Goal: Task Accomplishment & Management: Complete application form

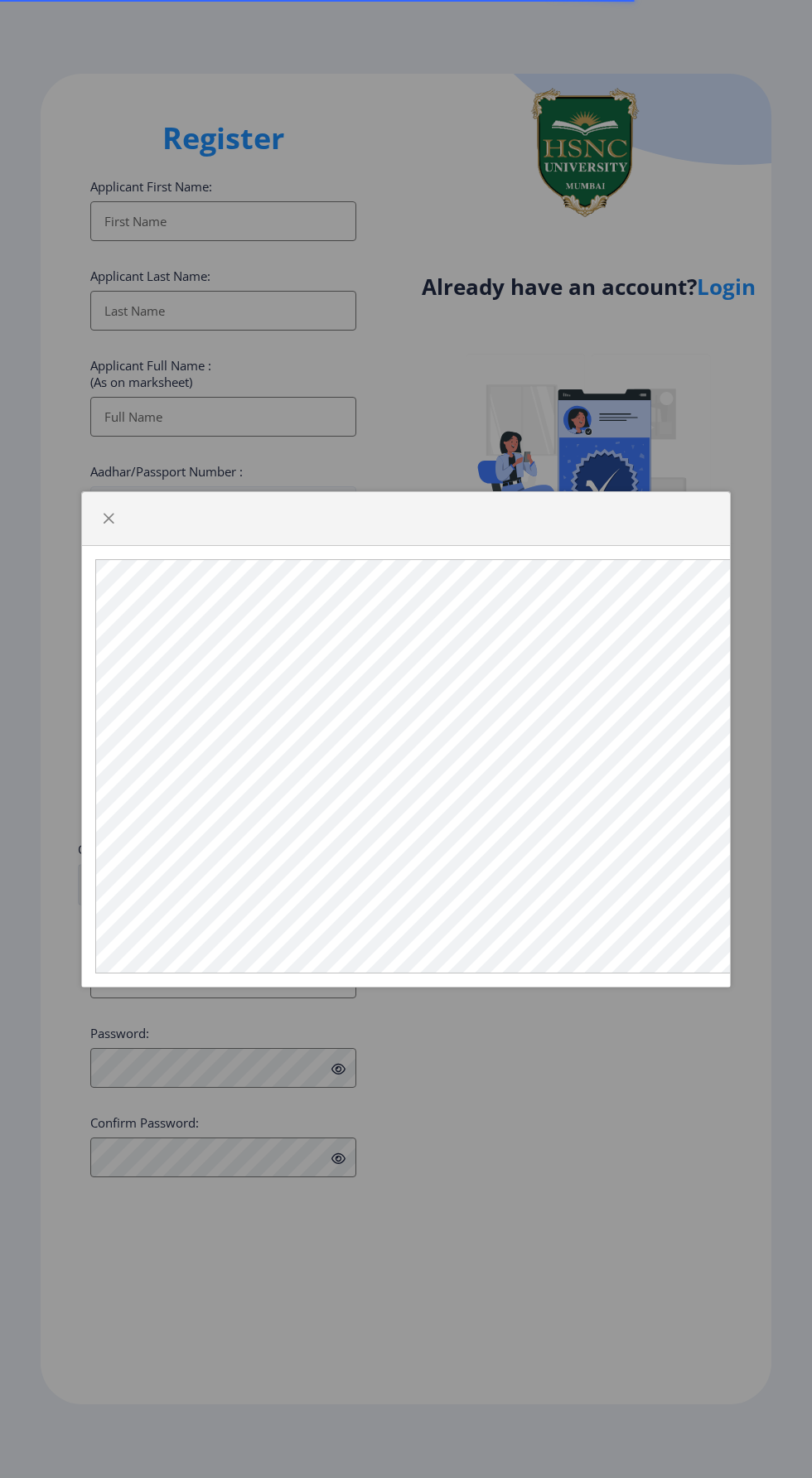
select select
click at [595, 1088] on div at bounding box center [406, 739] width 812 height 1478
click at [135, 515] on div at bounding box center [406, 518] width 648 height 54
click at [108, 516] on span "button" at bounding box center [109, 518] width 13 height 13
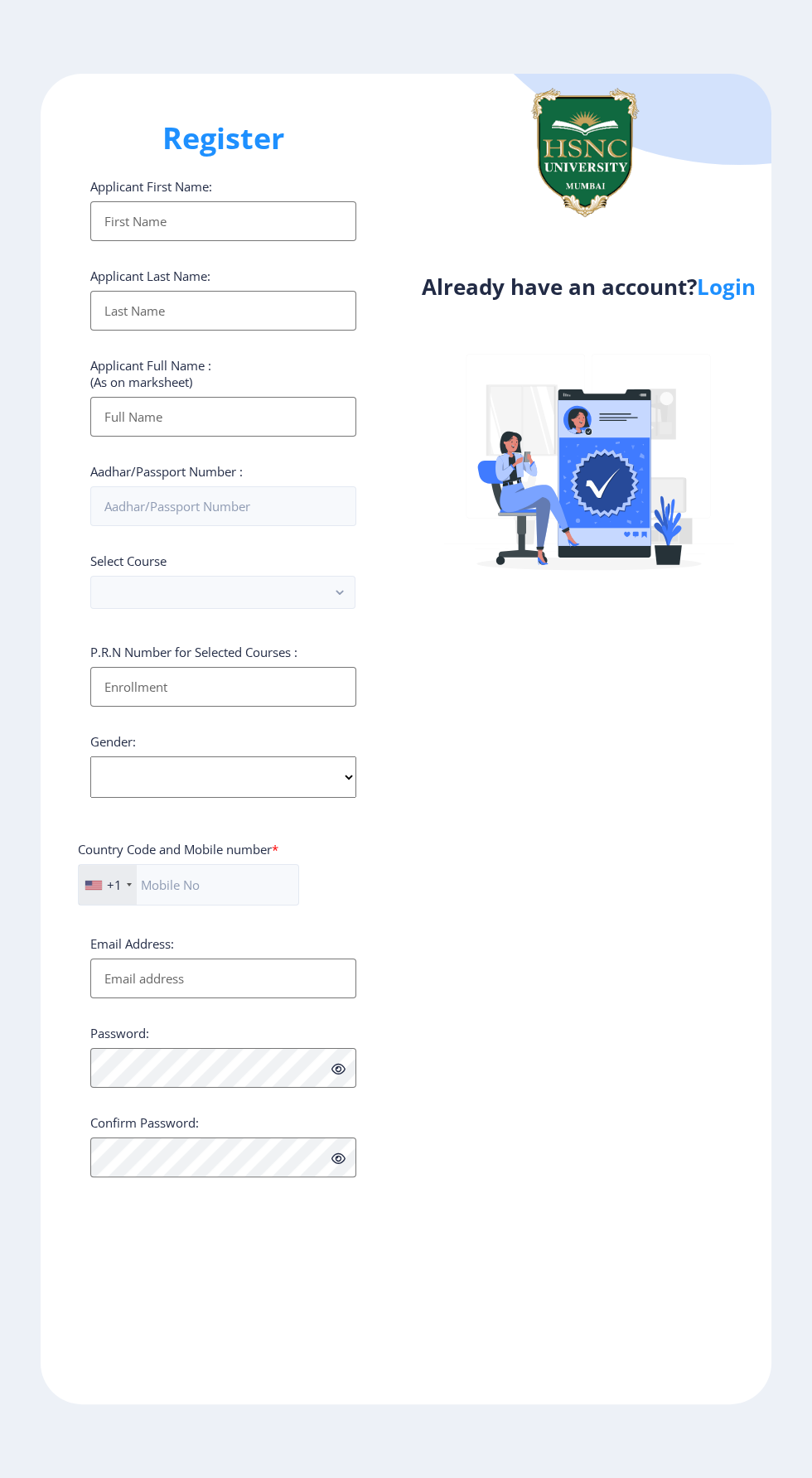
click at [111, 232] on input "Applicant First Name:" at bounding box center [223, 222] width 266 height 40
click at [112, 365] on label "Applicant Full Name : (As on marksheet)" at bounding box center [151, 373] width 121 height 33
click at [112, 241] on input "[DEMOGRAPHIC_DATA]" at bounding box center [223, 222] width 266 height 40
type input "[DEMOGRAPHIC_DATA]"
click at [135, 307] on input "Applicant First Name:" at bounding box center [223, 311] width 266 height 40
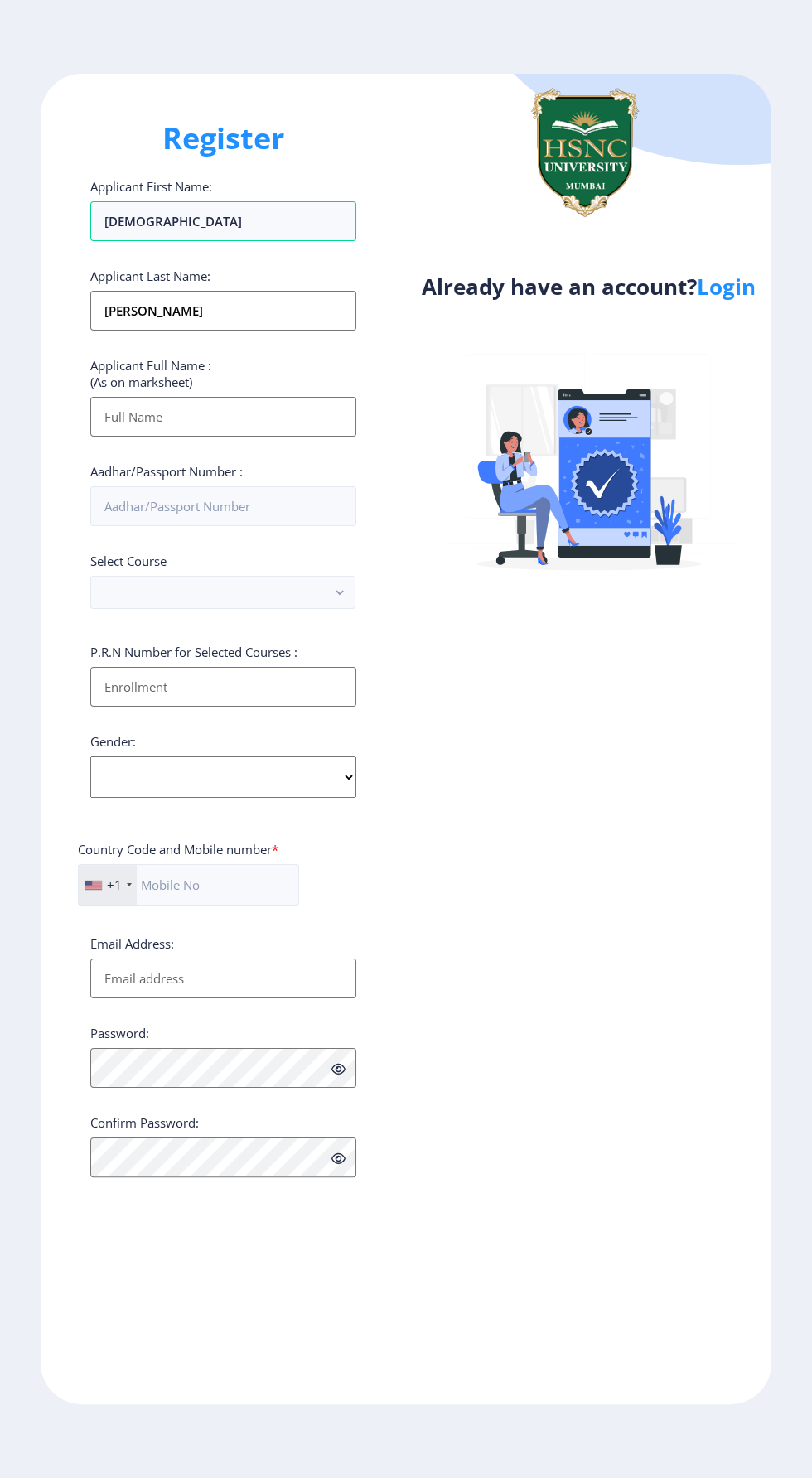
type input "[PERSON_NAME]"
click at [186, 424] on input "Applicant First Name:" at bounding box center [223, 417] width 266 height 40
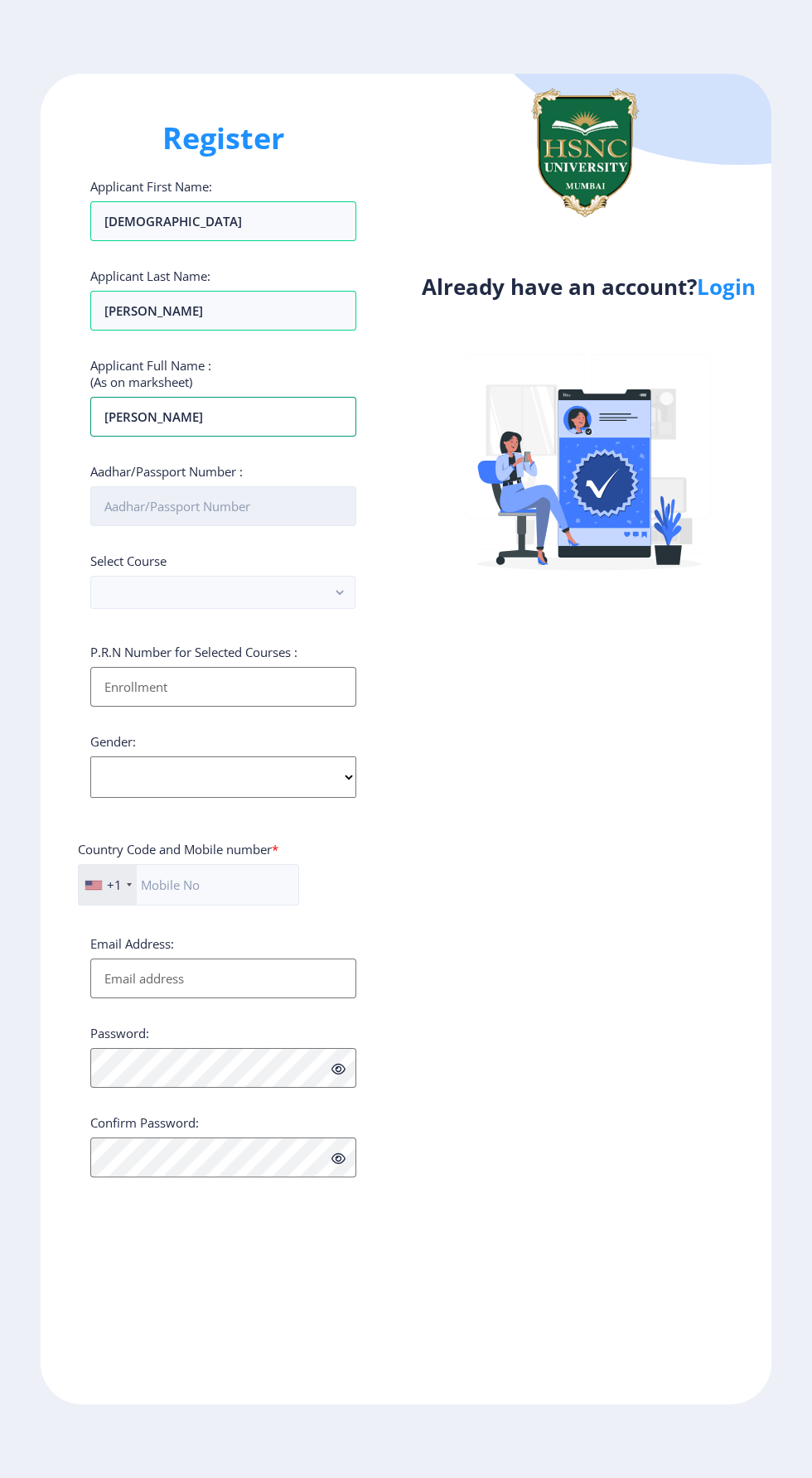
type input "[PERSON_NAME]"
click at [132, 511] on input "Aadhar/Passport Number :" at bounding box center [223, 506] width 266 height 40
click at [244, 486] on input "Aadhar/Passport Number :" at bounding box center [223, 506] width 266 height 40
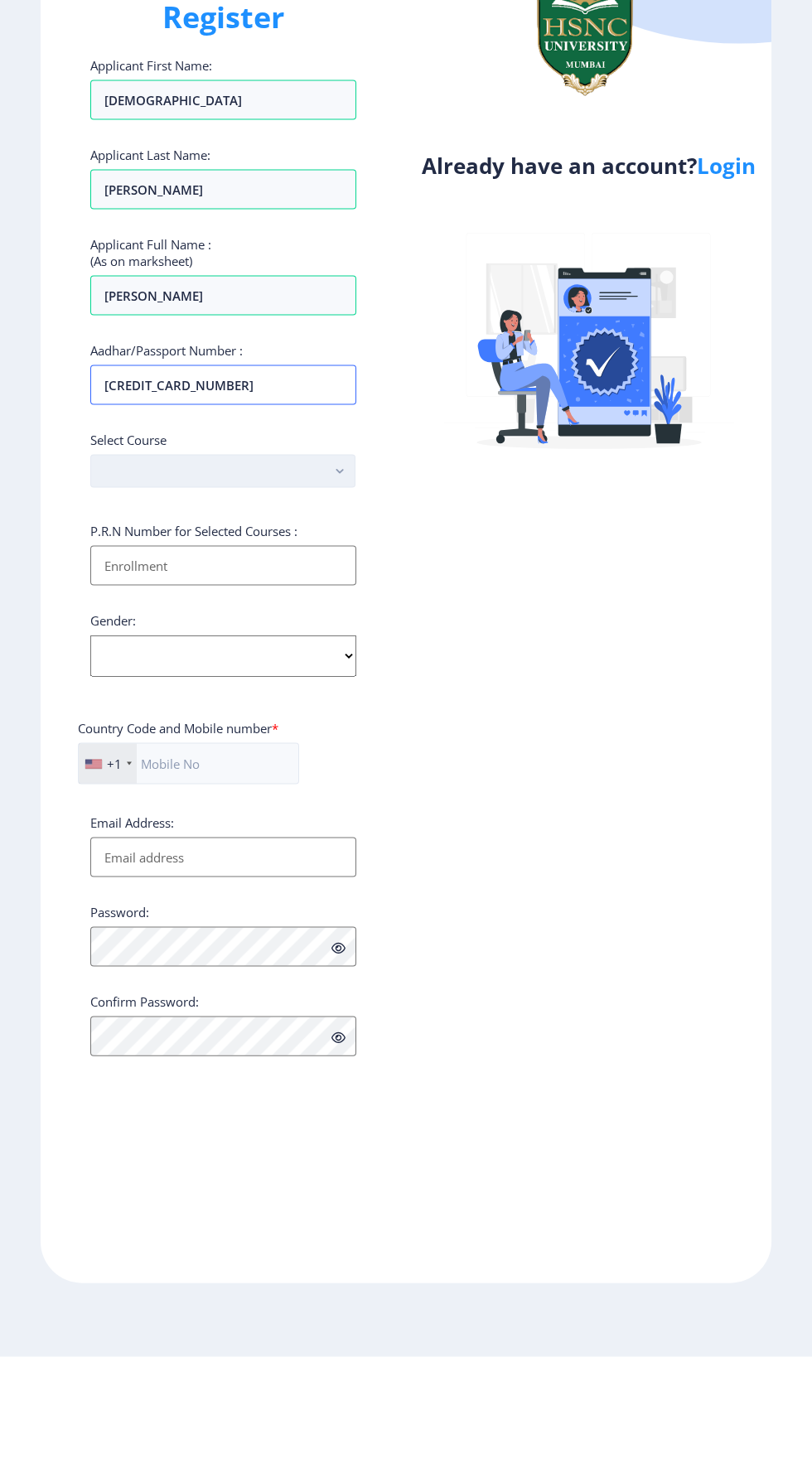
type input "[CREDIT_CARD_NUMBER]"
click at [340, 584] on rect "button" at bounding box center [340, 593] width 19 height 19
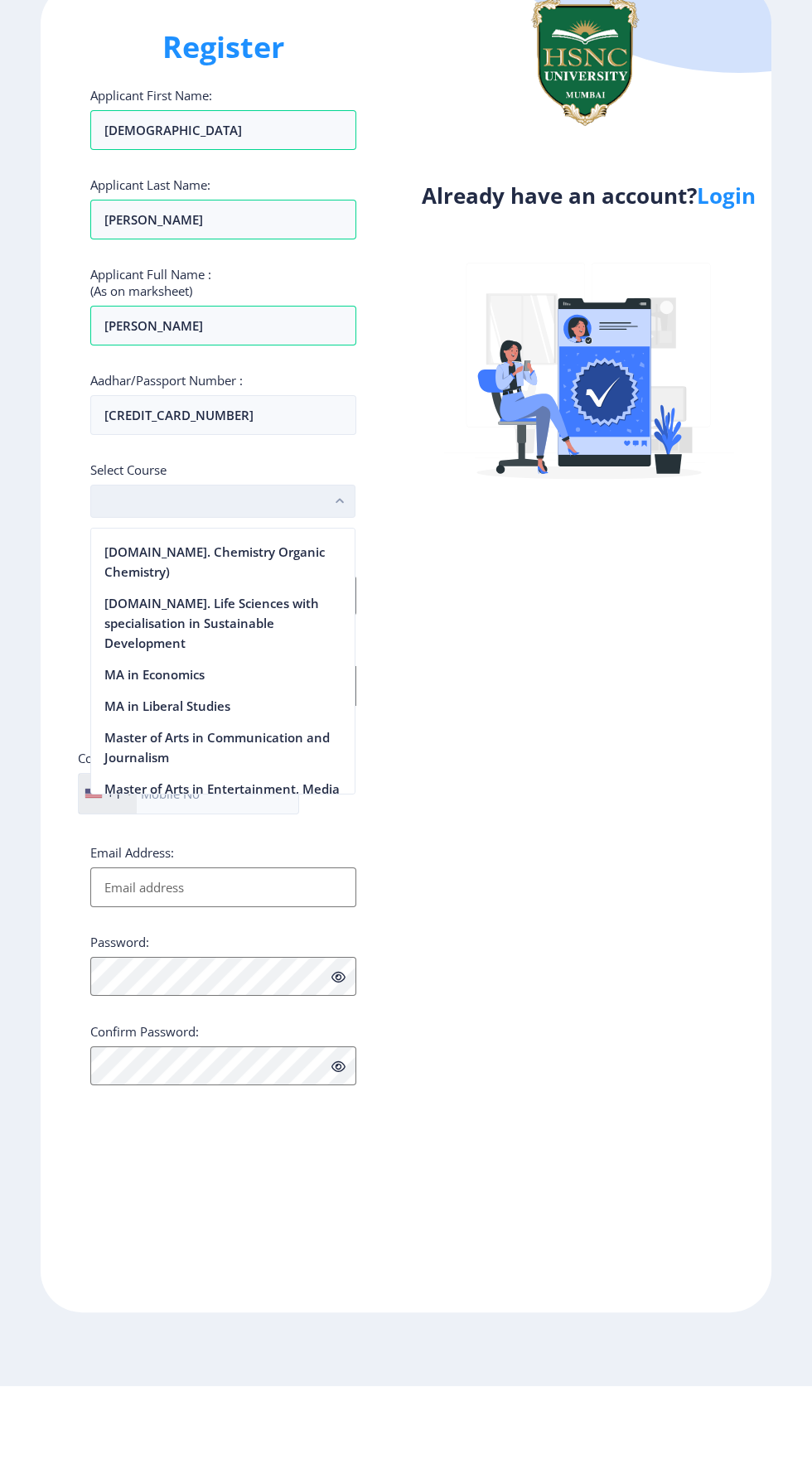
scroll to position [2129, 0]
click at [267, 855] on nb-option "Master of Arts in Psychology" at bounding box center [223, 870] width 263 height 31
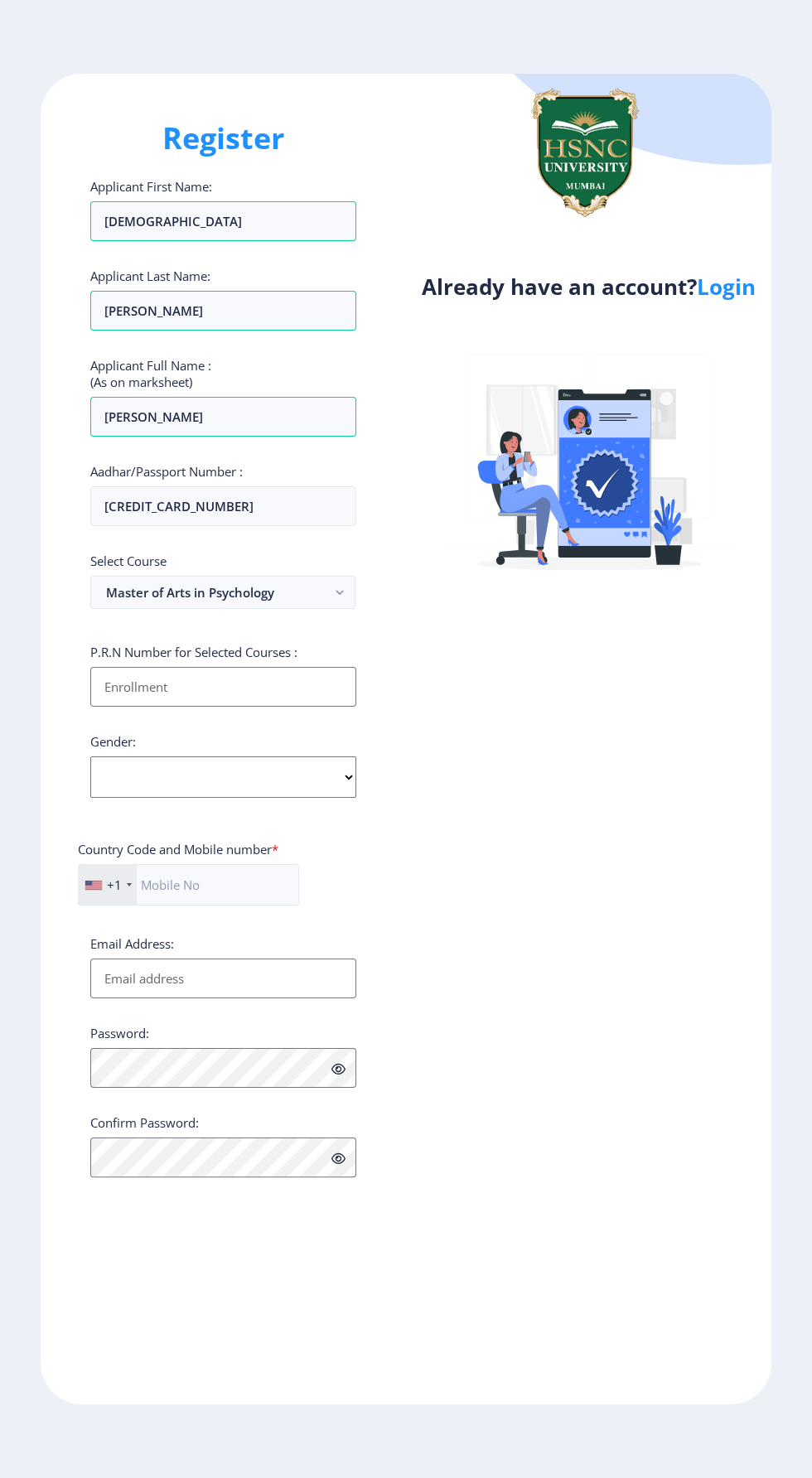
click at [310, 667] on input "Applicant First Name:" at bounding box center [223, 687] width 266 height 40
click at [176, 667] on input "Applicant First Name:" at bounding box center [223, 687] width 266 height 40
click at [205, 667] on input "23032" at bounding box center [223, 687] width 266 height 40
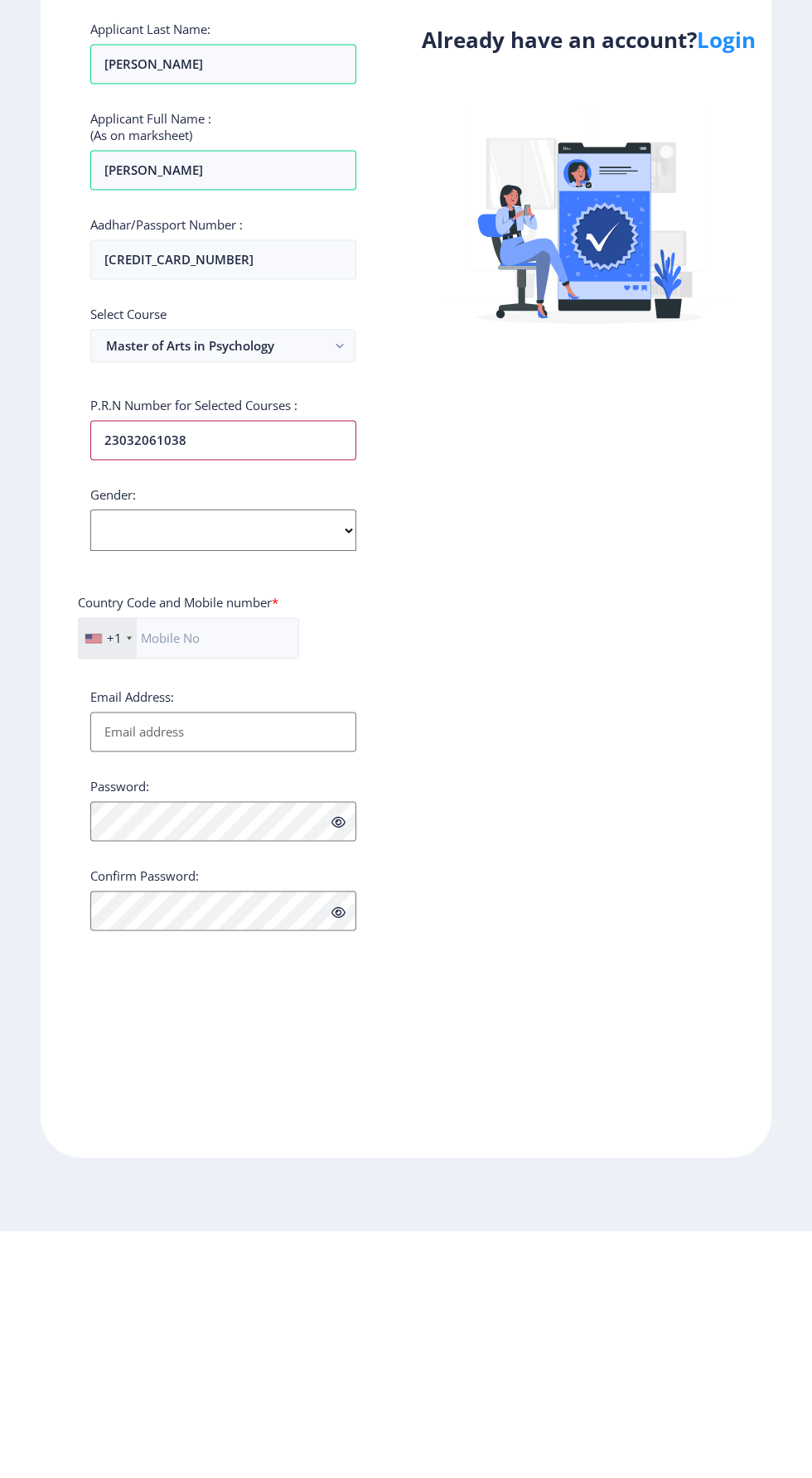
type input "23032061038"
click at [192, 756] on select "Select Gender [DEMOGRAPHIC_DATA] [DEMOGRAPHIC_DATA] Other" at bounding box center [223, 777] width 266 height 42
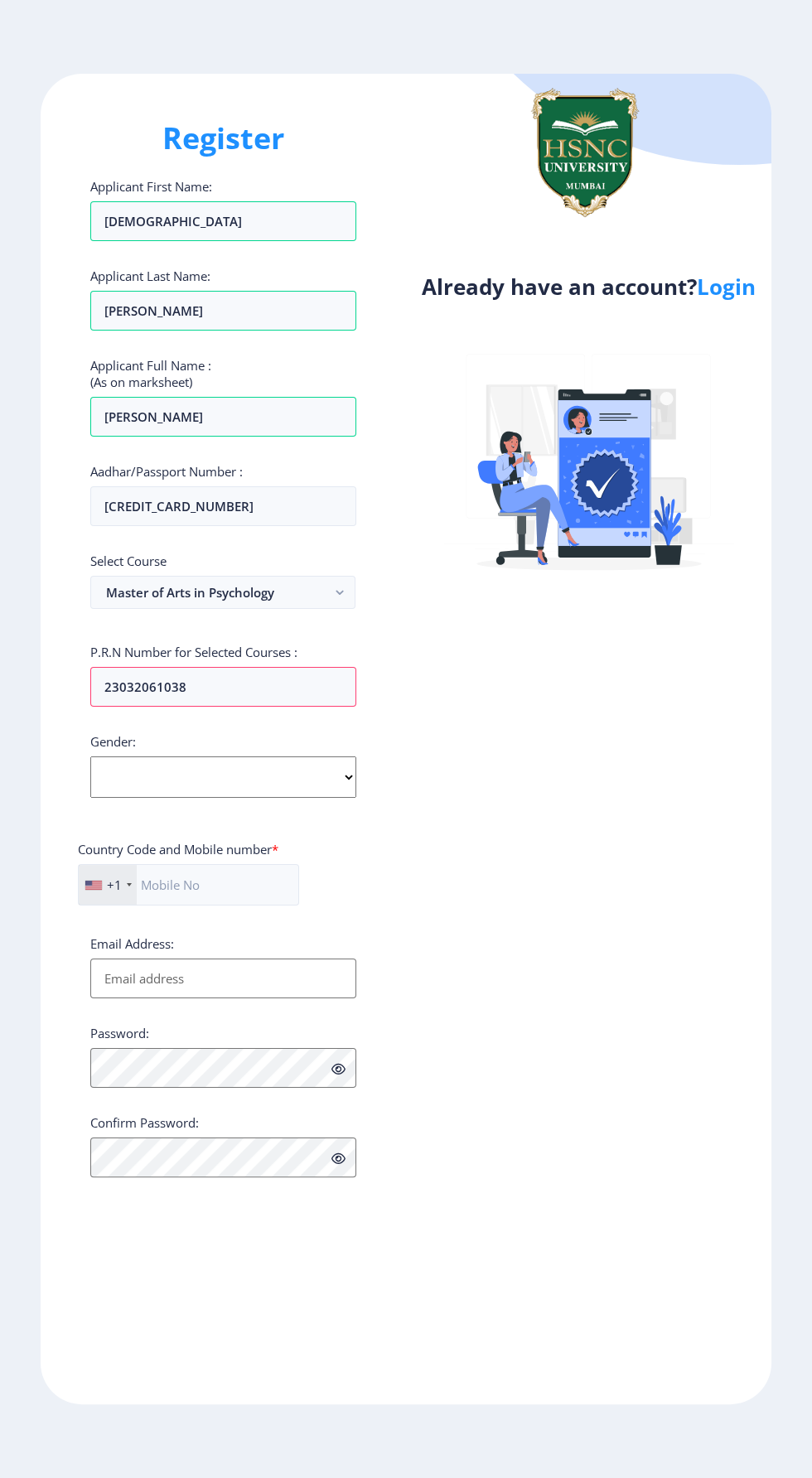
select select "[DEMOGRAPHIC_DATA]"
click at [90, 756] on select "Select Gender [DEMOGRAPHIC_DATA] [DEMOGRAPHIC_DATA] Other" at bounding box center [223, 777] width 266 height 42
click at [224, 756] on select "Select Gender [DEMOGRAPHIC_DATA] [DEMOGRAPHIC_DATA] Other" at bounding box center [223, 777] width 266 height 42
click at [90, 756] on select "Select Gender [DEMOGRAPHIC_DATA] [DEMOGRAPHIC_DATA] Other" at bounding box center [223, 777] width 266 height 42
click at [157, 864] on input "text" at bounding box center [189, 885] width 222 height 42
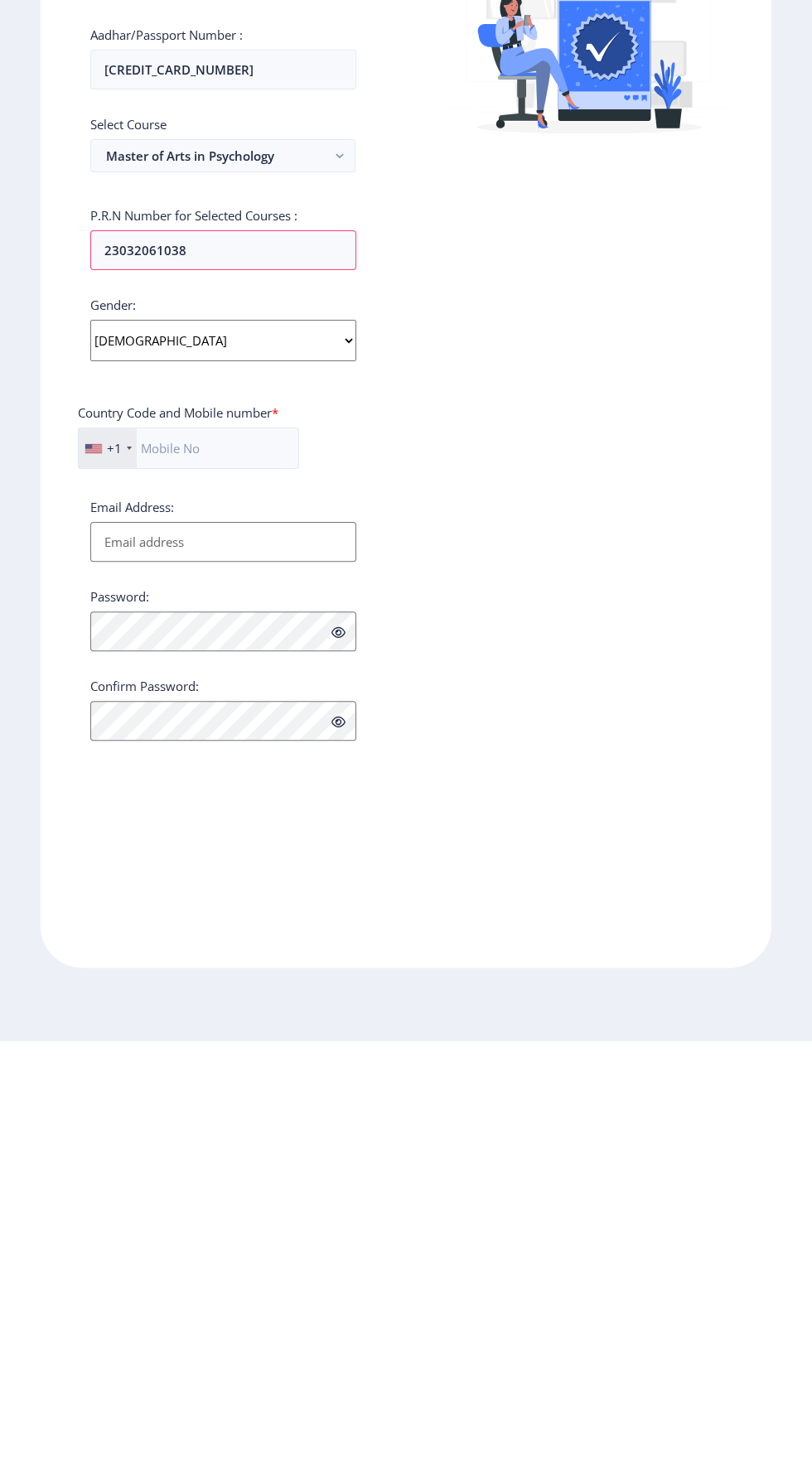
click at [93, 881] on div at bounding box center [93, 886] width 16 height 9
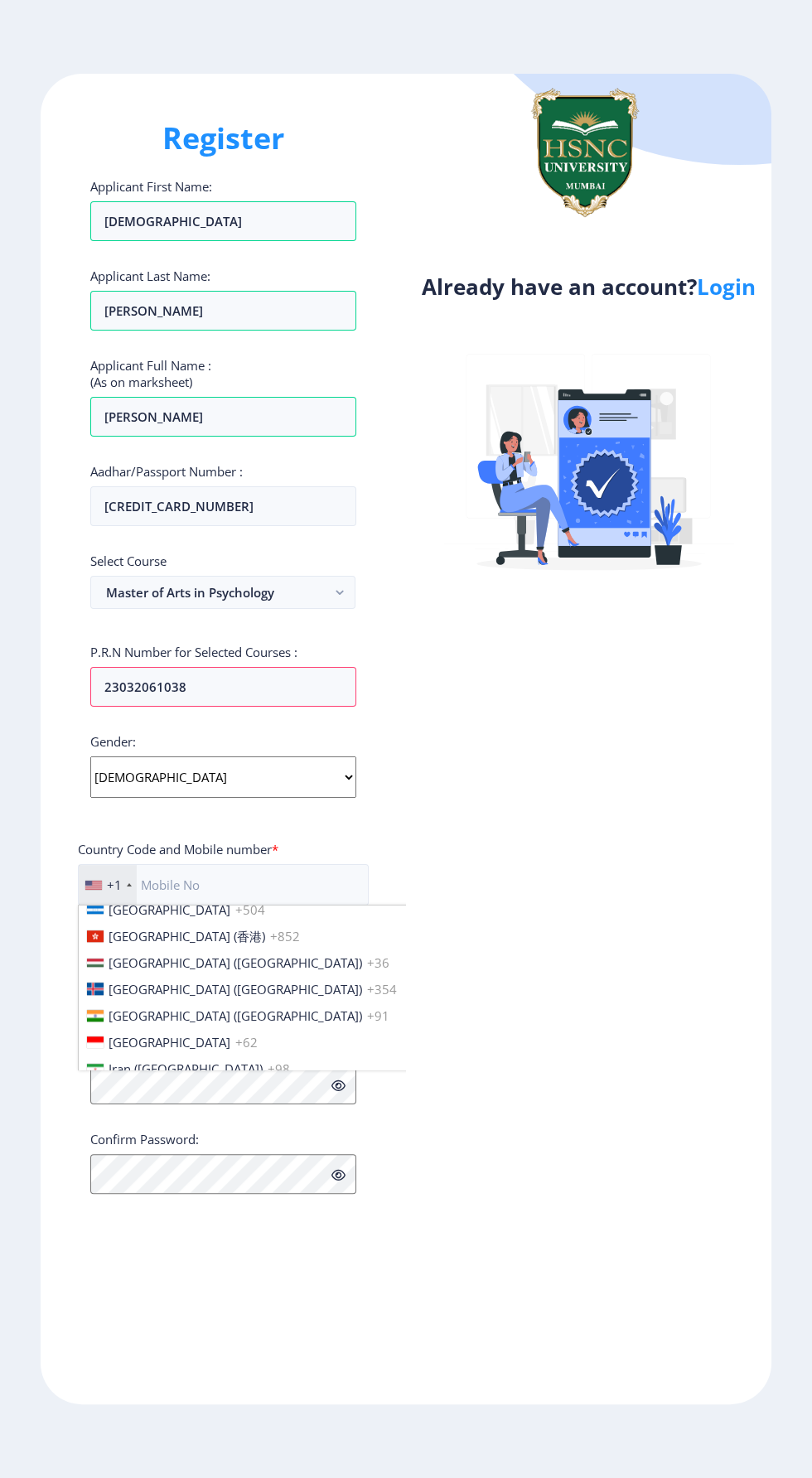
scroll to position [2532, 0]
click at [135, 1013] on span "[GEOGRAPHIC_DATA] ([GEOGRAPHIC_DATA])" at bounding box center [236, 1020] width 254 height 16
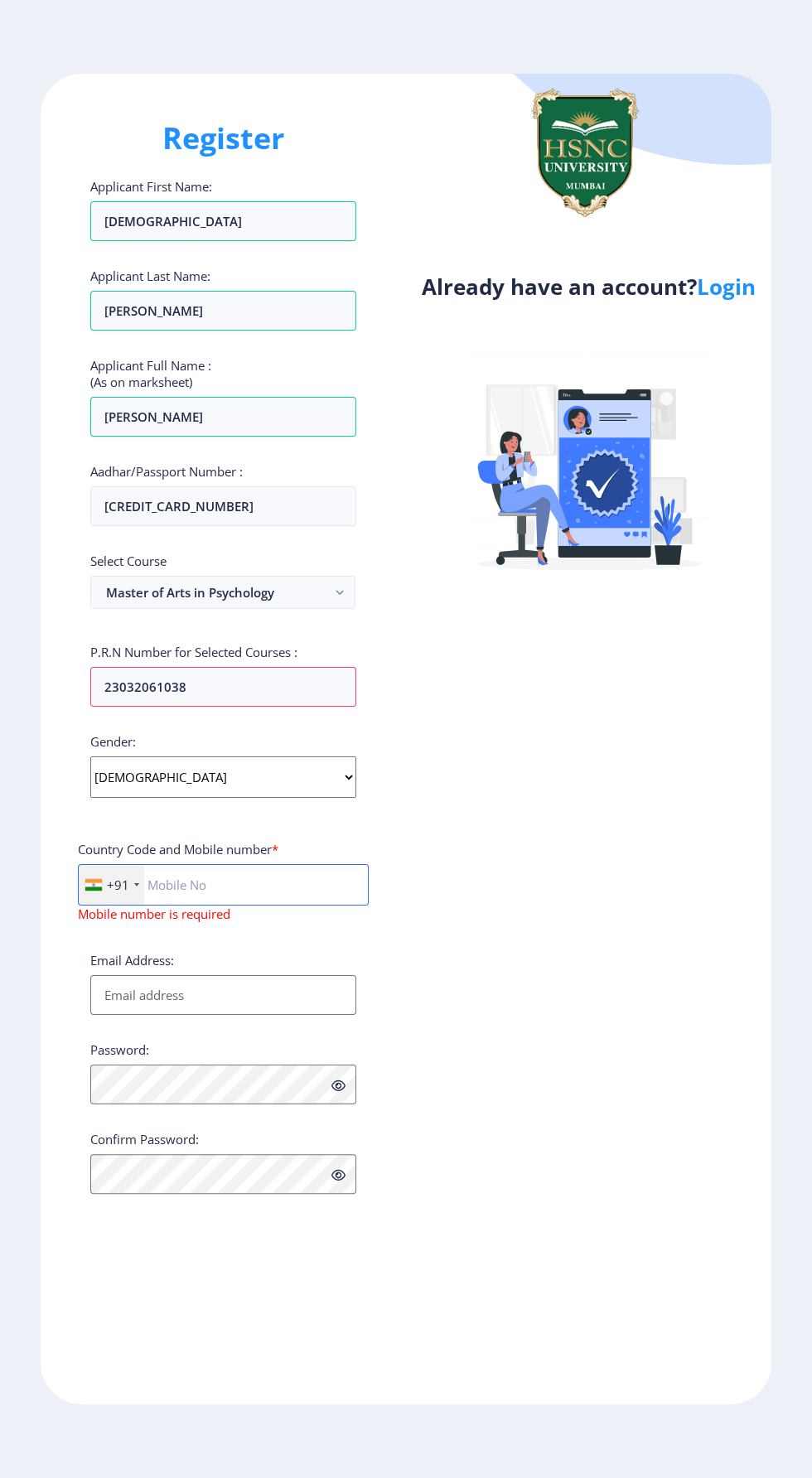
scroll to position [91, 0]
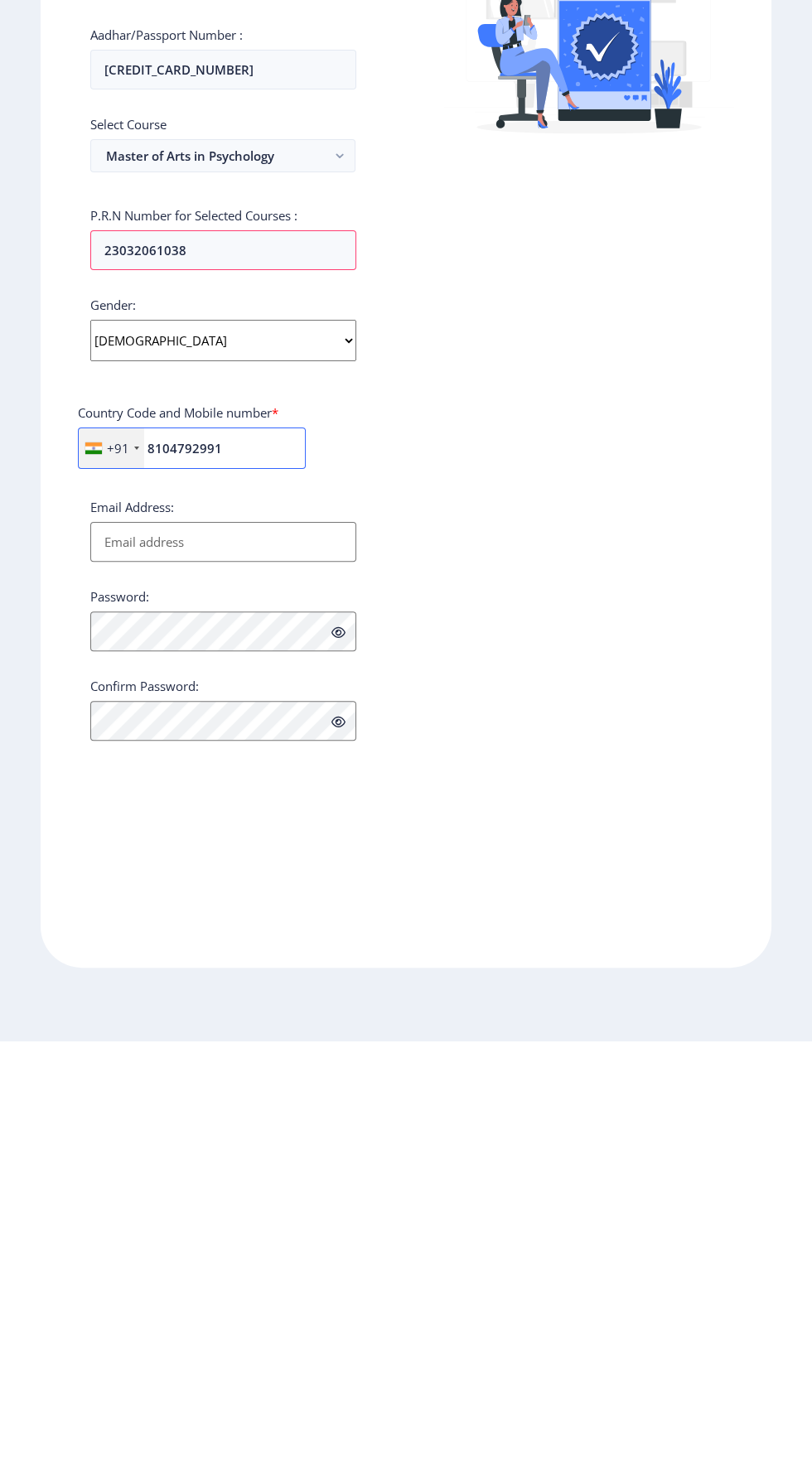
type input "8104792991"
click at [133, 959] on input "Email Address:" at bounding box center [223, 979] width 266 height 40
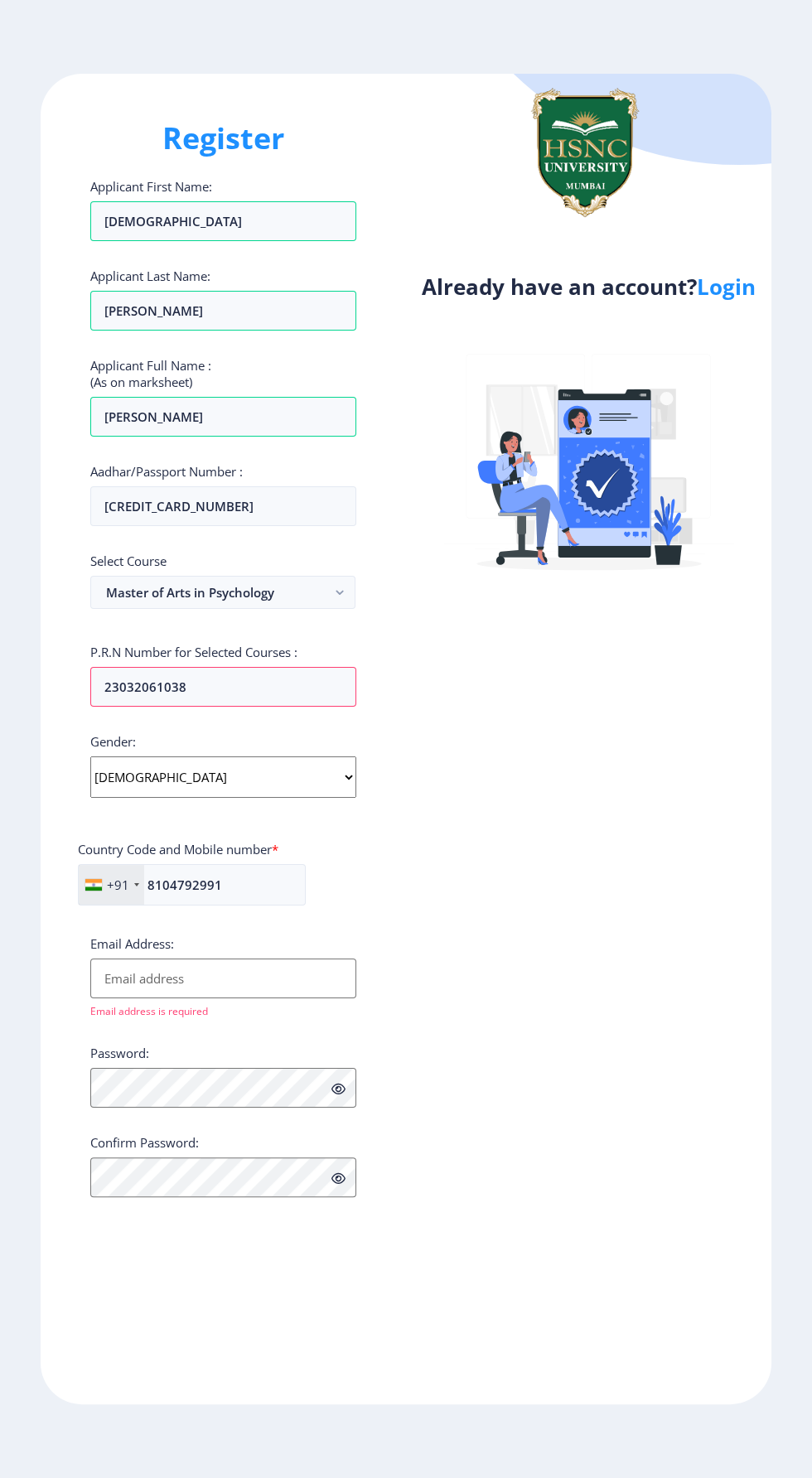
click at [183, 959] on input "Email Address:" at bounding box center [223, 979] width 266 height 40
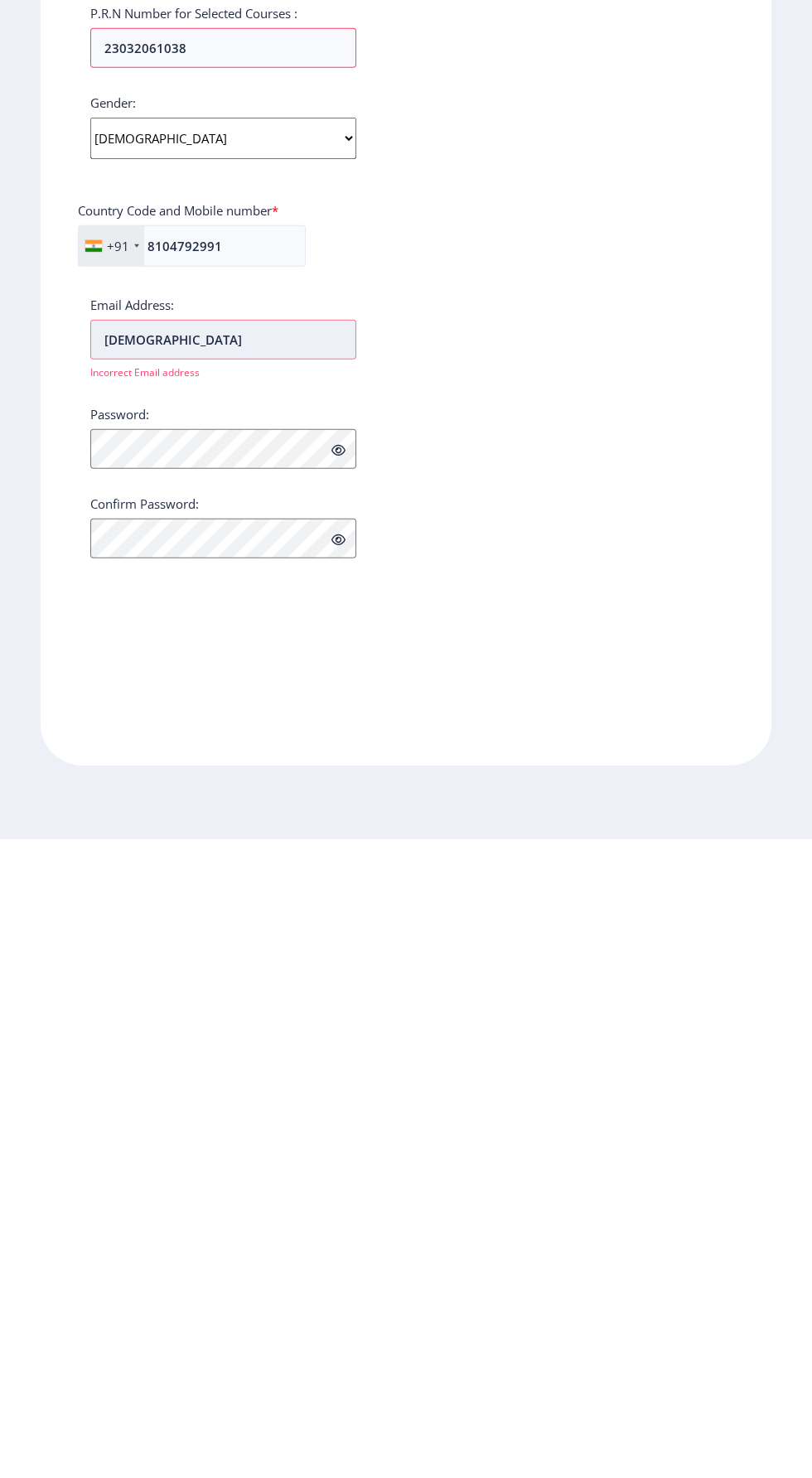
click at [138, 959] on input "[DEMOGRAPHIC_DATA]" at bounding box center [223, 979] width 266 height 40
type input "[EMAIL_ADDRESS][DOMAIN_NAME]"
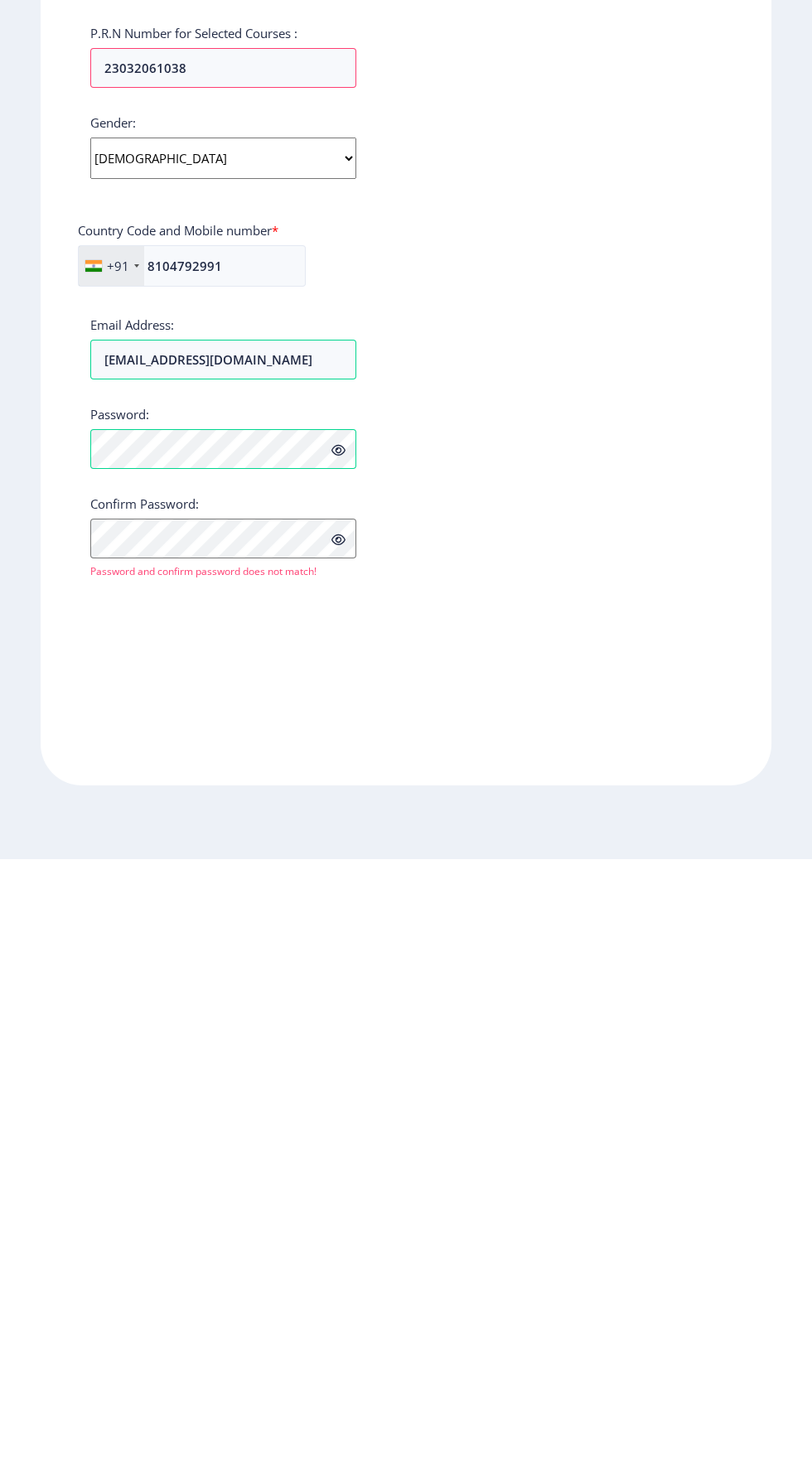
click at [338, 1063] on icon at bounding box center [338, 1069] width 14 height 12
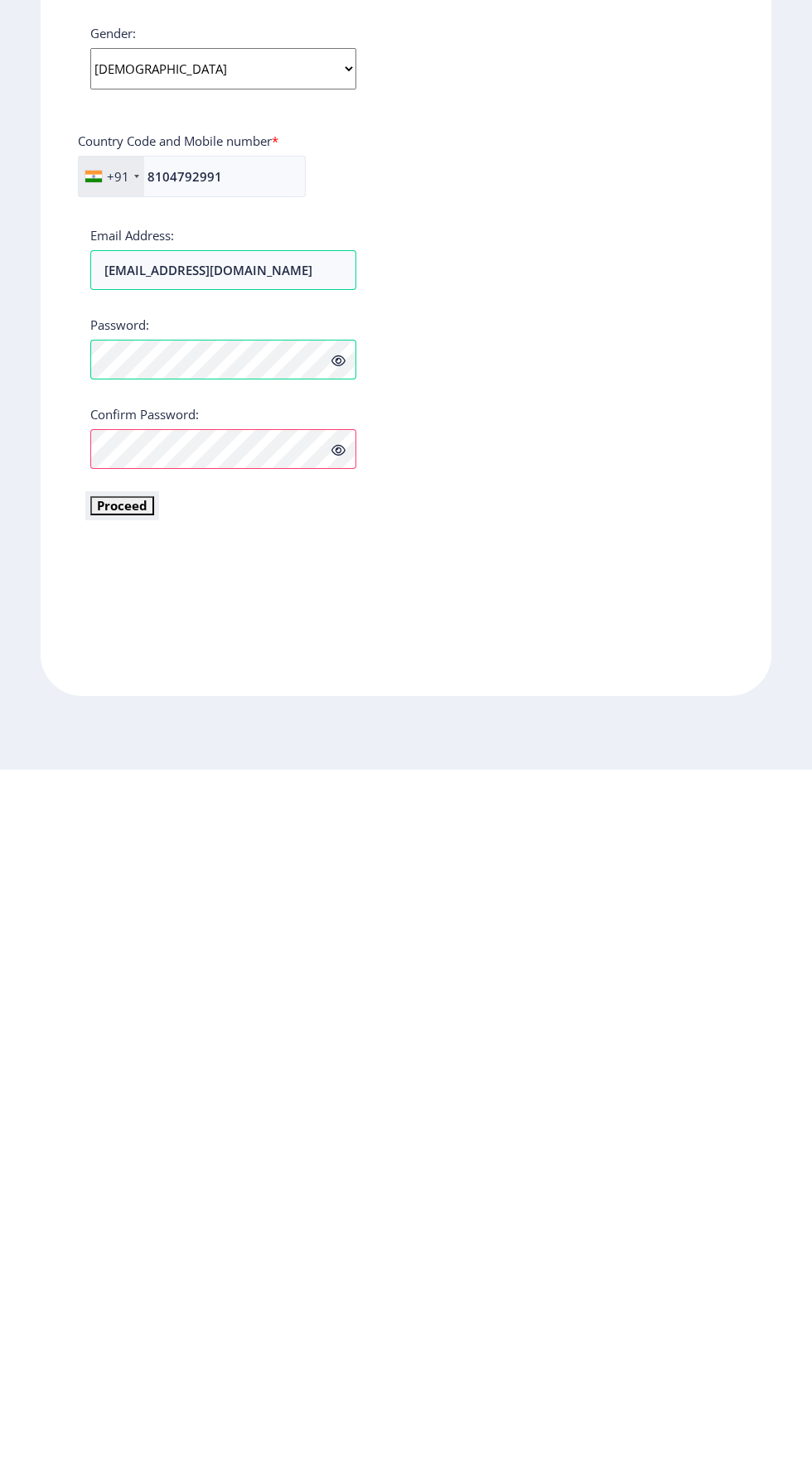
click at [91, 1205] on button "Proceed" at bounding box center [121, 1215] width 63 height 19
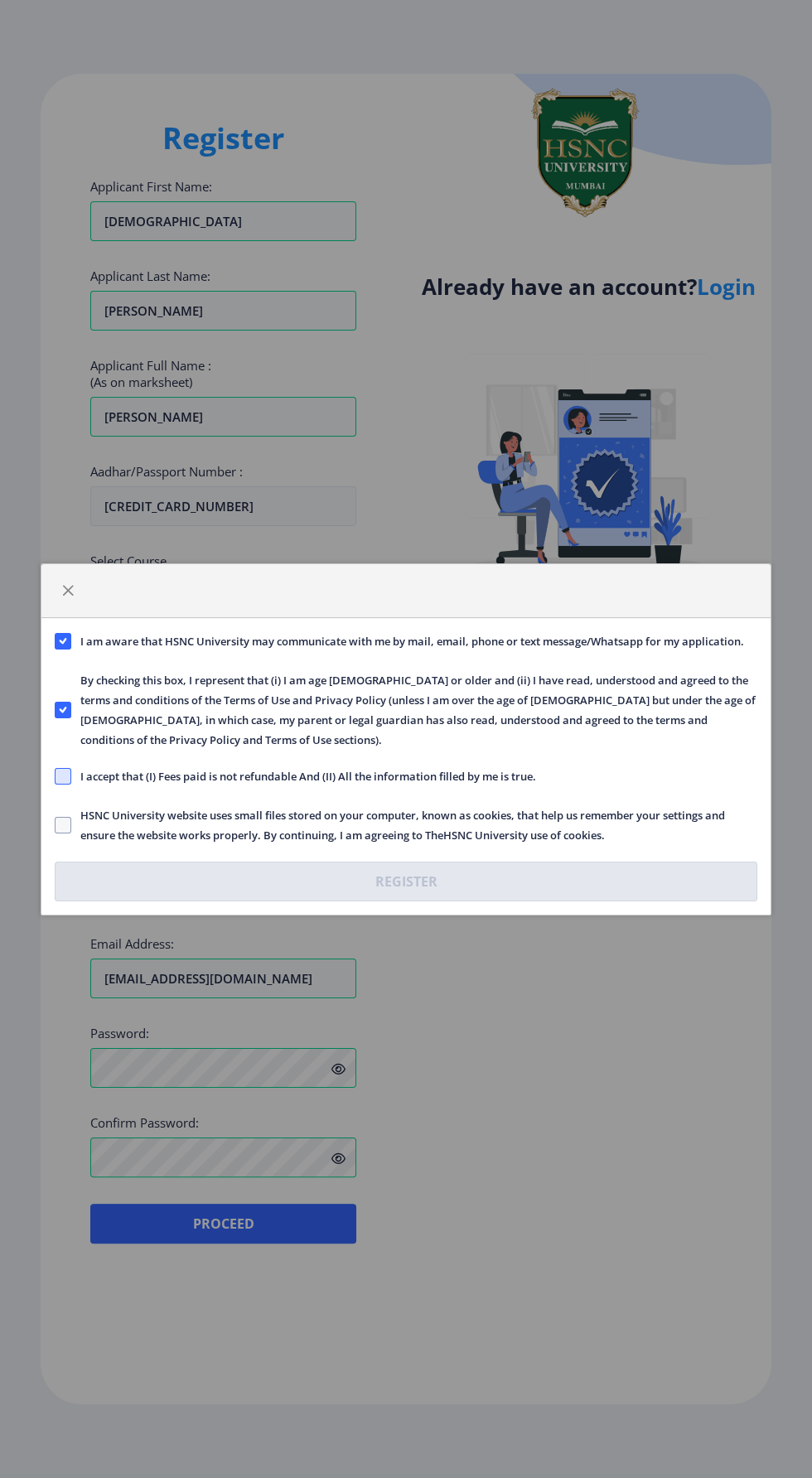
click at [63, 776] on span at bounding box center [63, 776] width 16 height 16
click at [56, 776] on input "I accept that (I) Fees paid is not refundable And (II) All the information fill…" at bounding box center [55, 776] width 1 height 1
checkbox input "true"
click at [56, 824] on span at bounding box center [63, 824] width 16 height 16
click at [56, 824] on input "HSNC University website uses small files stored on your computer, known as cook…" at bounding box center [55, 824] width 1 height 1
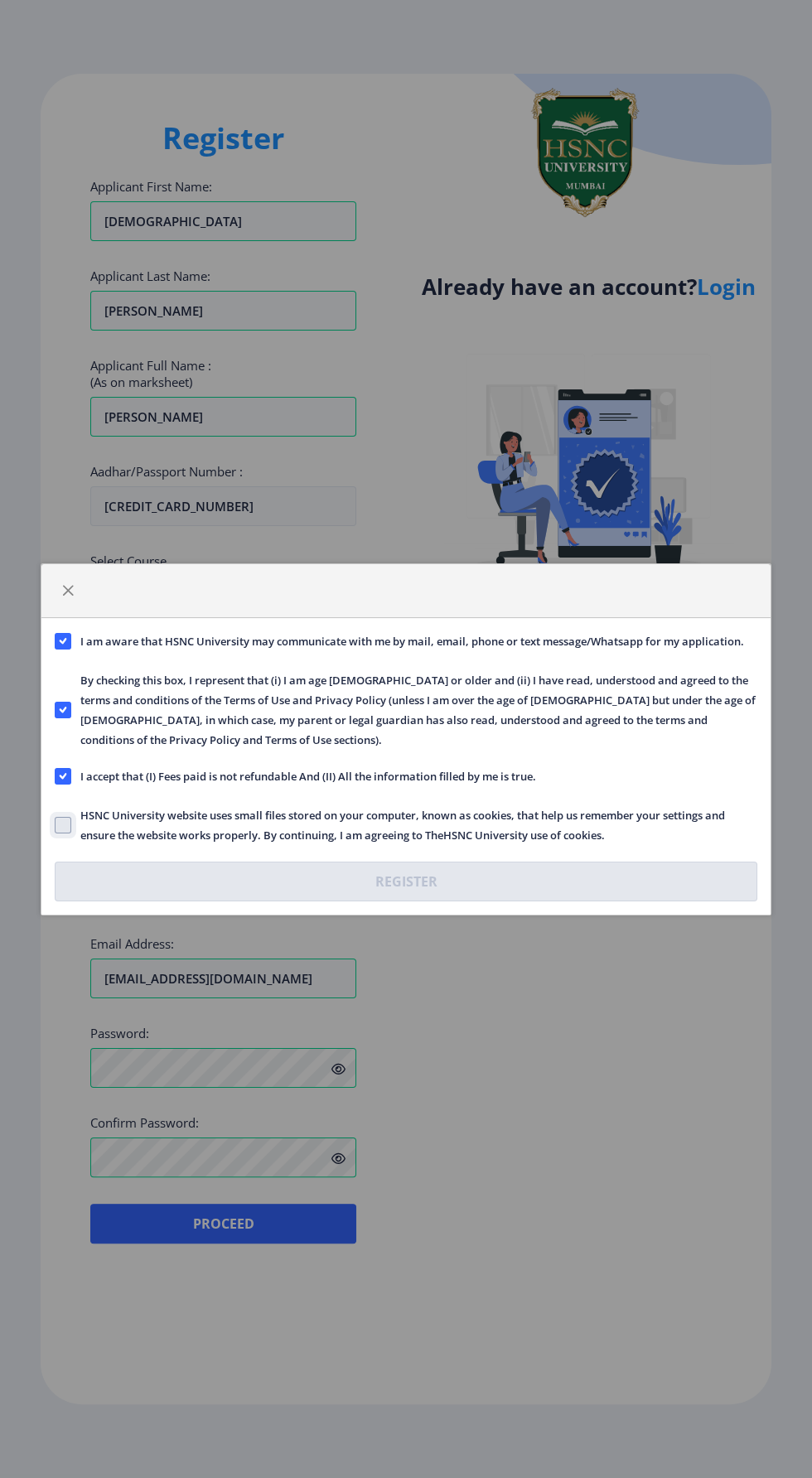
checkbox input "true"
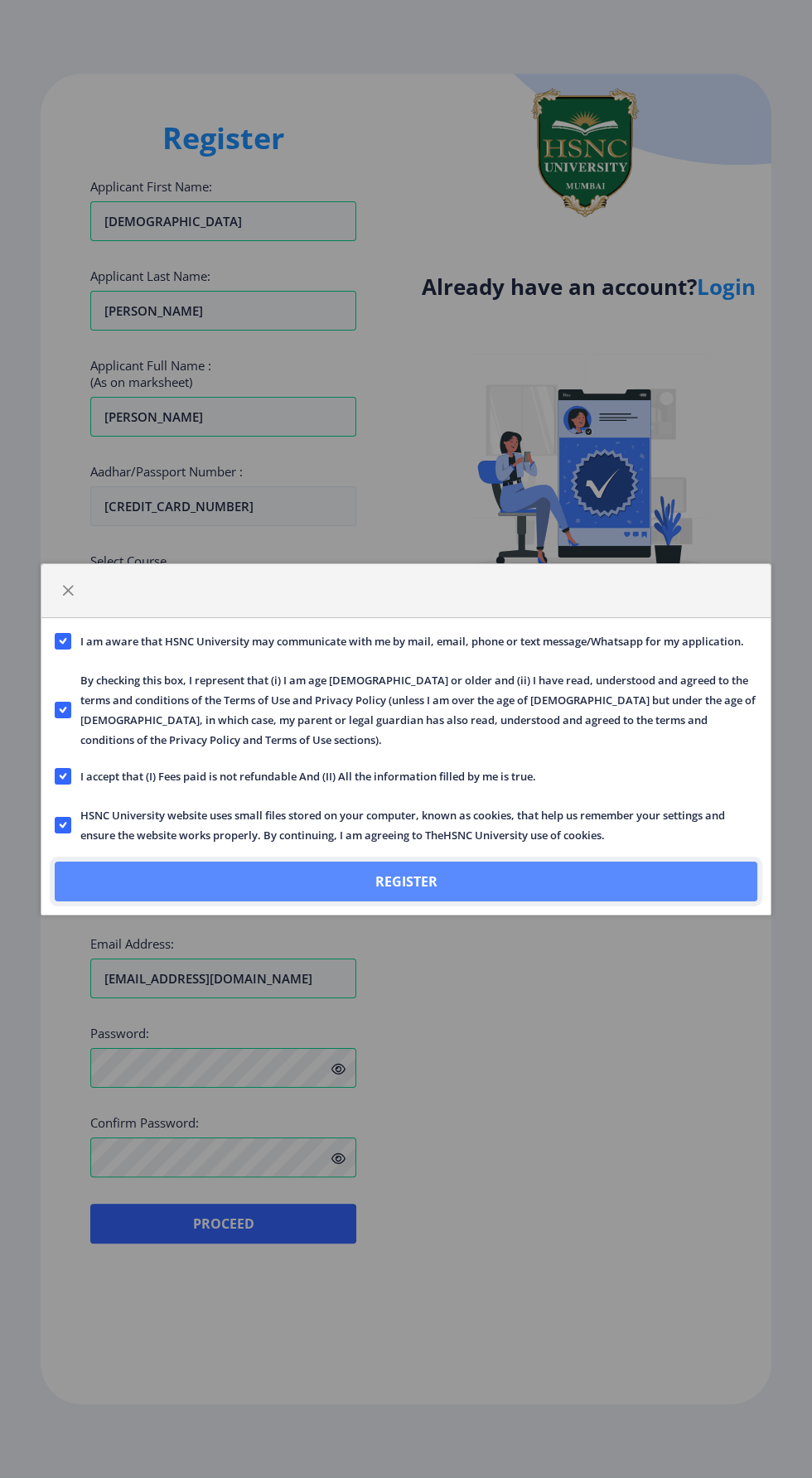
click at [169, 890] on button "Register" at bounding box center [406, 882] width 703 height 40
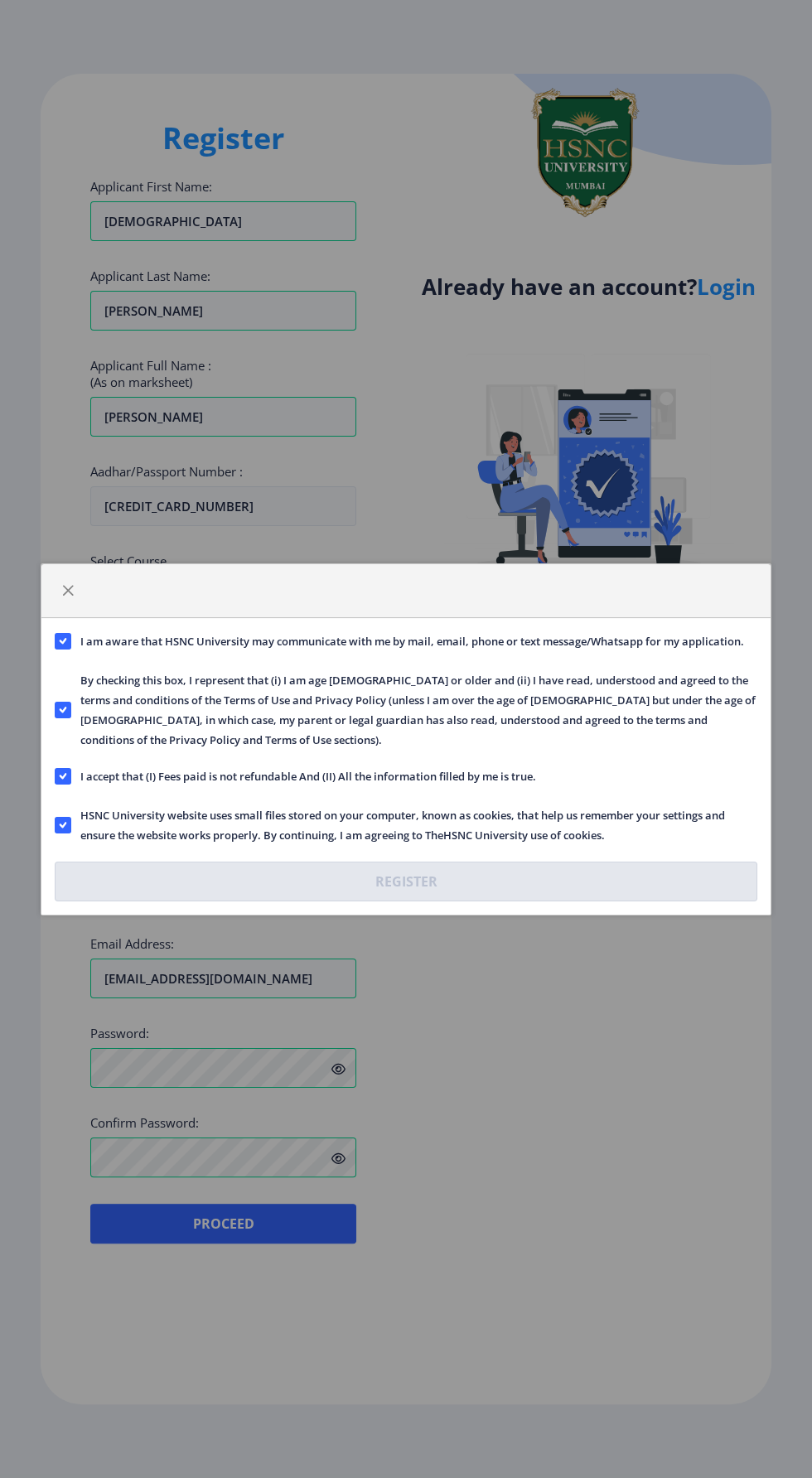
scroll to position [0, 0]
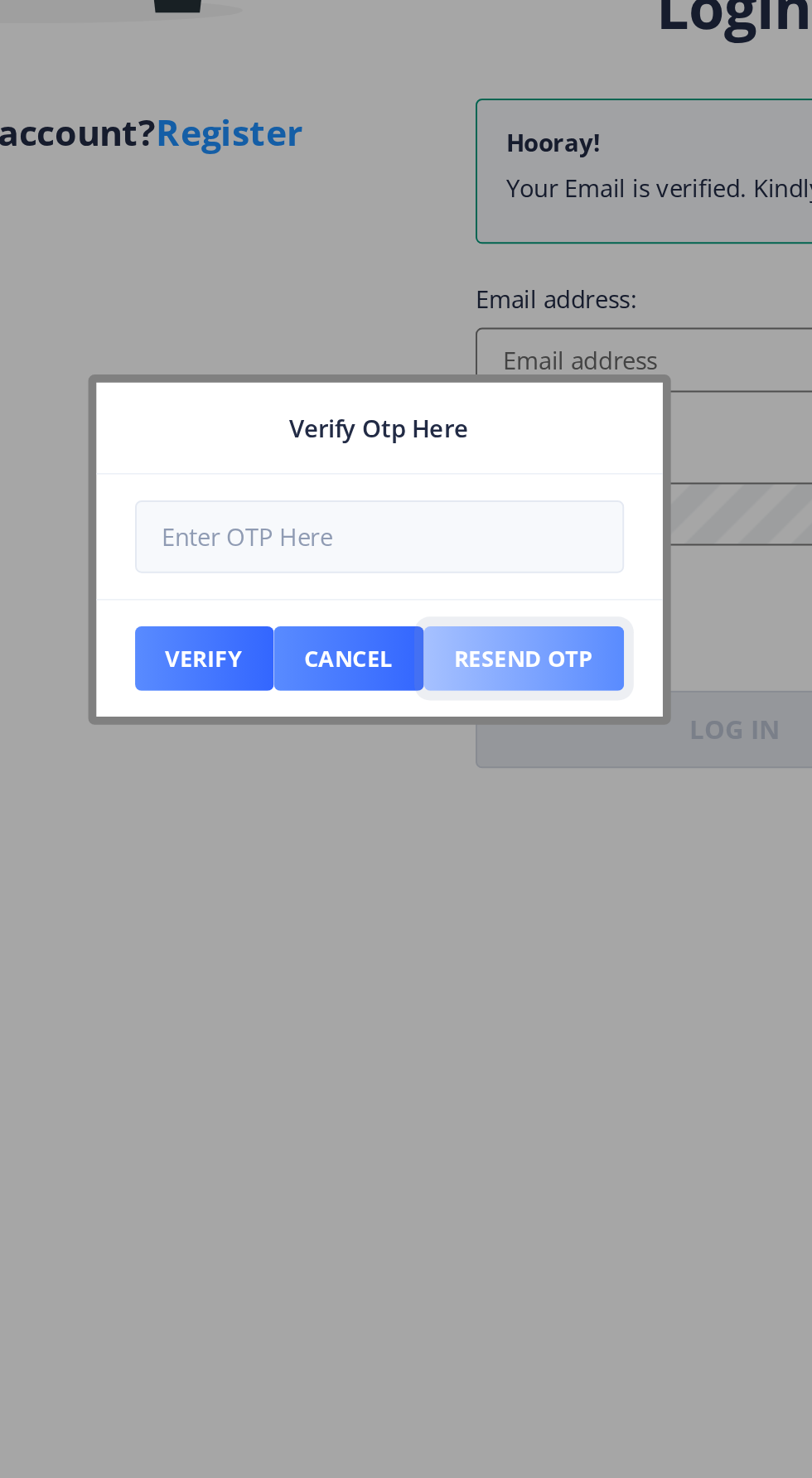
click at [489, 792] on button "Resend Otp" at bounding box center [480, 783] width 102 height 33
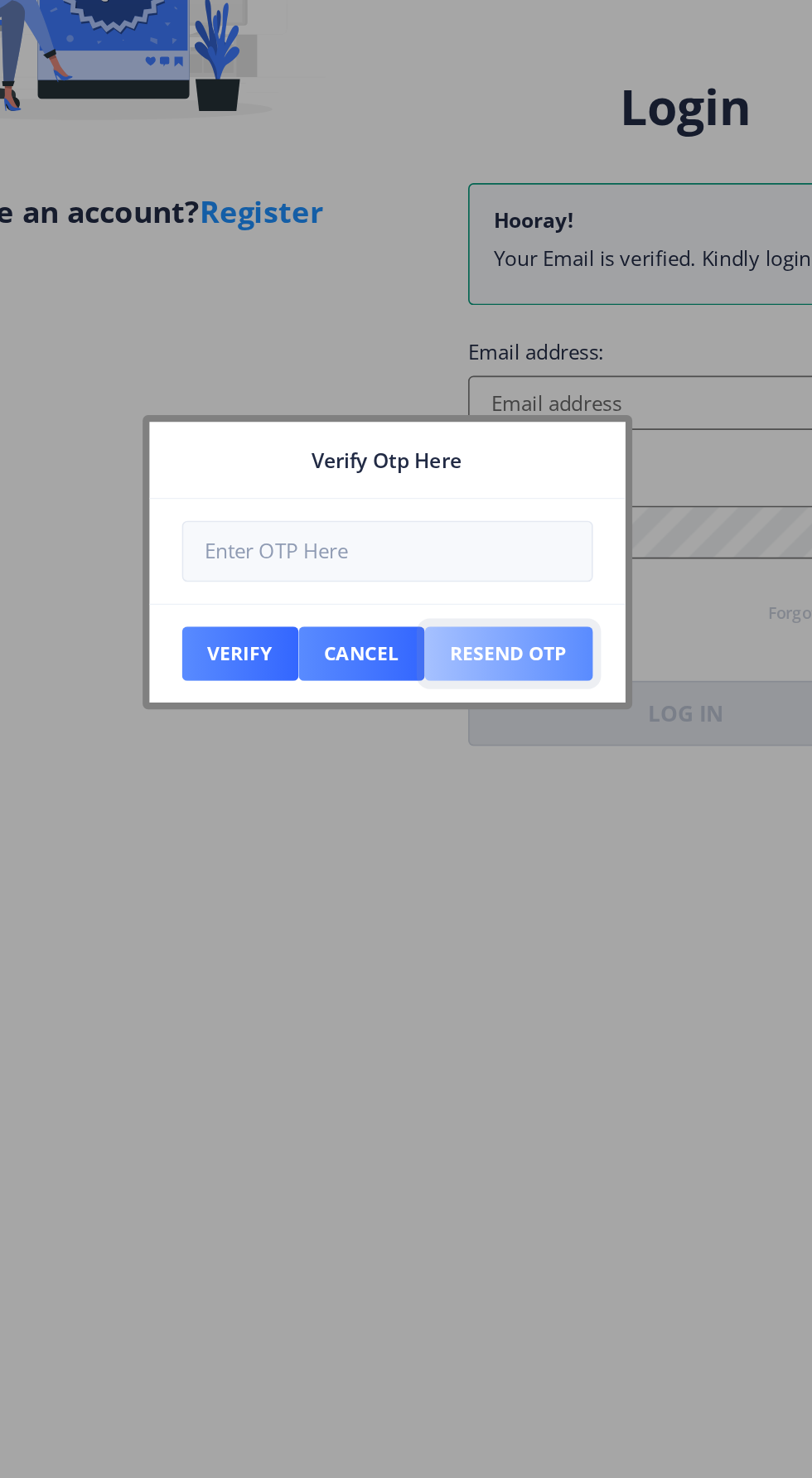
click at [502, 787] on button "Resend Otp" at bounding box center [480, 783] width 102 height 33
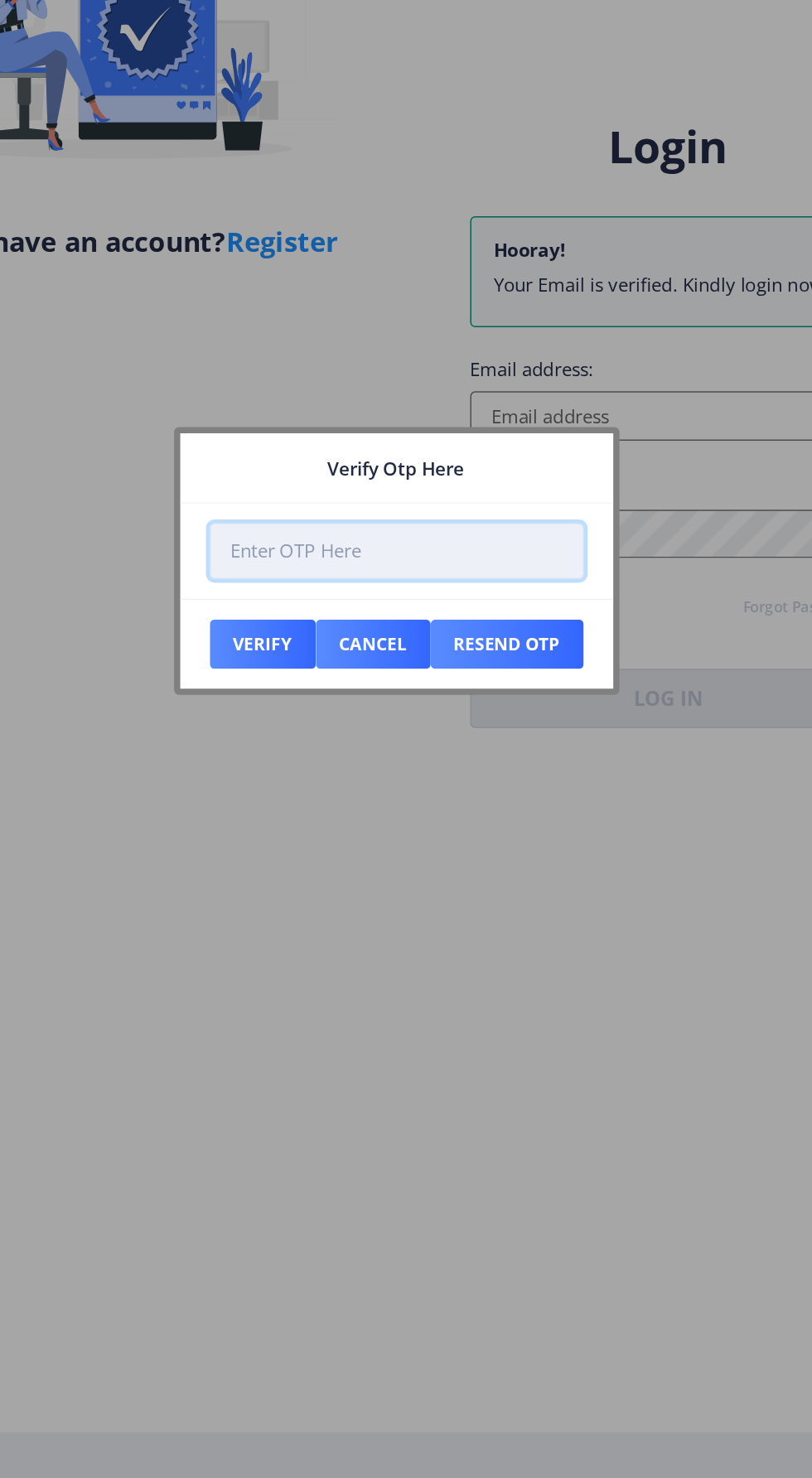
click at [441, 727] on input "number" at bounding box center [406, 720] width 251 height 37
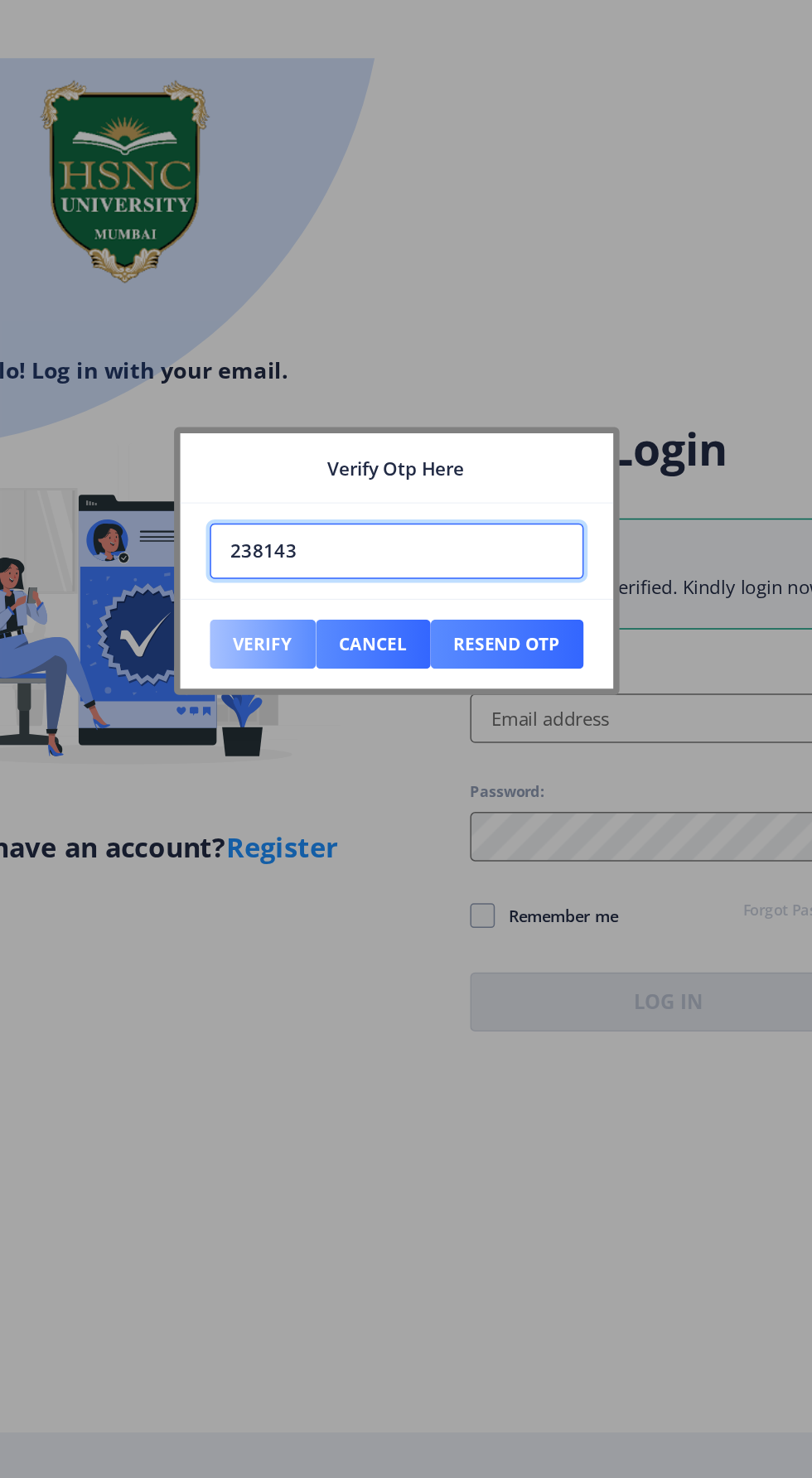
type input "238143"
click at [334, 782] on button "Verify" at bounding box center [316, 783] width 71 height 33
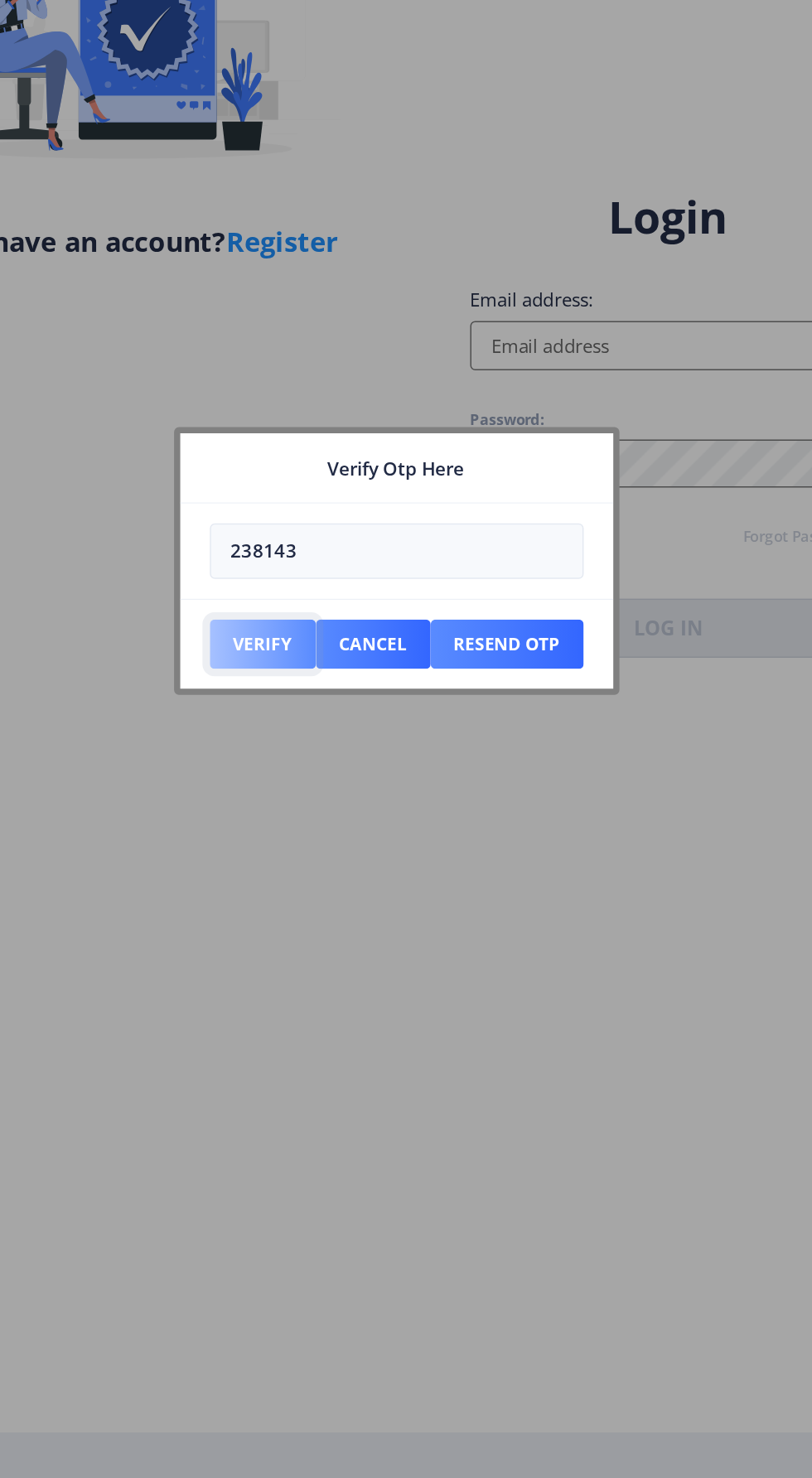
click at [307, 786] on button "Verify" at bounding box center [316, 783] width 71 height 33
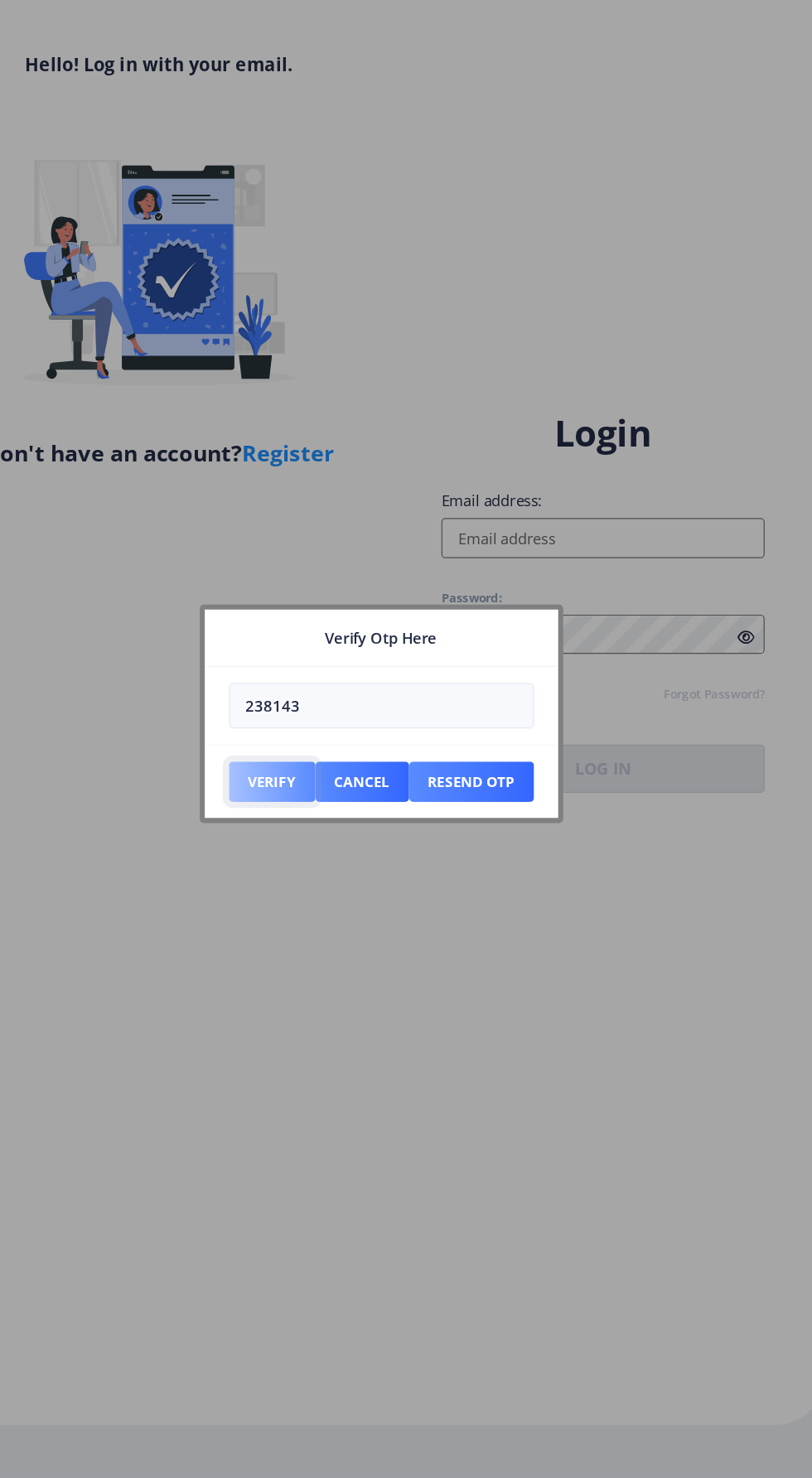
click at [329, 788] on button "Verify" at bounding box center [316, 783] width 71 height 33
click at [300, 780] on button "Verify" at bounding box center [316, 783] width 71 height 33
click at [387, 783] on button "Cancel" at bounding box center [390, 783] width 77 height 33
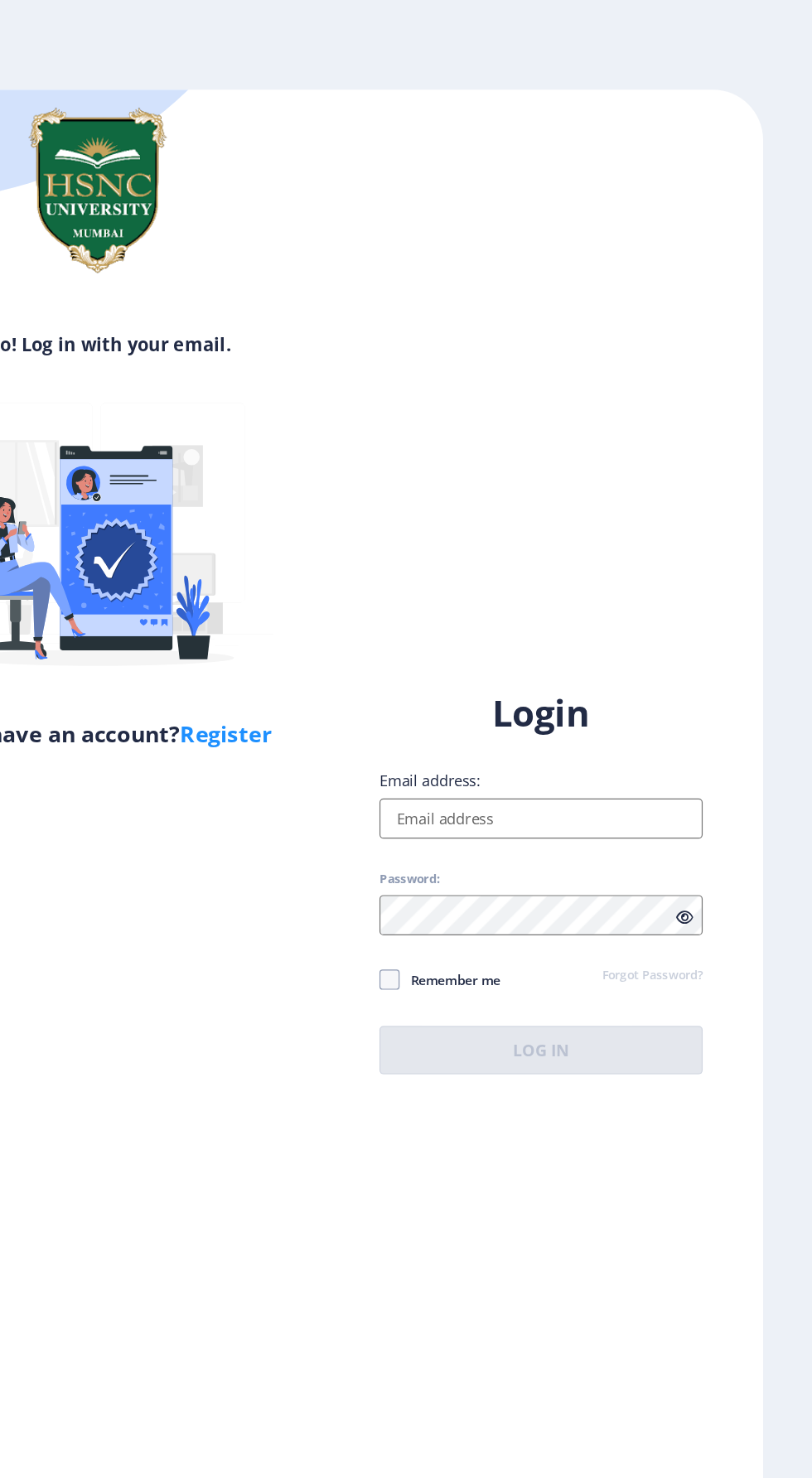
click at [600, 690] on input "Email address:" at bounding box center [588, 674] width 266 height 33
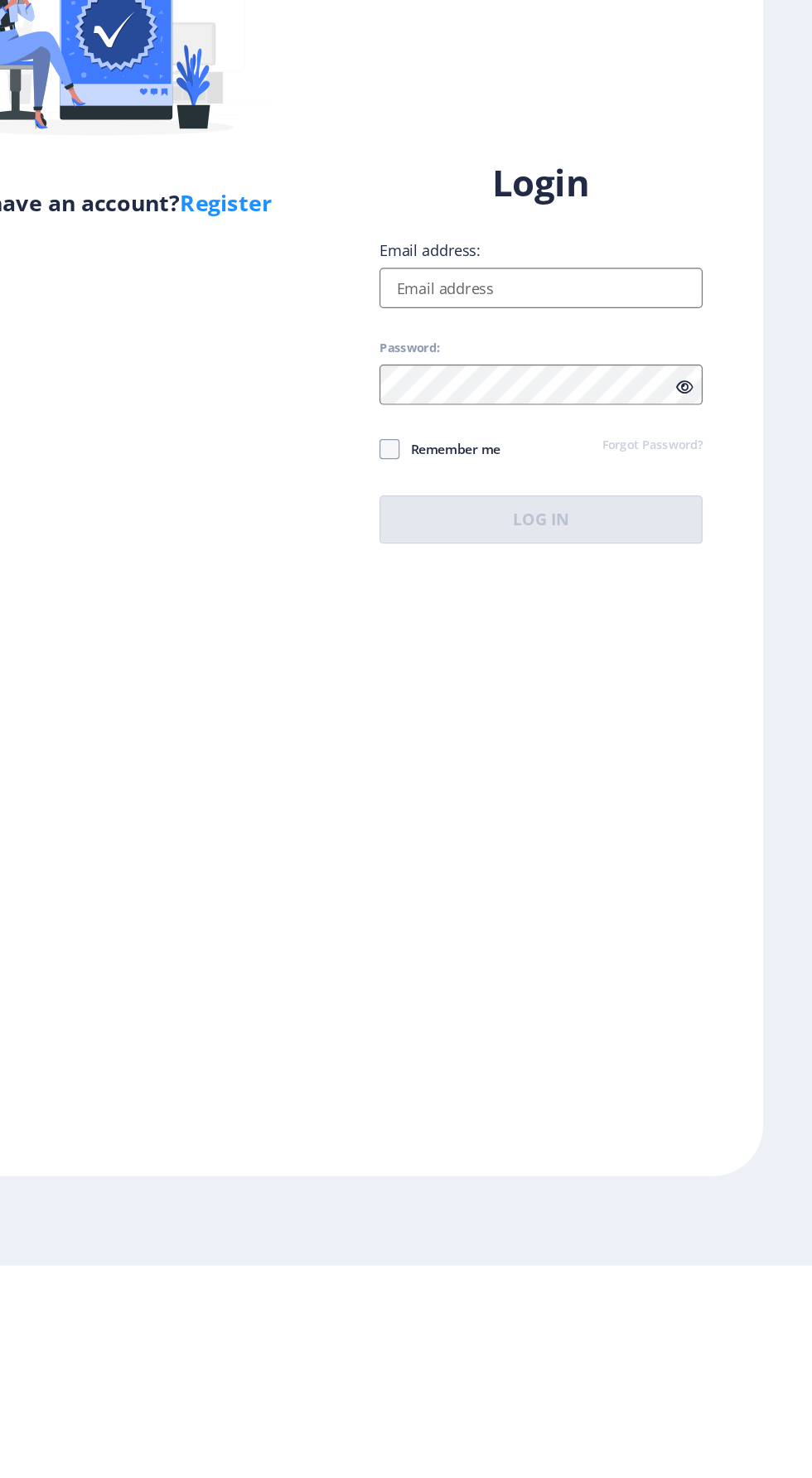
type input "[EMAIL_ADDRESS][DOMAIN_NAME]"
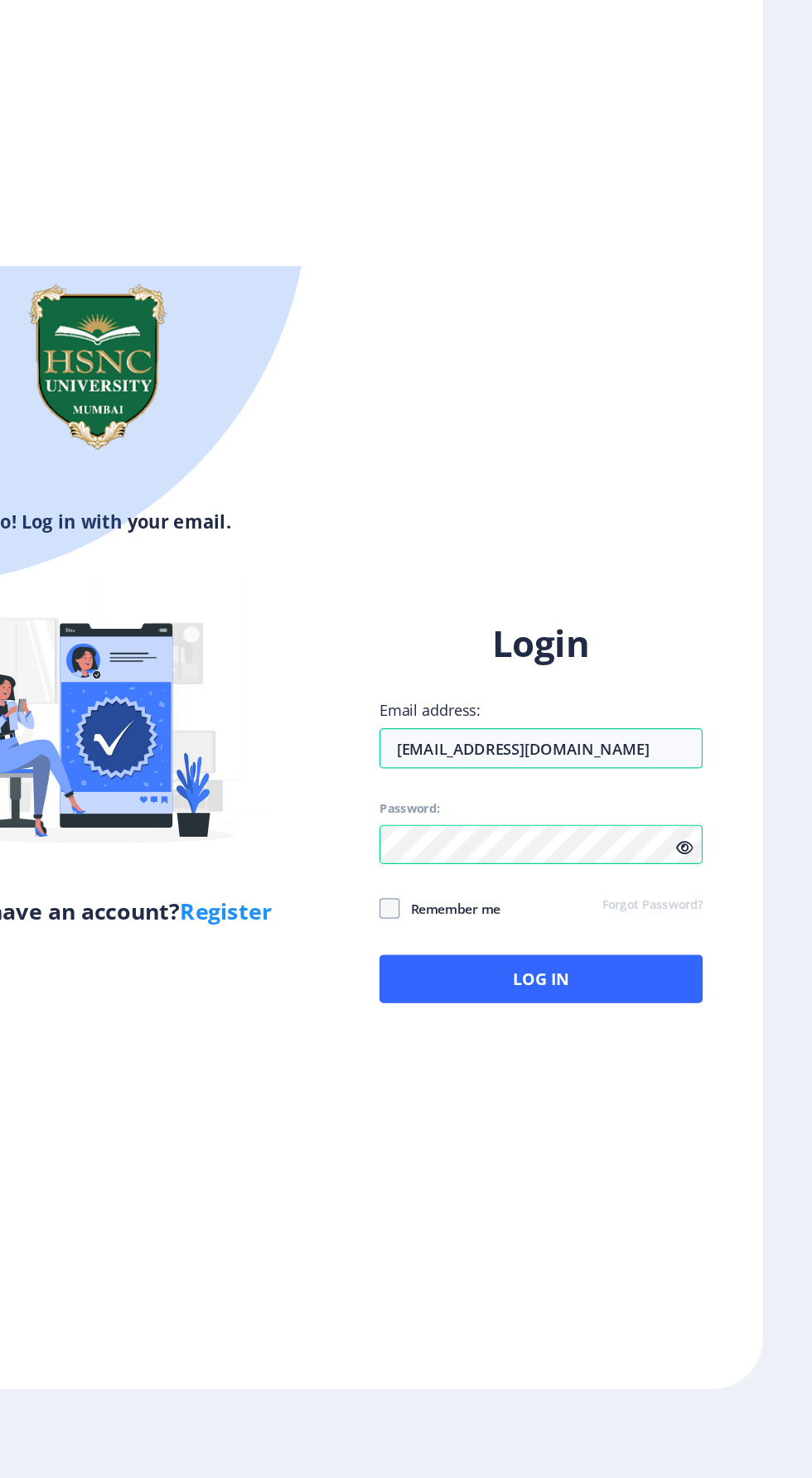
click at [737, 919] on div "Login Email address: [EMAIL_ADDRESS][DOMAIN_NAME] Password: Remember me Forgot …" at bounding box center [589, 943] width 366 height 392
click at [709, 953] on icon at bounding box center [706, 959] width 14 height 12
click at [463, 1000] on span at bounding box center [463, 1008] width 16 height 16
click at [457, 1009] on input "Remember me" at bounding box center [456, 1009] width 1 height 1
checkbox input "true"
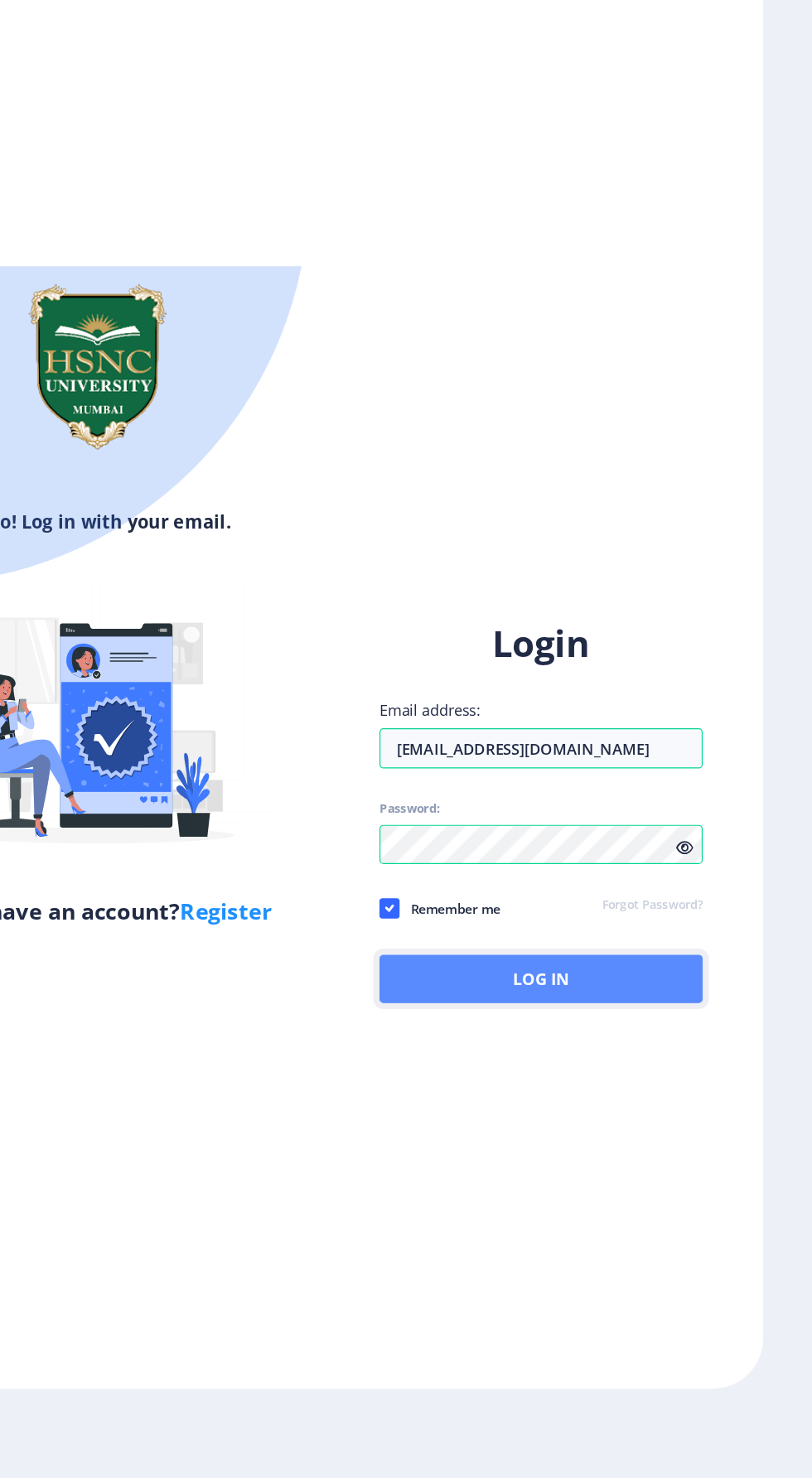
click at [664, 1047] on button "Log In" at bounding box center [588, 1067] width 266 height 40
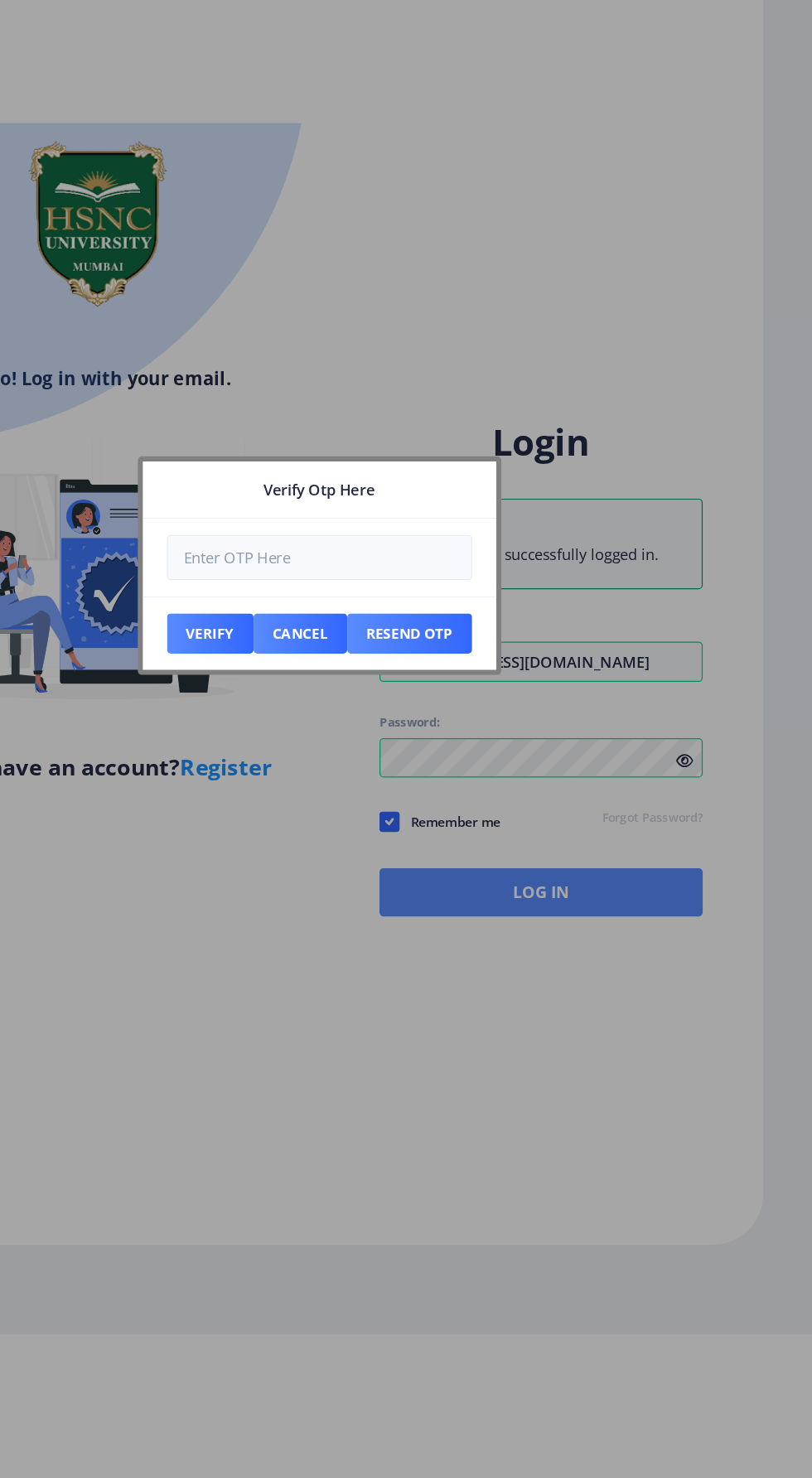
scroll to position [0, 0]
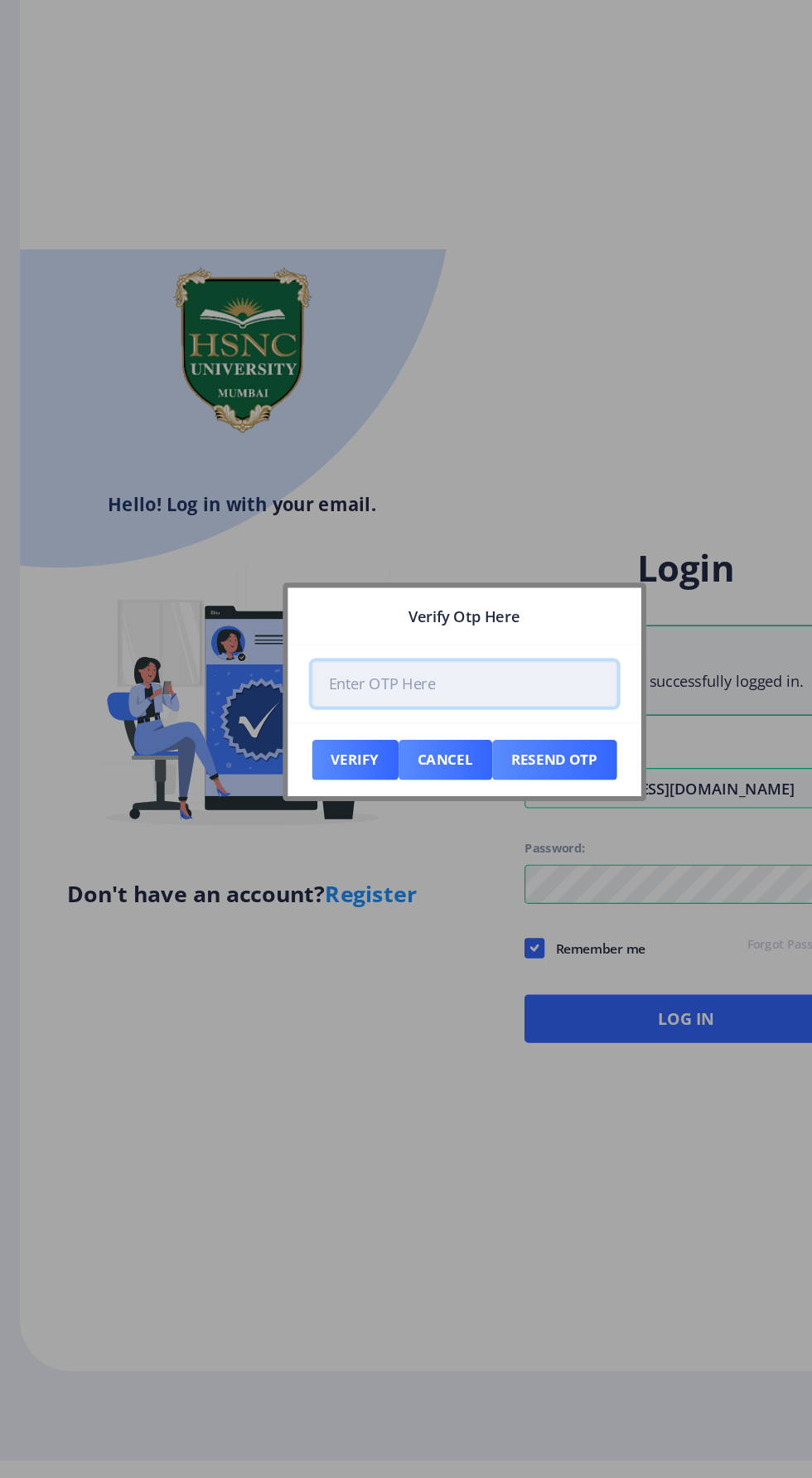
click at [338, 722] on input "number" at bounding box center [406, 720] width 251 height 37
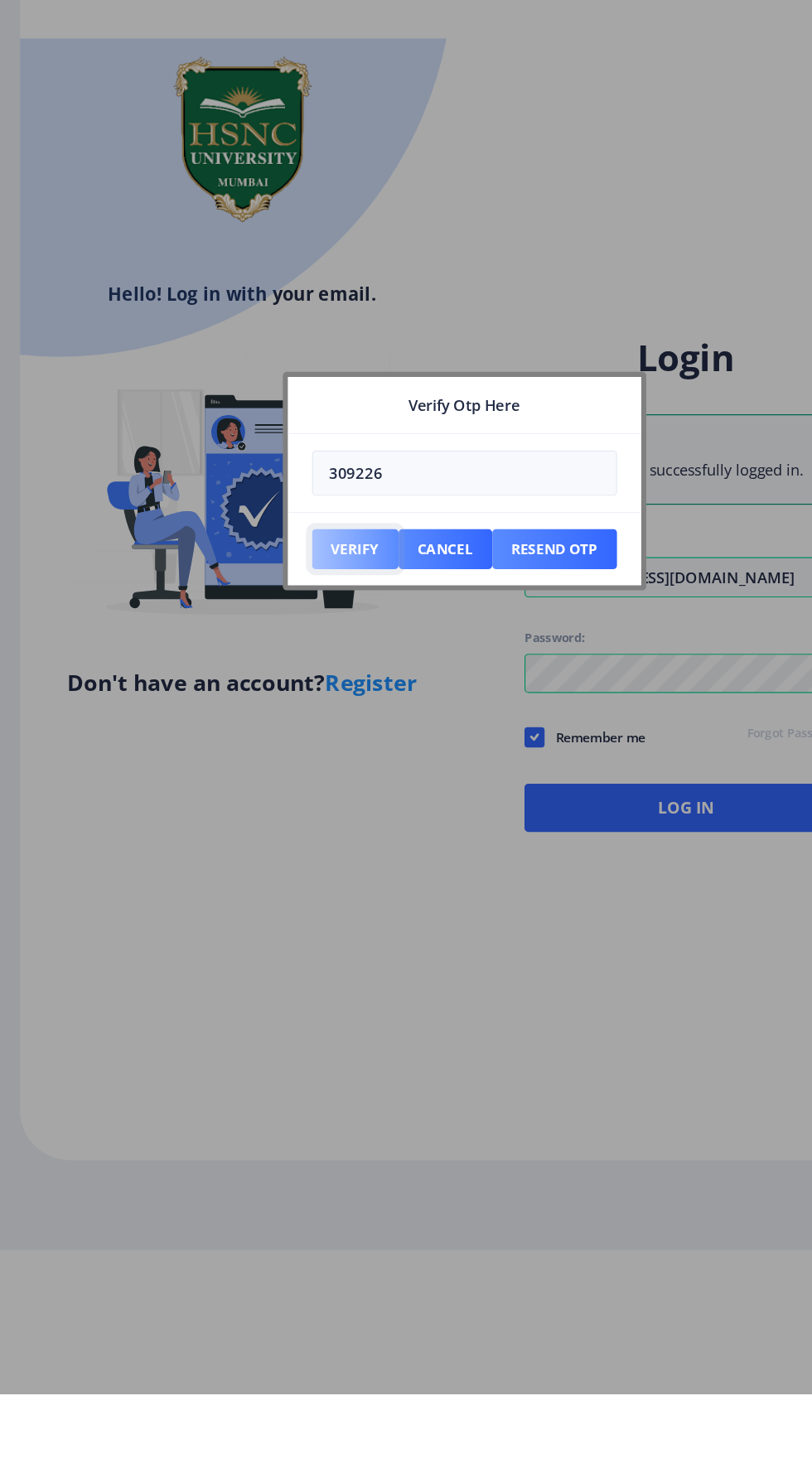
click at [313, 783] on button "Verify" at bounding box center [316, 783] width 71 height 33
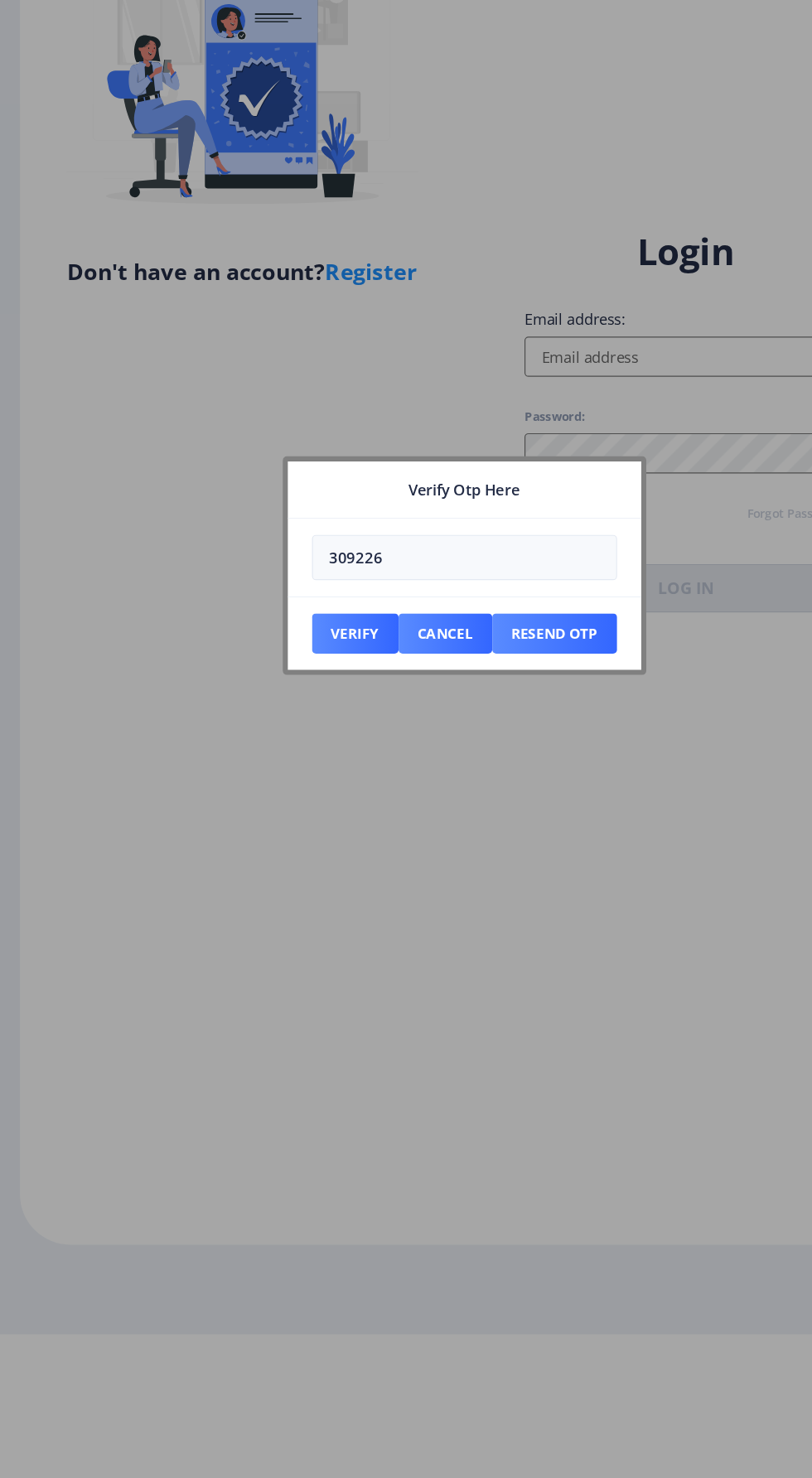
click at [520, 1040] on div at bounding box center [406, 739] width 812 height 1478
click at [522, 784] on button "Resend Otp" at bounding box center [480, 783] width 102 height 33
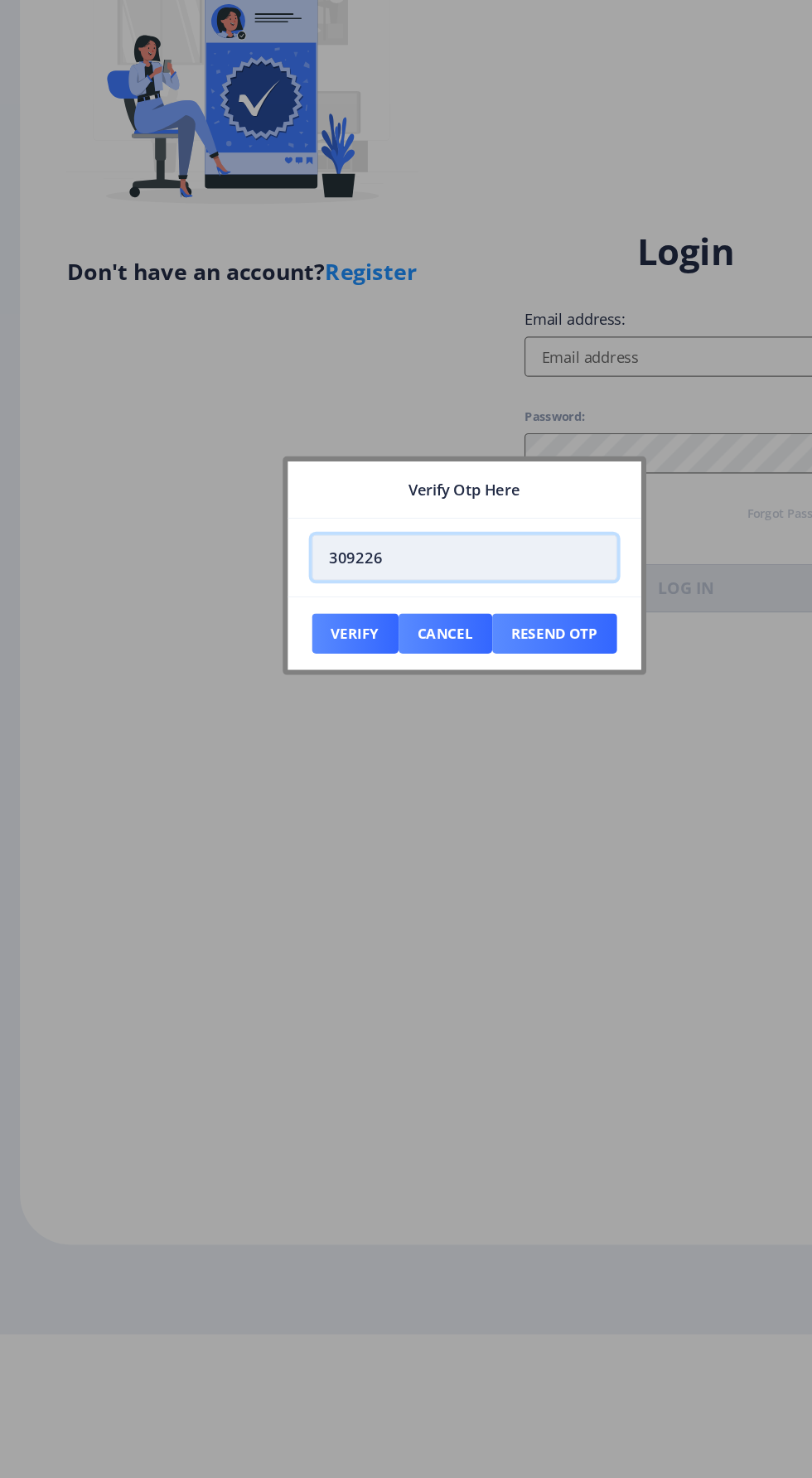
click at [395, 714] on input "309226" at bounding box center [406, 720] width 251 height 37
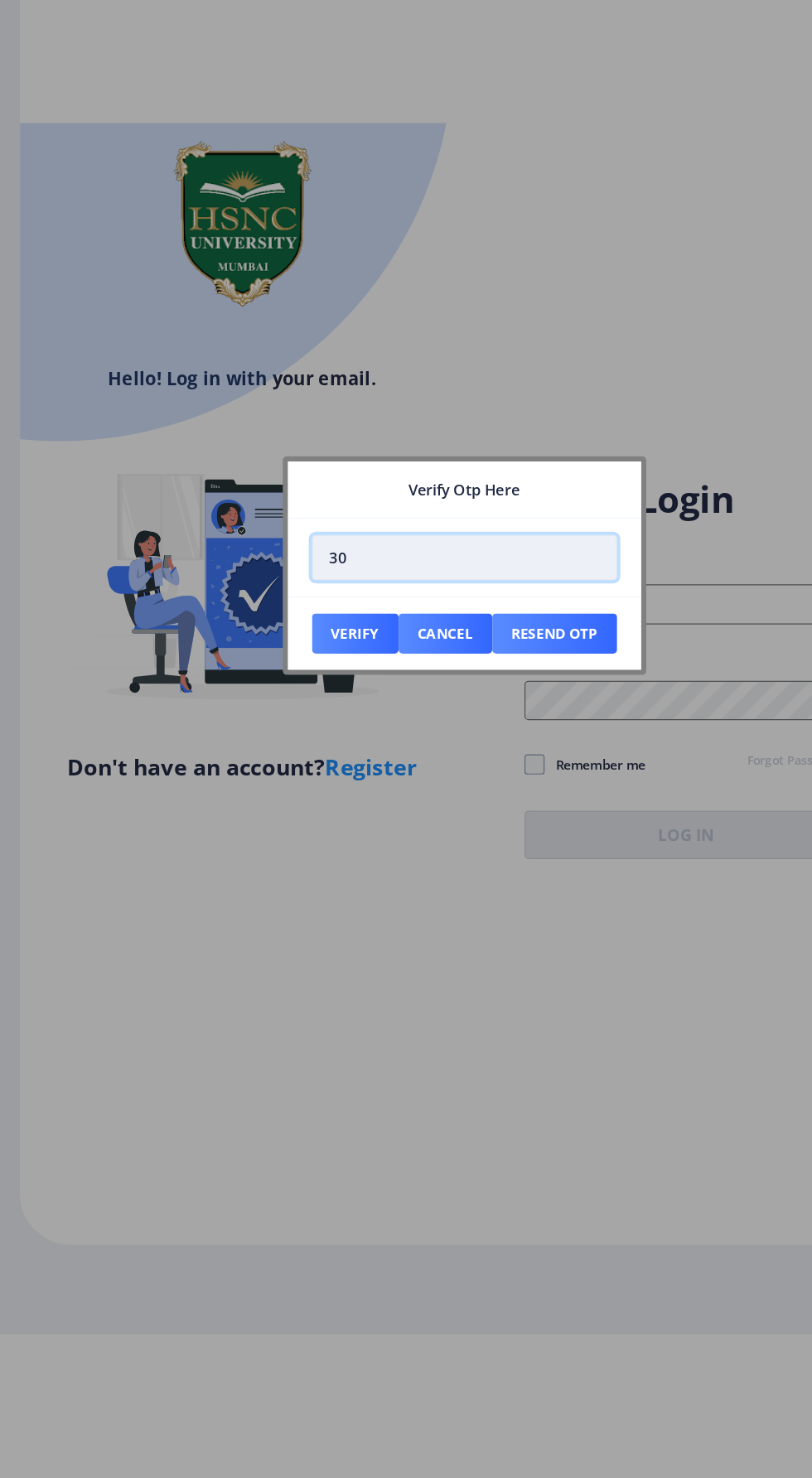
type input "3"
type input "120286"
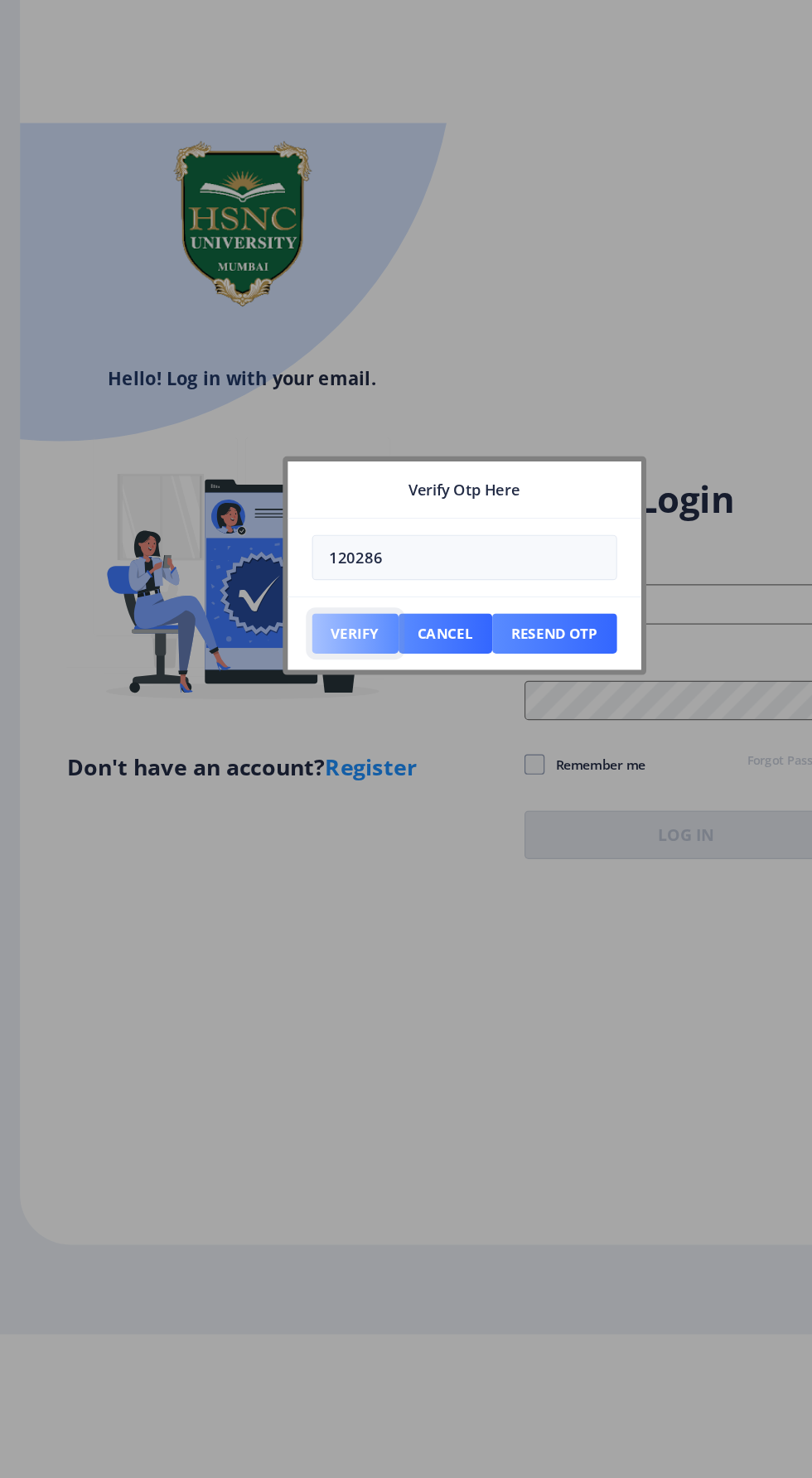
click at [312, 789] on button "Verify" at bounding box center [316, 783] width 71 height 33
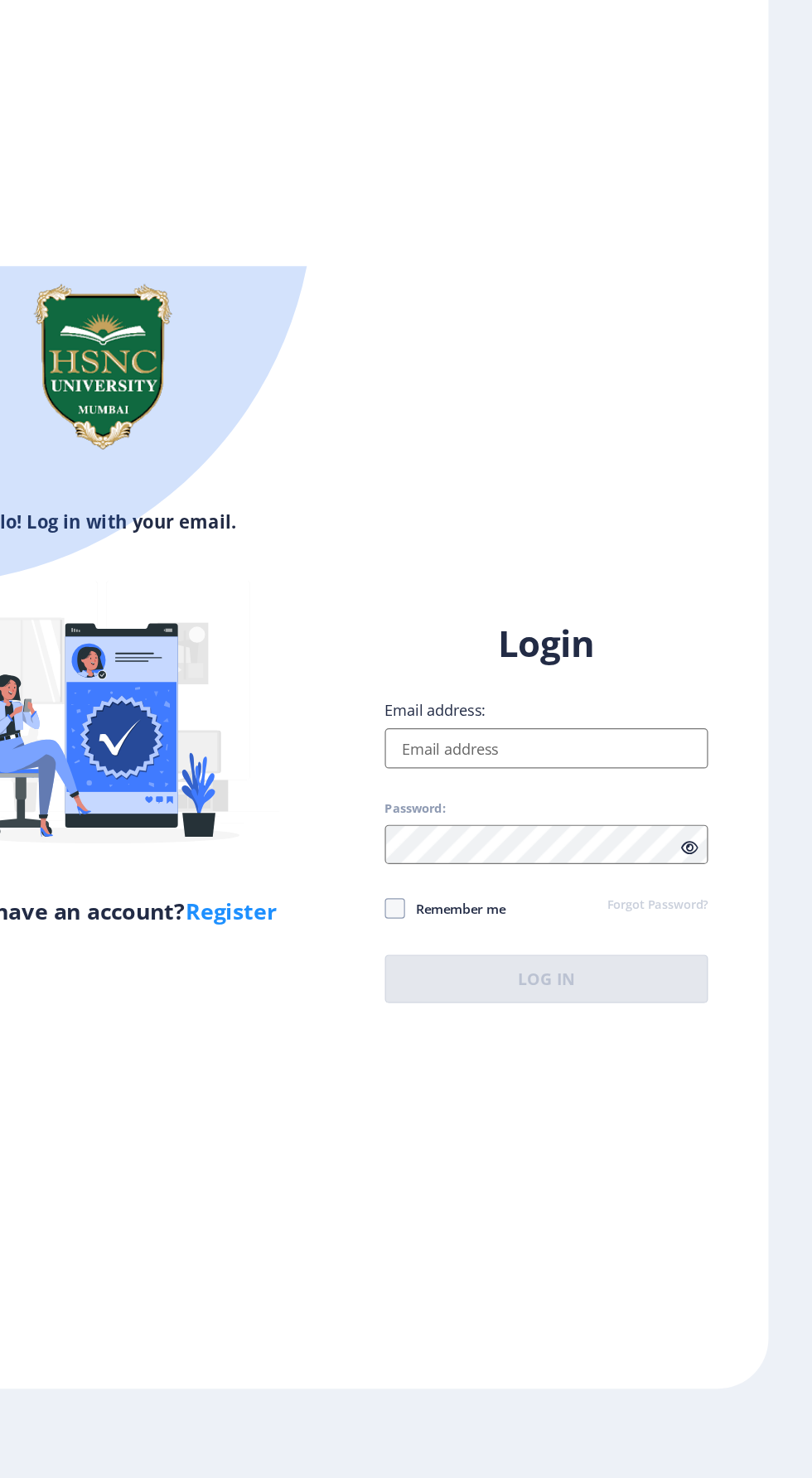
click at [504, 861] on input "Email address:" at bounding box center [588, 877] width 266 height 33
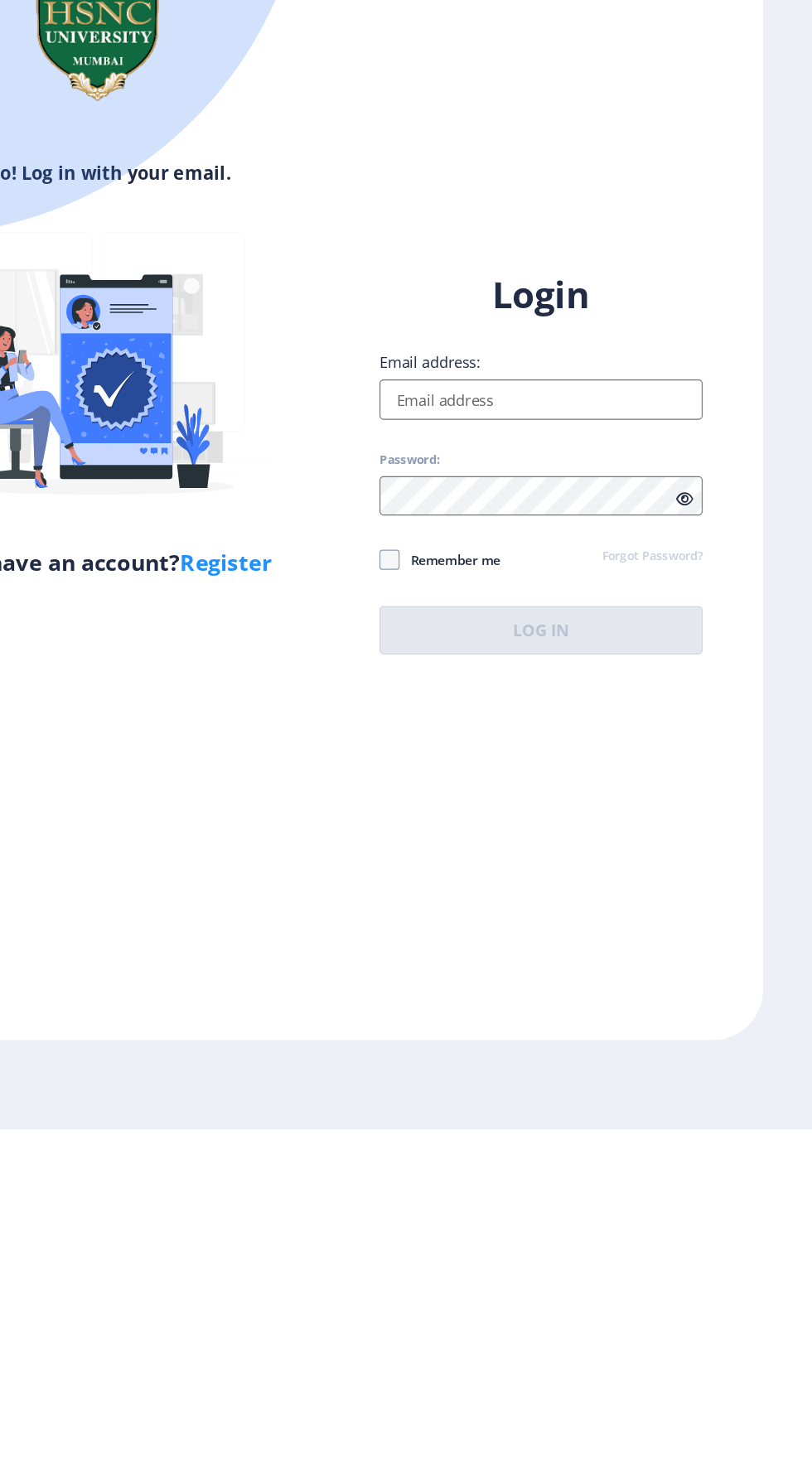
type input "[EMAIL_ADDRESS][DOMAIN_NAME]"
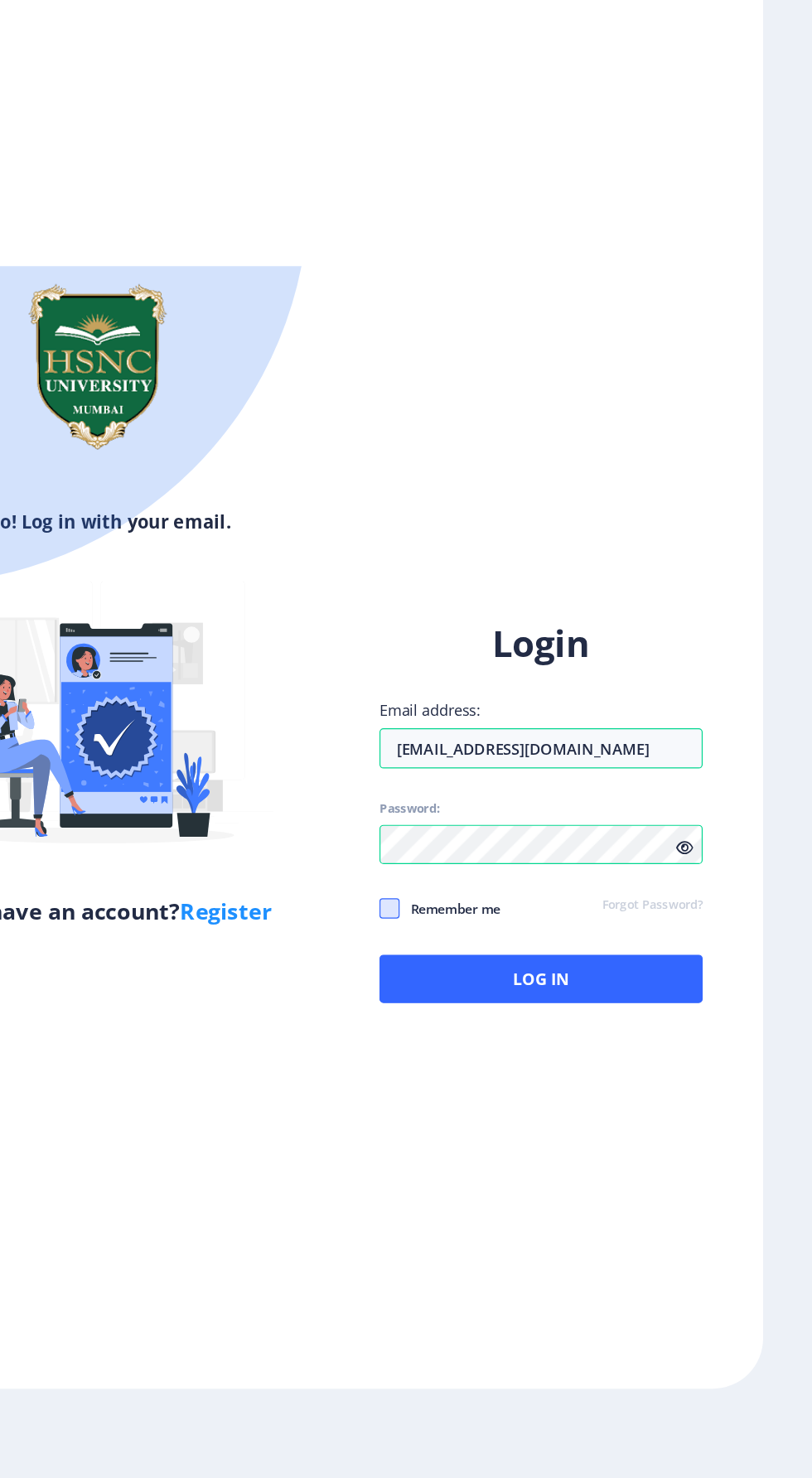
click at [463, 1000] on span at bounding box center [463, 1008] width 16 height 16
click at [457, 1009] on input "Remember me" at bounding box center [456, 1009] width 1 height 1
checkbox input "true"
click at [651, 1047] on button "Log In" at bounding box center [588, 1067] width 266 height 40
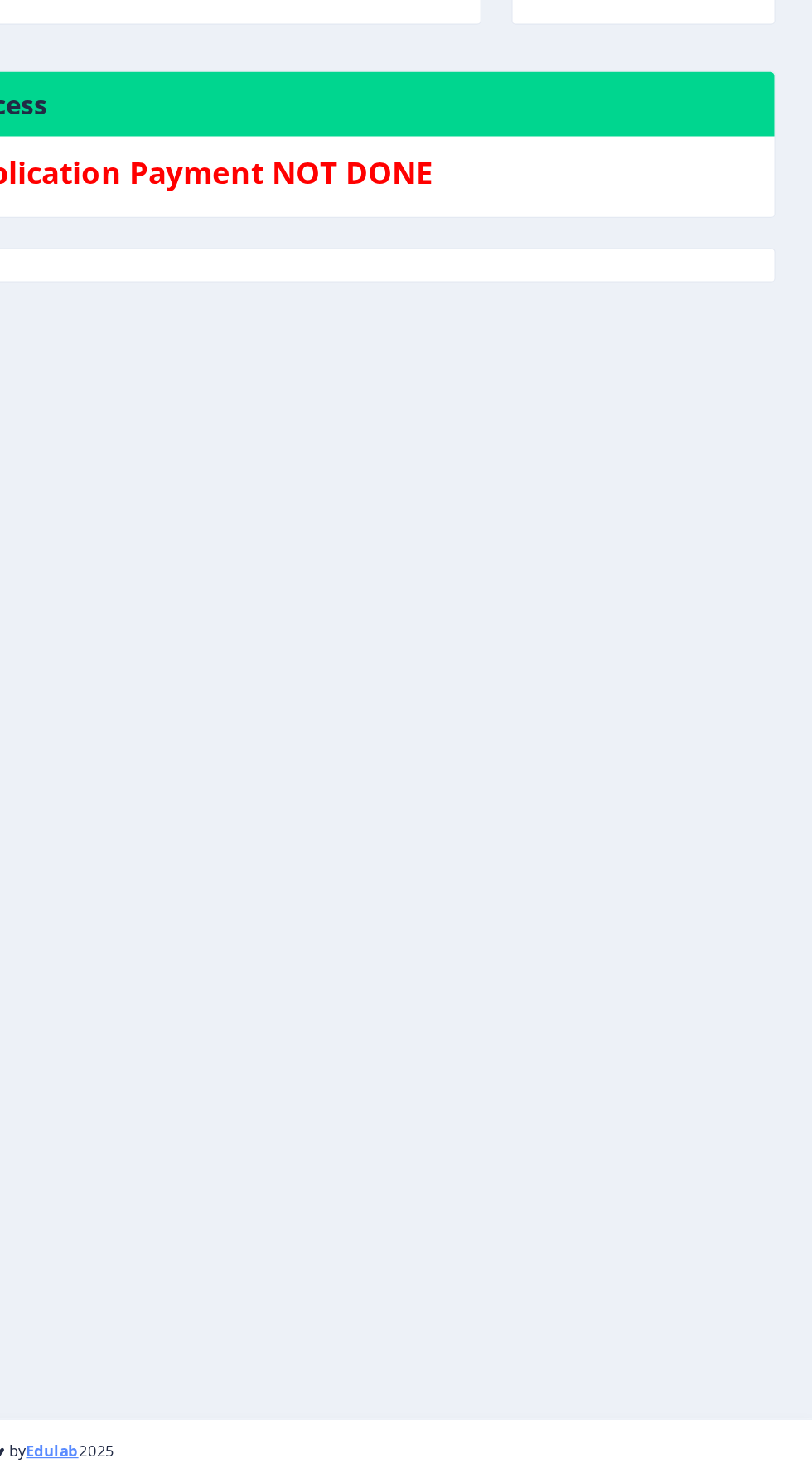
scroll to position [117, 0]
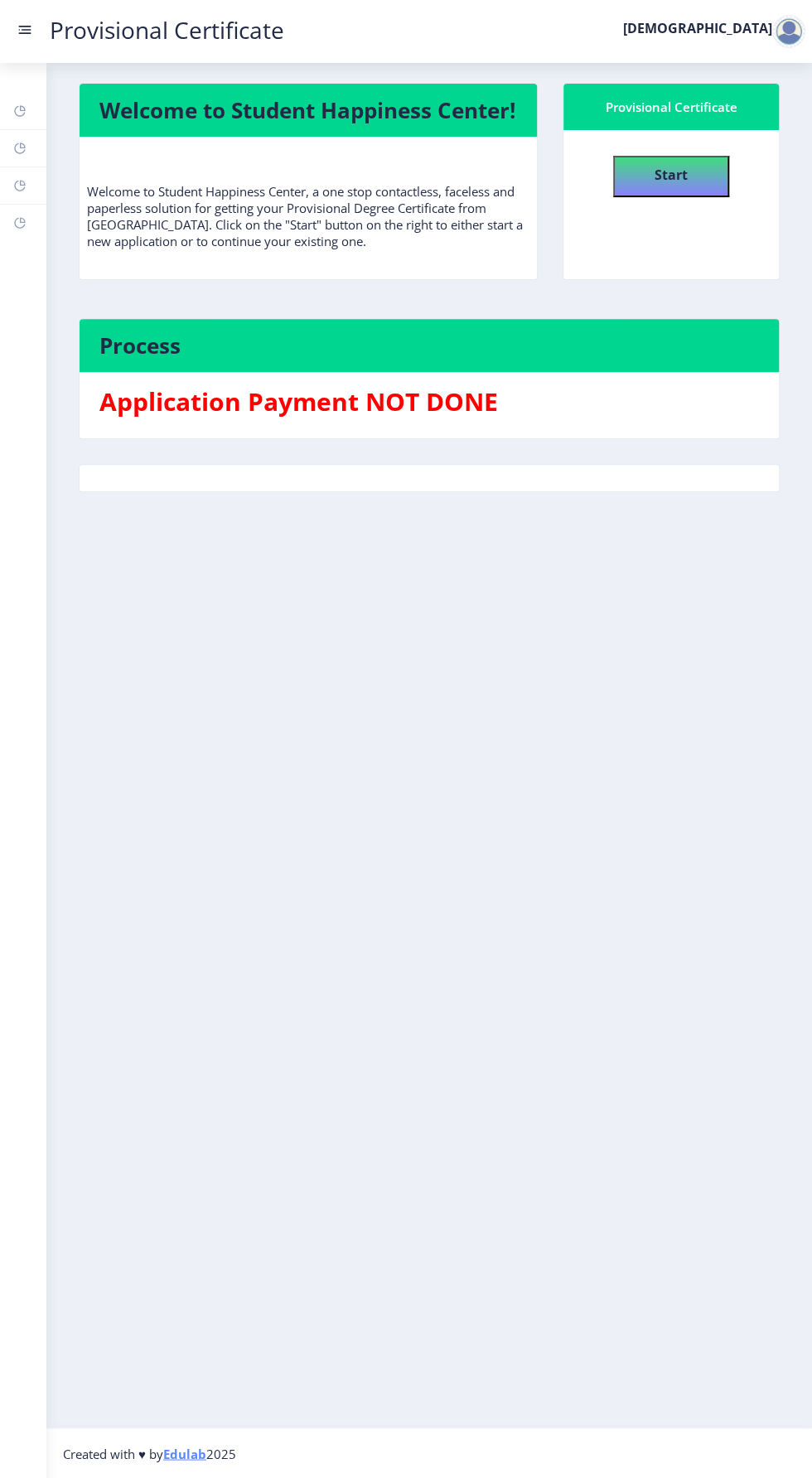
click at [29, 31] on rect at bounding box center [24, 29] width 16 height 16
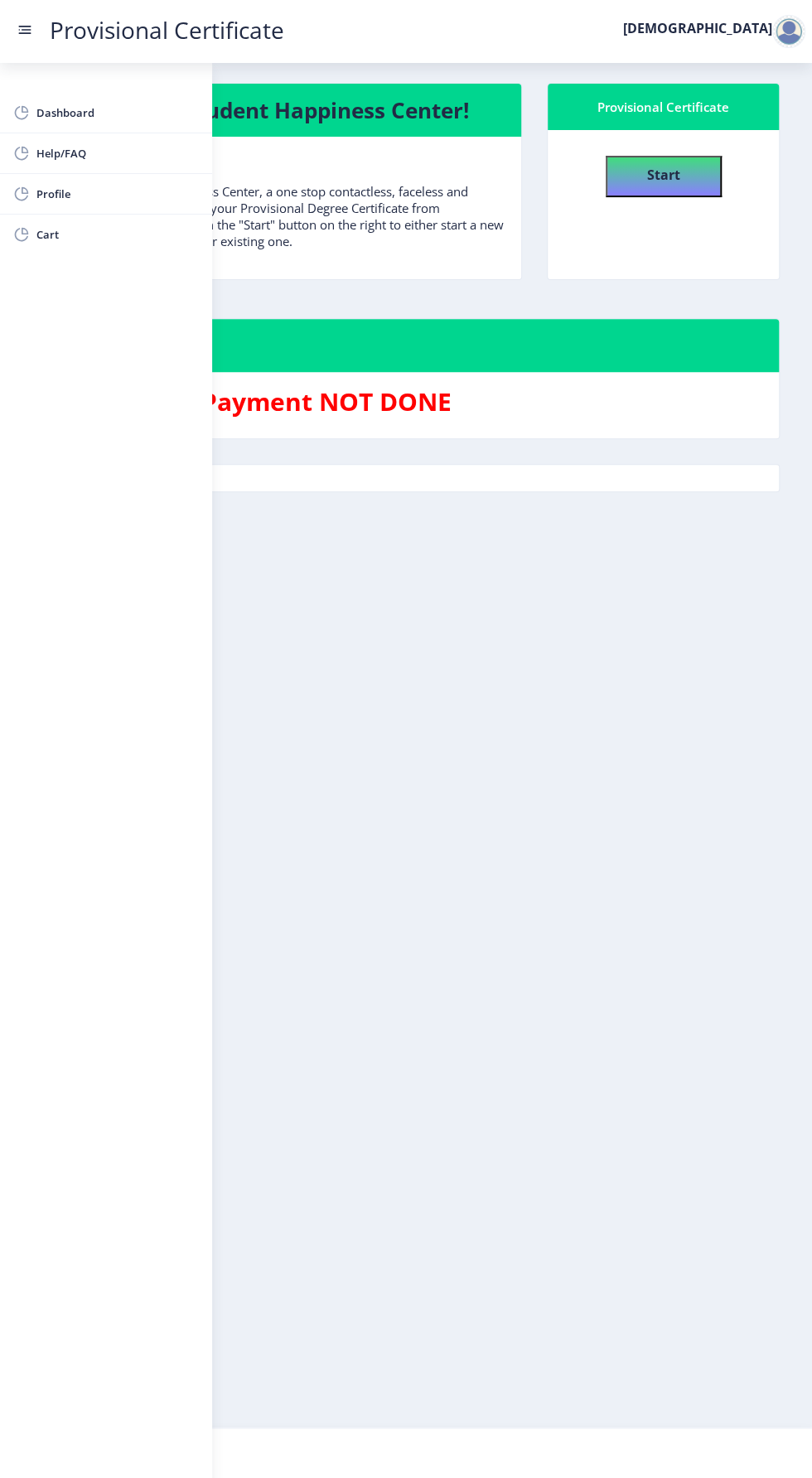
click at [650, 924] on nb-layout-column "Welcome to Student Happiness Center! Welcome to Student Happiness Center, a one…" at bounding box center [406, 745] width 812 height 1364
click at [645, 955] on nb-layout-column "Welcome to Student Happiness Center! Welcome to Student Happiness Center, a one…" at bounding box center [406, 745] width 812 height 1364
click at [386, 728] on nb-layout-column "Welcome to Student Happiness Center! Welcome to Student Happiness Center, a one…" at bounding box center [406, 745] width 812 height 1364
click at [631, 1278] on nb-layout-column "Welcome to Student Happiness Center! Welcome to Student Happiness Center, a one…" at bounding box center [406, 745] width 812 height 1364
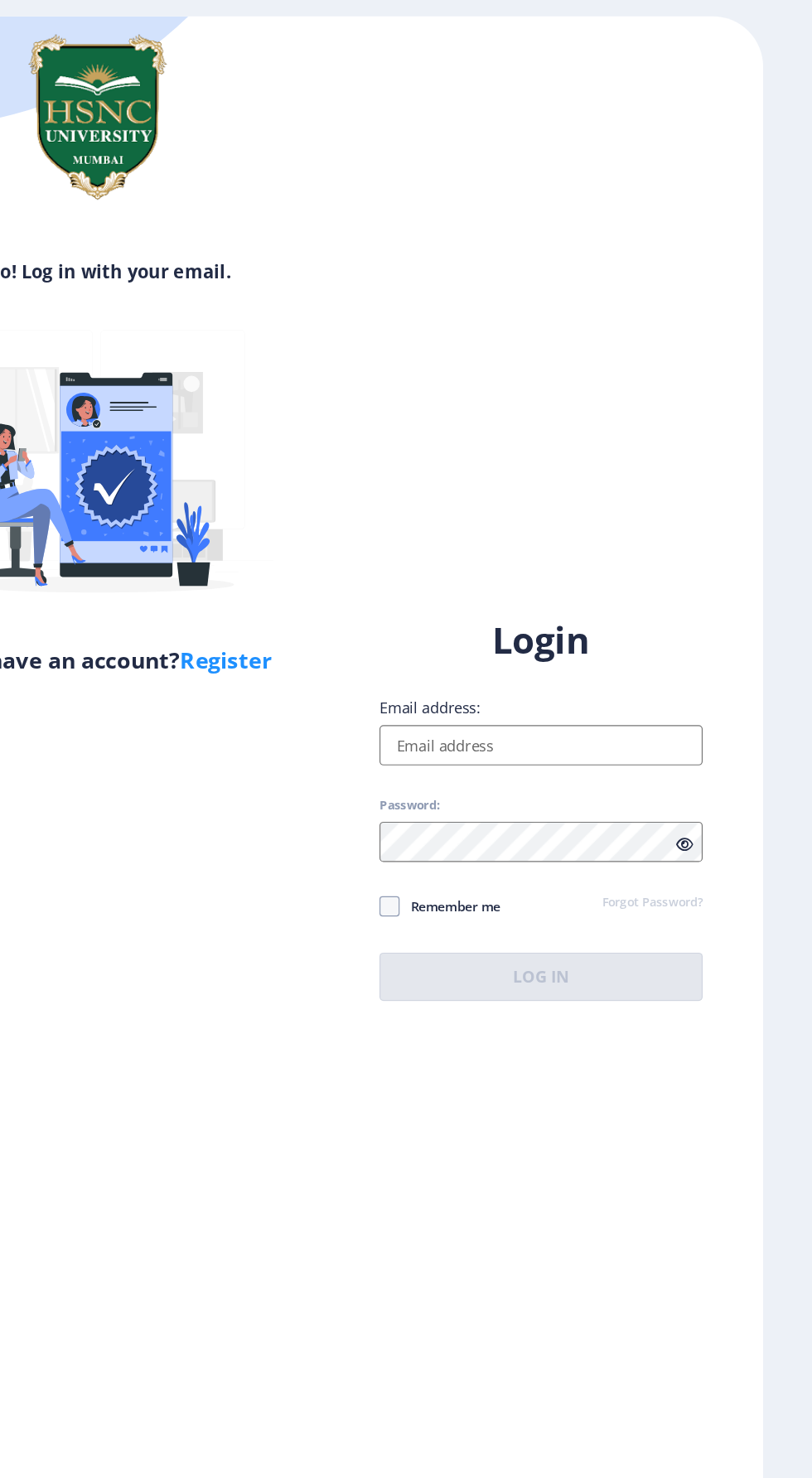
scroll to position [117, 0]
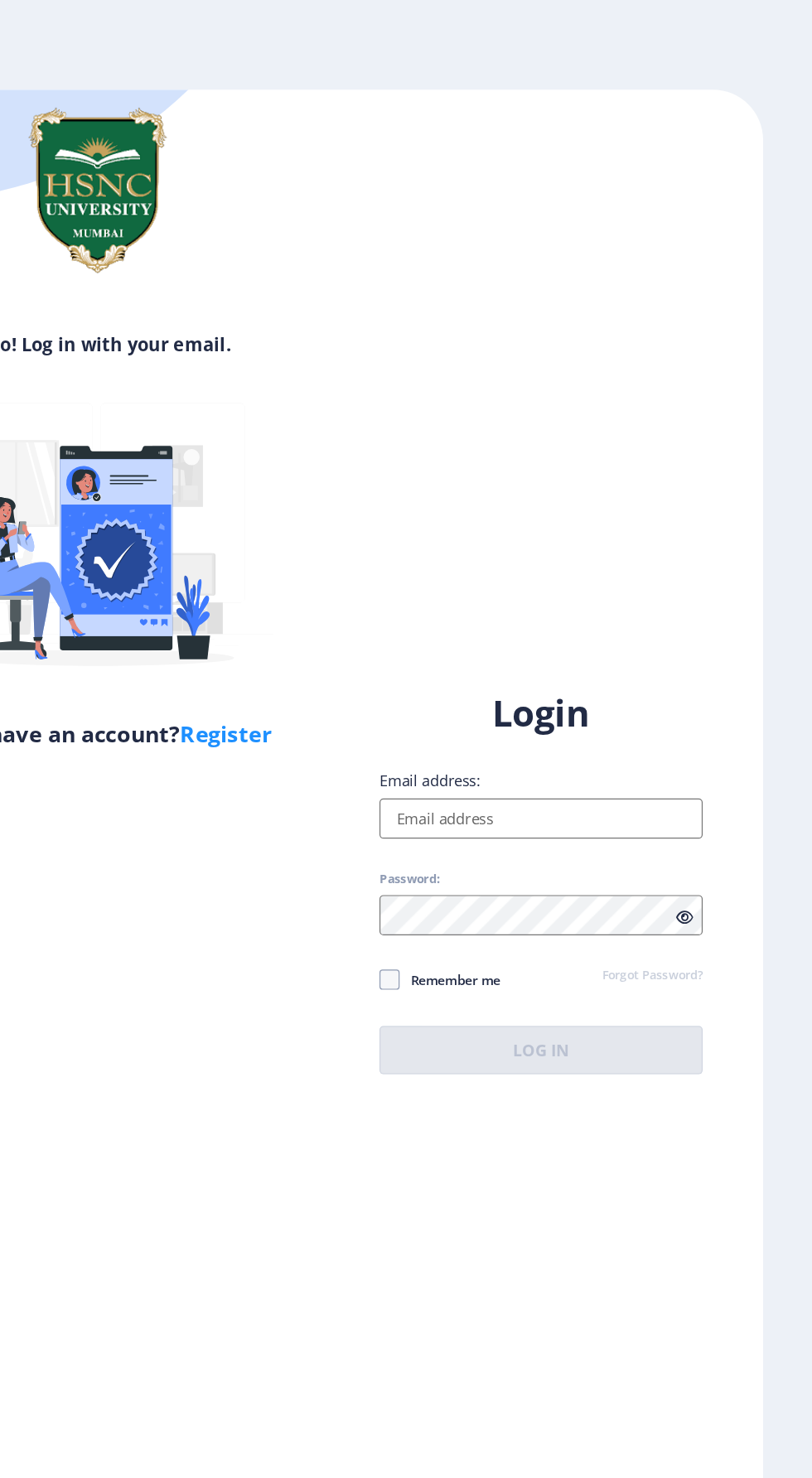
click at [636, 658] on input "Email address:" at bounding box center [588, 674] width 266 height 33
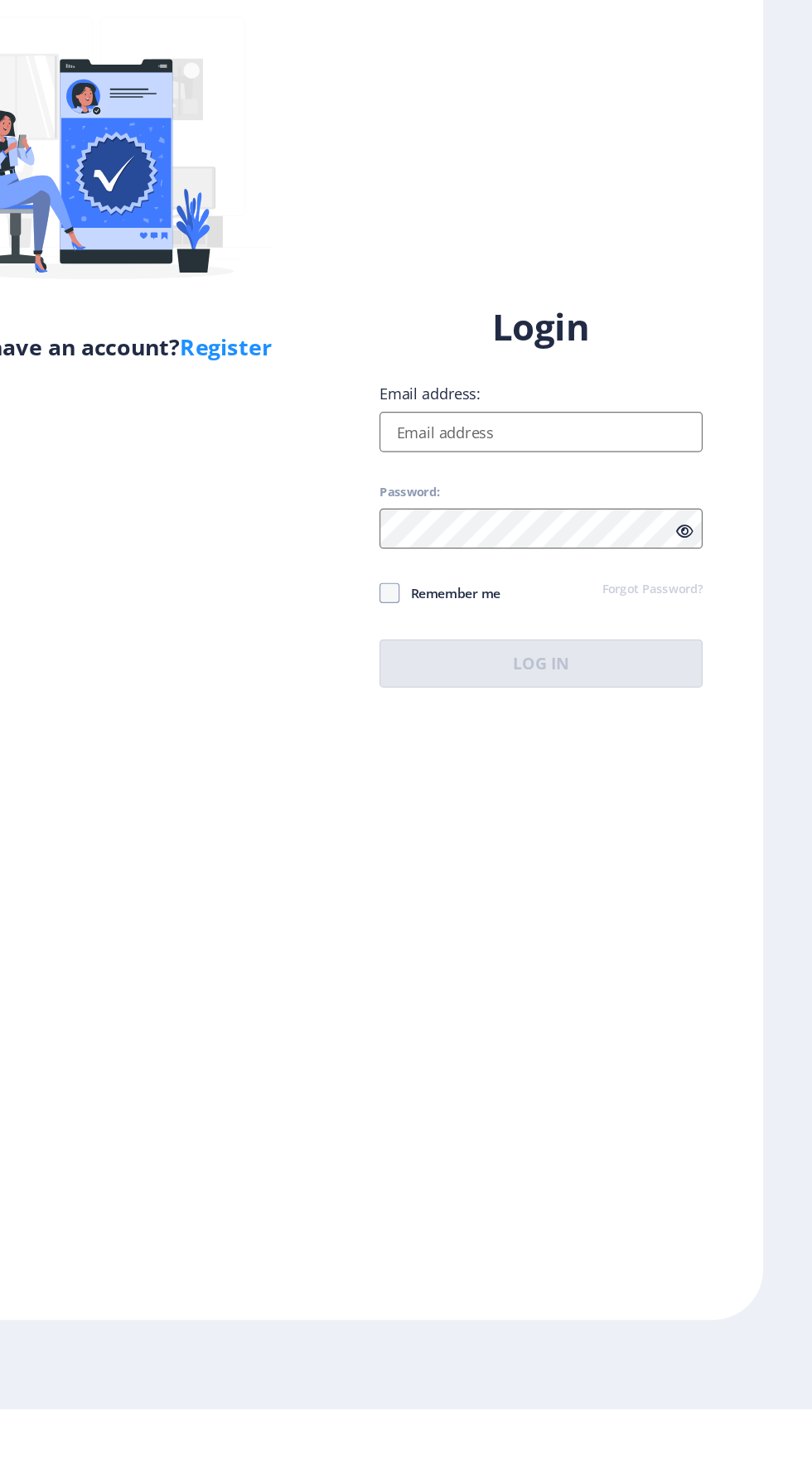
type input "[EMAIL_ADDRESS][DOMAIN_NAME]"
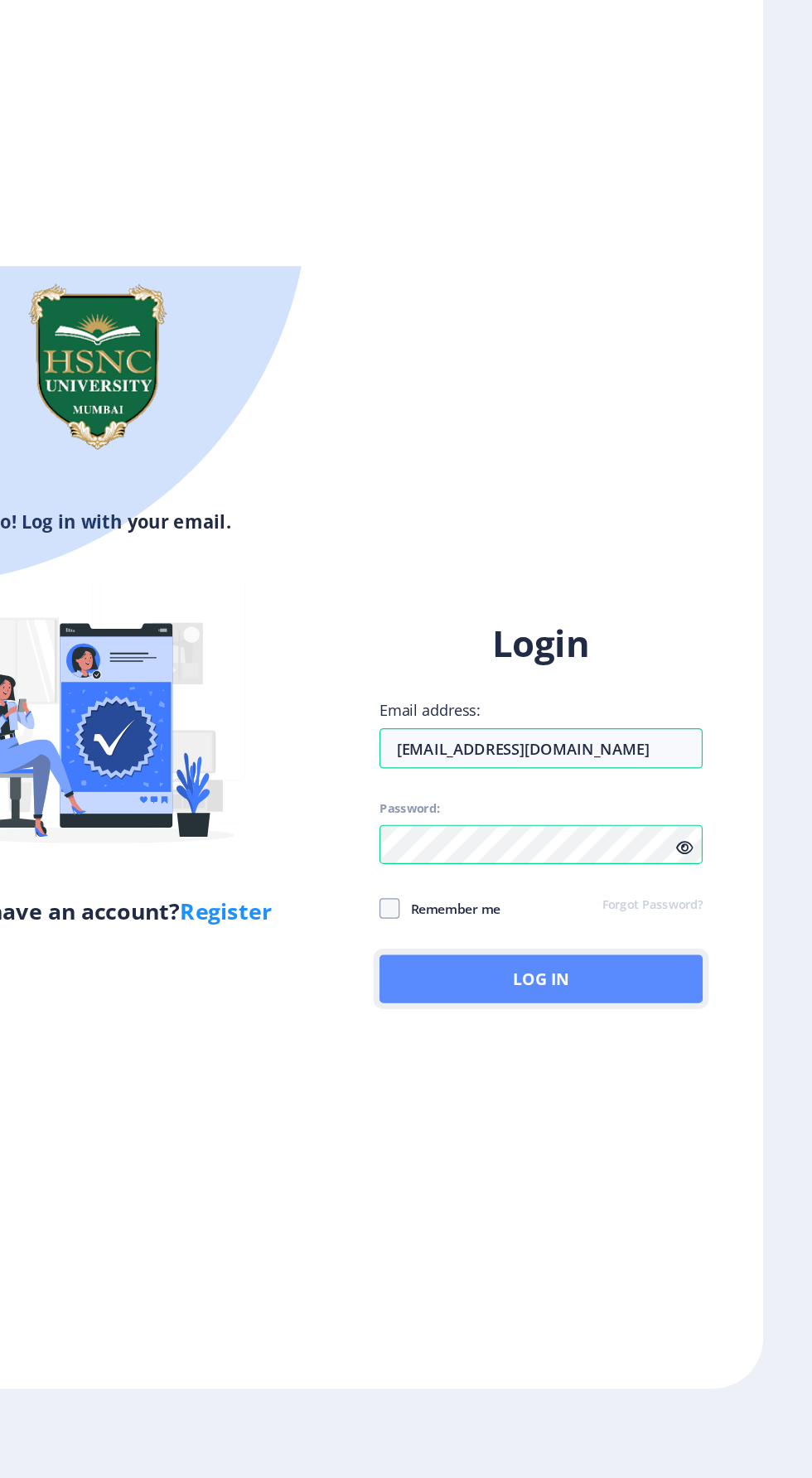
click at [633, 1047] on button "Log In" at bounding box center [588, 1067] width 266 height 40
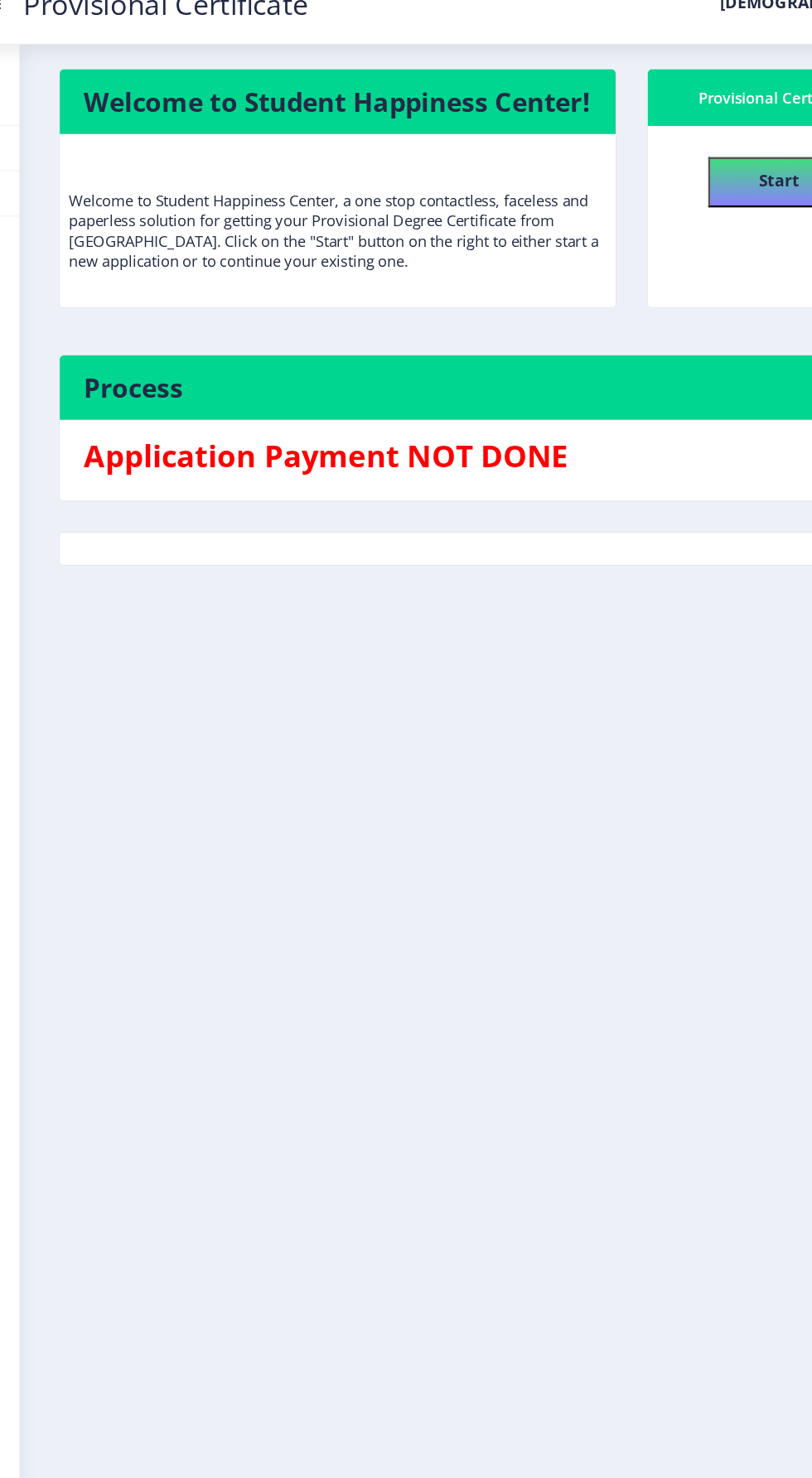
scroll to position [103, 0]
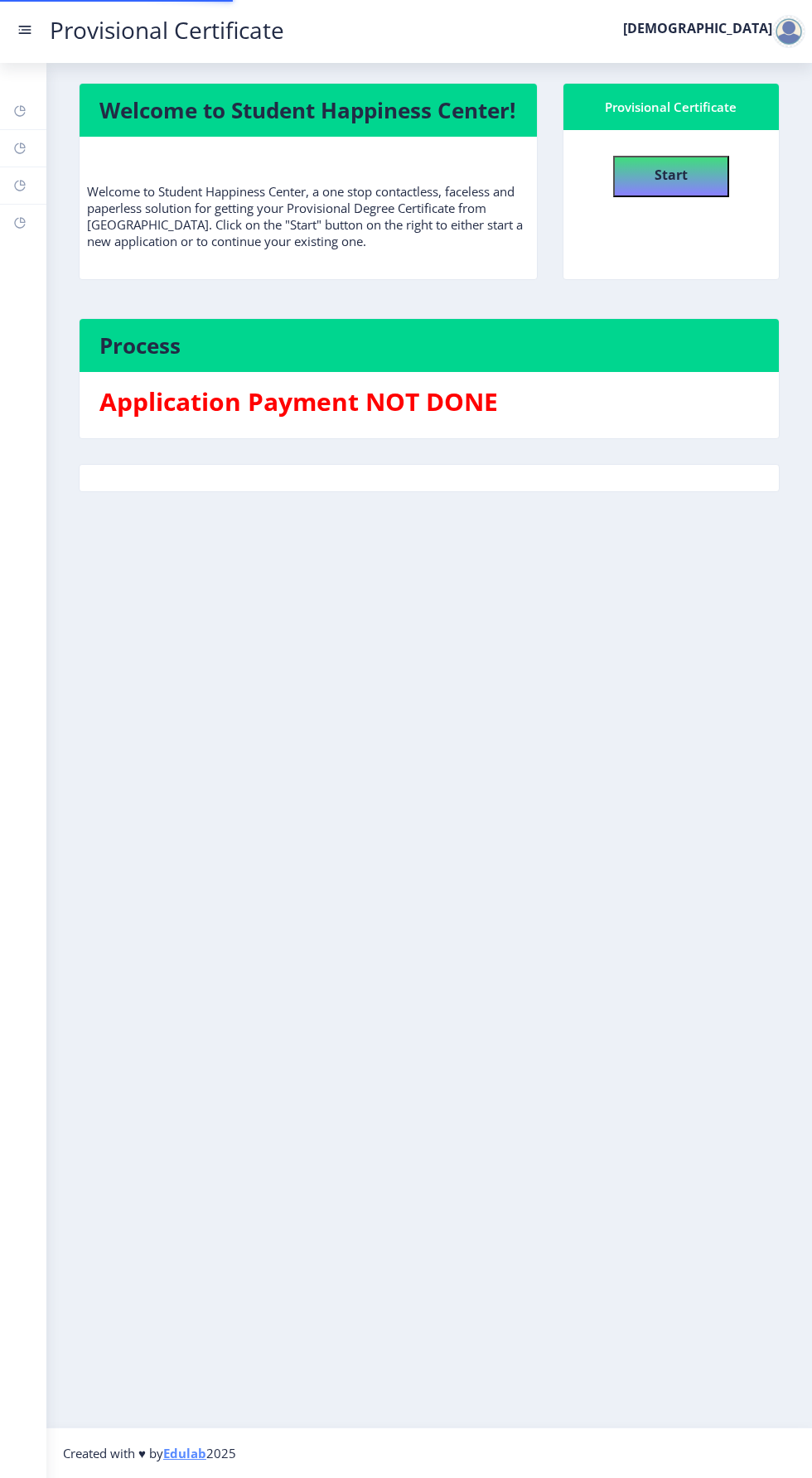
scroll to position [103, 0]
click at [699, 155] on button "Start" at bounding box center [671, 176] width 116 height 42
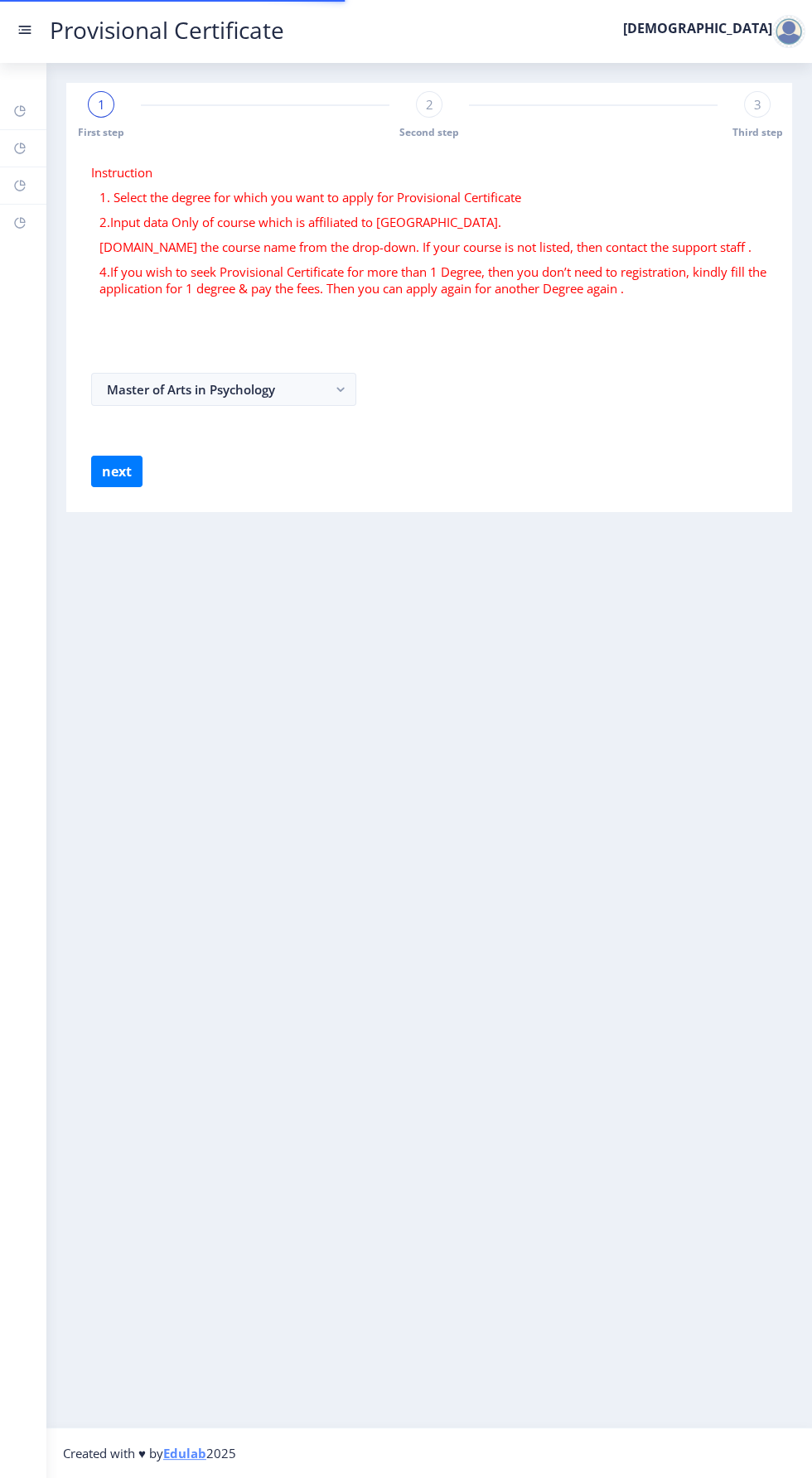
select select
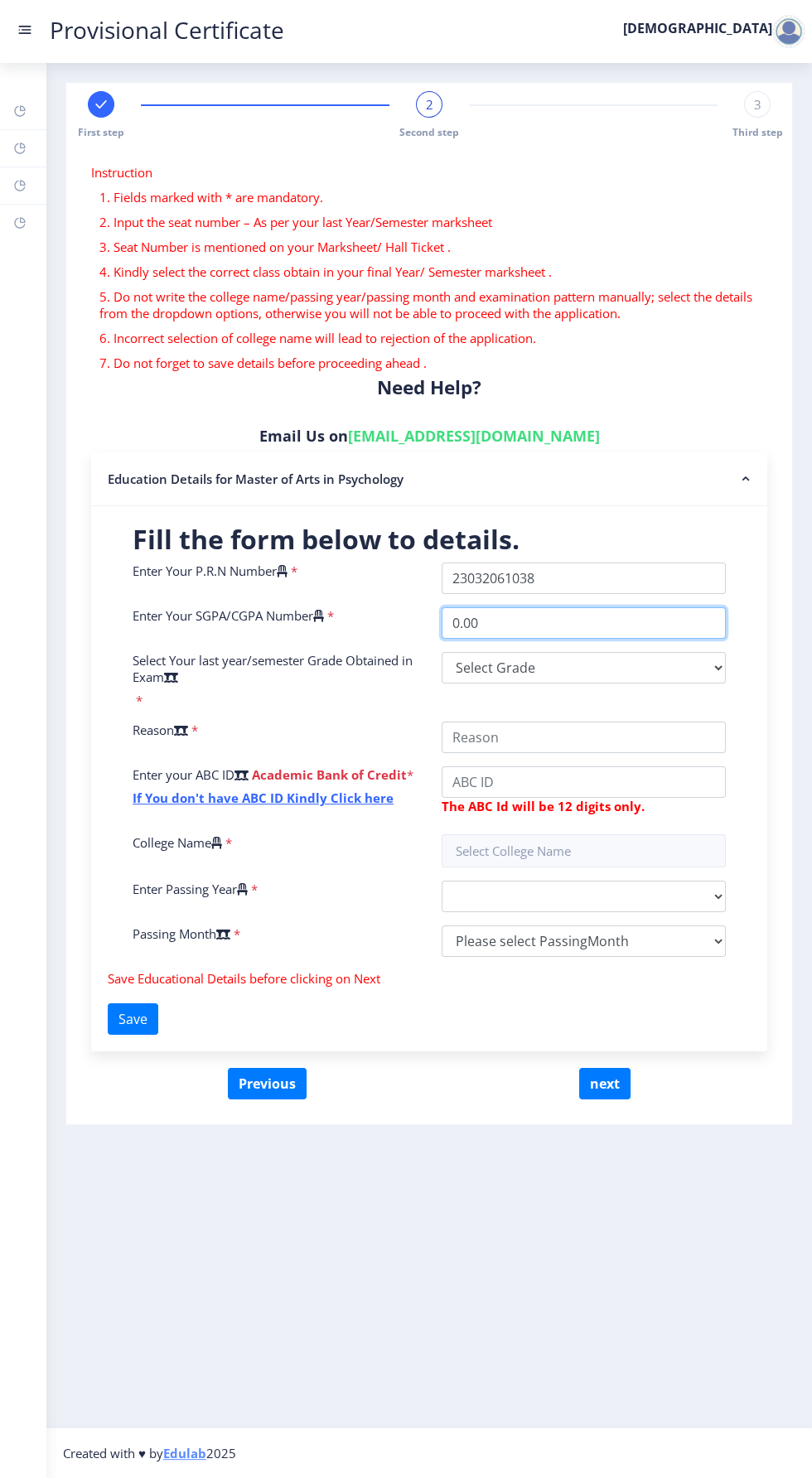
click at [538, 607] on input "0.00" at bounding box center [584, 622] width 284 height 31
click at [531, 607] on input "0.00" at bounding box center [584, 622] width 284 height 31
type input "0"
type input "7.65"
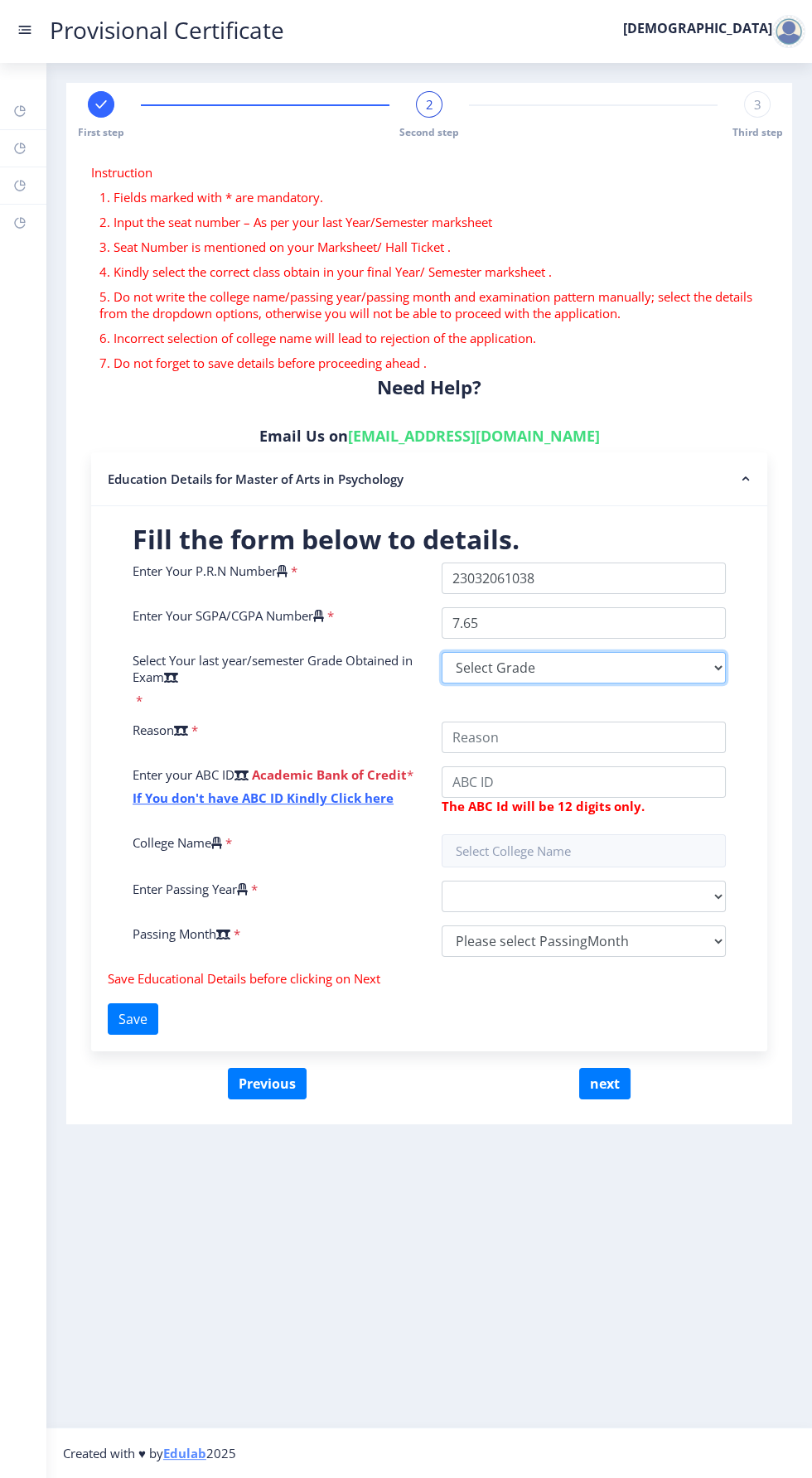
click at [558, 652] on select "Select Grade O A+ A B+ B C D F(Fail)" at bounding box center [584, 667] width 284 height 31
click at [540, 652] on select "Select Grade O A+ A B+ B C D F(Fail)" at bounding box center [584, 667] width 284 height 31
select select "A"
click at [442, 652] on select "Select Grade O A+ A B+ B C D F(Fail)" at bounding box center [584, 667] width 284 height 31
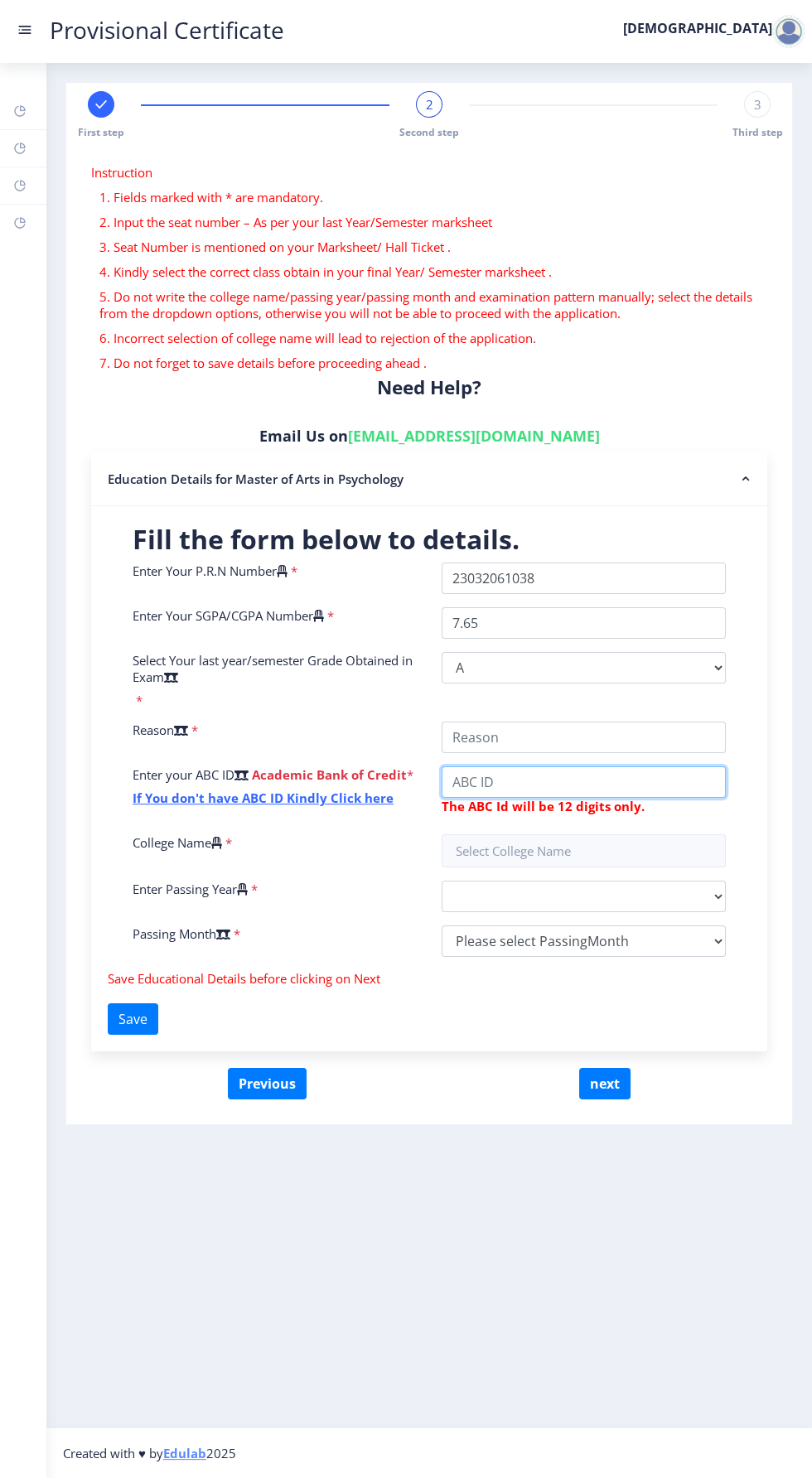
click at [630, 766] on input "College Name" at bounding box center [584, 782] width 284 height 31
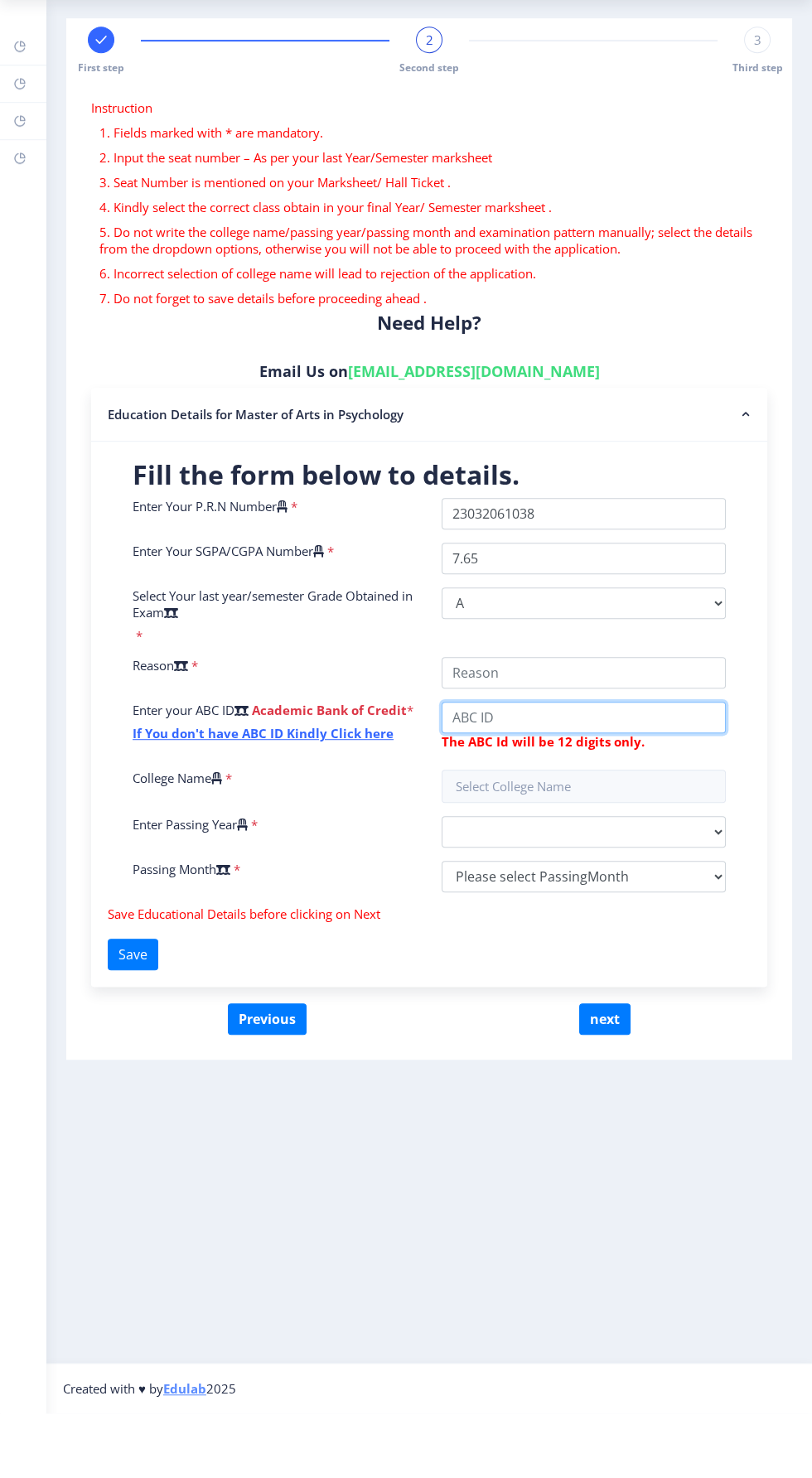
scroll to position [103, 0]
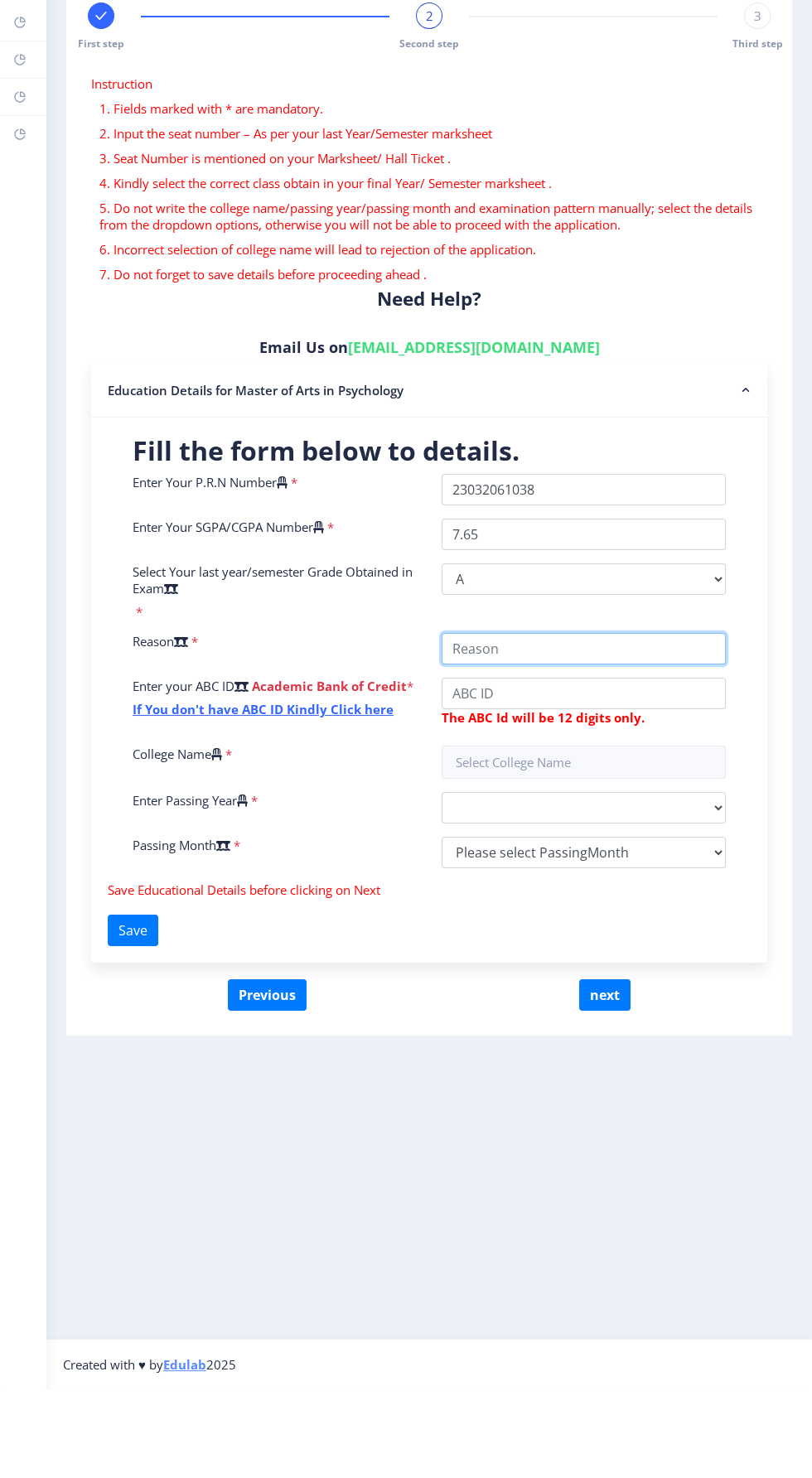
click at [567, 722] on input "College Name" at bounding box center [584, 737] width 284 height 31
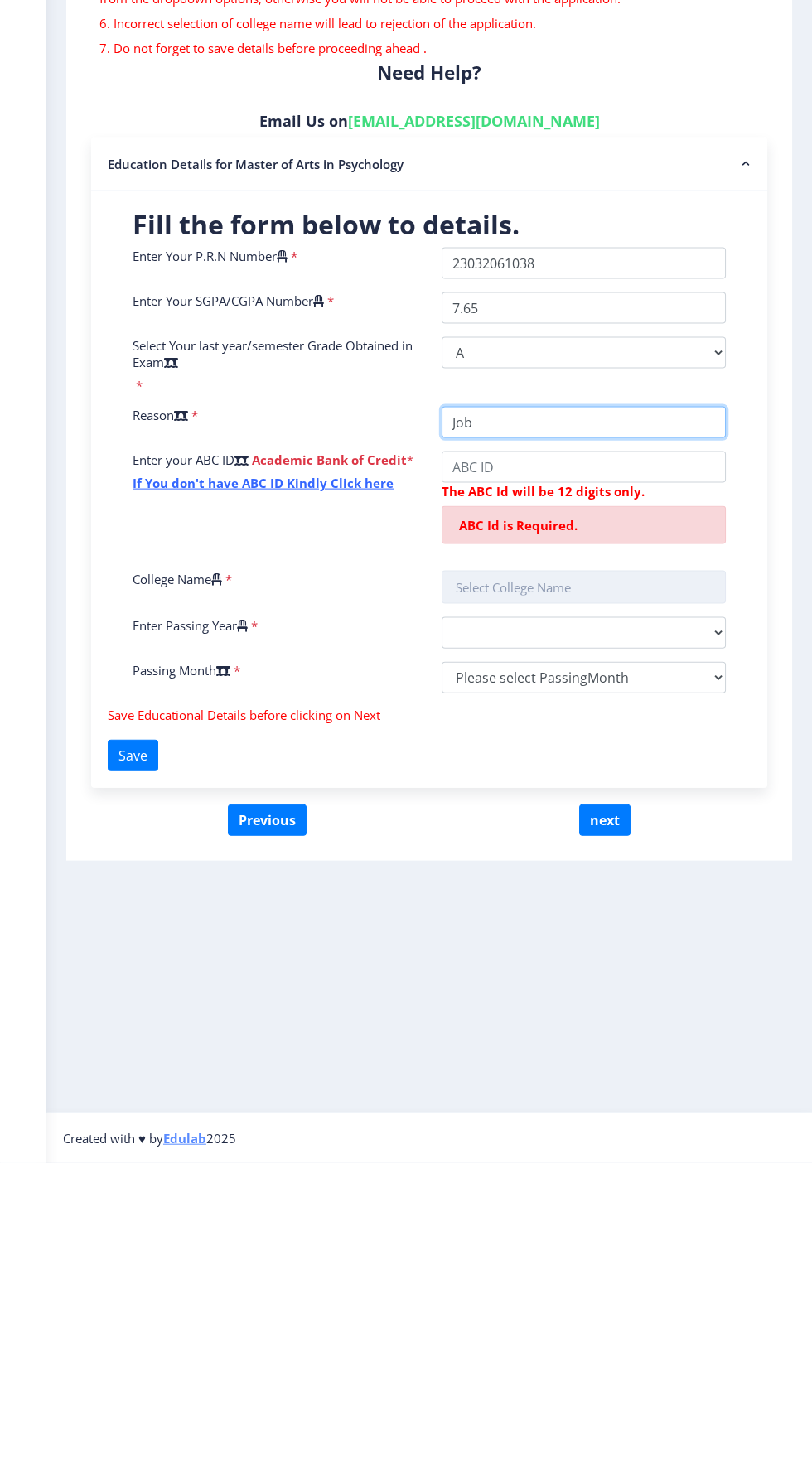
type input "Job"
click at [611, 886] on input "text" at bounding box center [584, 902] width 284 height 33
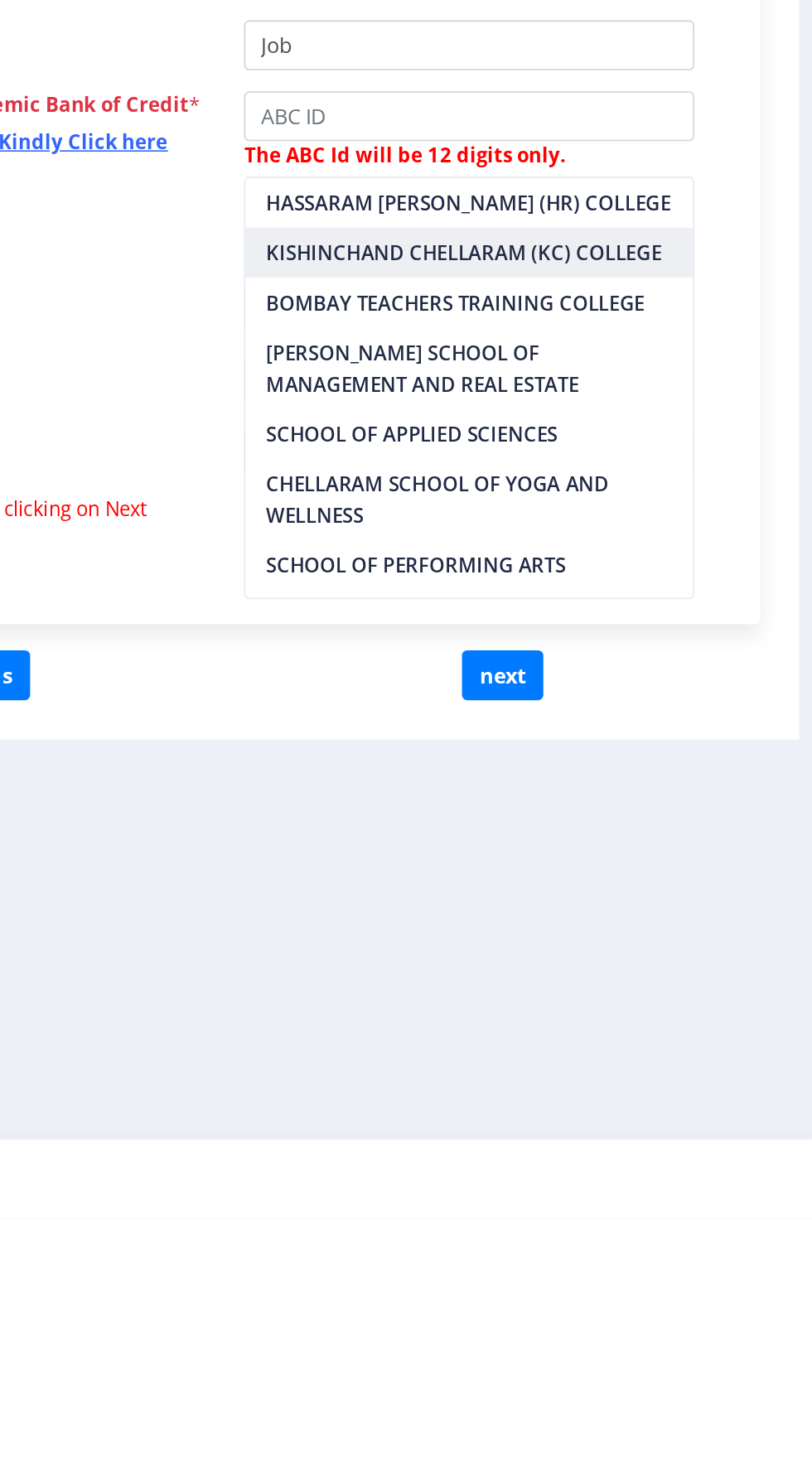
click at [689, 874] on nb-option "KISHINCHAND CHELLARAM (KC) COLLEGE" at bounding box center [584, 868] width 282 height 31
type input "KISHINCHAND CHELLARAM (KC) COLLEGE"
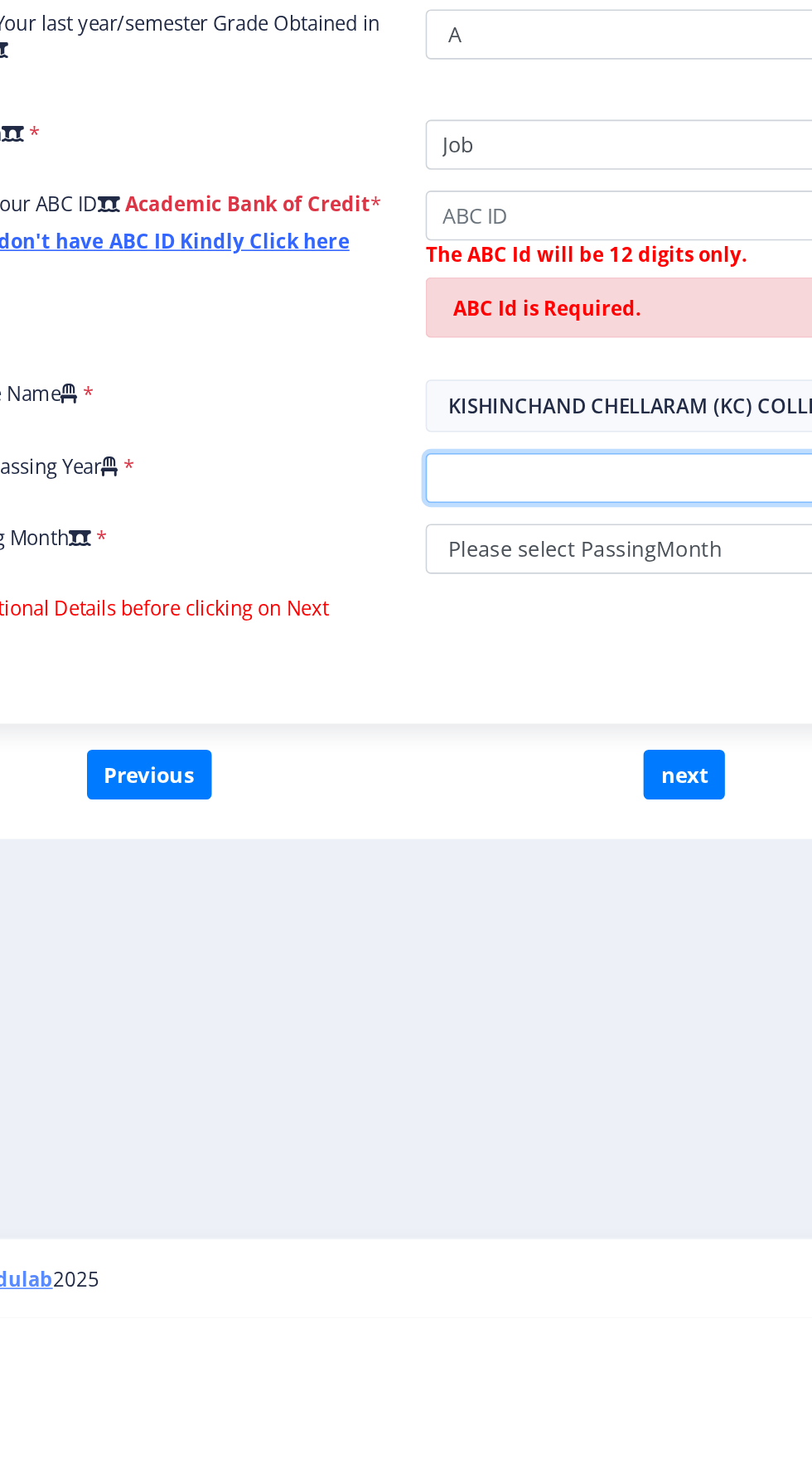
click at [604, 932] on select "2025 2024 2023 2022 2021 2020 2019 2018 2017 2016 2015 2014 2013 2012 2011 2010…" at bounding box center [584, 947] width 284 height 31
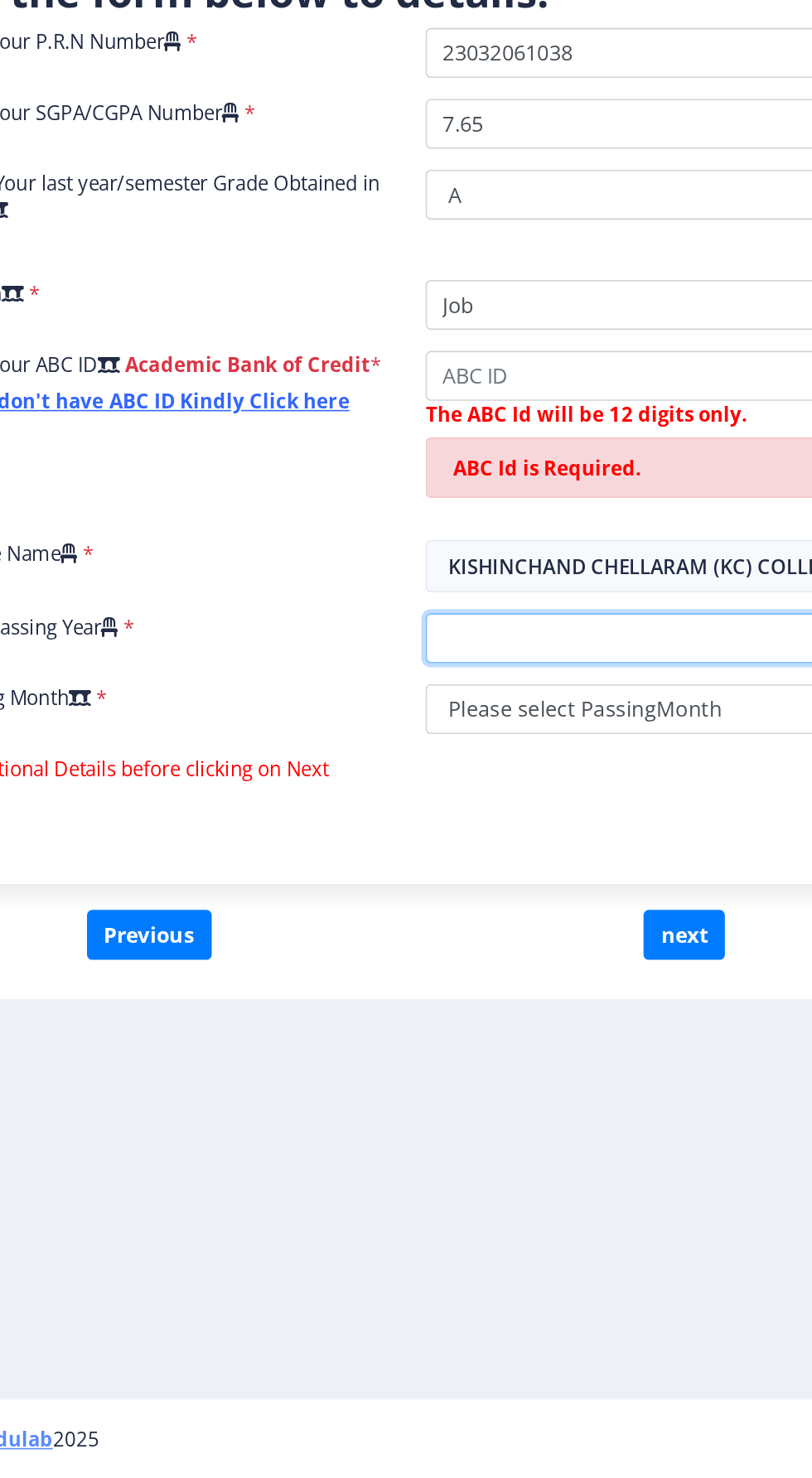
select select "2025"
click at [442, 932] on select "2025 2024 2023 2022 2021 2020 2019 2018 2017 2016 2015 2014 2013 2012 2011 2010…" at bounding box center [584, 947] width 284 height 31
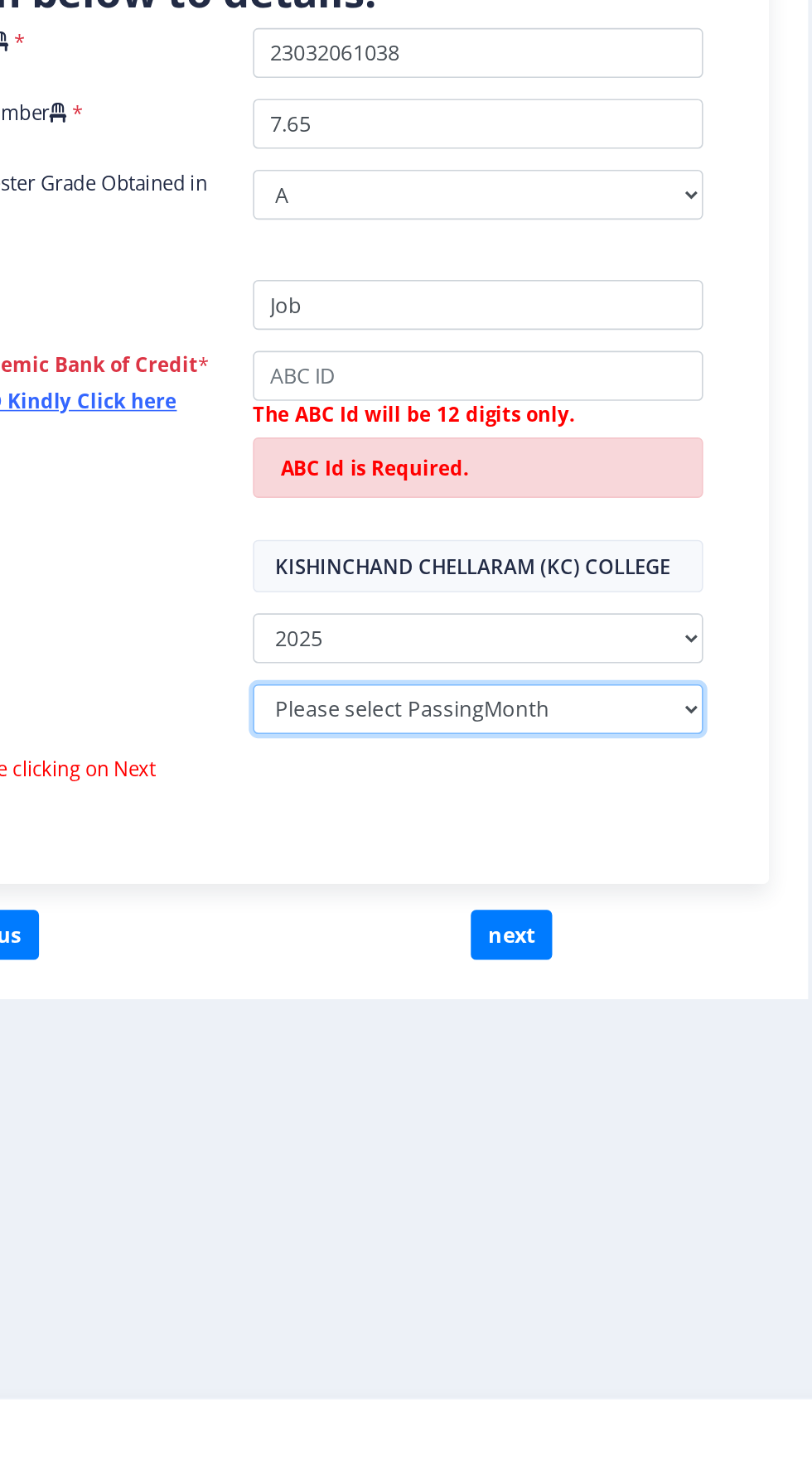
click at [689, 977] on select "Please select PassingMonth (01) January (02) February (03) March (04) April (05…" at bounding box center [584, 992] width 284 height 31
select select "July"
click at [442, 977] on select "Please select PassingMonth (01) January (02) February (03) March (04) April (05…" at bounding box center [584, 992] width 284 height 31
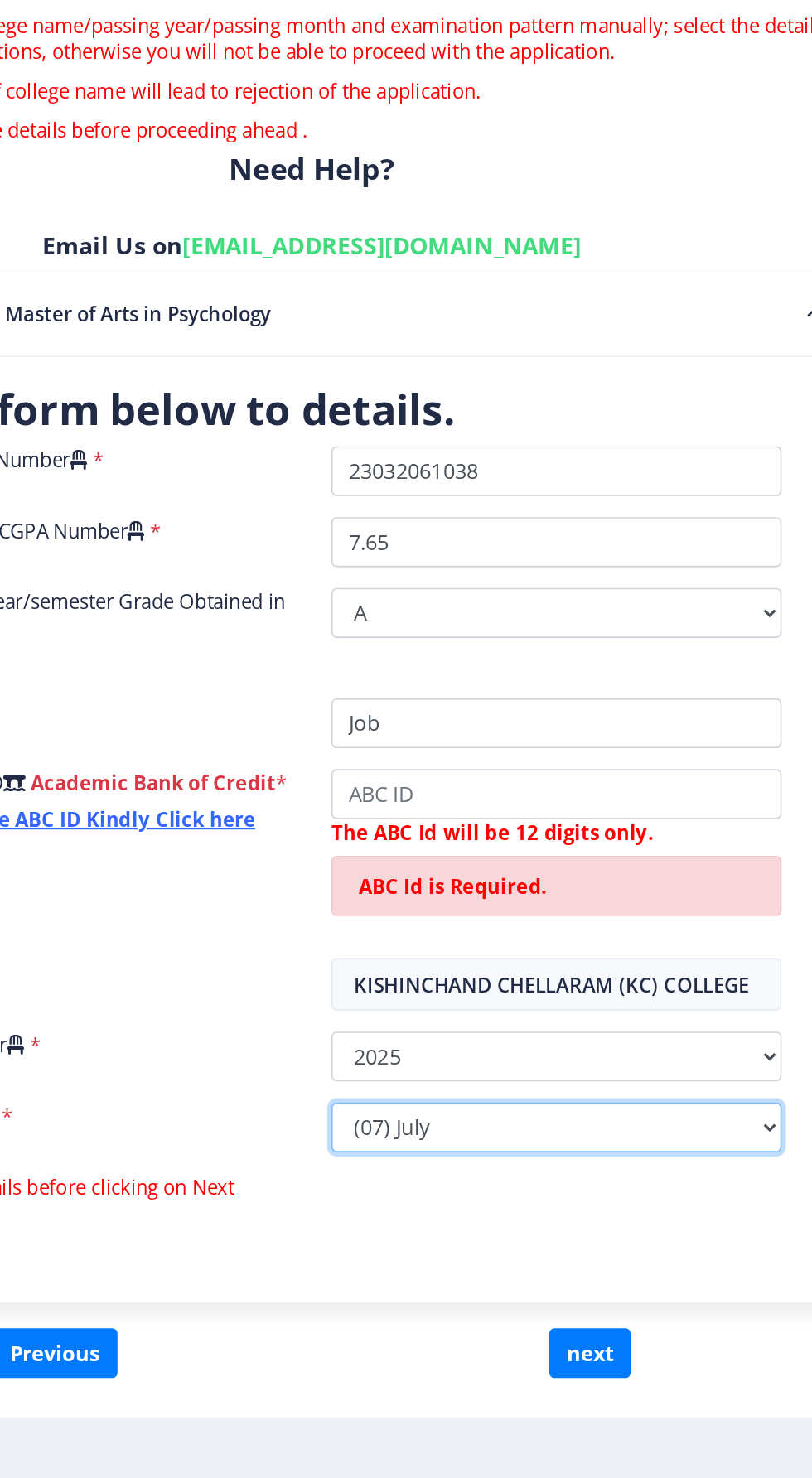
scroll to position [99, 0]
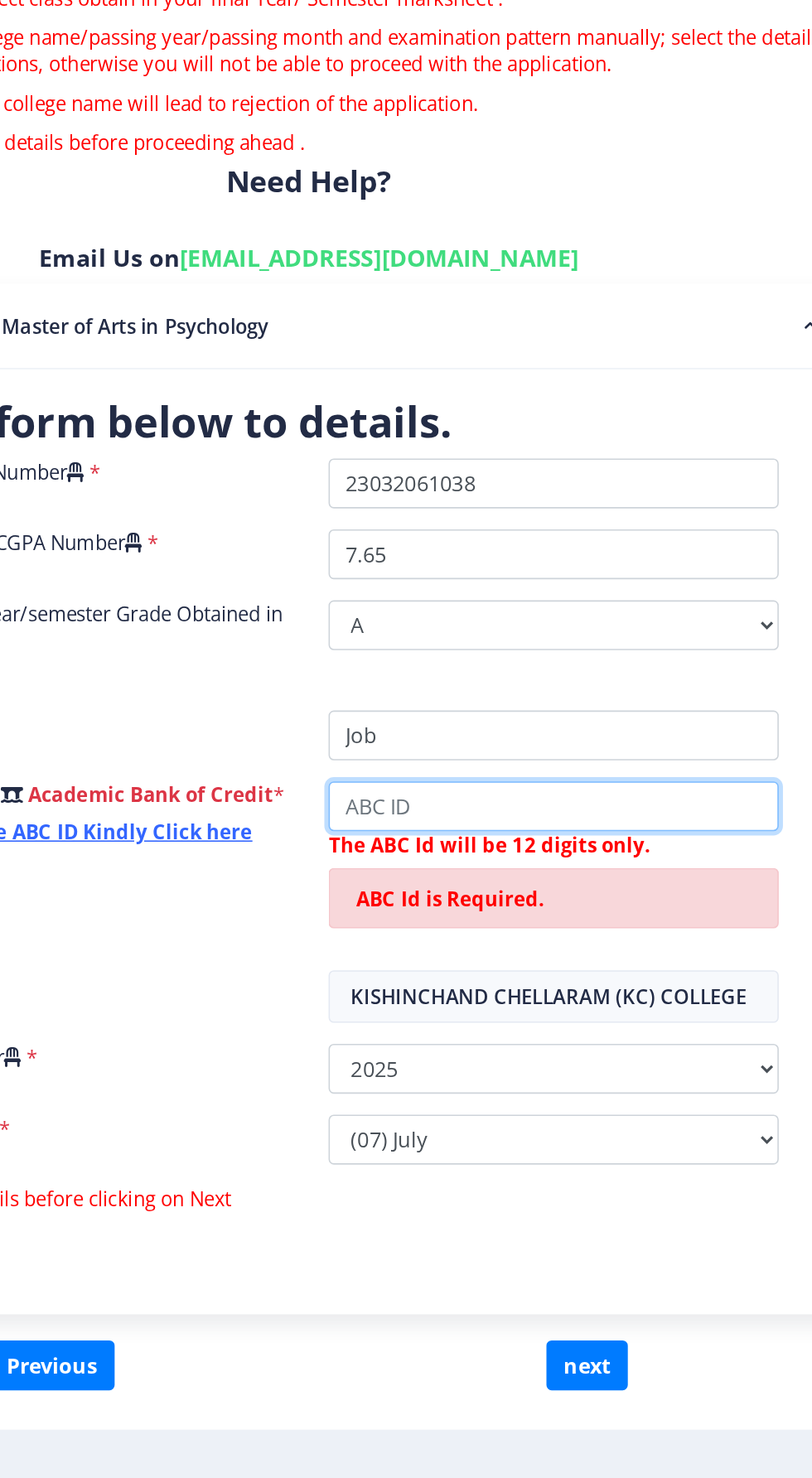
click at [600, 766] on input "College Name" at bounding box center [584, 782] width 284 height 31
click at [478, 766] on input "College Name" at bounding box center [584, 782] width 284 height 31
type input "870116158959"
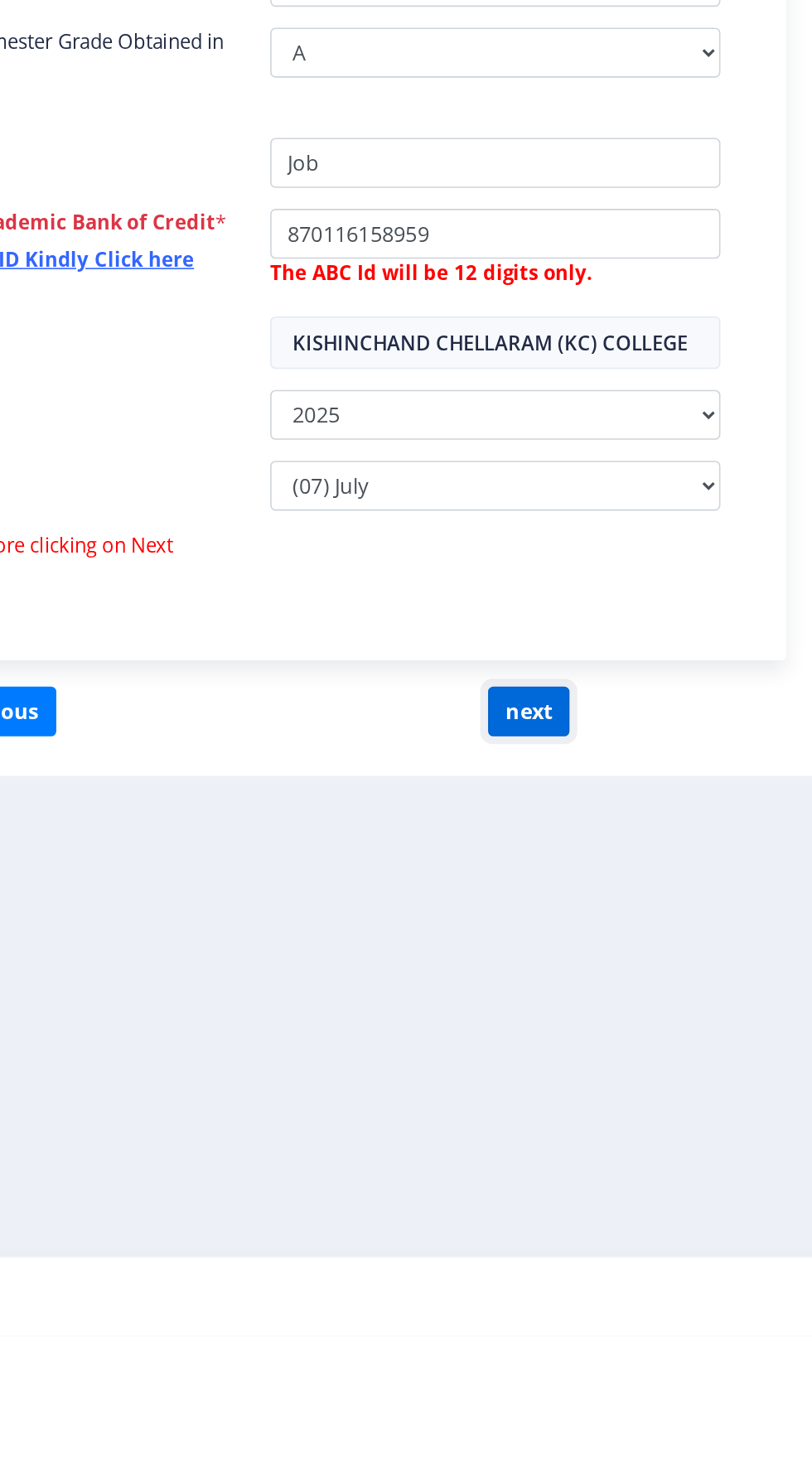
click at [624, 1068] on button "next" at bounding box center [604, 1083] width 51 height 31
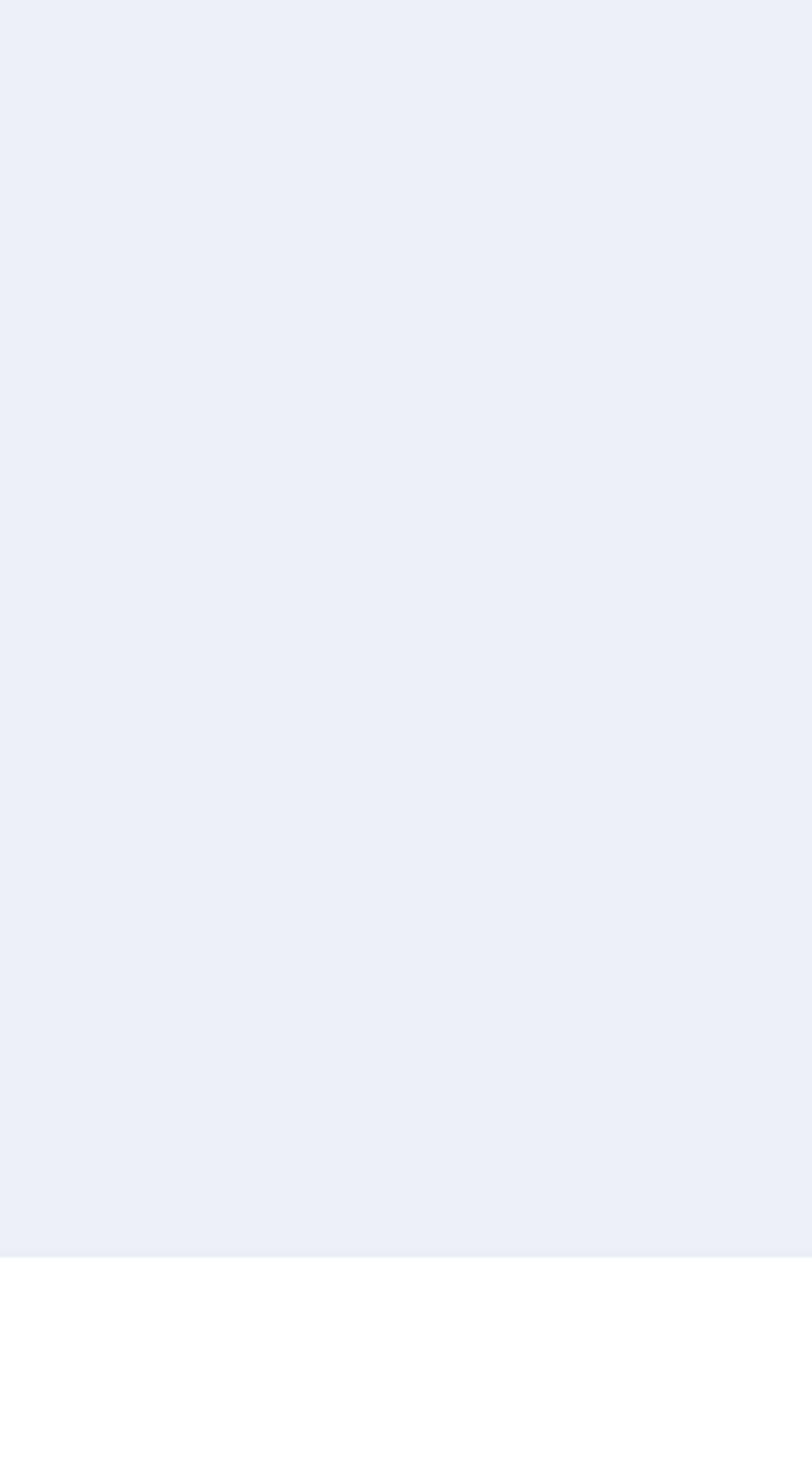
scroll to position [100, 0]
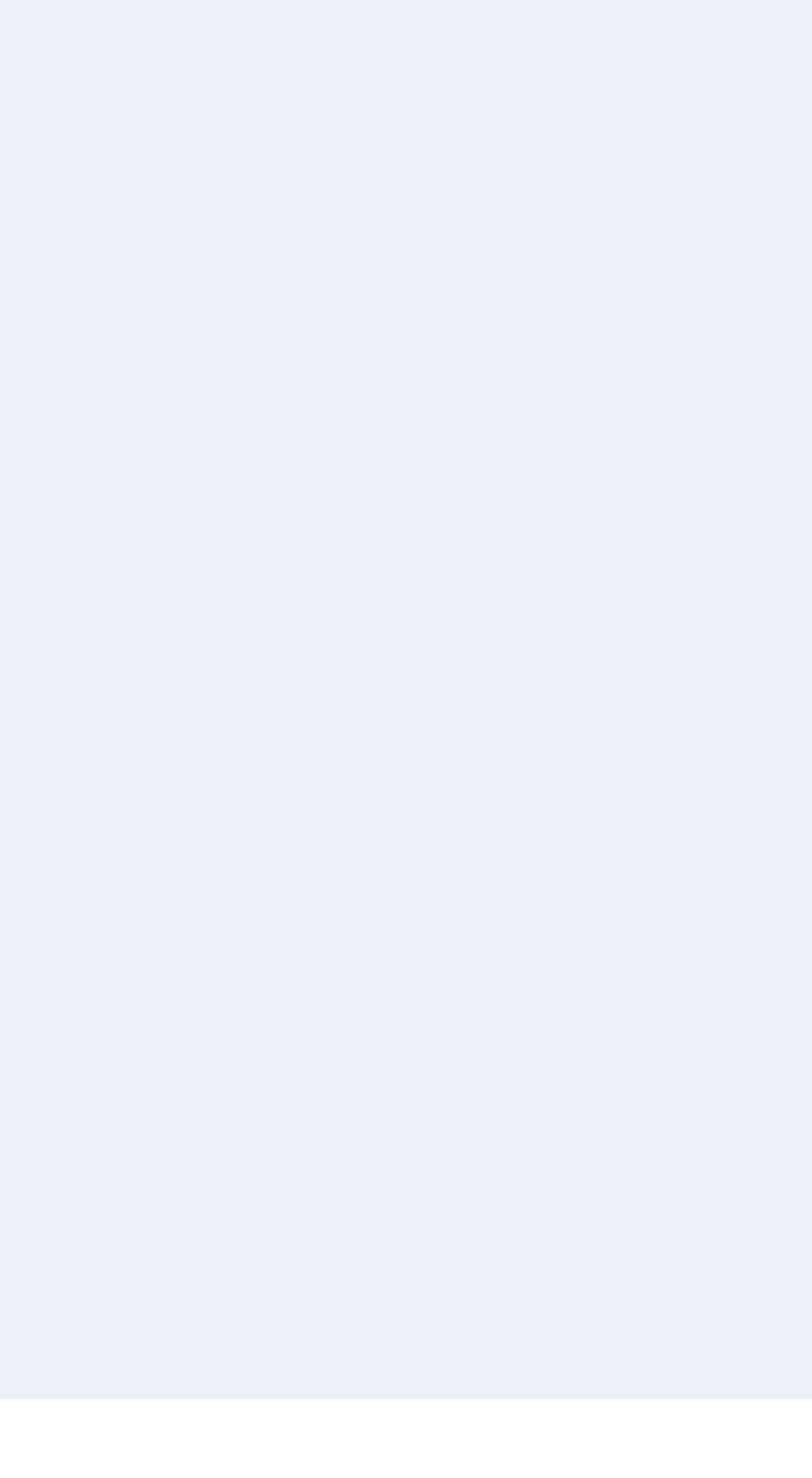
select select
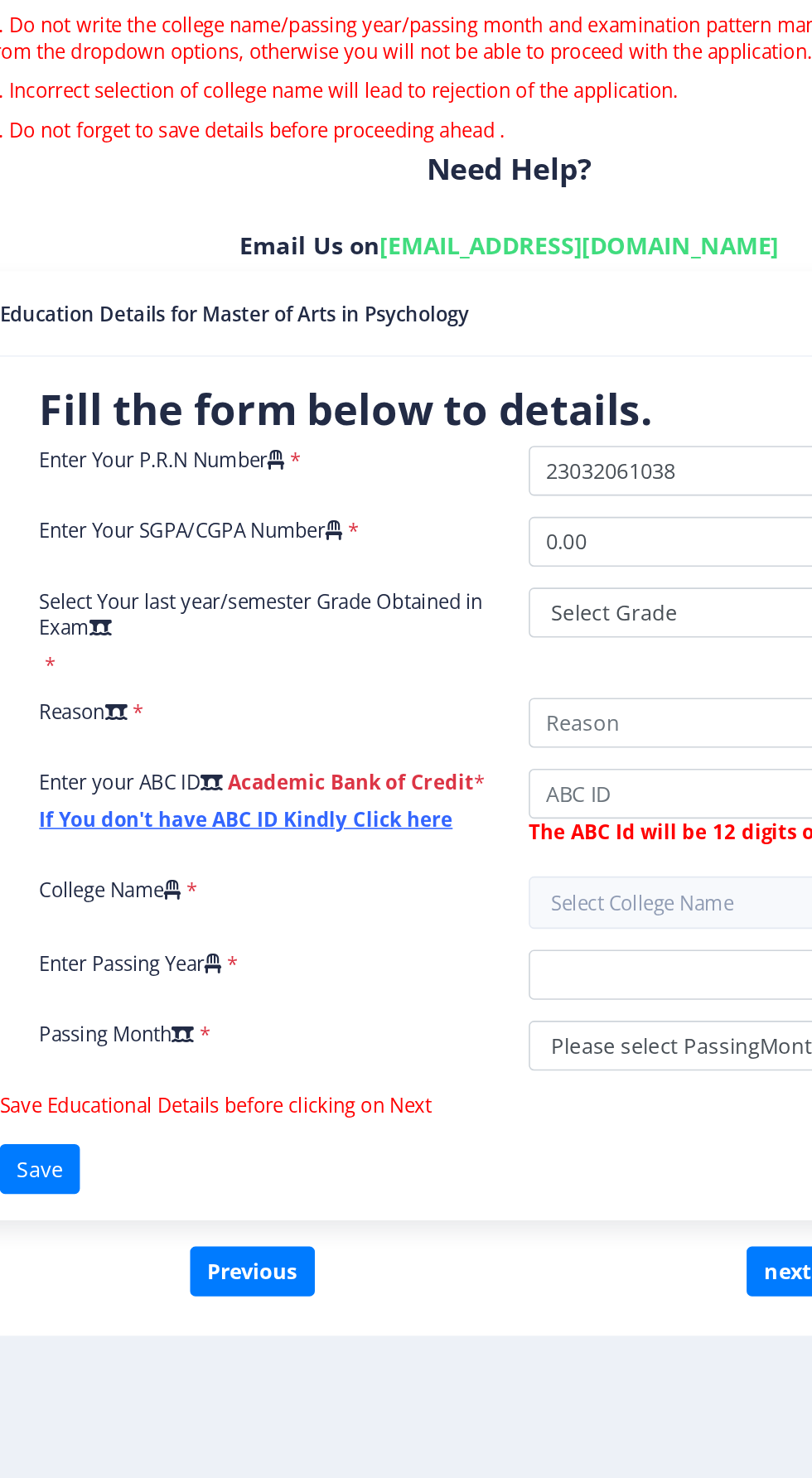
scroll to position [69, 0]
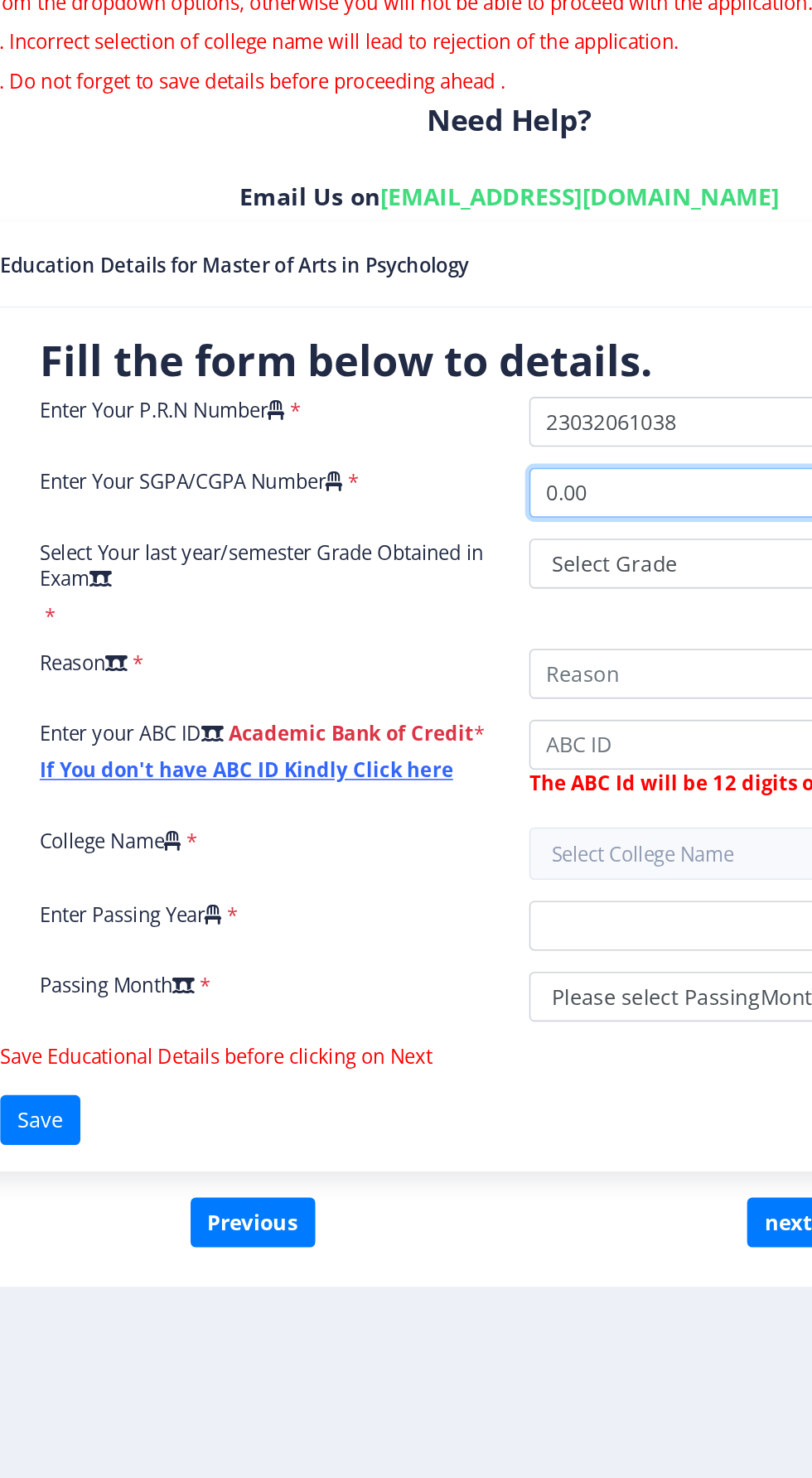
click at [520, 607] on input "0.00" at bounding box center [584, 622] width 284 height 31
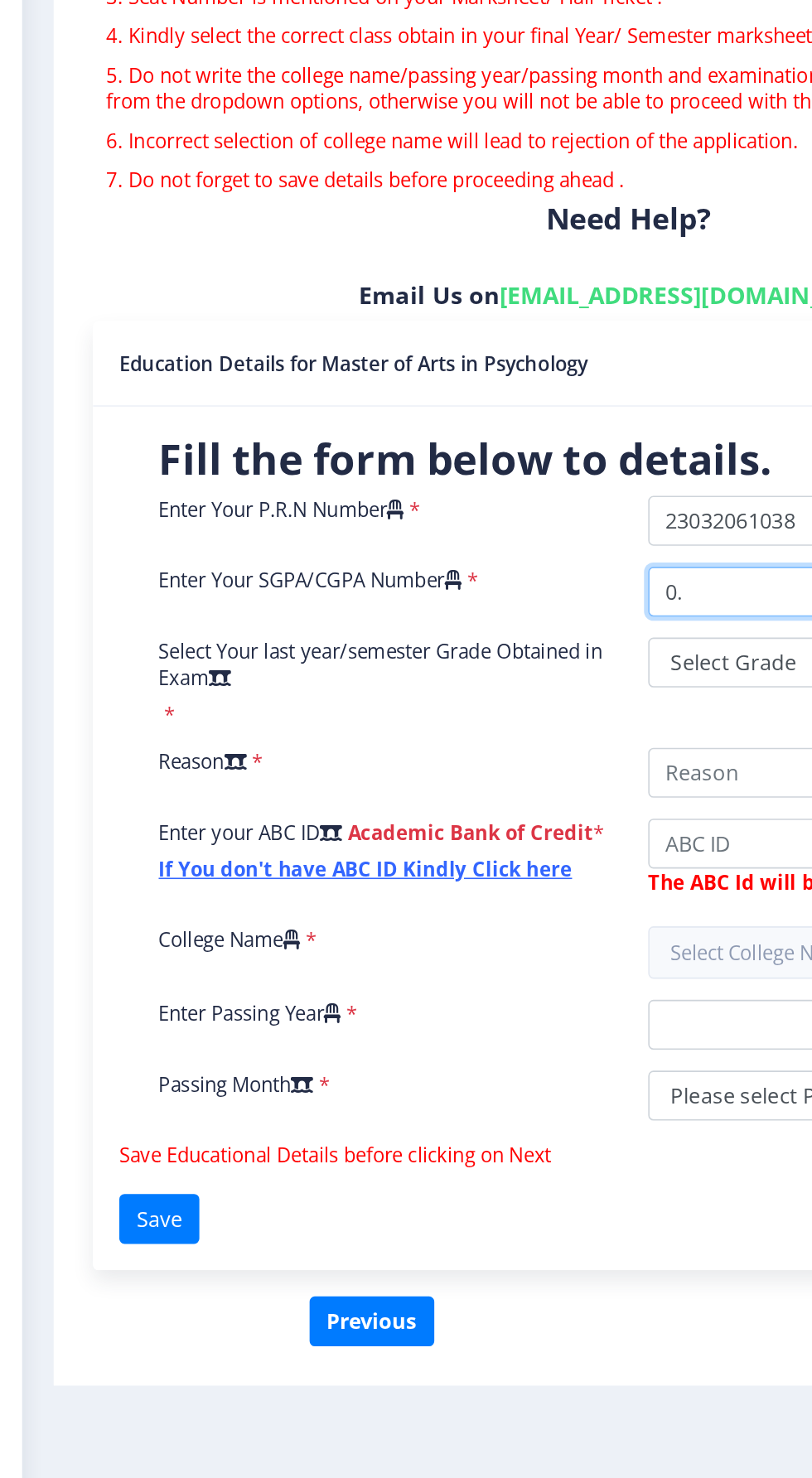
type input "0"
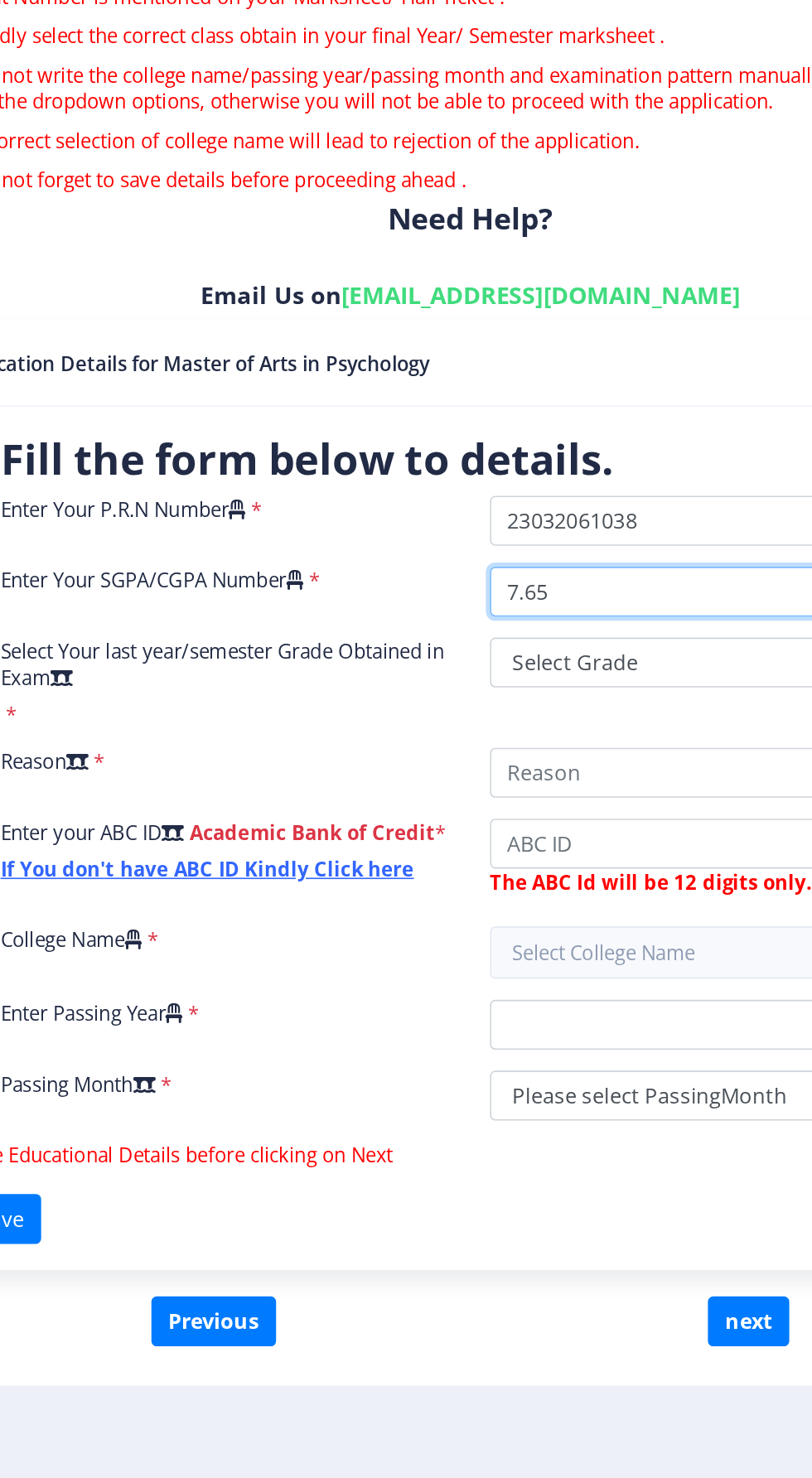
type input "7.65"
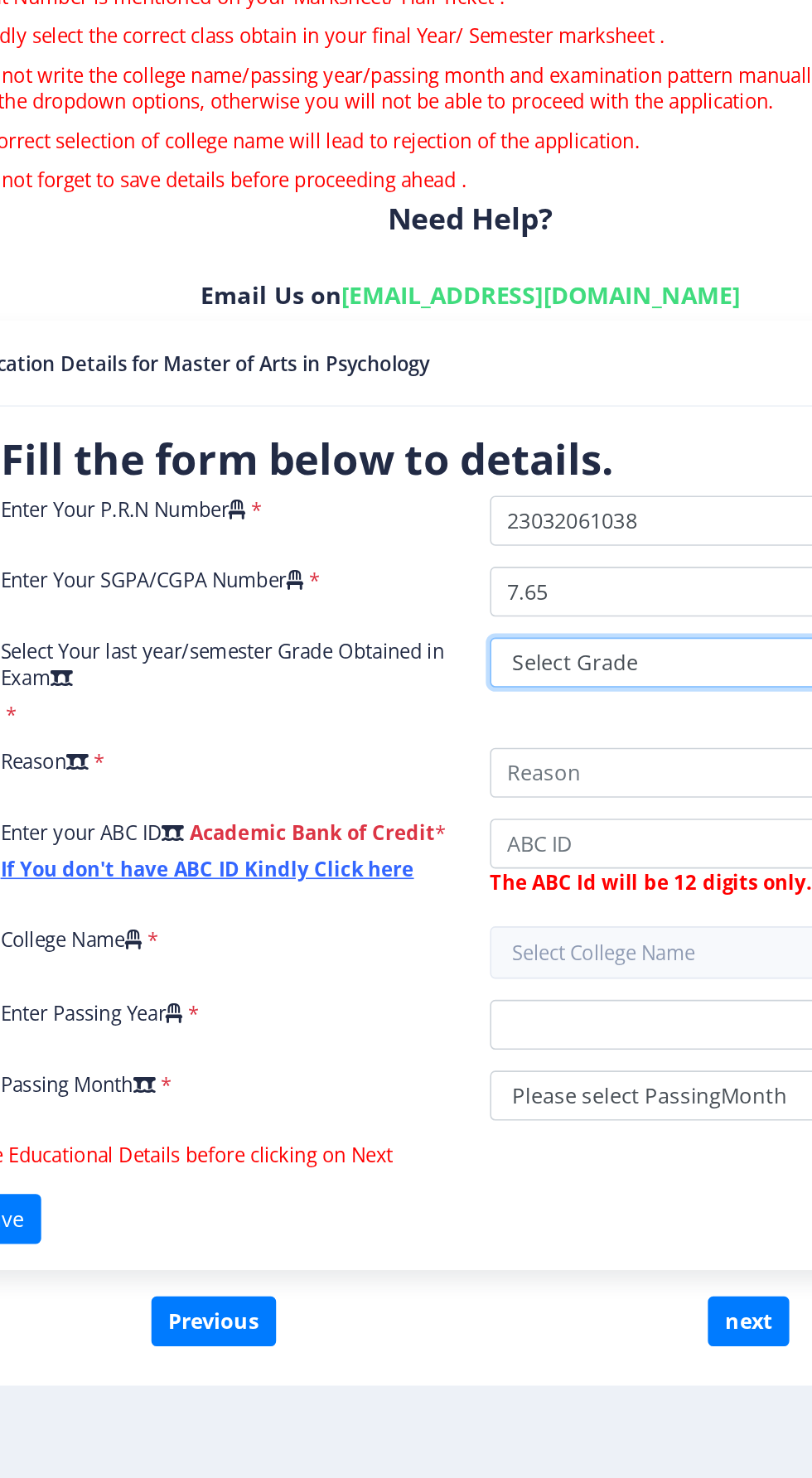
click at [471, 652] on select "Select Grade O A+ A B+ B C D F(Fail)" at bounding box center [584, 667] width 284 height 31
click at [463, 652] on select "Select Grade O A+ A B+ B C D F(Fail)" at bounding box center [584, 667] width 284 height 31
select select "A"
click at [442, 652] on select "Select Grade O A+ A B+ B C D F(Fail)" at bounding box center [584, 667] width 284 height 31
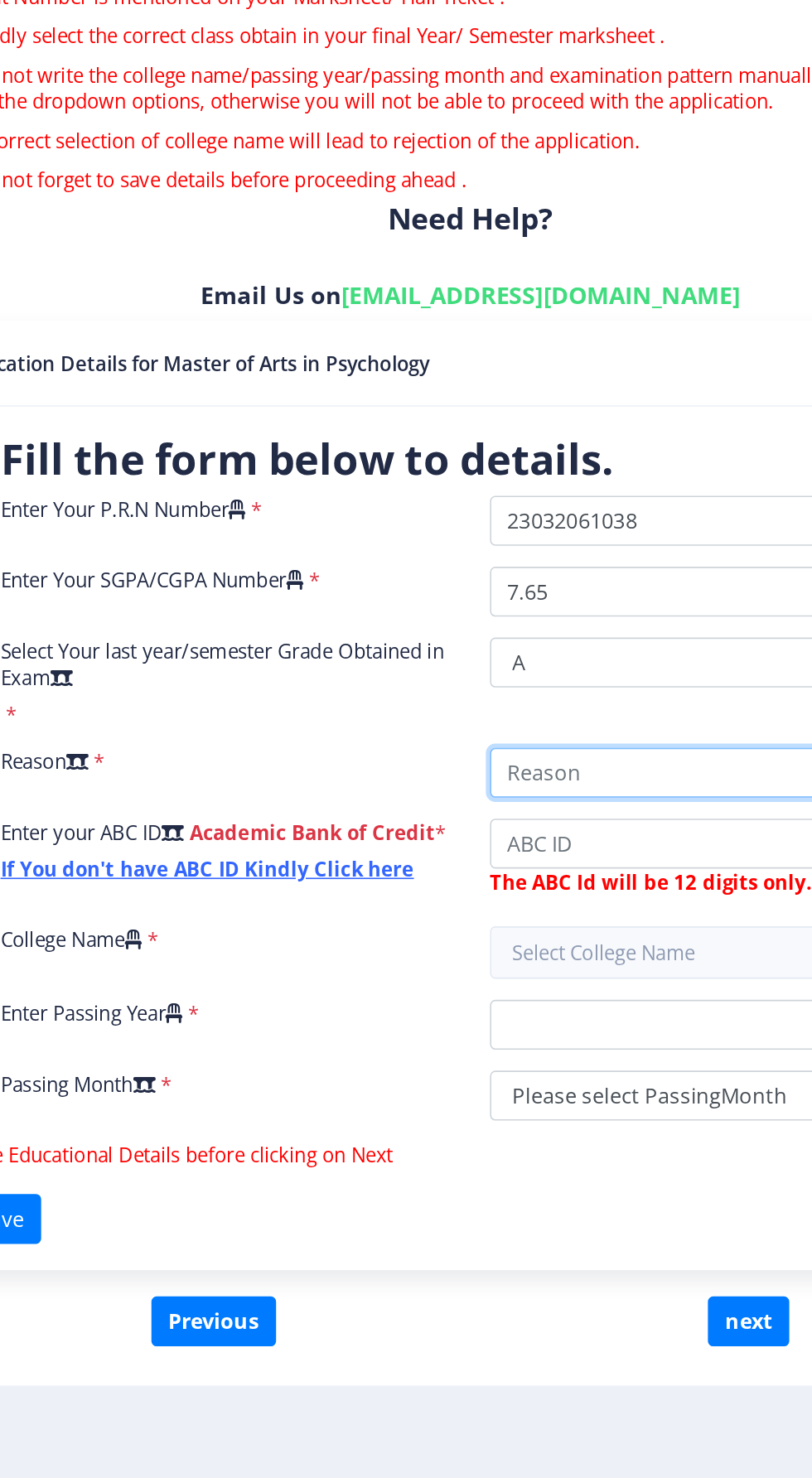
click at [552, 722] on input "College Name" at bounding box center [584, 737] width 284 height 31
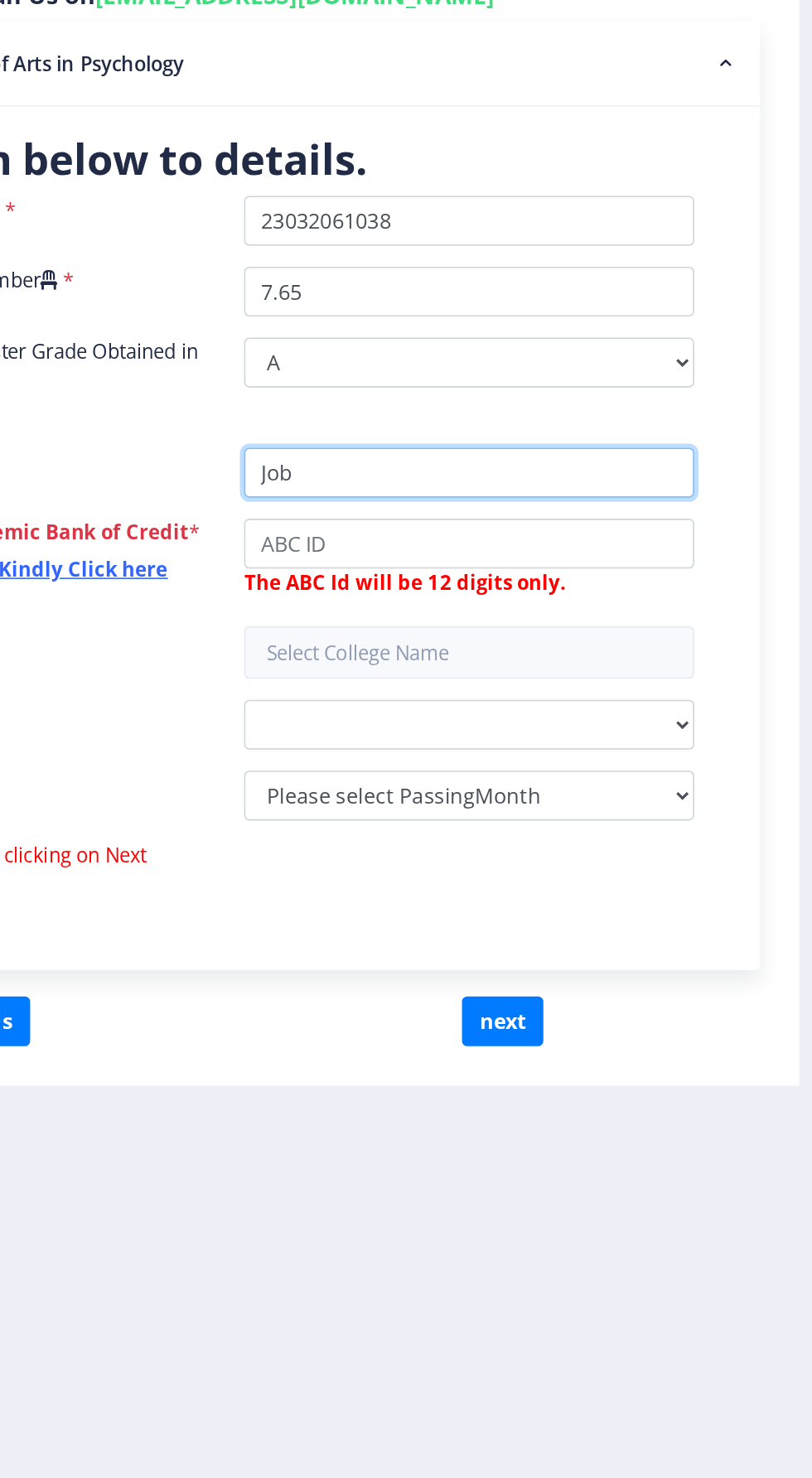
type input "Job"
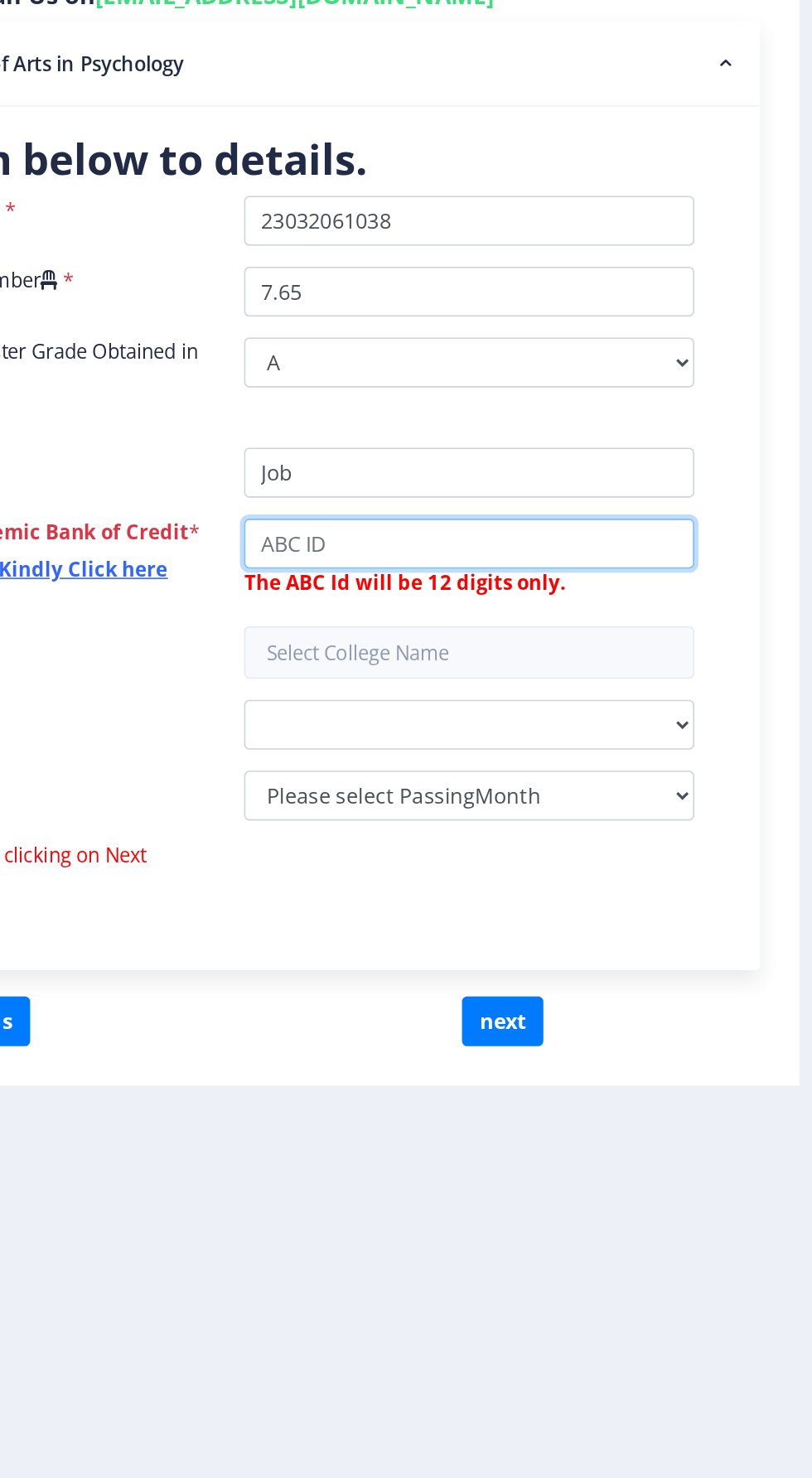
click at [664, 766] on input "College Name" at bounding box center [584, 782] width 284 height 31
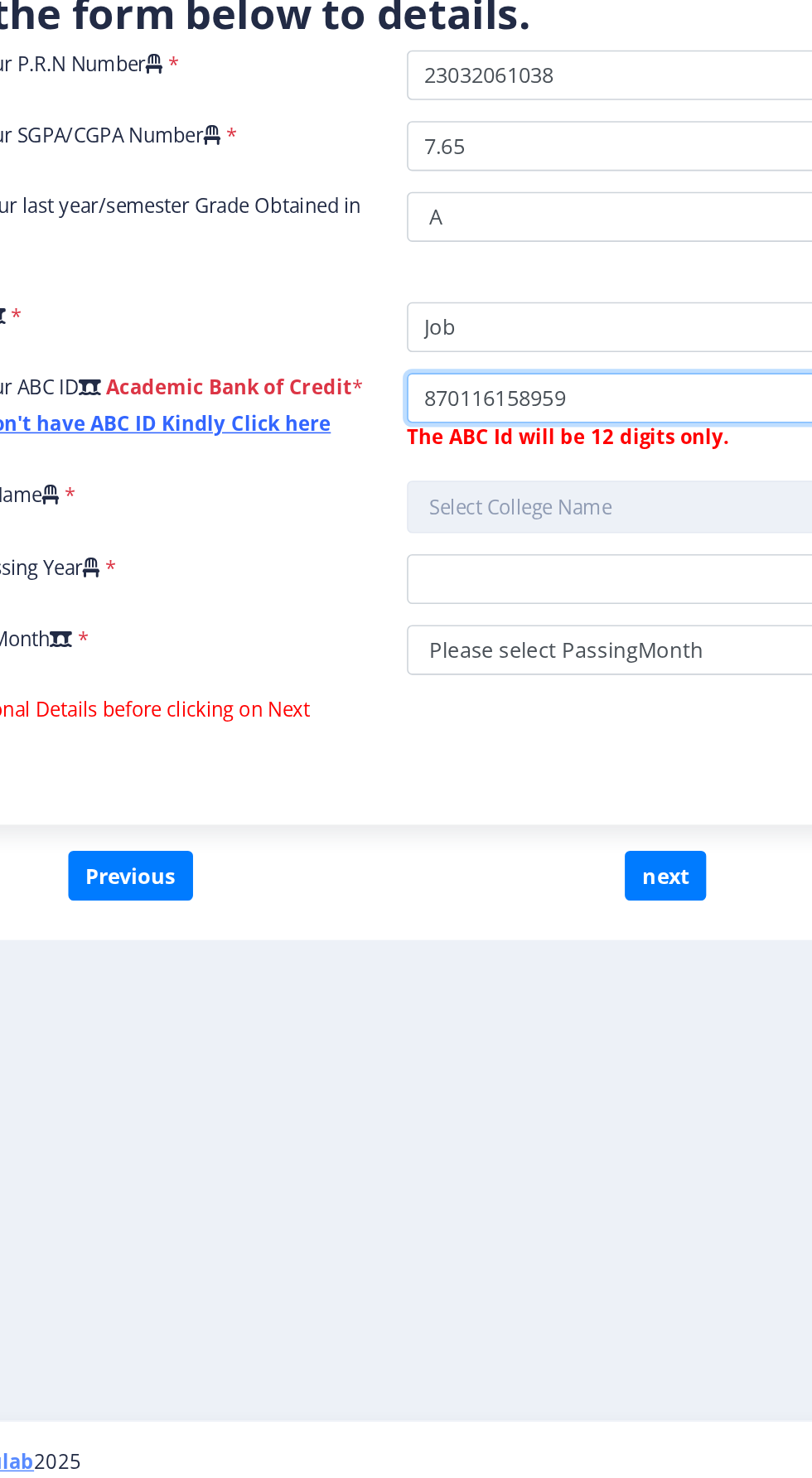
type input "870116158959"
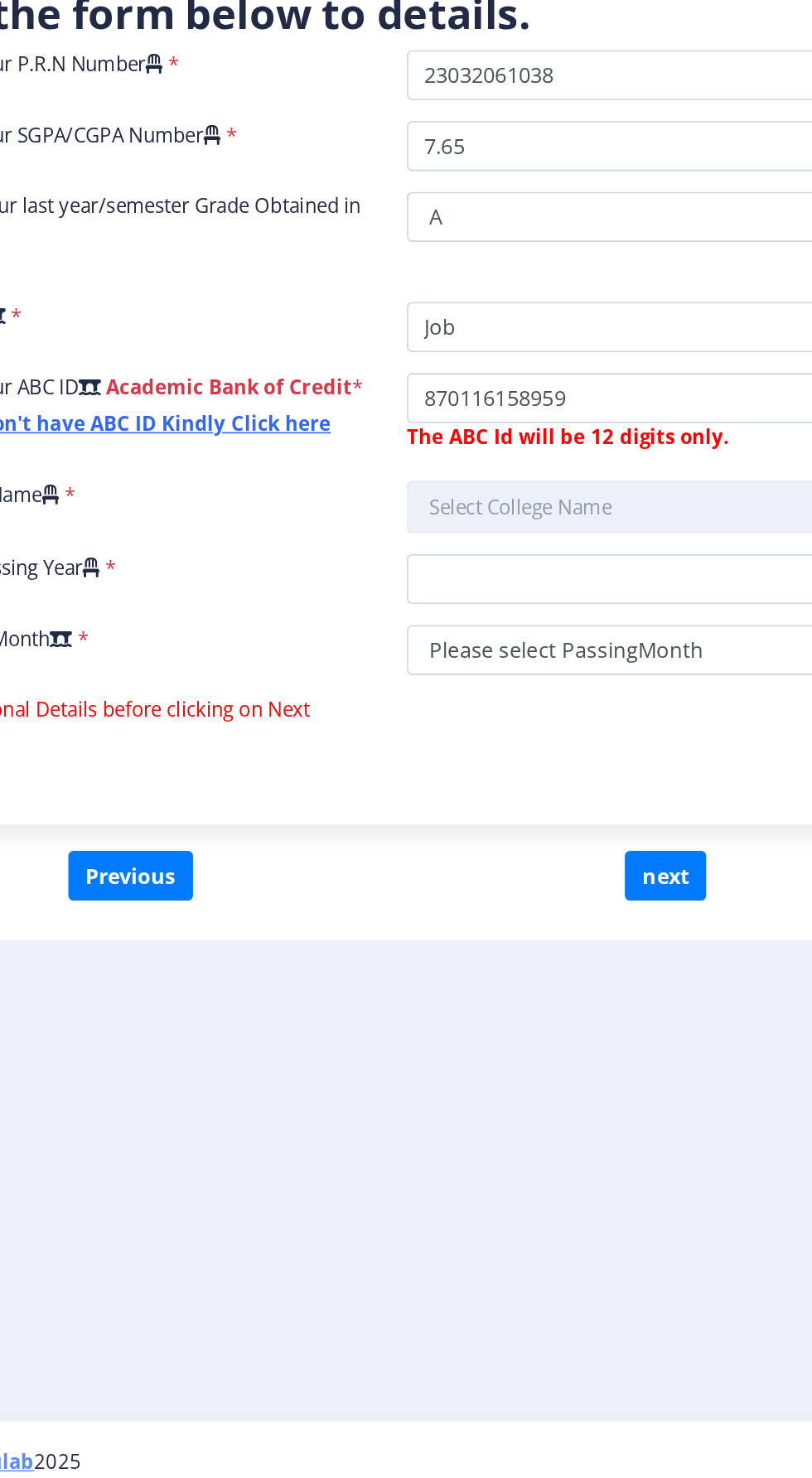
click at [614, 835] on input "text" at bounding box center [584, 851] width 284 height 33
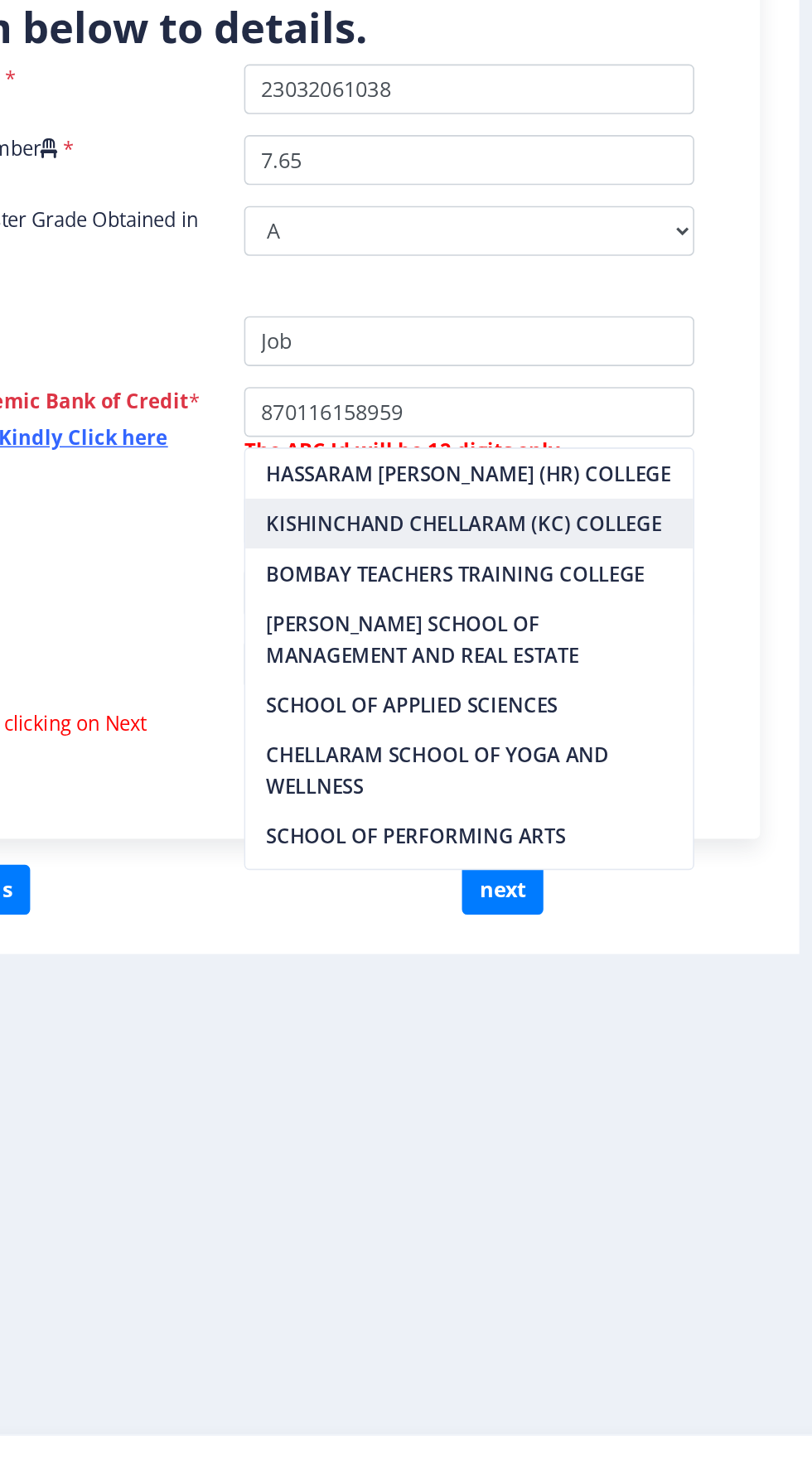
click at [664, 849] on nb-option "KISHINCHAND CHELLARAM (KC) COLLEGE" at bounding box center [584, 852] width 282 height 31
type input "KISHINCHAND CHELLARAM (KC) COLLEGE"
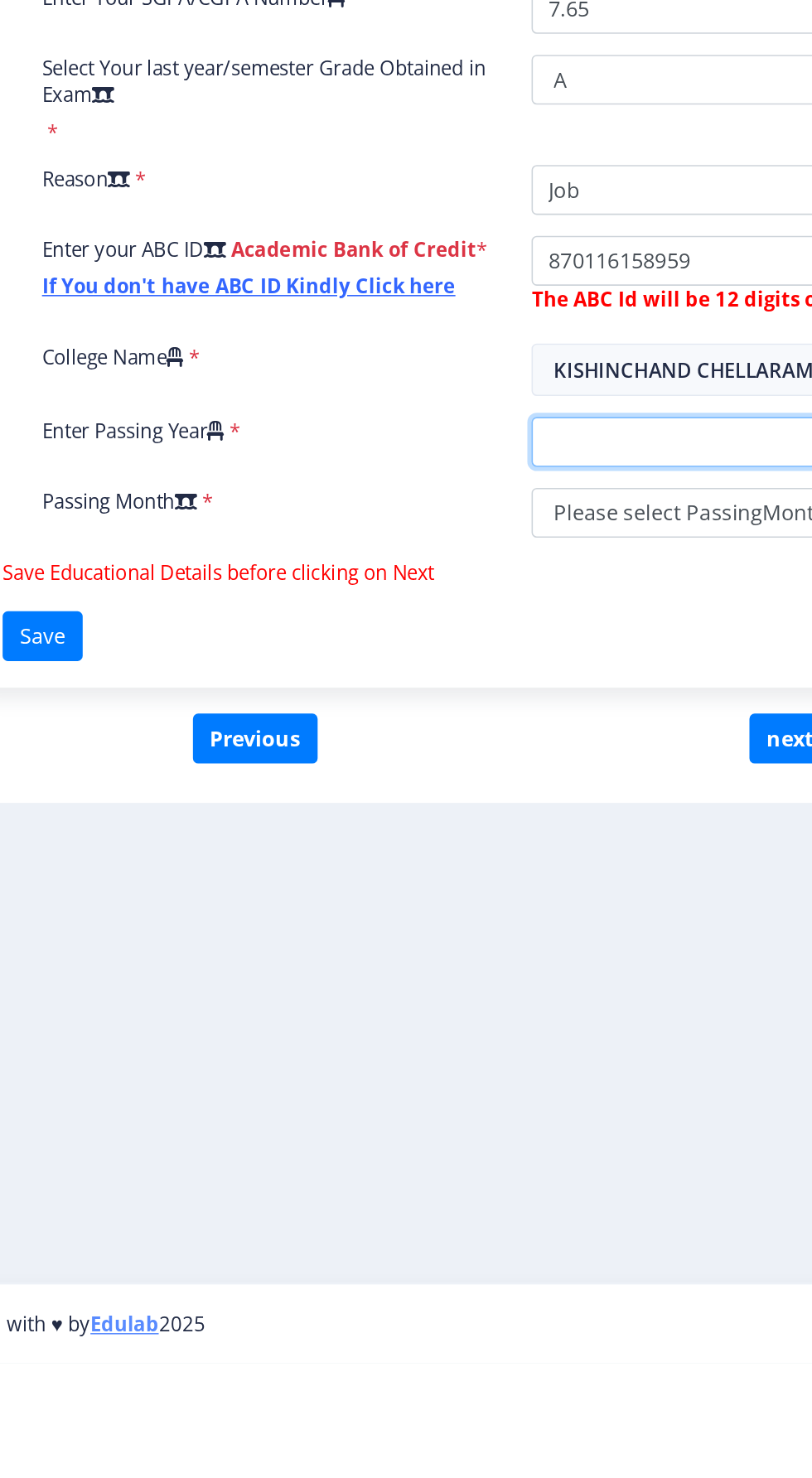
click at [547, 881] on select "2025 2024 2023 2022 2021 2020 2019 2018 2017 2016 2015 2014 2013 2012 2011 2010…" at bounding box center [584, 896] width 284 height 31
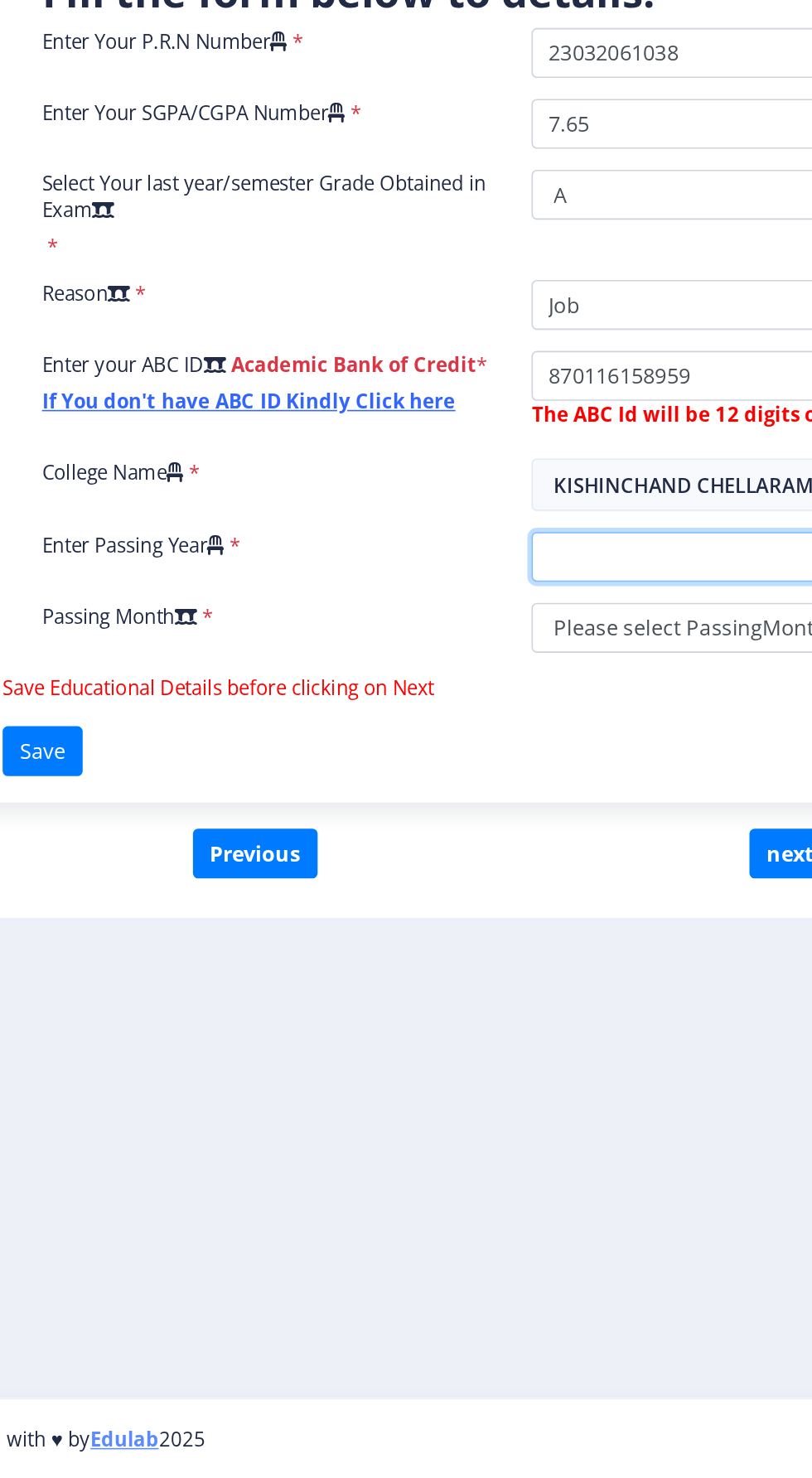
select select "2025"
click at [442, 881] on select "2025 2024 2023 2022 2021 2020 2019 2018 2017 2016 2015 2014 2013 2012 2011 2010…" at bounding box center [584, 896] width 284 height 31
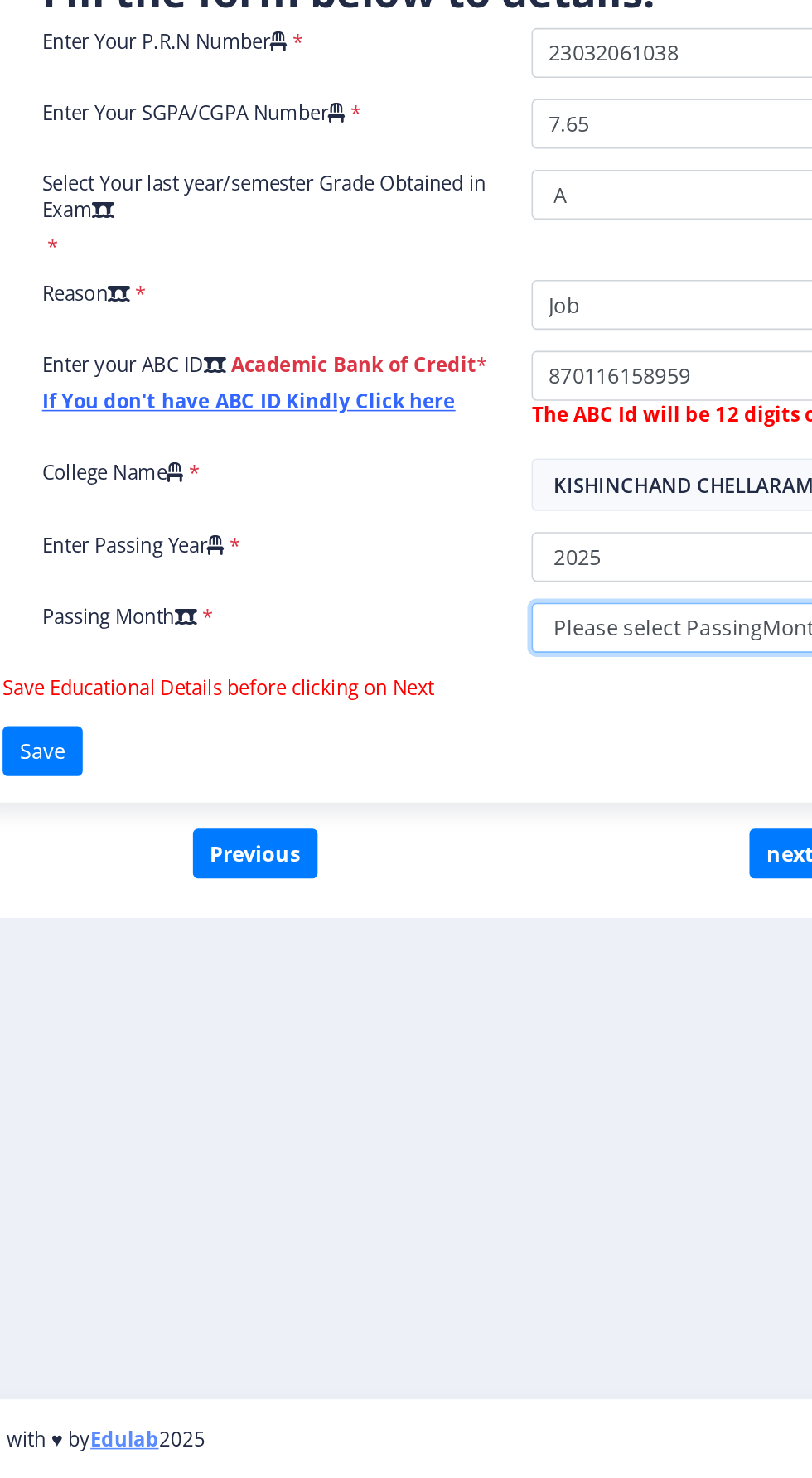
click at [526, 926] on select "Please select PassingMonth (01) January (02) February (03) March (04) April (05…" at bounding box center [584, 941] width 284 height 31
select select "July"
click at [442, 926] on select "Please select PassingMonth (01) January (02) February (03) March (04) April (05…" at bounding box center [584, 941] width 284 height 31
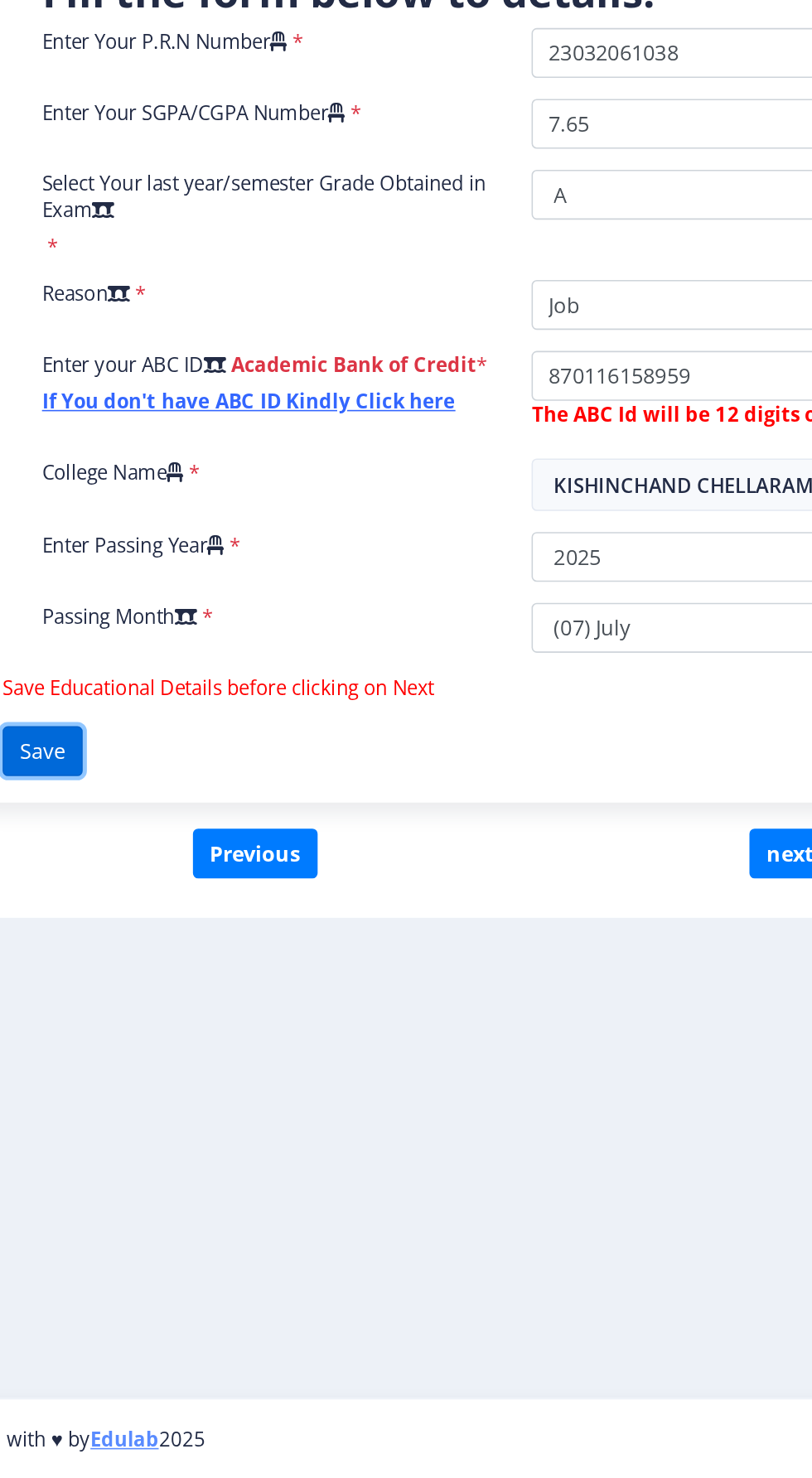
click at [147, 1003] on button "Save" at bounding box center [133, 1018] width 50 height 31
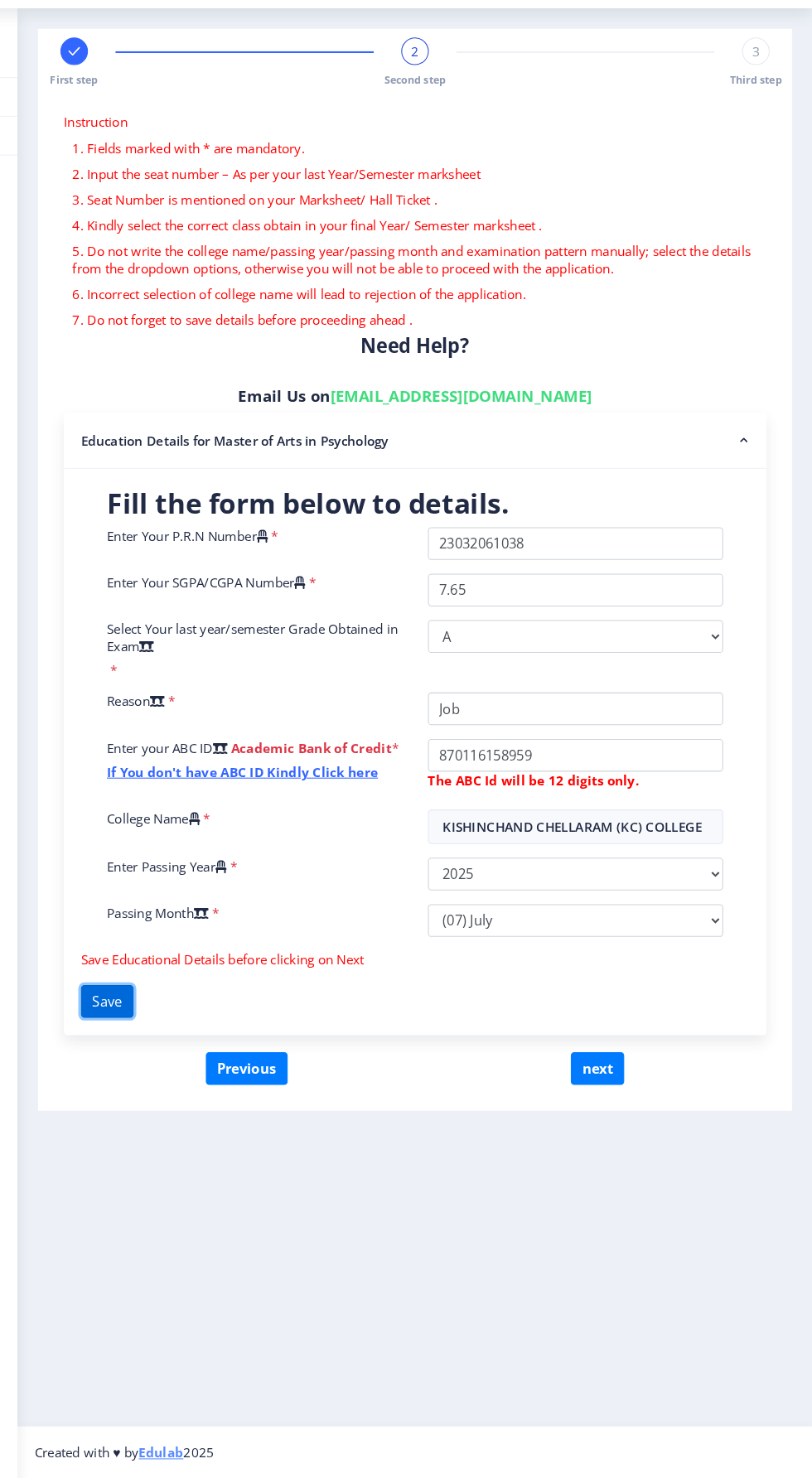
scroll to position [63, 0]
click at [134, 1003] on button "Save" at bounding box center [133, 1018] width 50 height 31
click at [140, 1003] on button "Save" at bounding box center [133, 1018] width 50 height 31
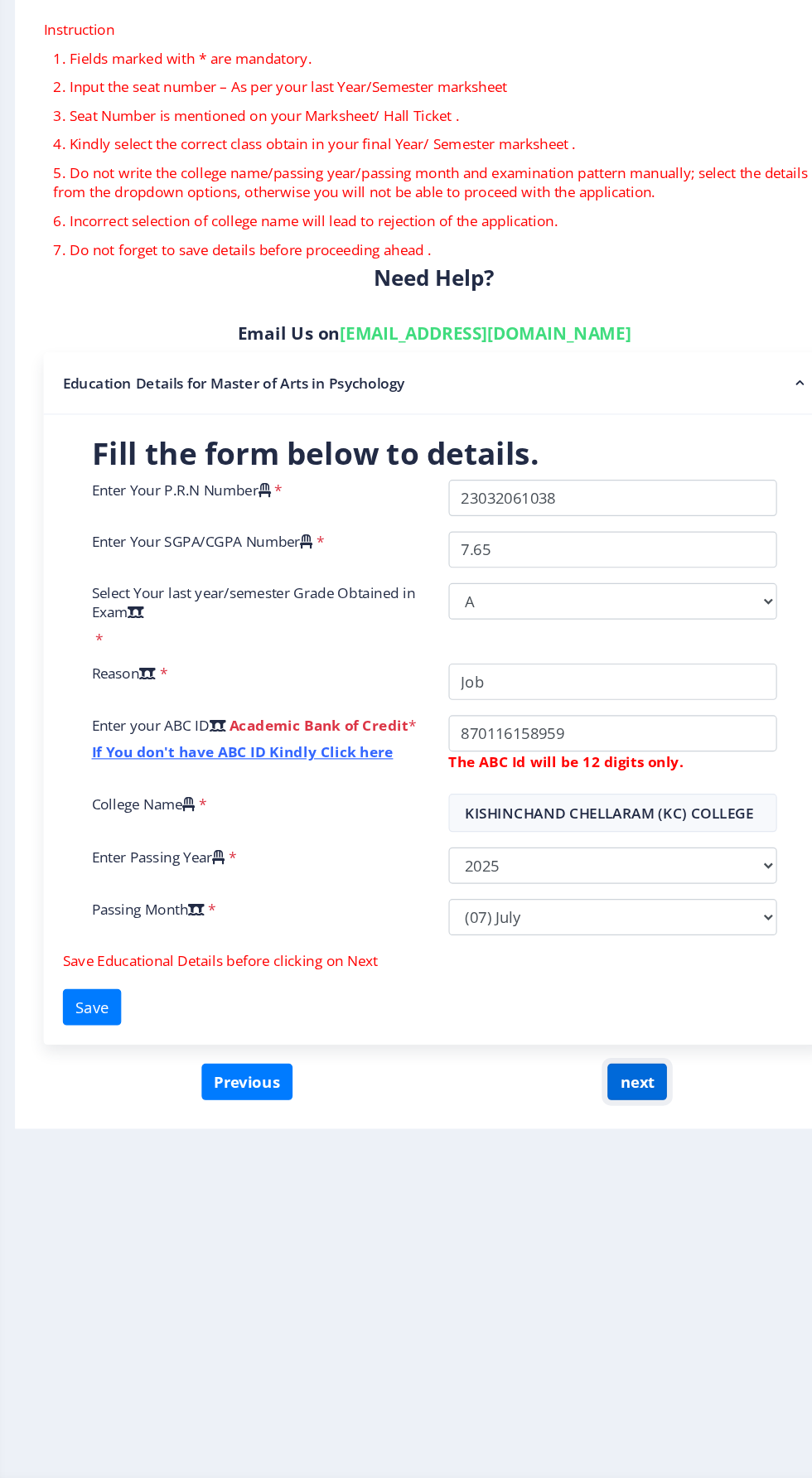
click at [607, 1068] on button "next" at bounding box center [604, 1083] width 51 height 31
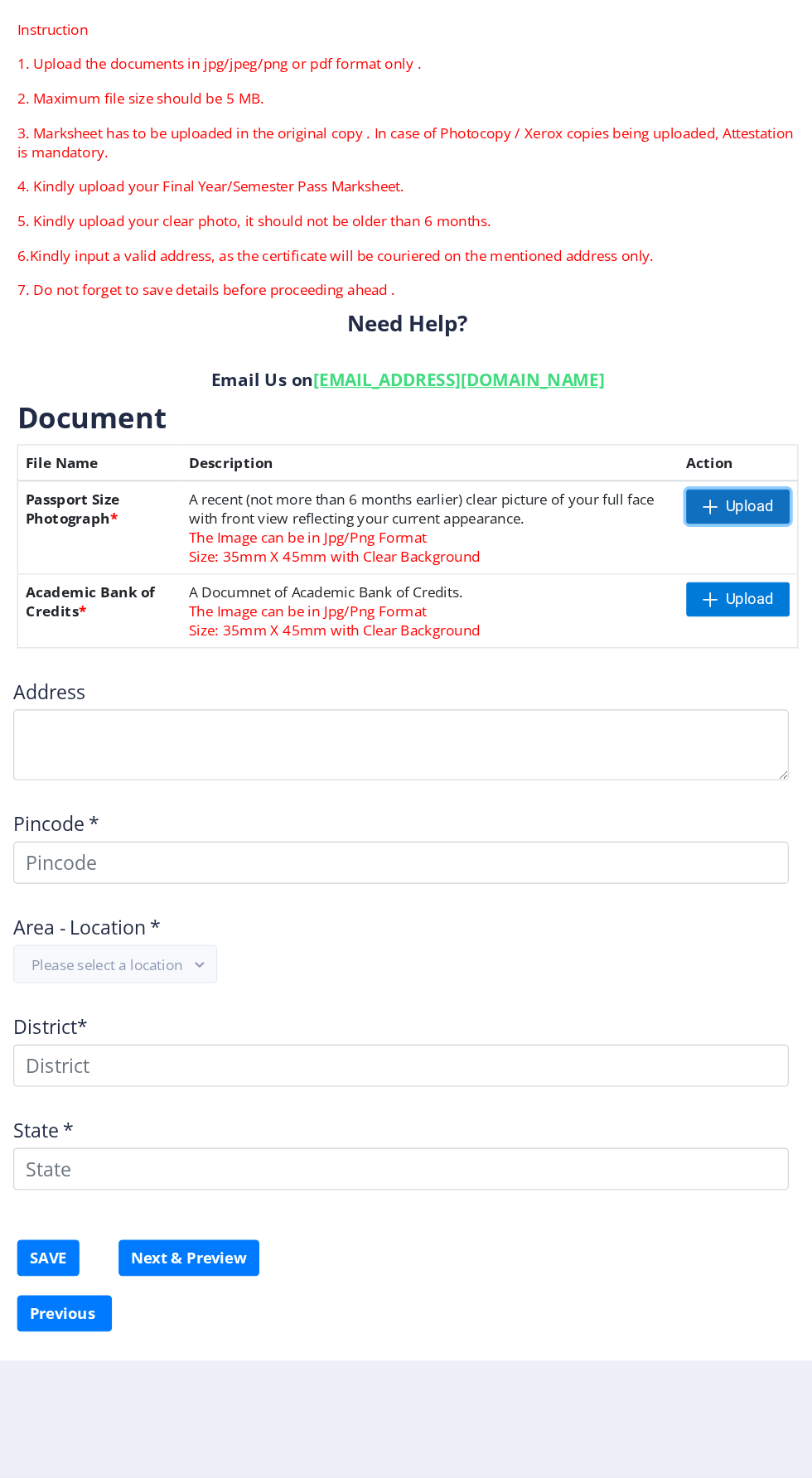
click at [717, 578] on span "Upload" at bounding box center [725, 586] width 42 height 16
click at [728, 578] on span "Upload" at bounding box center [725, 586] width 42 height 16
click at [726, 658] on span "Upload" at bounding box center [721, 665] width 42 height 16
click at [725, 658] on span "Upload" at bounding box center [721, 665] width 42 height 16
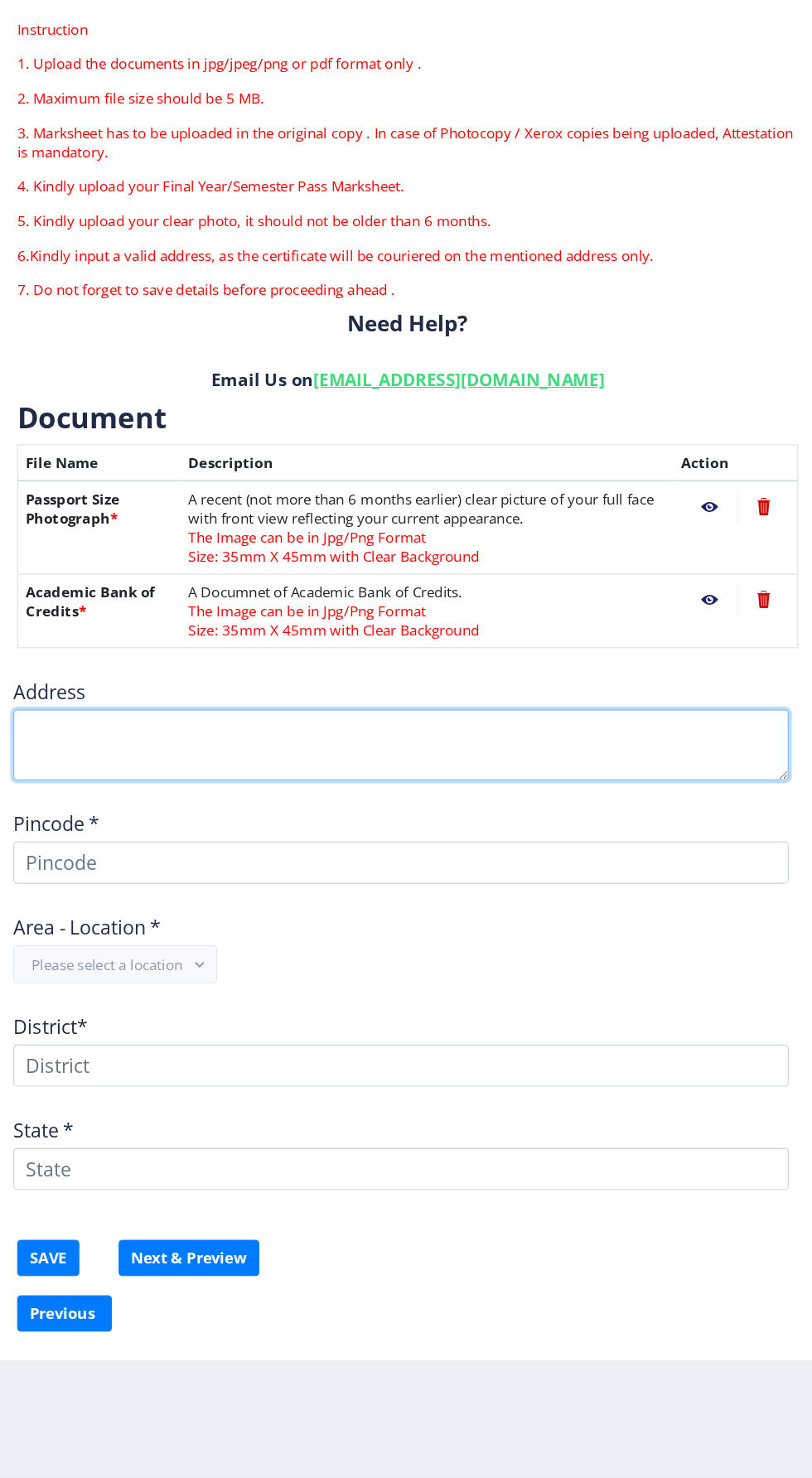
click at [357, 762] on textarea at bounding box center [424, 792] width 671 height 62
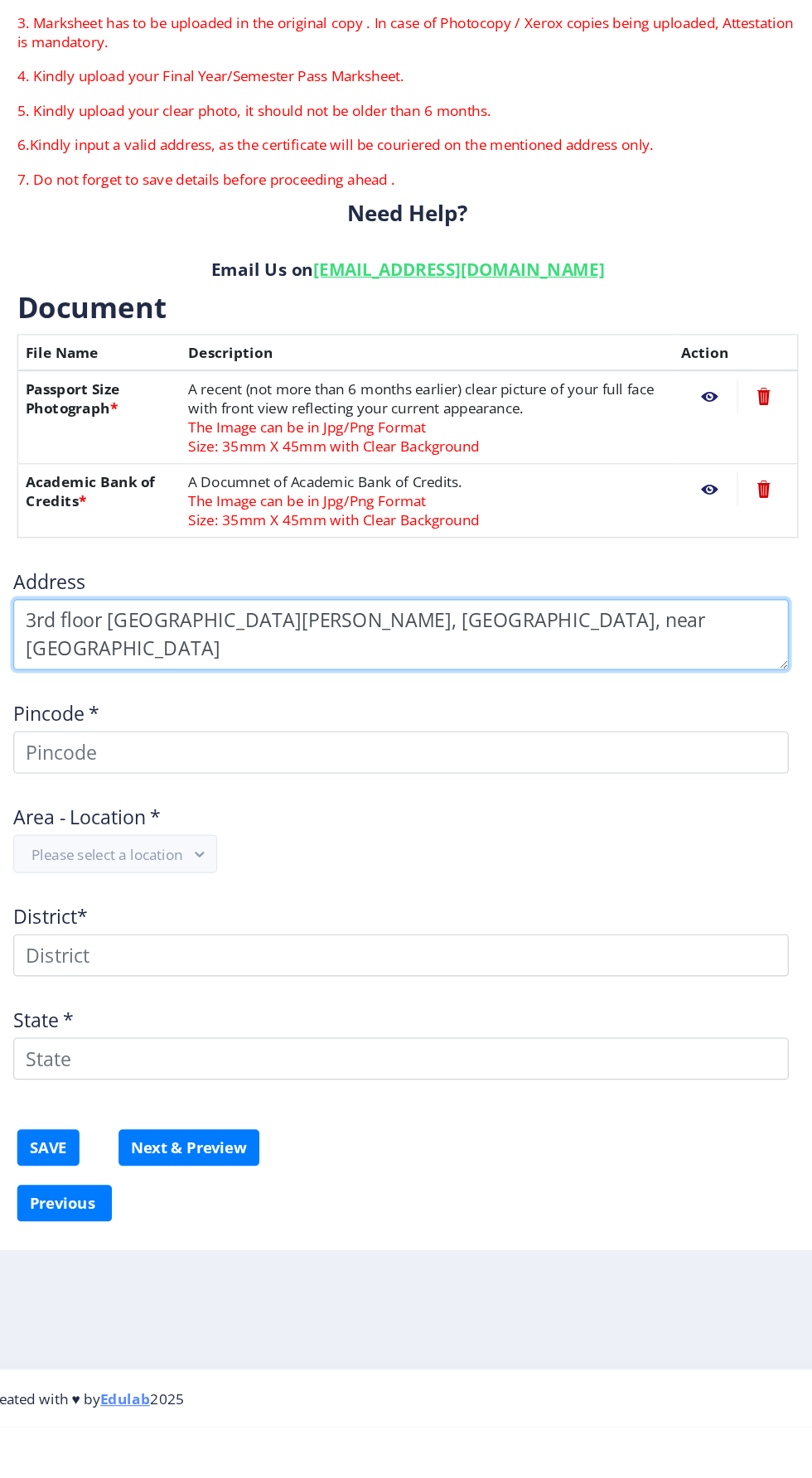
type textarea "3rd floor old dhapre building, Manpada road, near shiv market"
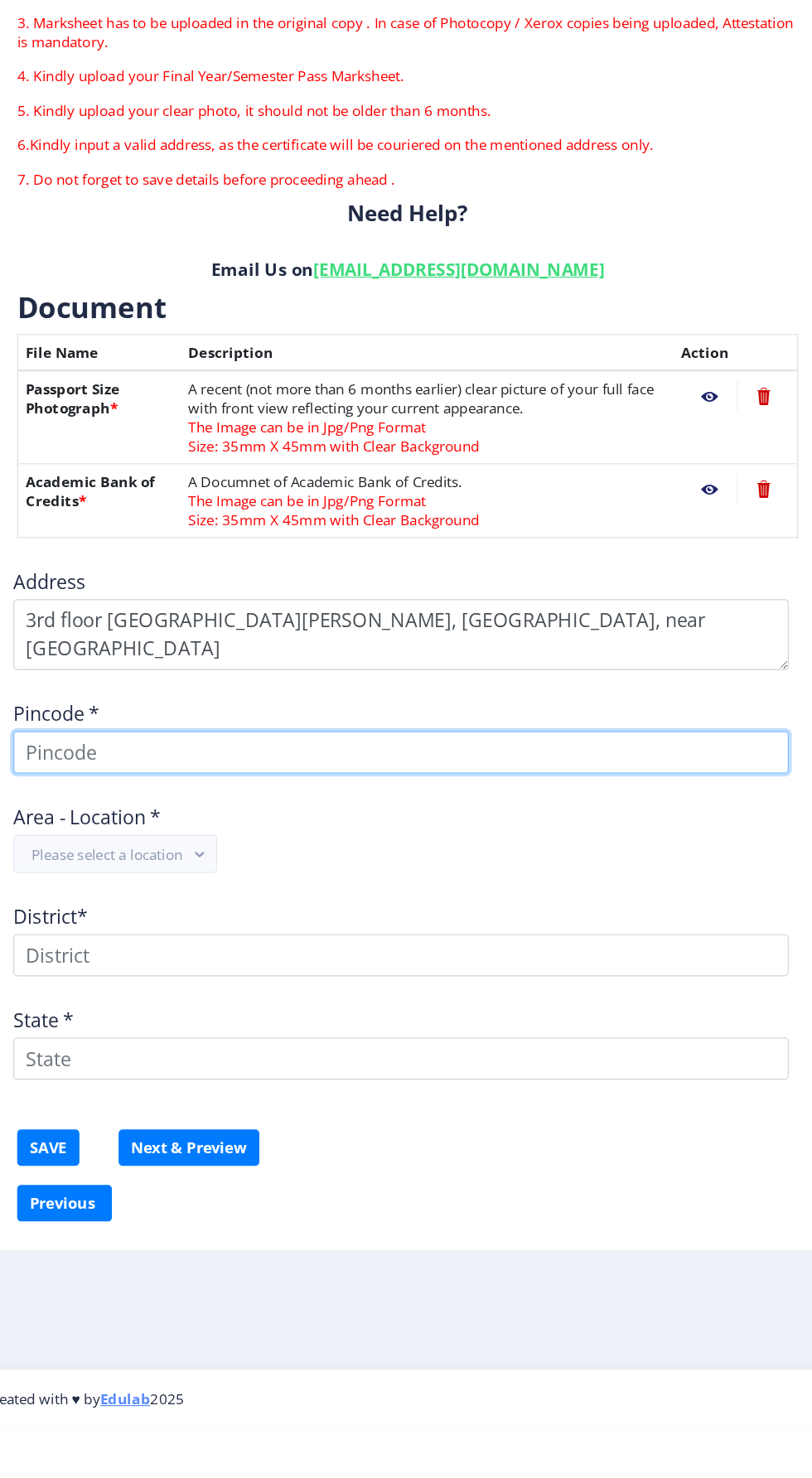
click at [237, 875] on input at bounding box center [424, 893] width 671 height 36
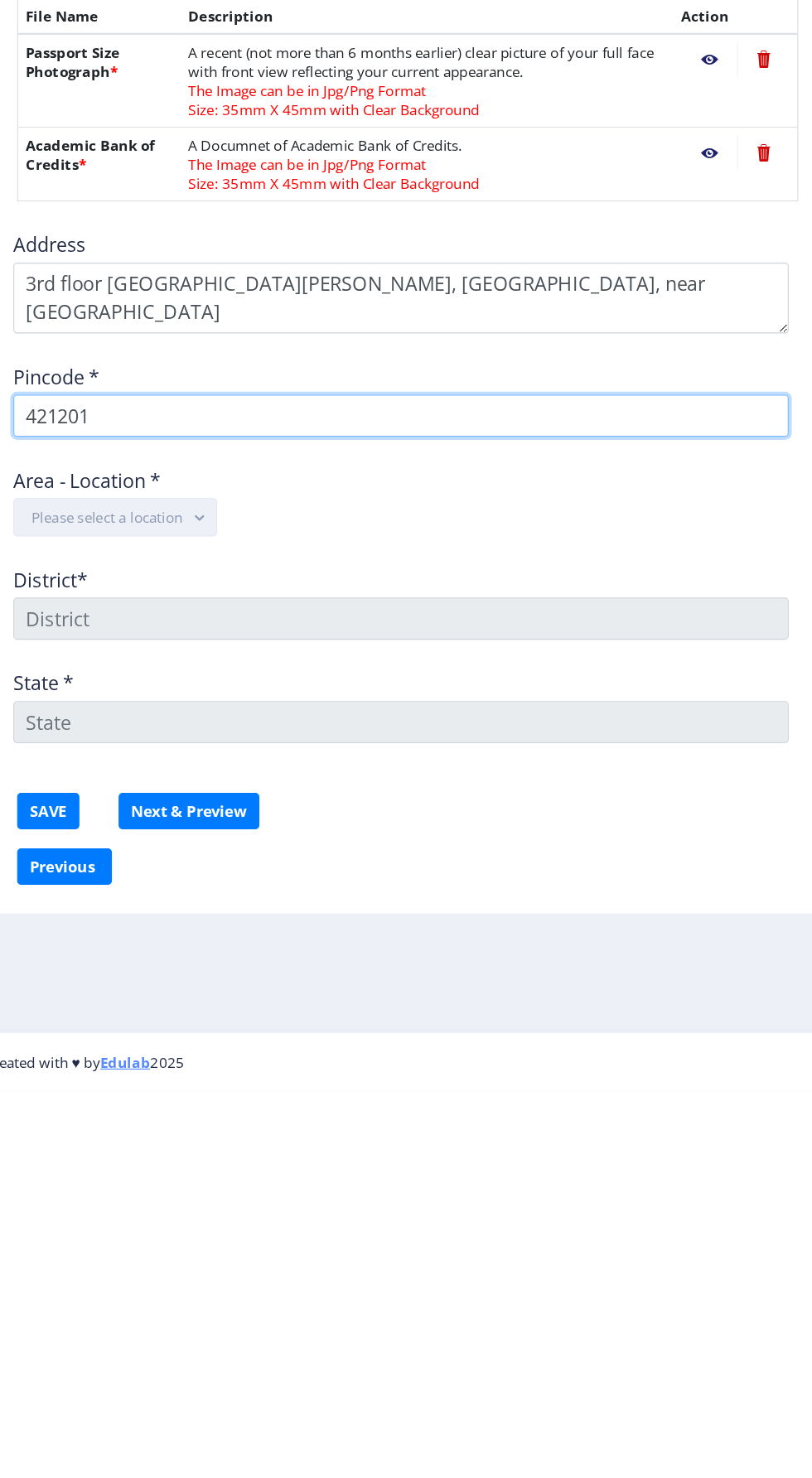
type input "421201"
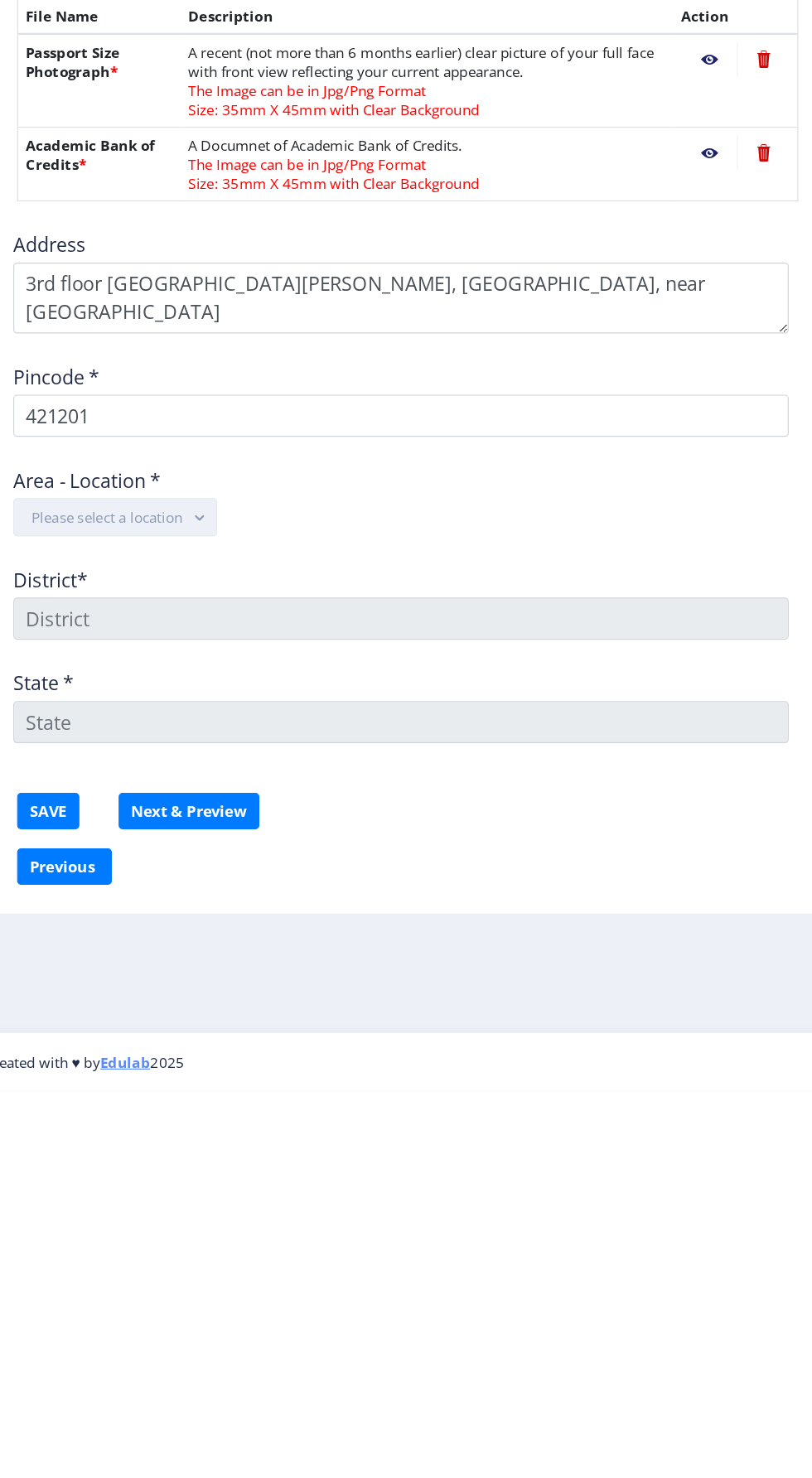
click at [212, 965] on button "Please select a location" at bounding box center [176, 982] width 176 height 33
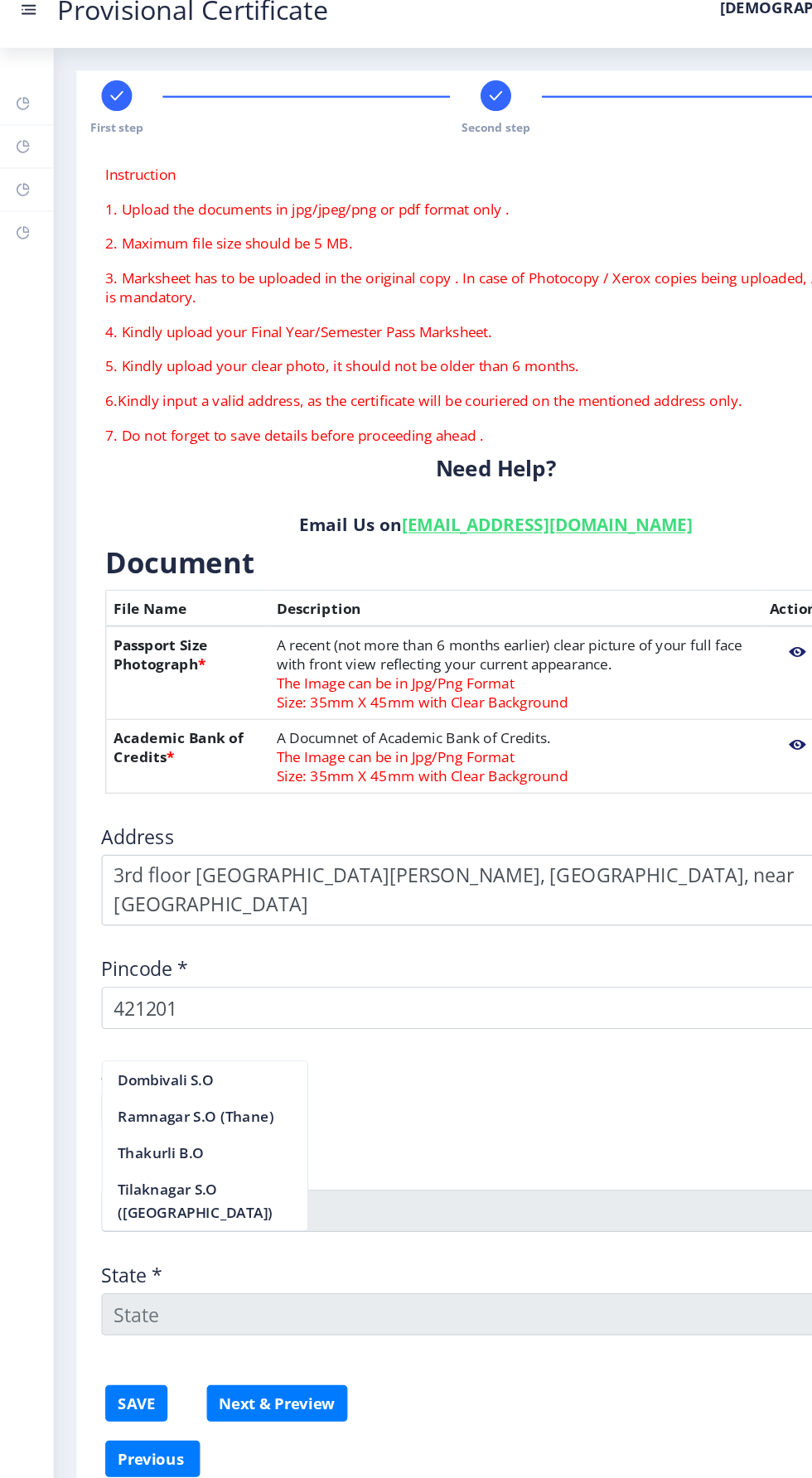
scroll to position [0, 0]
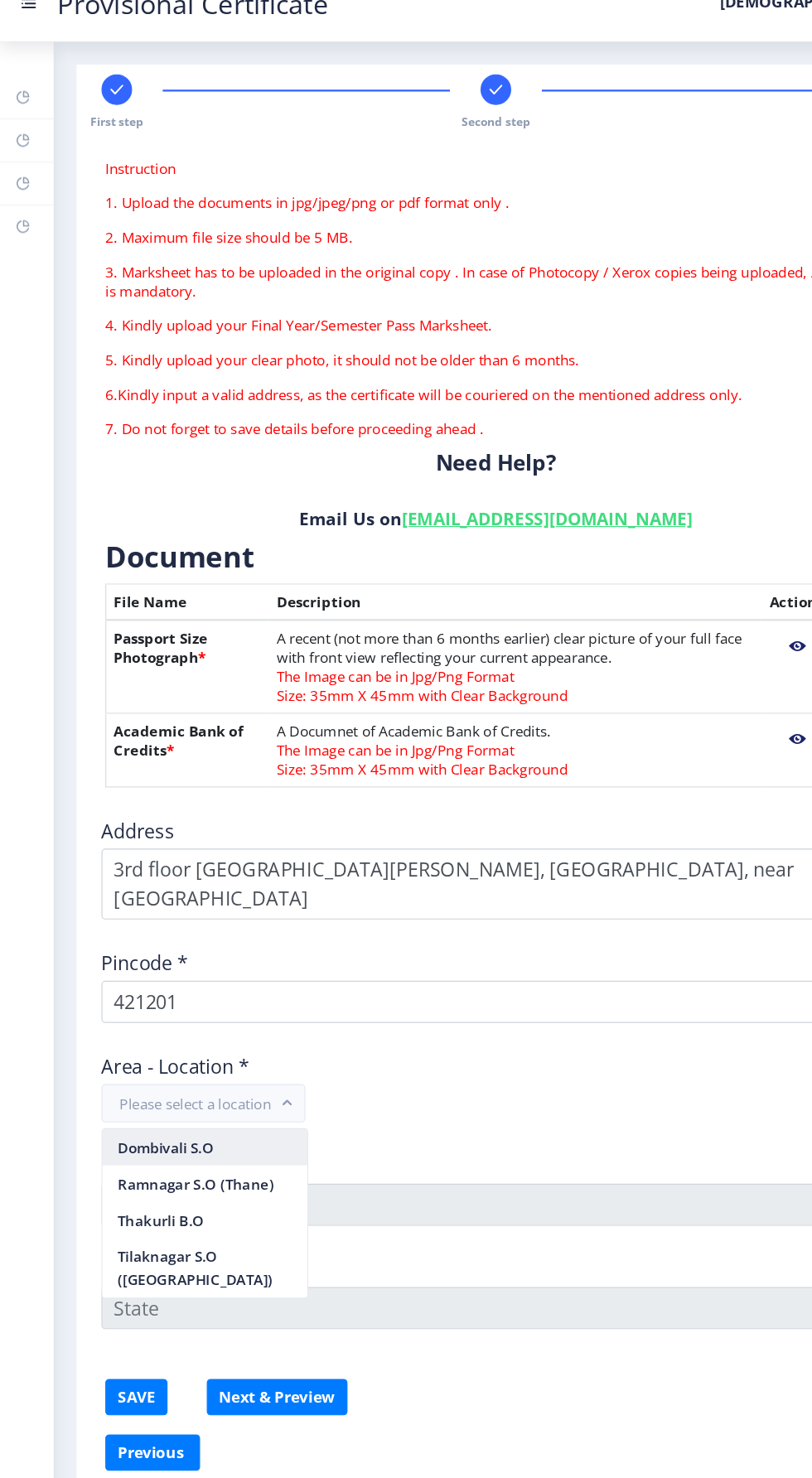
click at [237, 1032] on nb-option "Dombivali S.O" at bounding box center [177, 1019] width 177 height 31
type input "THANE"
type input "Maharashtra"
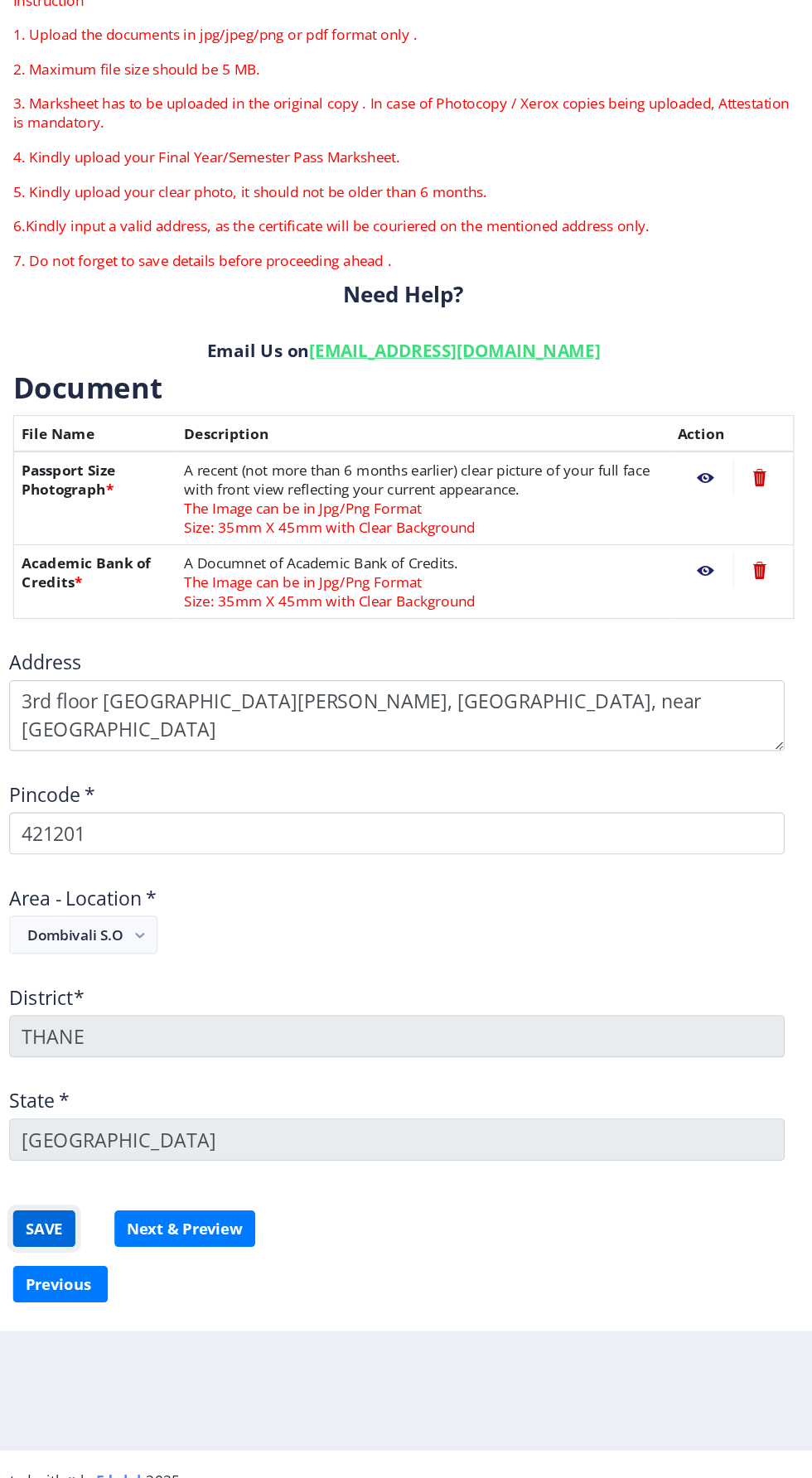
click at [113, 1220] on button "SAVE" at bounding box center [117, 1235] width 54 height 31
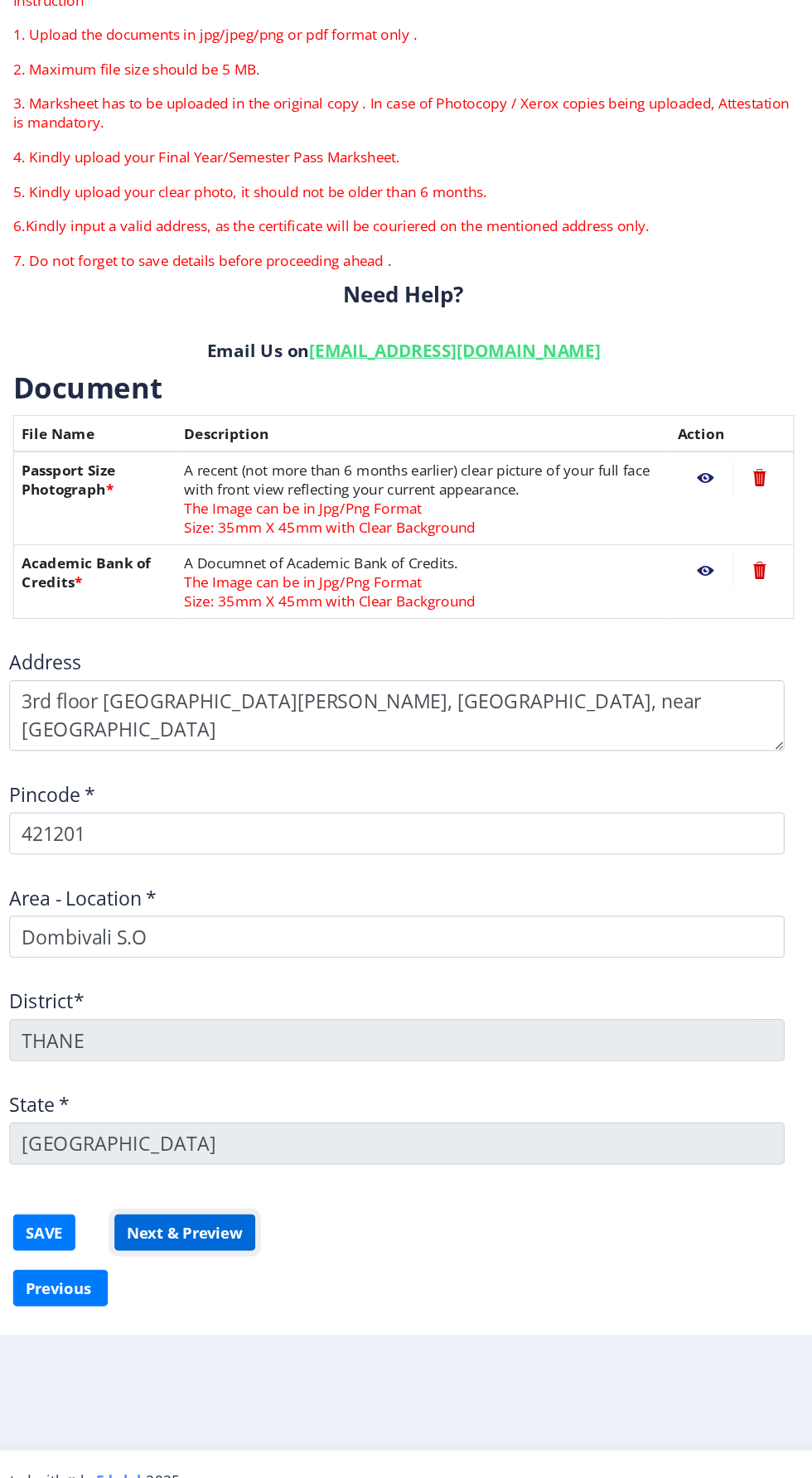
click at [247, 1238] on button "Next & Preview" at bounding box center [240, 1239] width 122 height 31
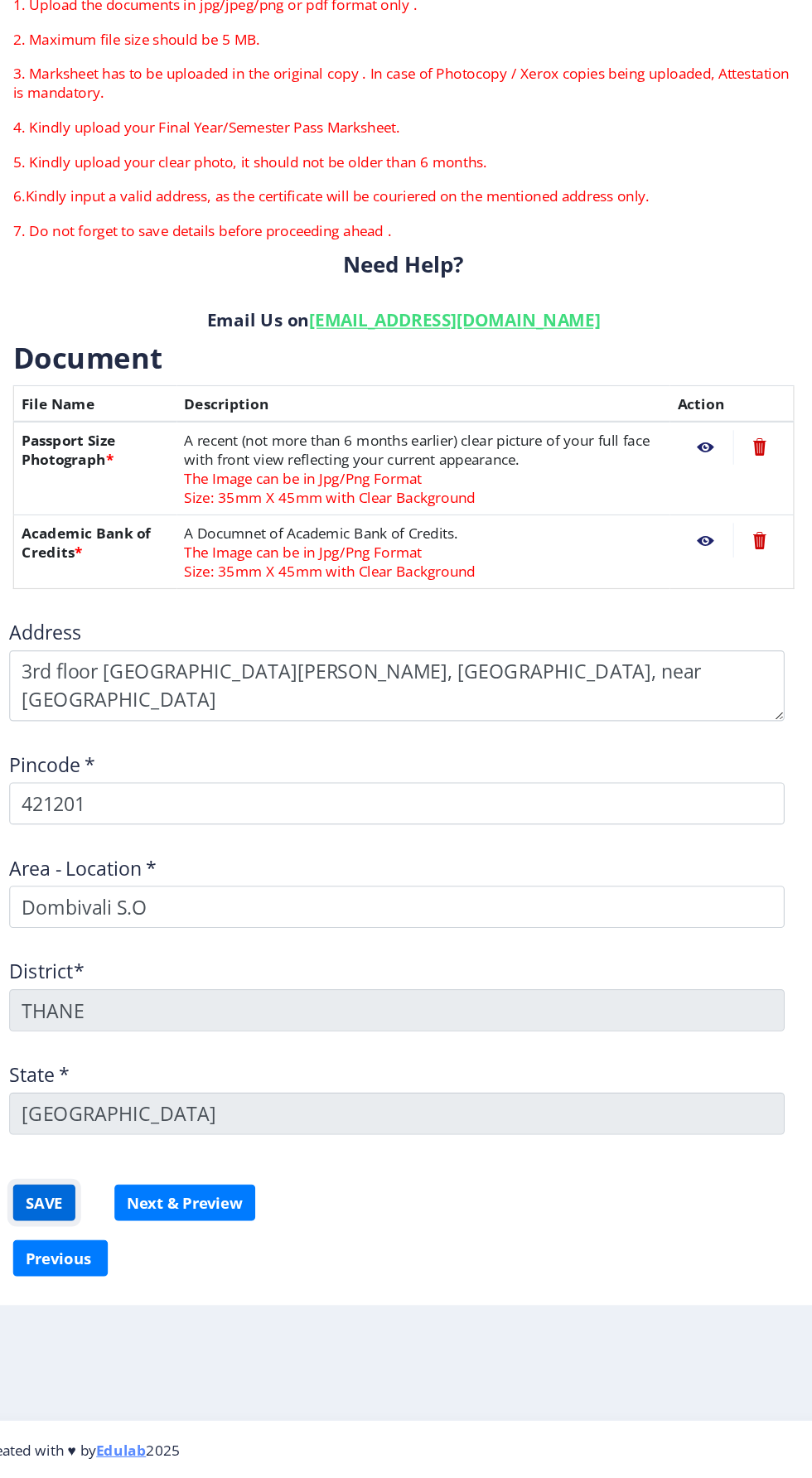
click at [139, 1228] on button "SAVE" at bounding box center [117, 1239] width 54 height 31
click at [273, 1245] on button "Next & Preview" at bounding box center [240, 1239] width 122 height 31
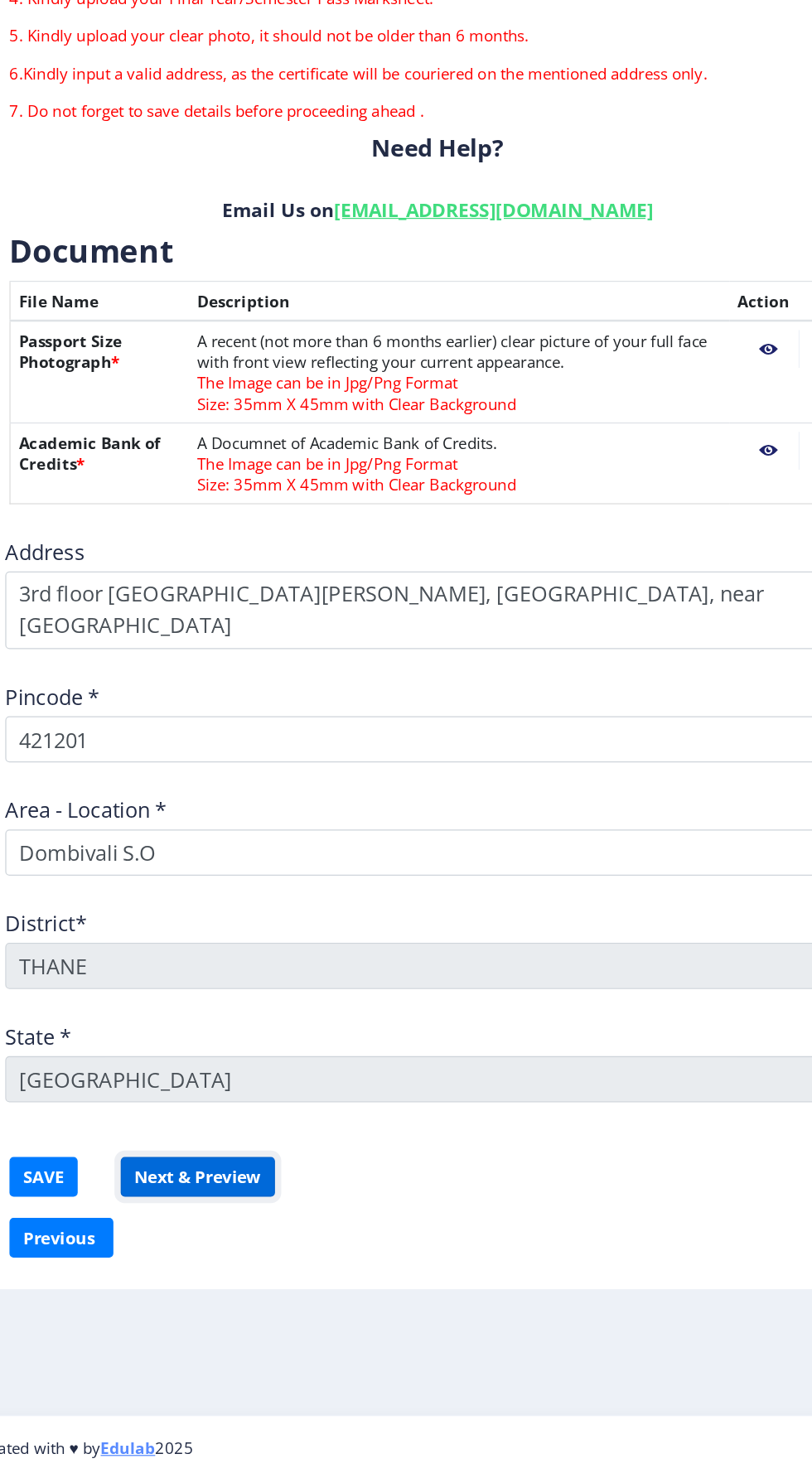
scroll to position [1, 0]
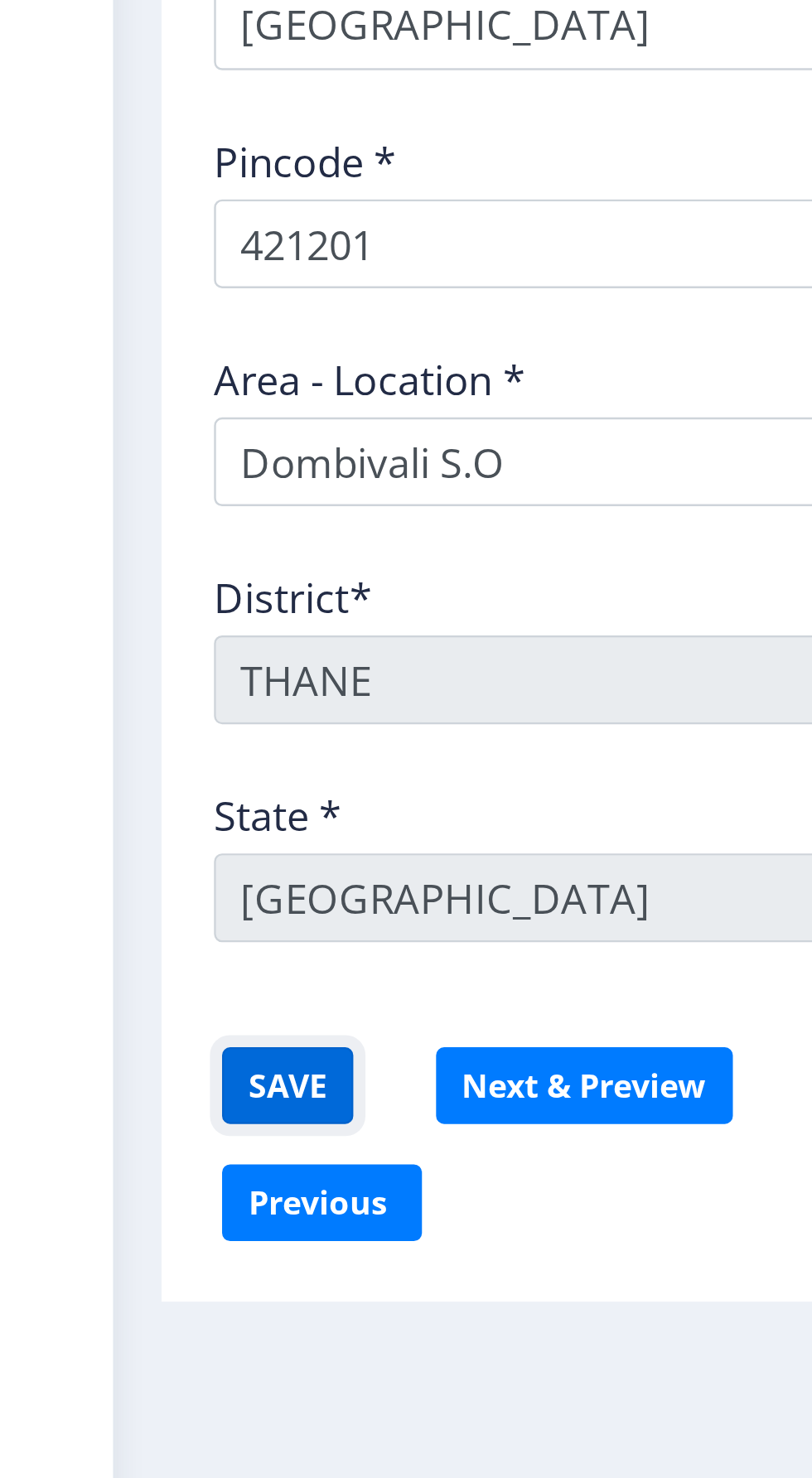
click at [109, 1238] on button "SAVE" at bounding box center [117, 1239] width 54 height 31
click at [111, 1238] on button "SAVE" at bounding box center [117, 1239] width 54 height 31
click at [123, 1244] on button "SAVE" at bounding box center [117, 1239] width 54 height 31
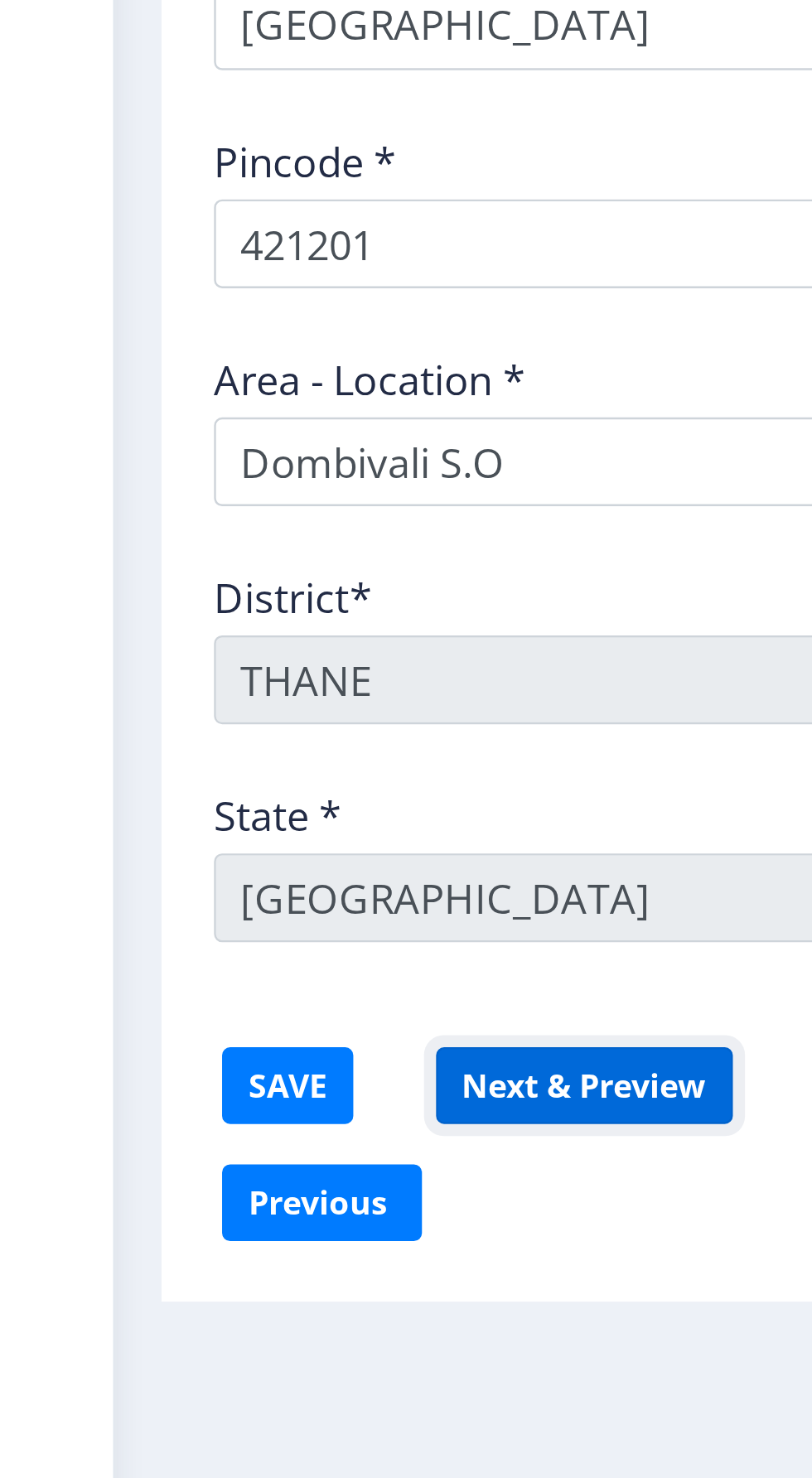
click at [230, 1240] on button "Next & Preview" at bounding box center [240, 1239] width 122 height 31
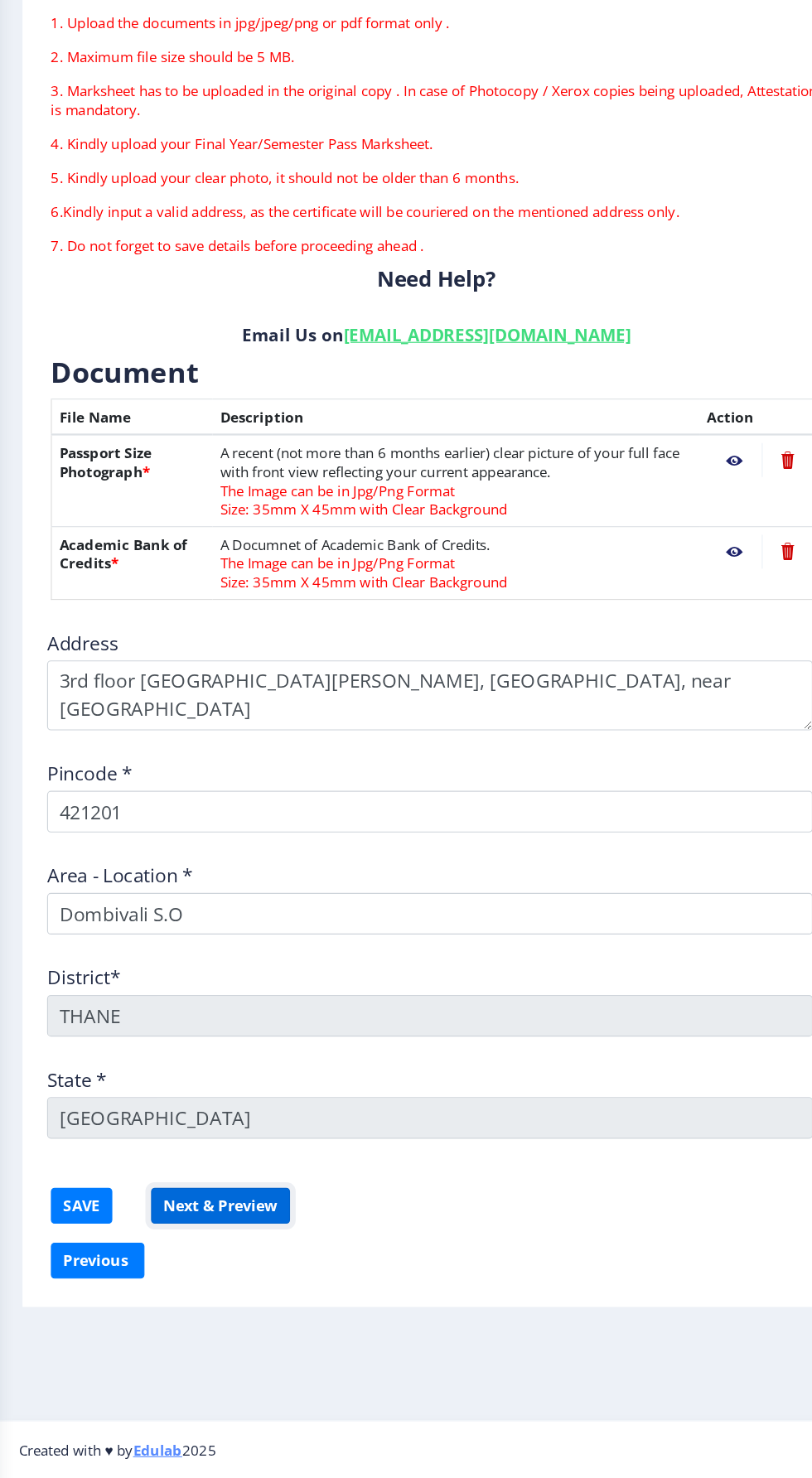
scroll to position [0, 0]
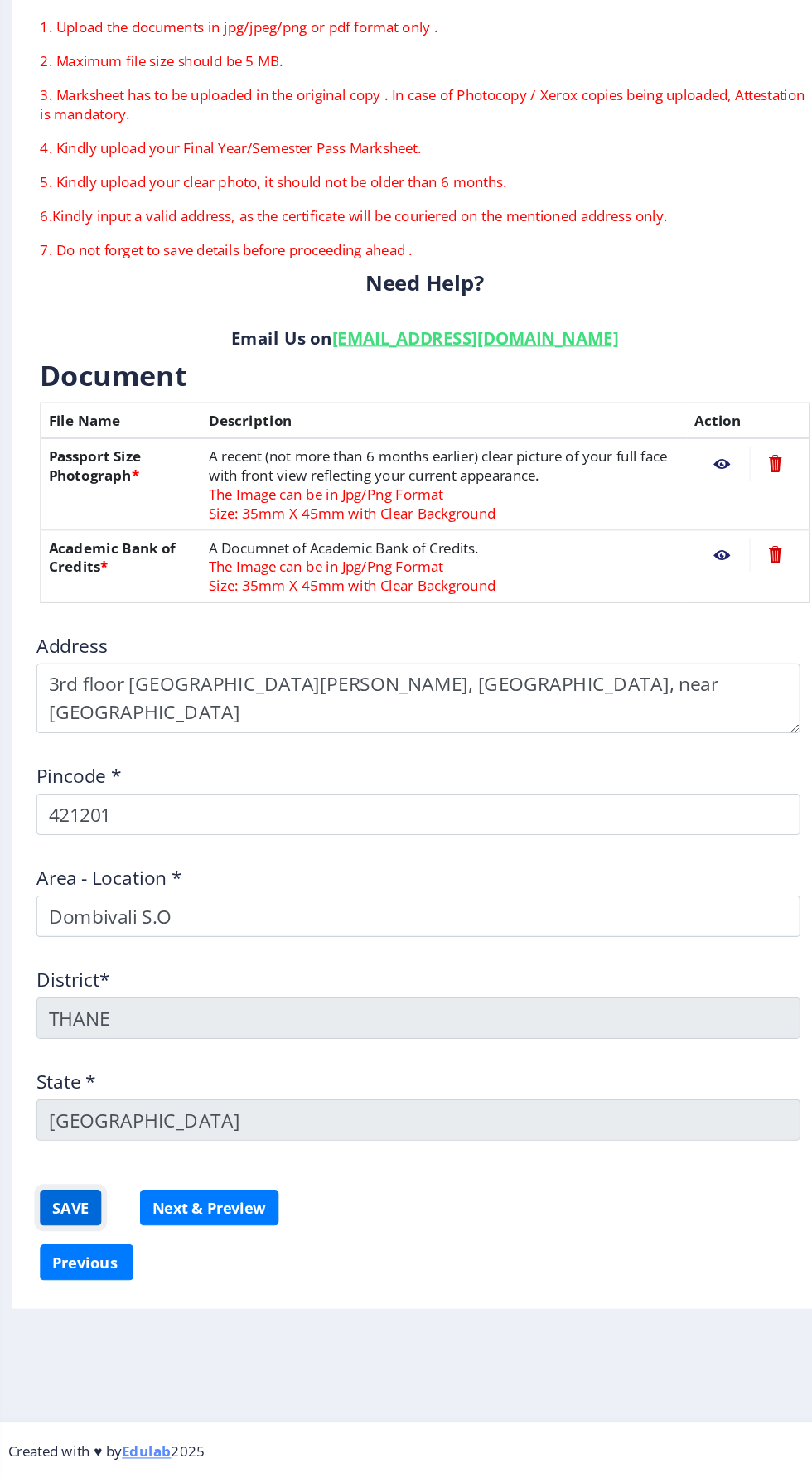
click at [133, 1238] on button "SAVE" at bounding box center [117, 1239] width 54 height 31
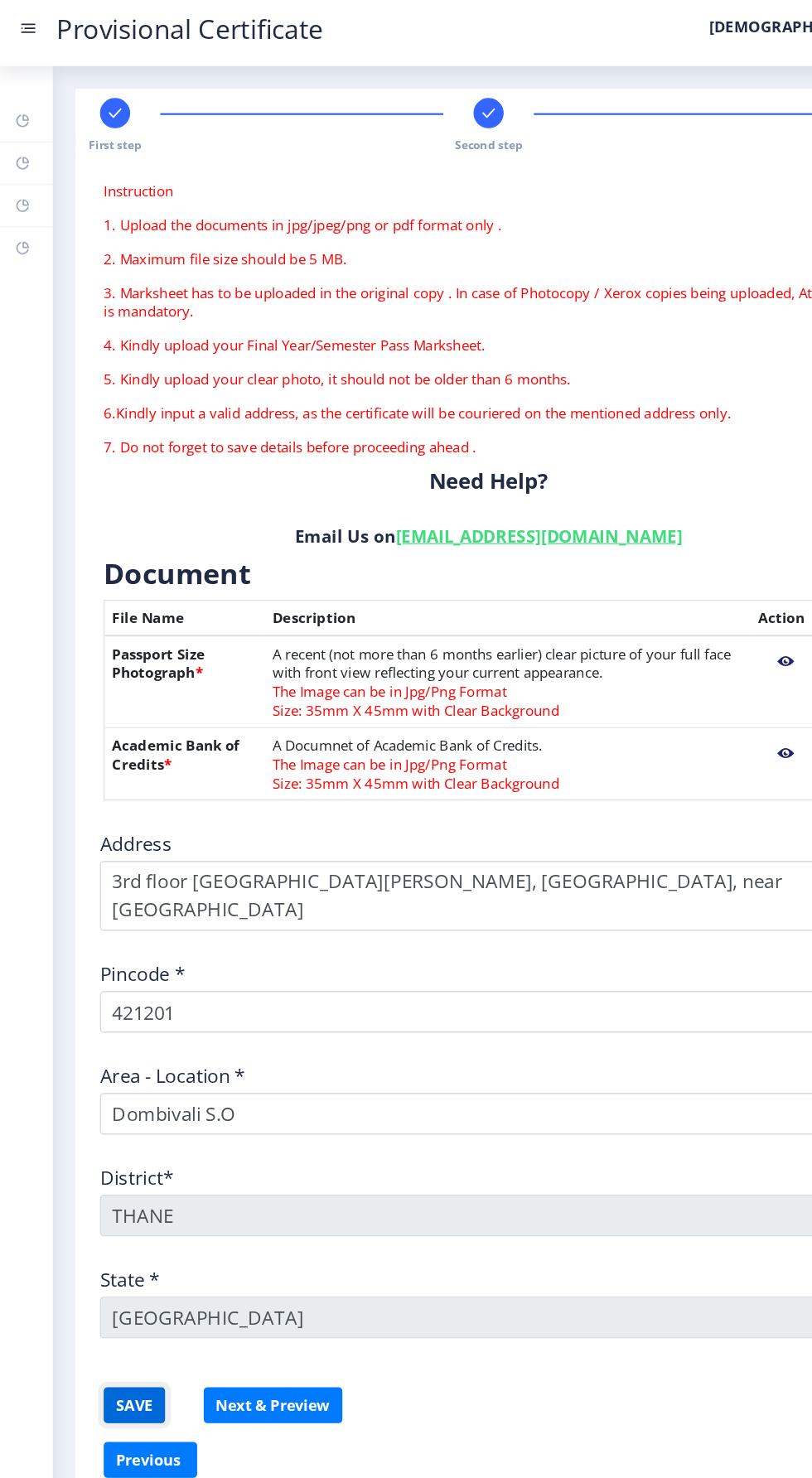
click at [114, 1240] on button "SAVE" at bounding box center [117, 1239] width 54 height 31
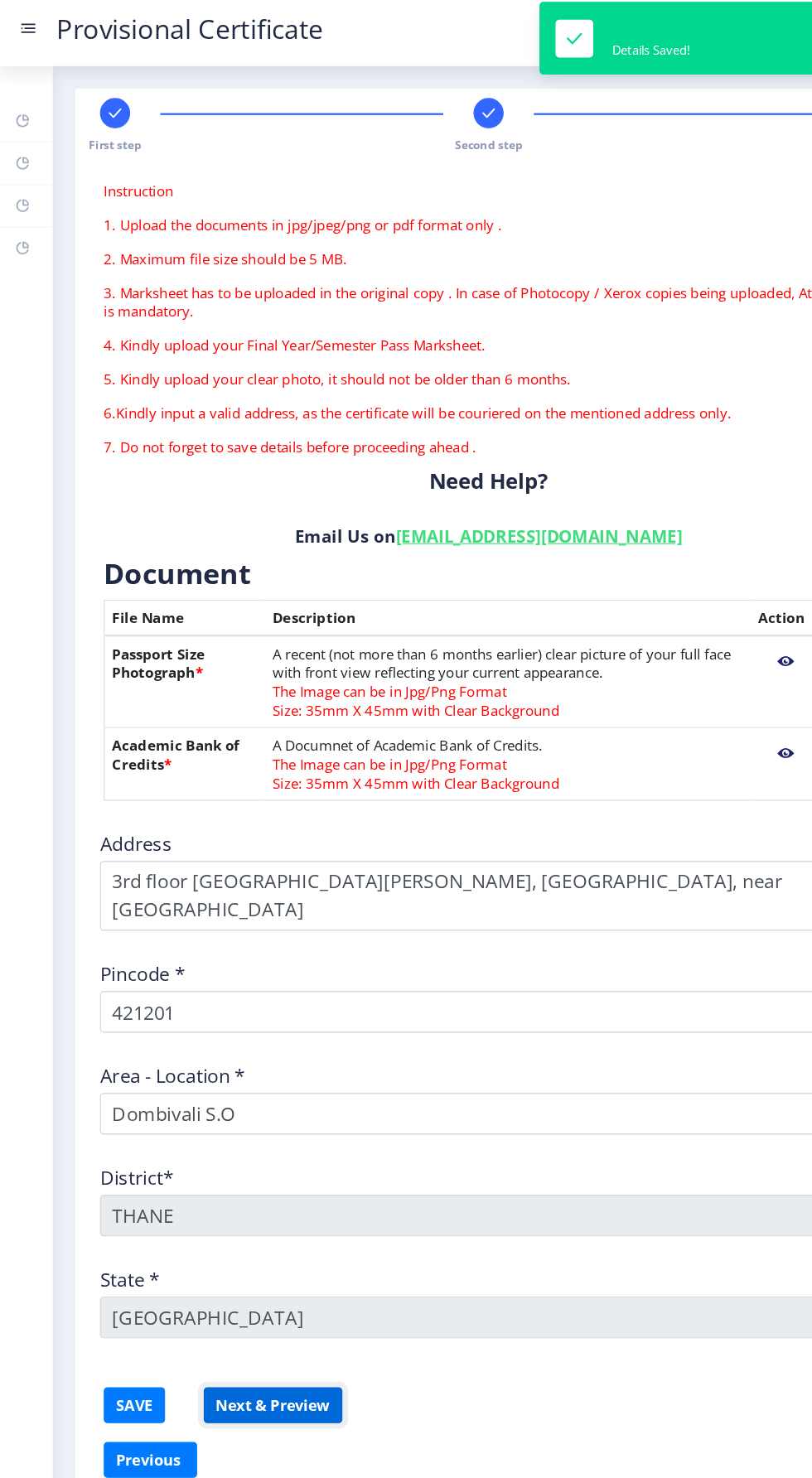
click at [258, 1238] on button "Next & Preview" at bounding box center [240, 1239] width 122 height 31
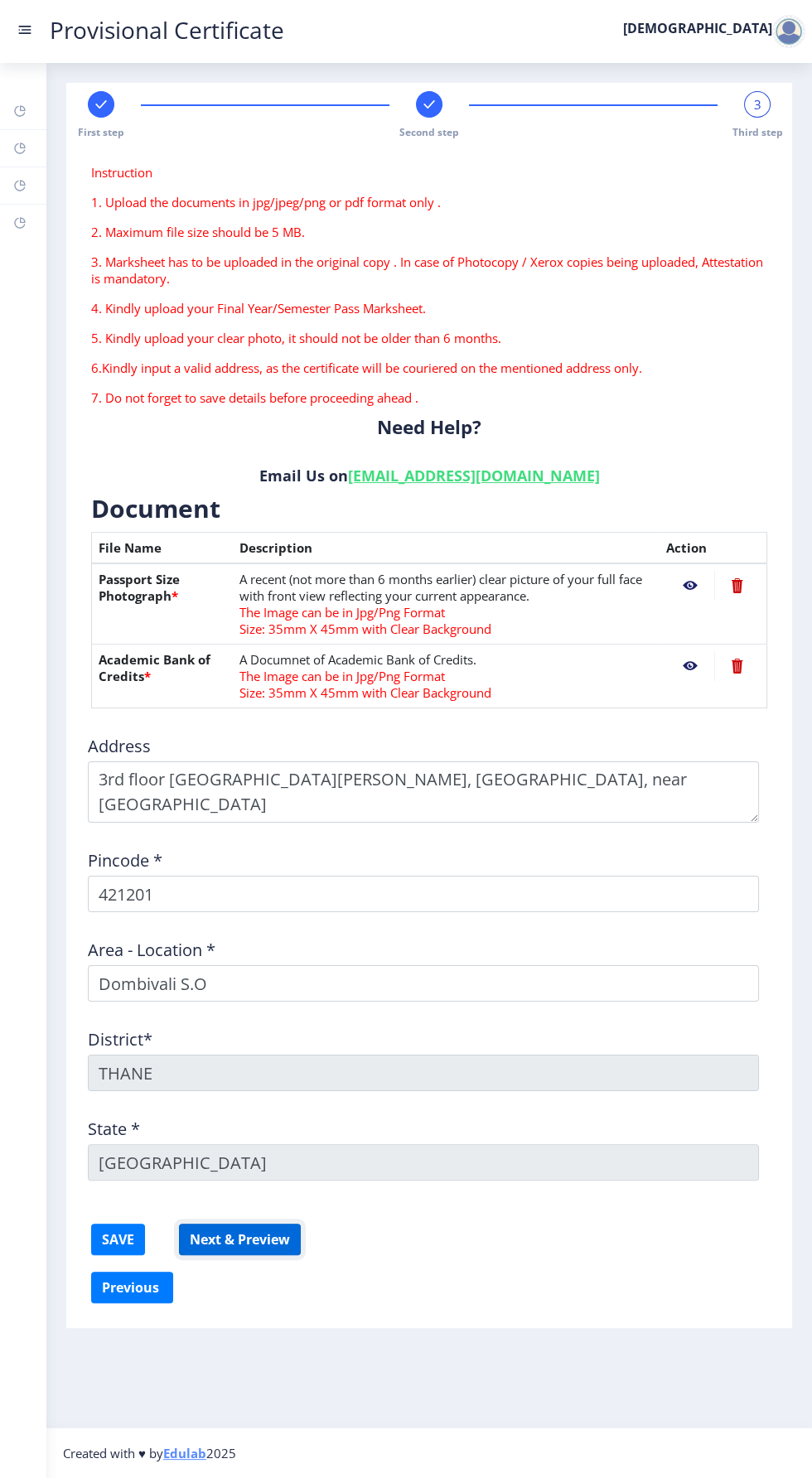
click at [261, 1239] on button "Next & Preview" at bounding box center [240, 1239] width 122 height 31
click at [143, 1248] on button "SAVE" at bounding box center [117, 1239] width 54 height 31
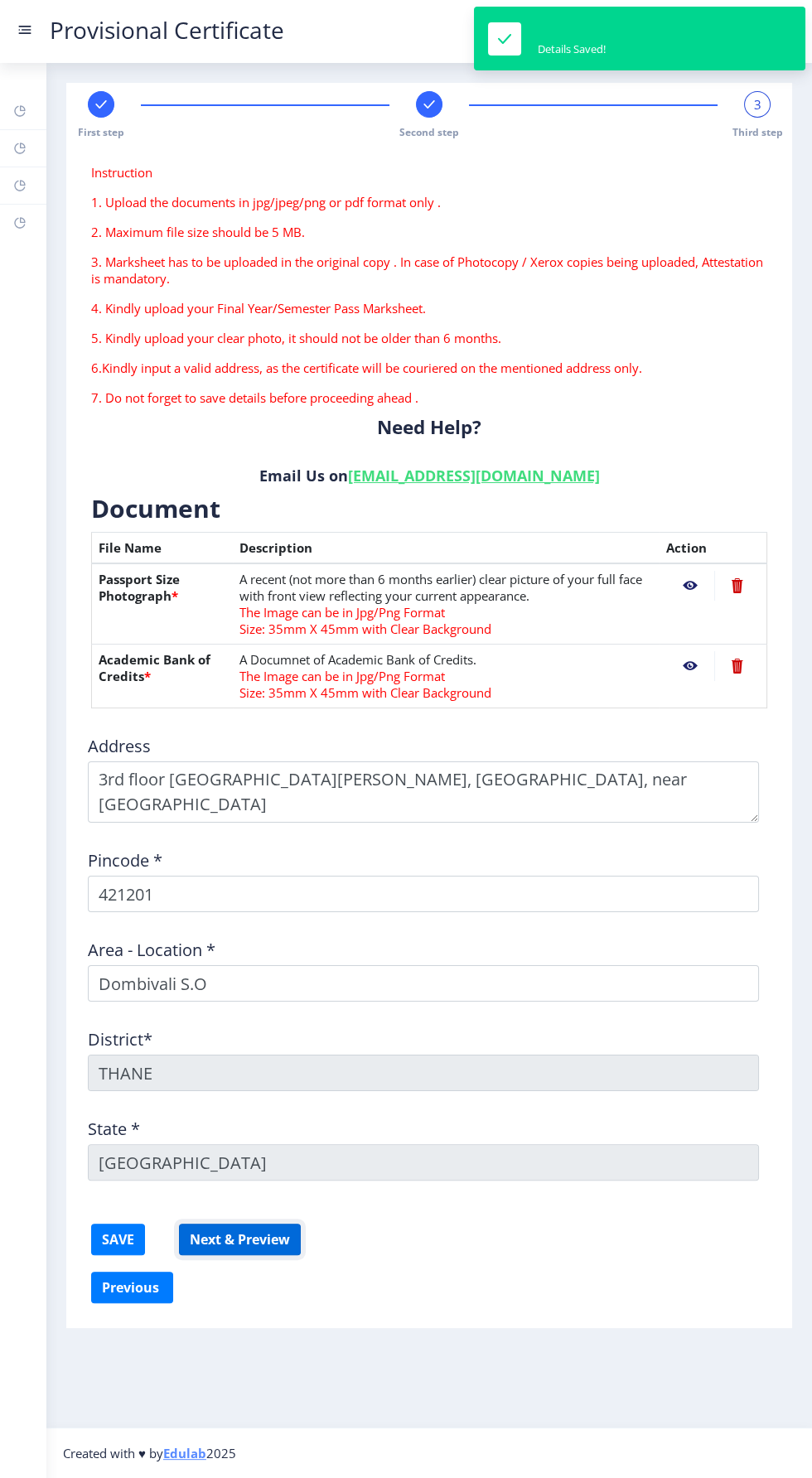
click at [279, 1251] on button "Next & Preview" at bounding box center [240, 1239] width 122 height 31
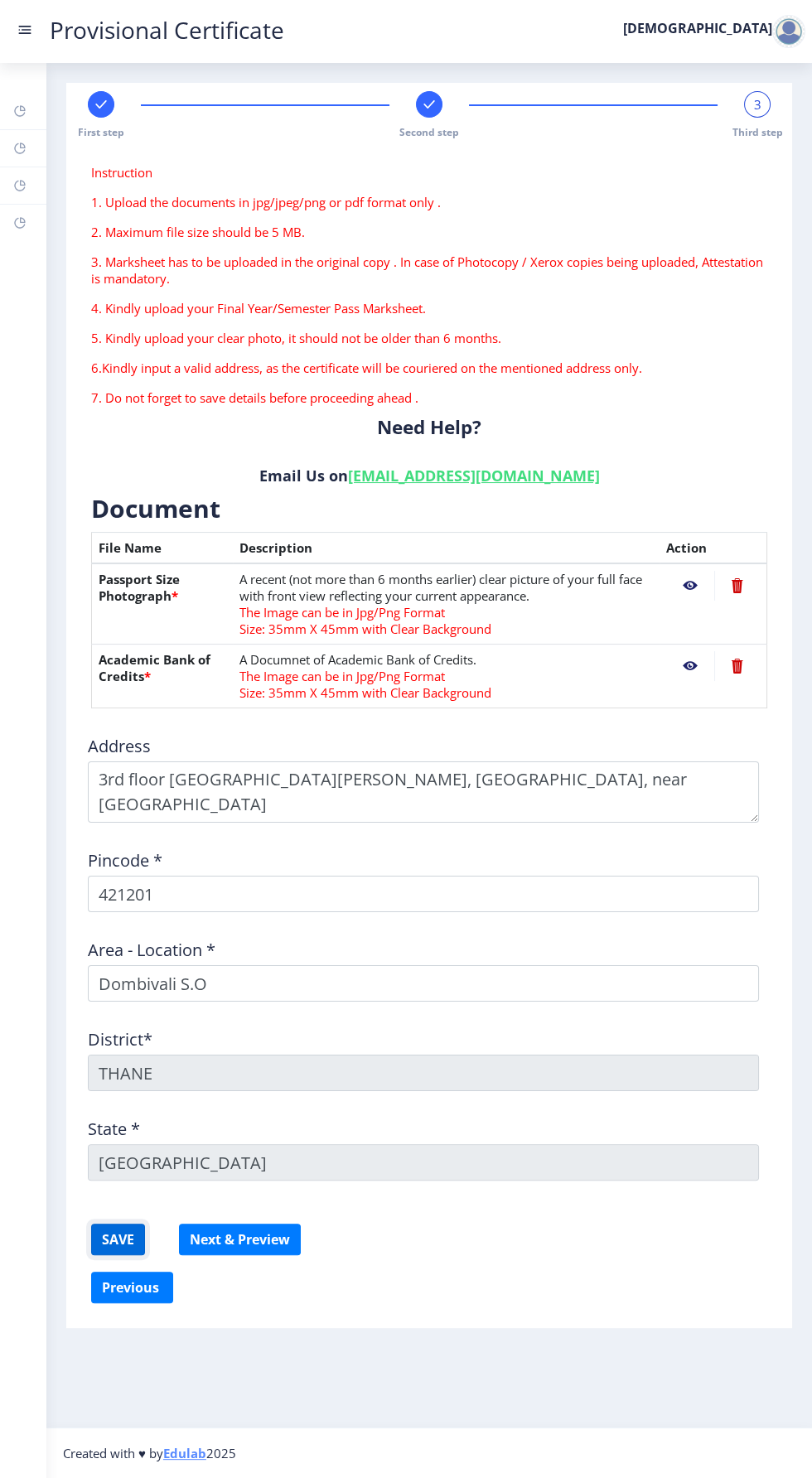
click at [112, 1238] on button "SAVE" at bounding box center [117, 1239] width 54 height 31
click at [242, 1243] on button "Next & Preview" at bounding box center [240, 1239] width 122 height 31
click at [125, 1232] on button "SAVE" at bounding box center [117, 1239] width 54 height 31
click at [247, 1238] on button "Next & Preview" at bounding box center [240, 1239] width 122 height 31
click at [104, 1227] on button "SAVE" at bounding box center [117, 1239] width 54 height 31
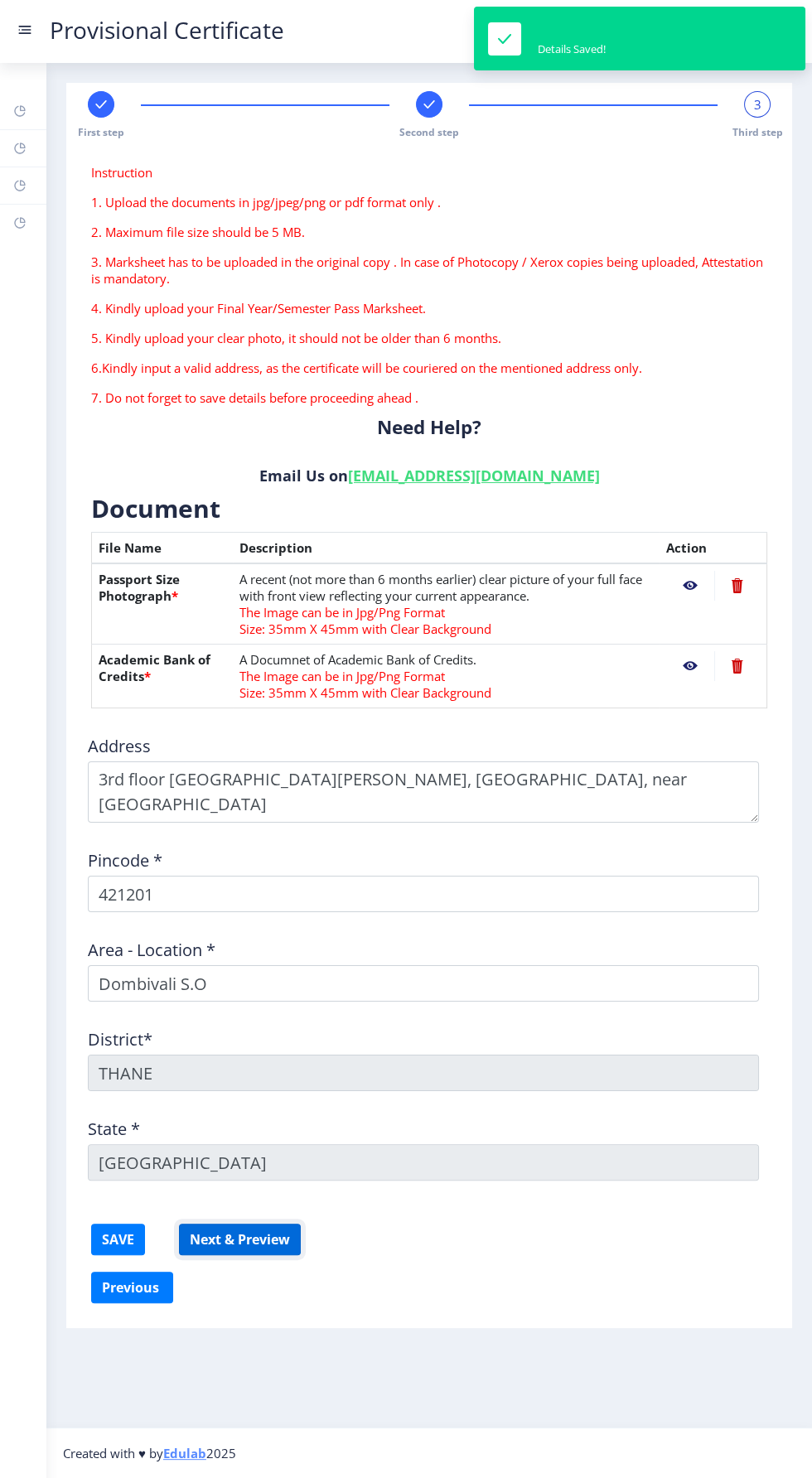
click at [241, 1246] on button "Next & Preview" at bounding box center [240, 1239] width 122 height 31
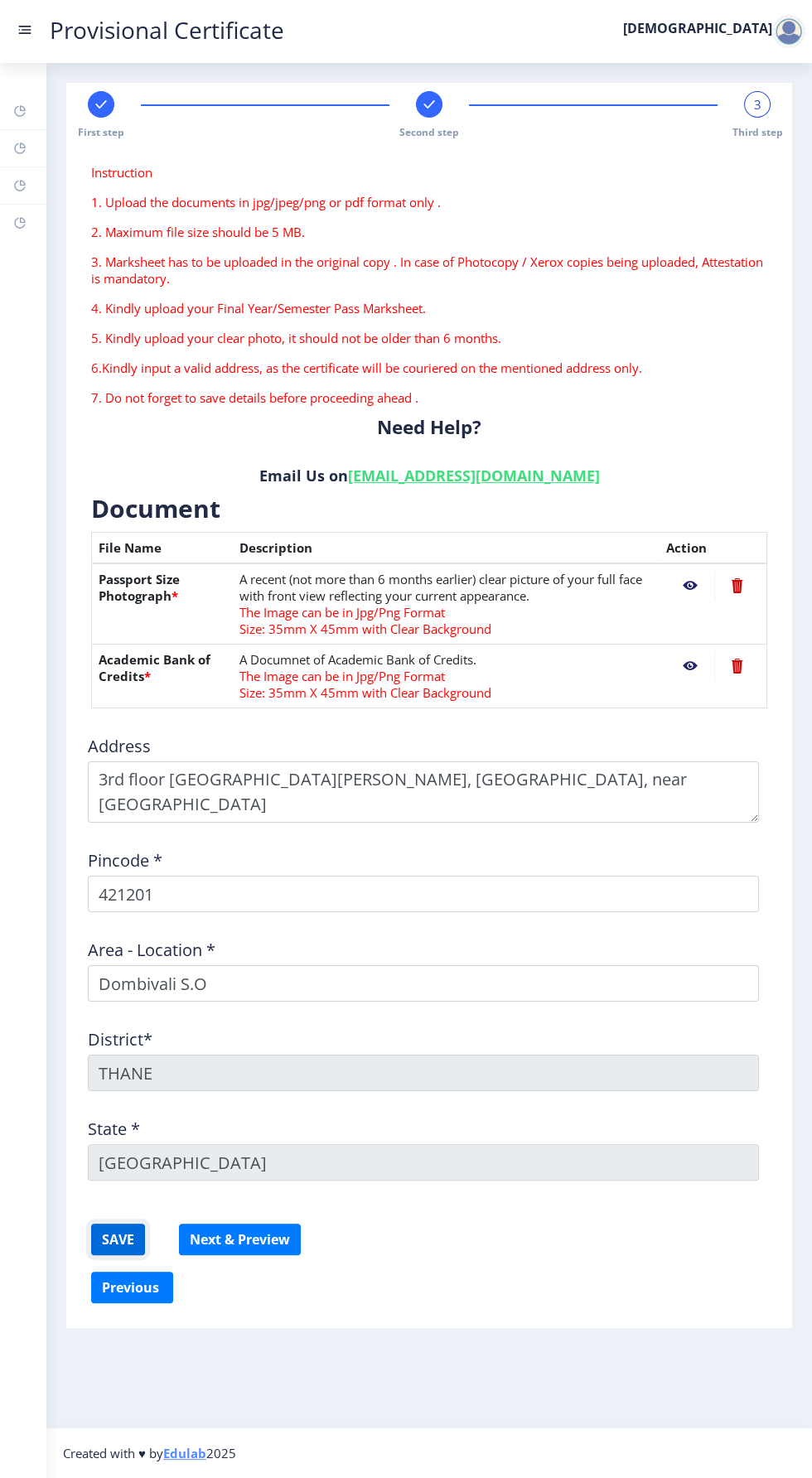
click at [96, 1225] on button "SAVE" at bounding box center [117, 1239] width 54 height 31
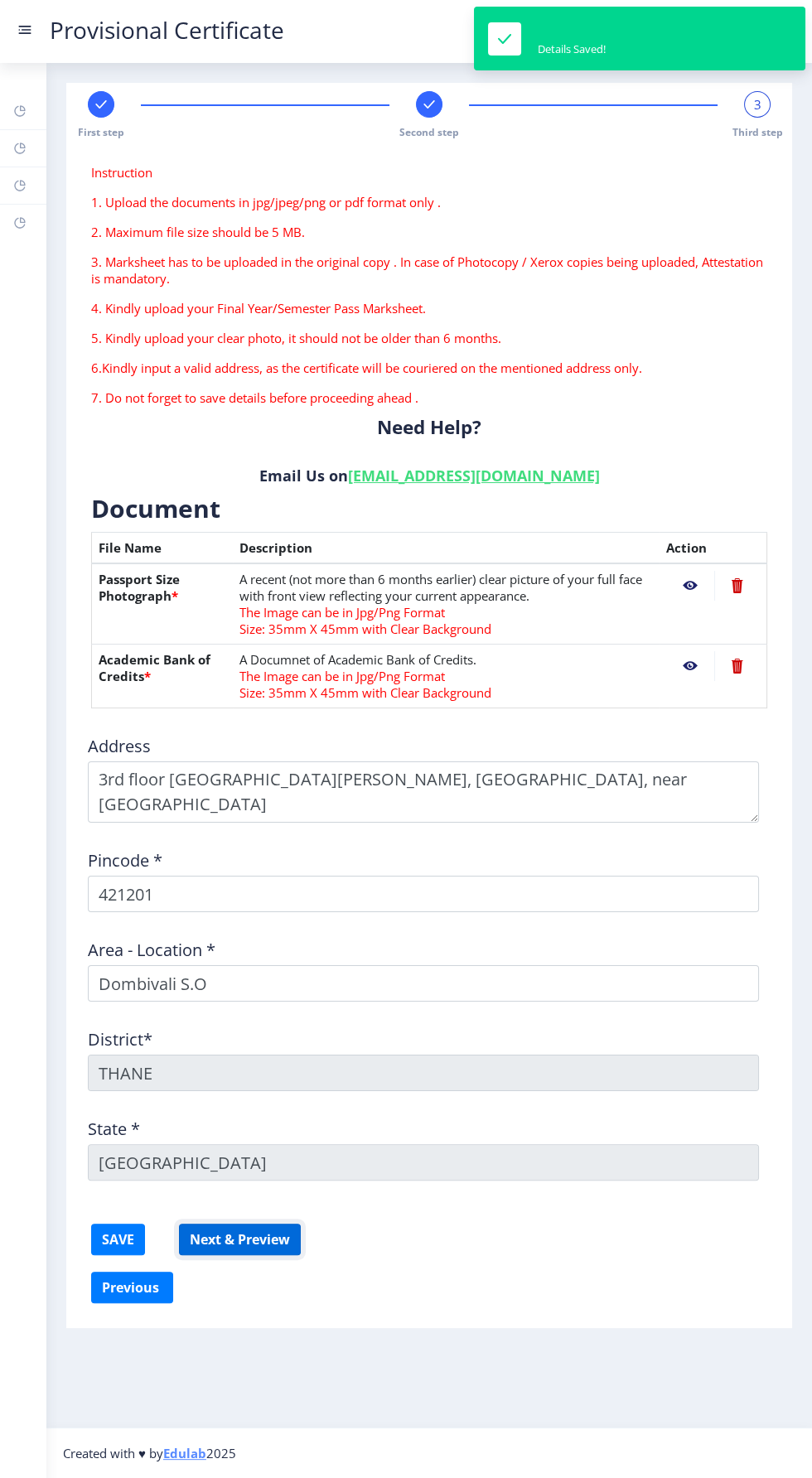
click at [246, 1232] on button "Next & Preview" at bounding box center [240, 1239] width 122 height 31
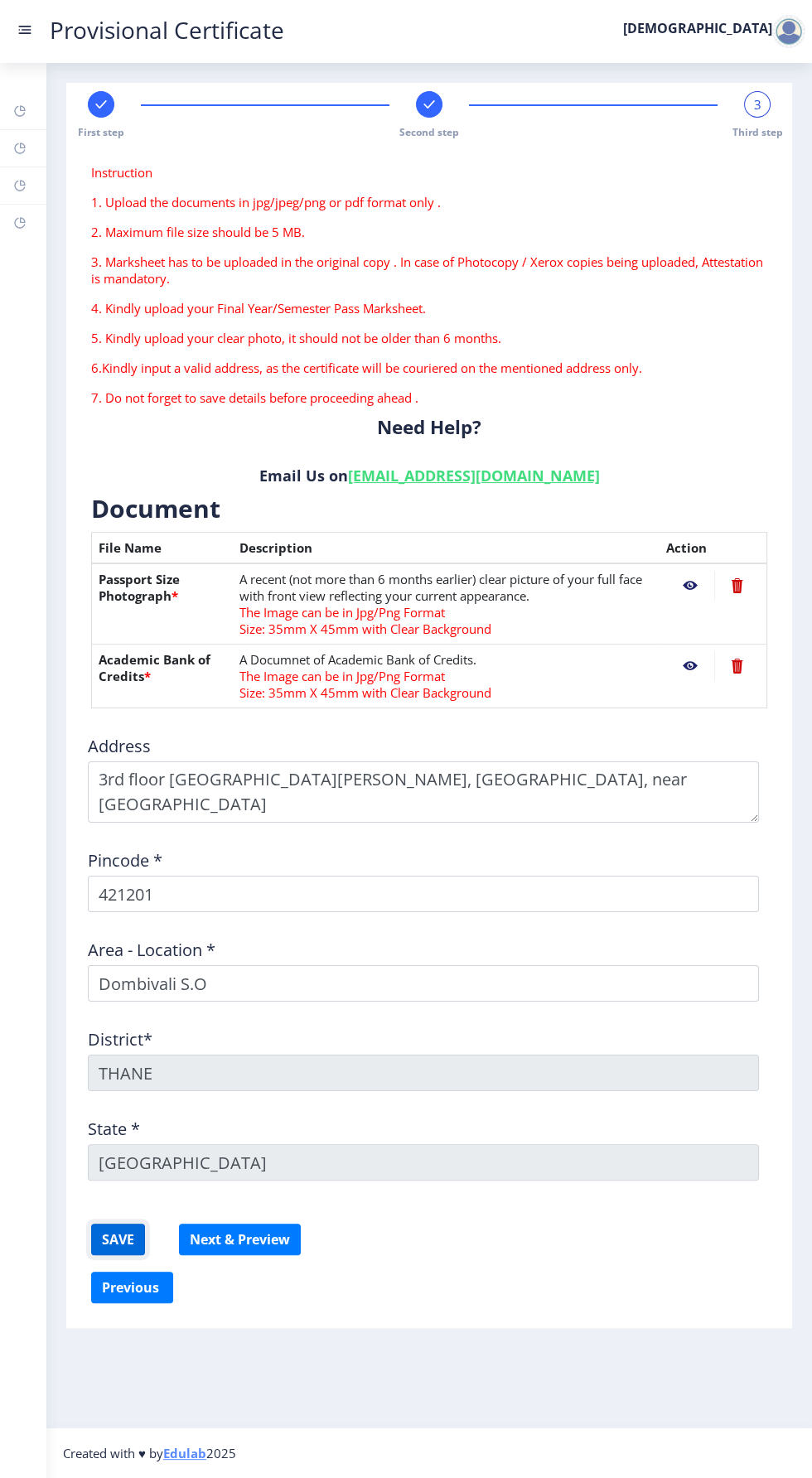
click at [117, 1238] on button "SAVE" at bounding box center [117, 1239] width 54 height 31
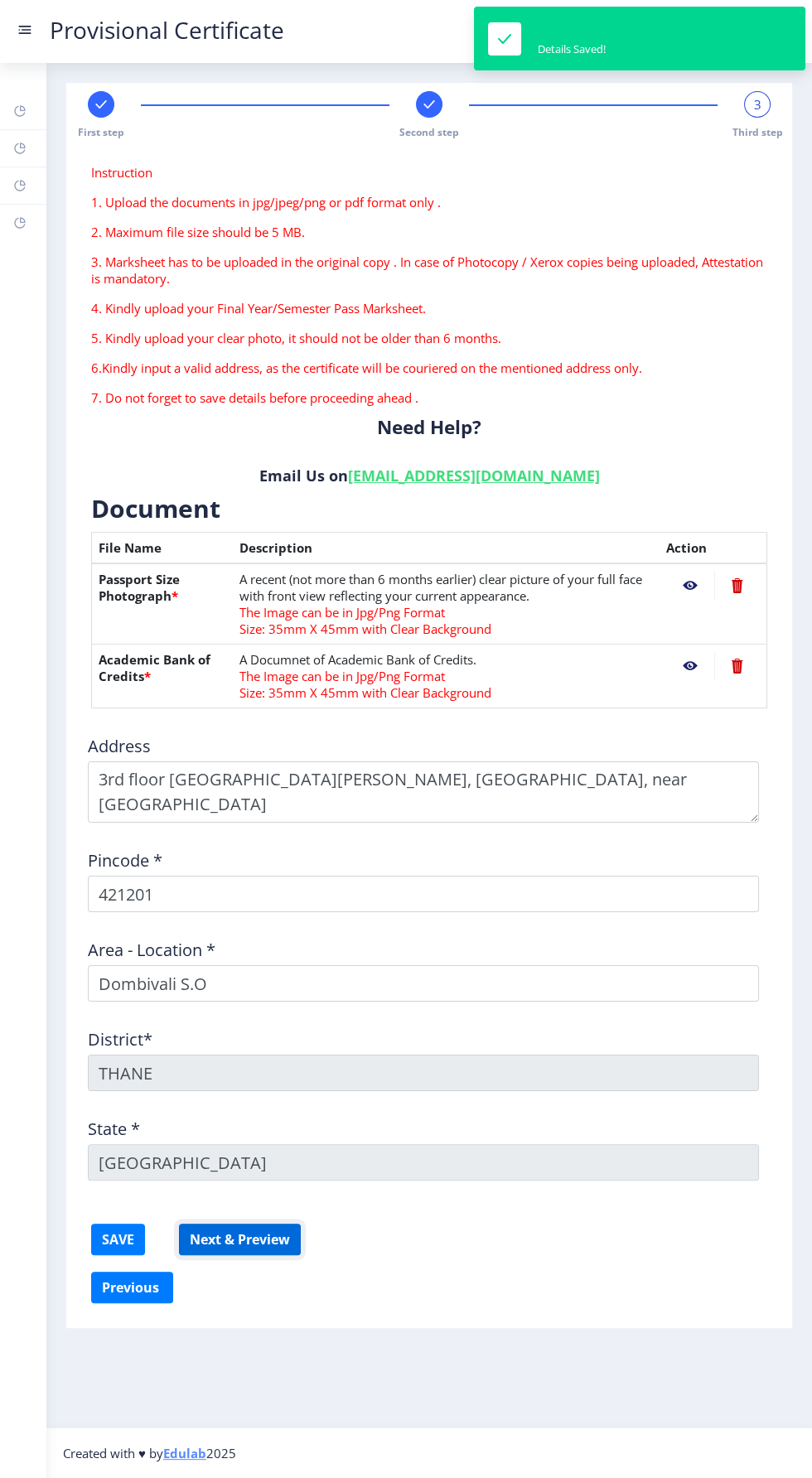
click at [256, 1234] on button "Next & Preview" at bounding box center [240, 1239] width 122 height 31
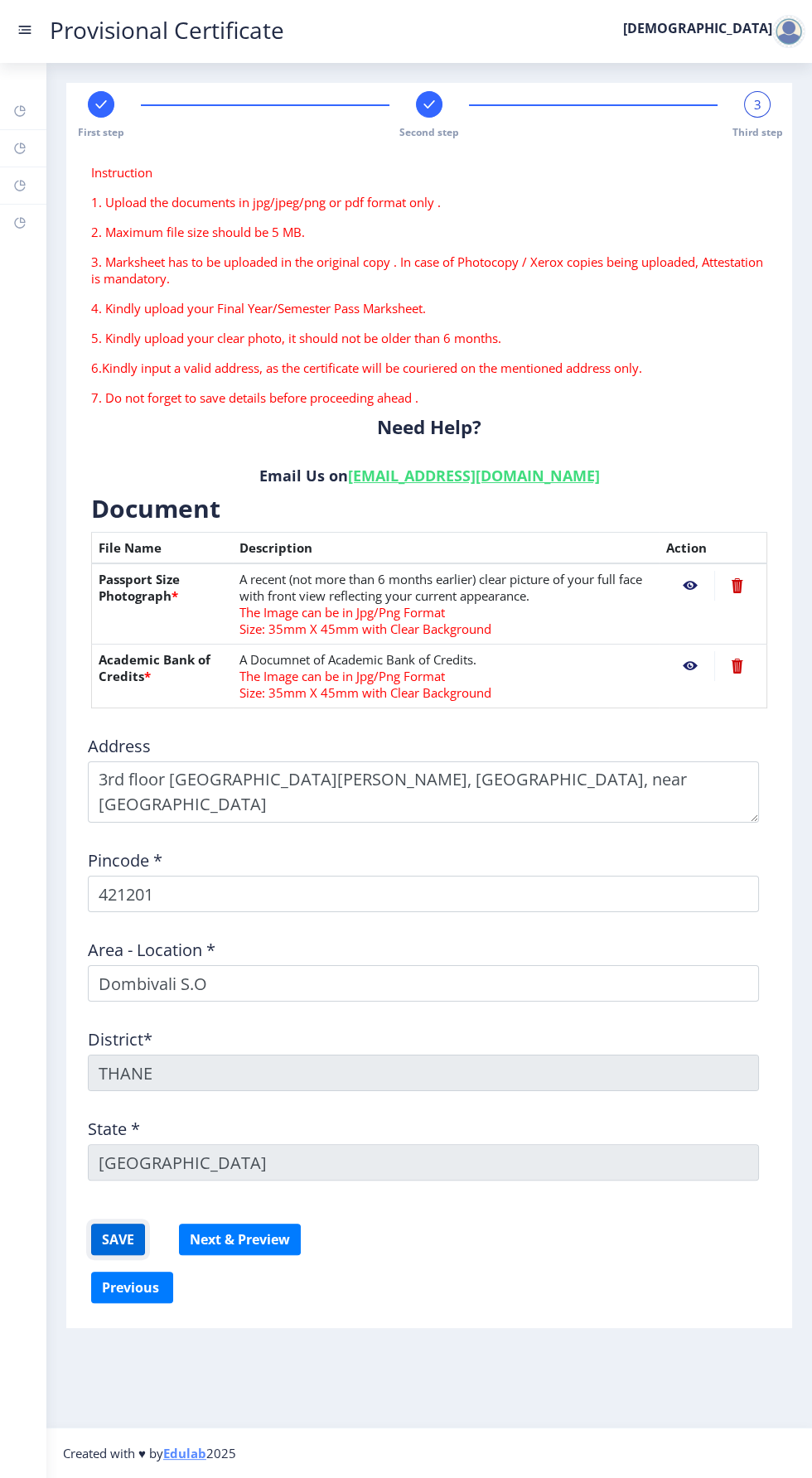
click at [109, 1245] on button "SAVE" at bounding box center [117, 1239] width 54 height 31
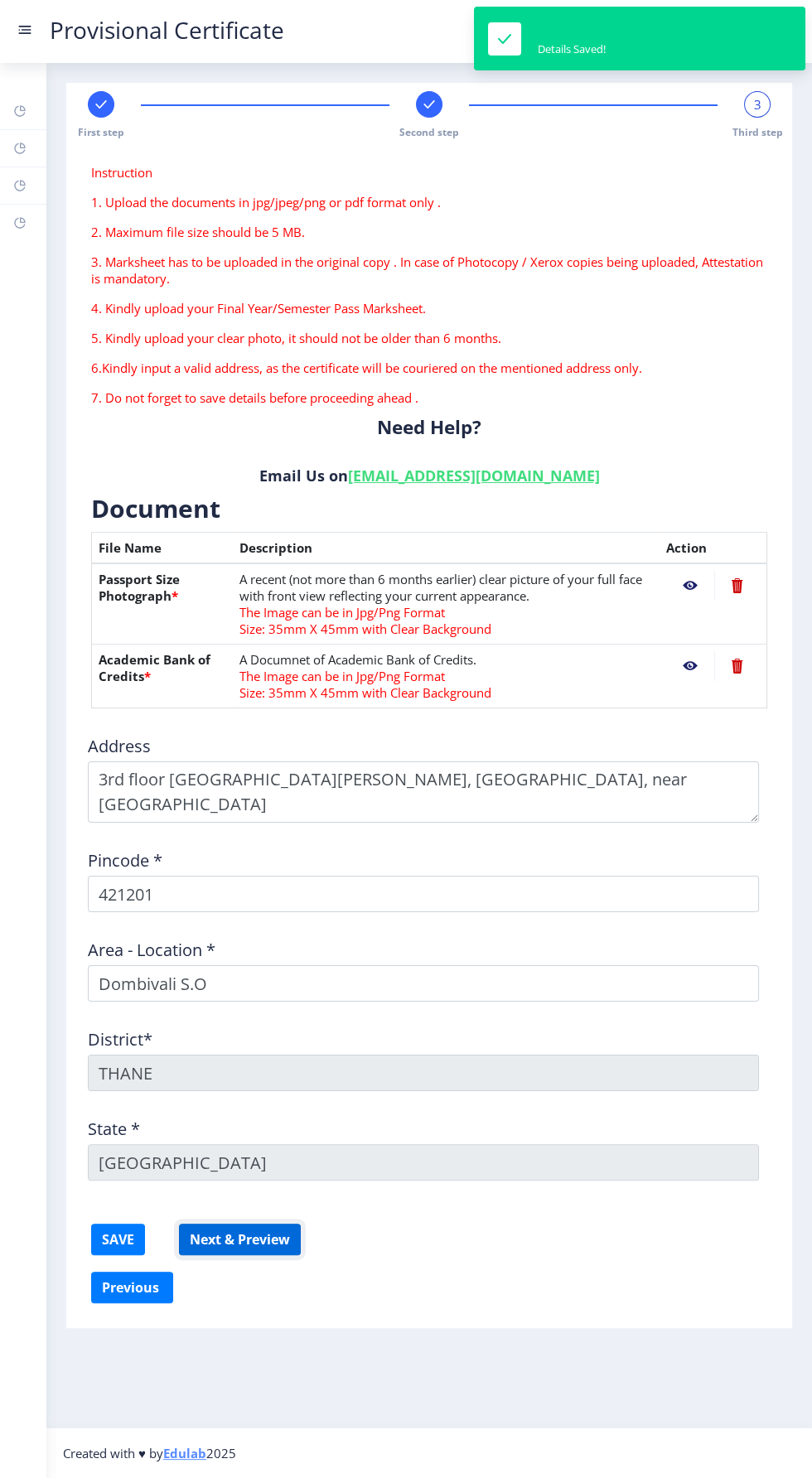
click at [246, 1236] on button "Next & Preview" at bounding box center [240, 1239] width 122 height 31
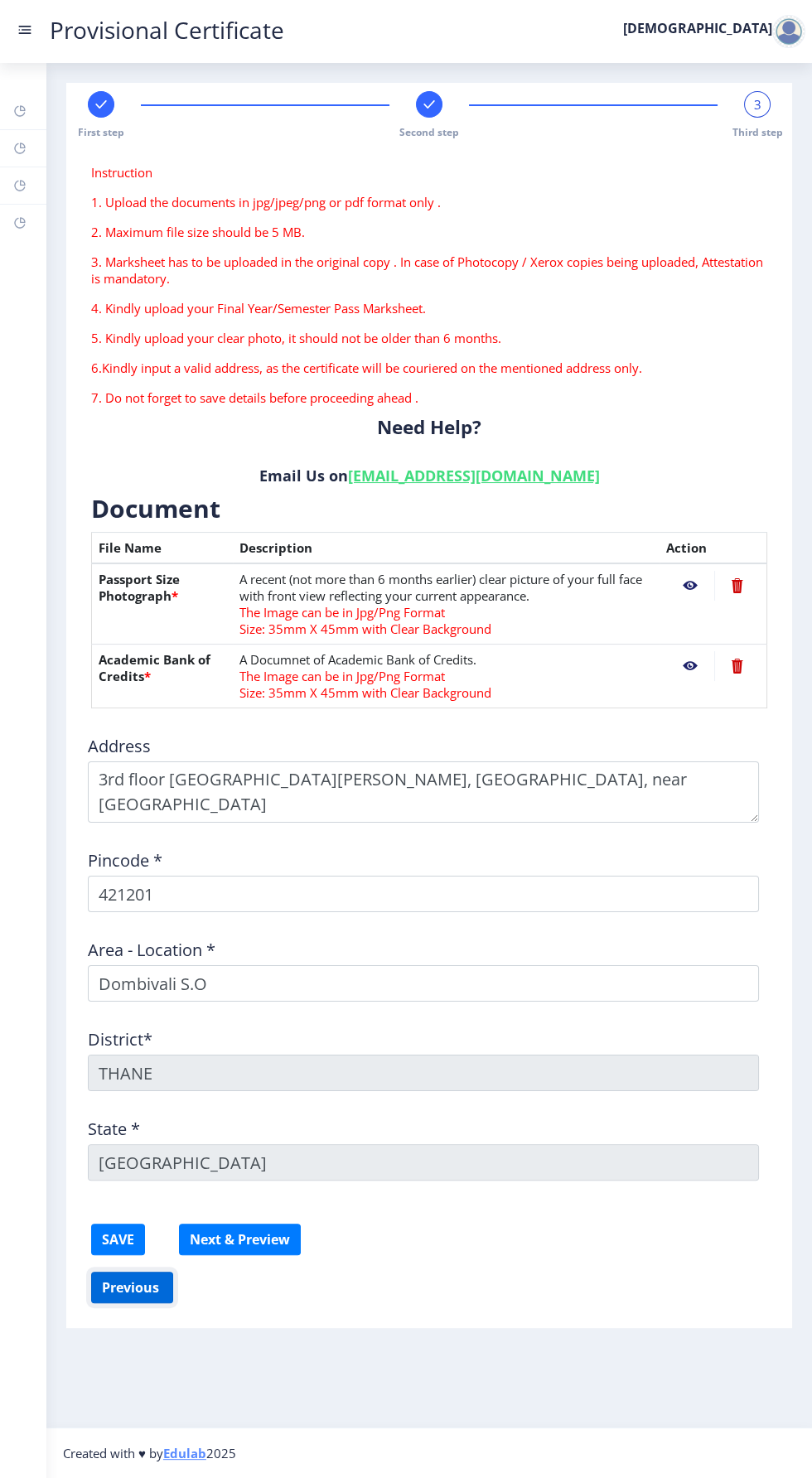
click at [150, 1280] on button "Previous ‍" at bounding box center [132, 1287] width 82 height 31
select select "A"
select select "July"
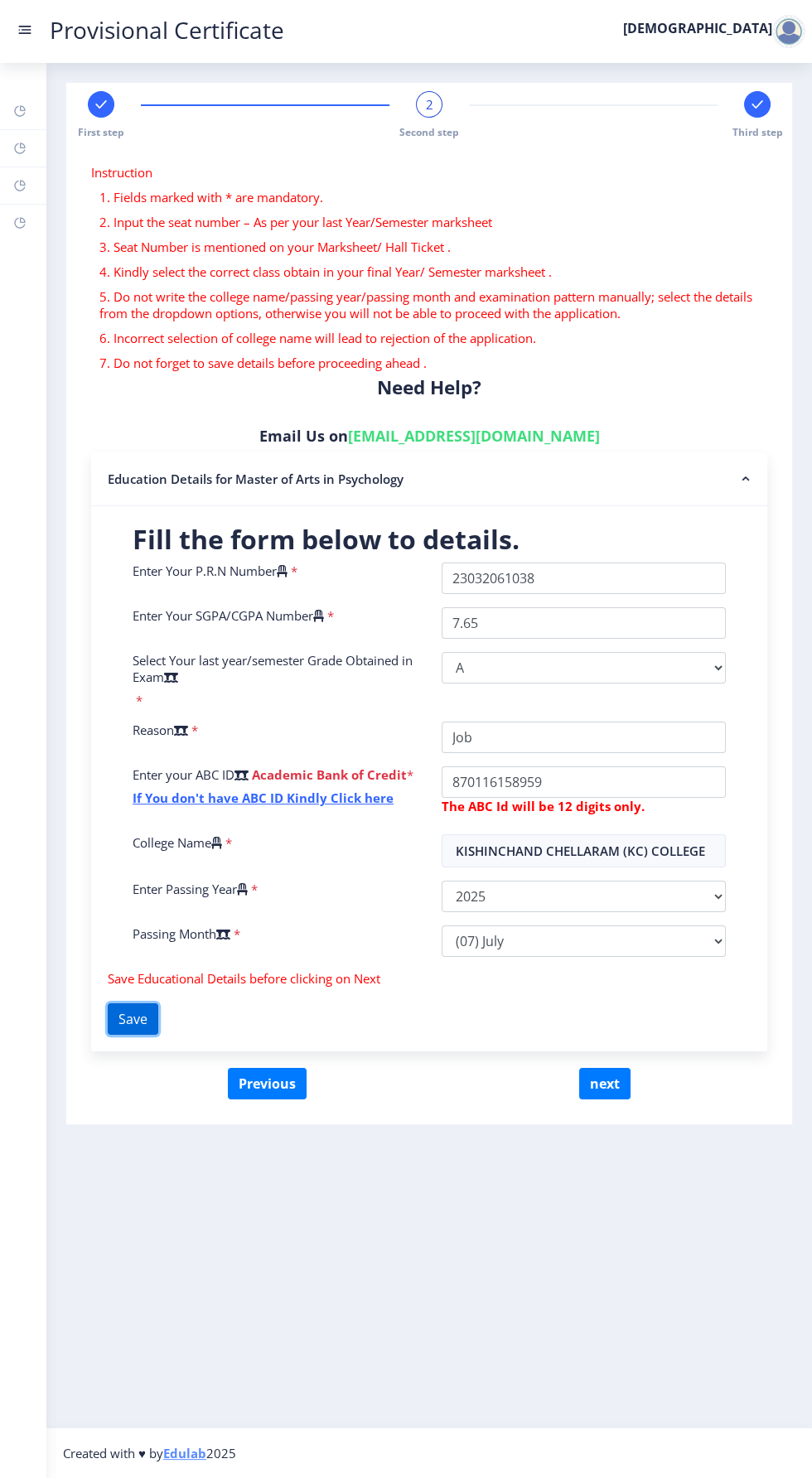
click at [155, 1018] on button "Save" at bounding box center [133, 1018] width 50 height 31
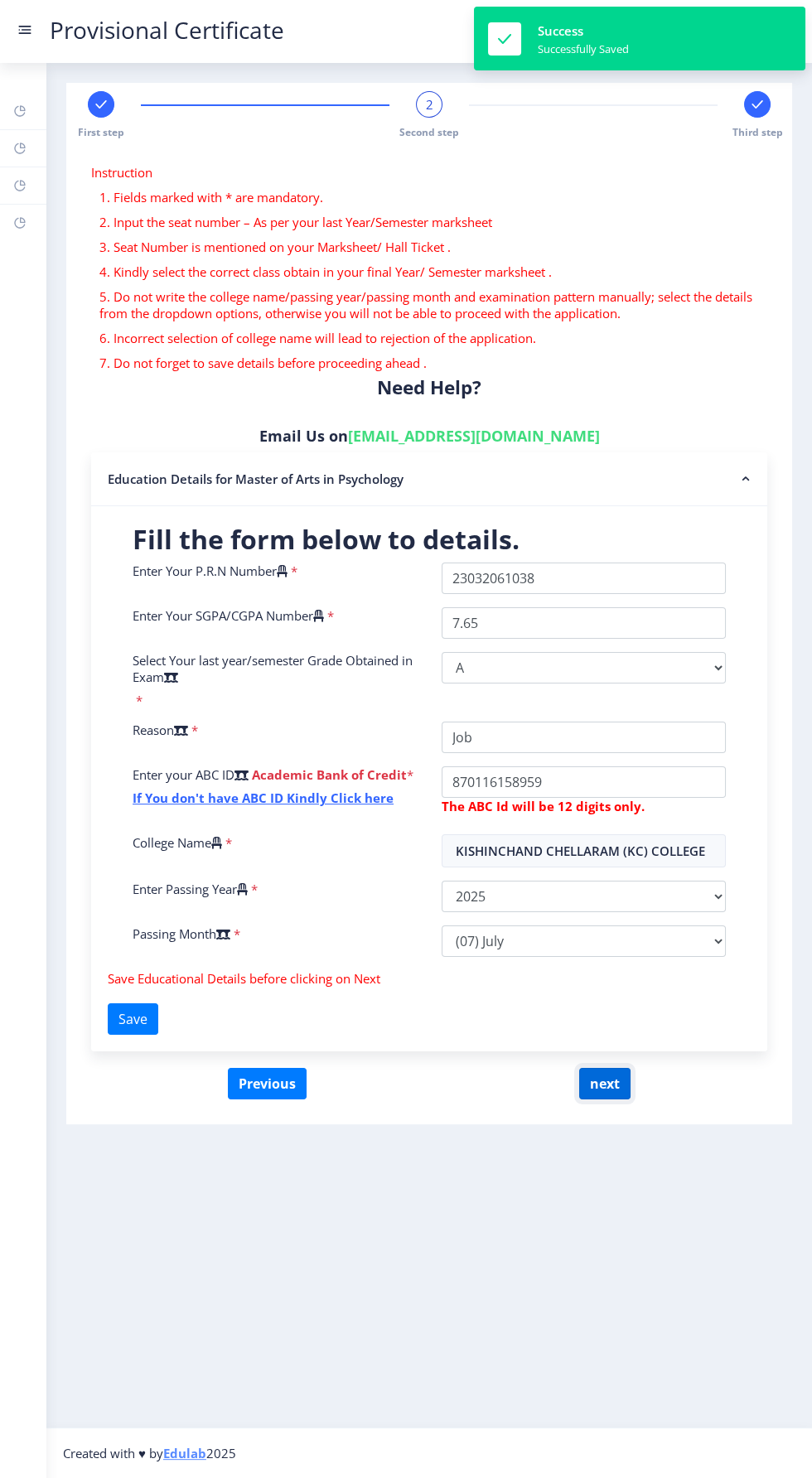
click at [625, 1099] on button "next" at bounding box center [604, 1083] width 51 height 31
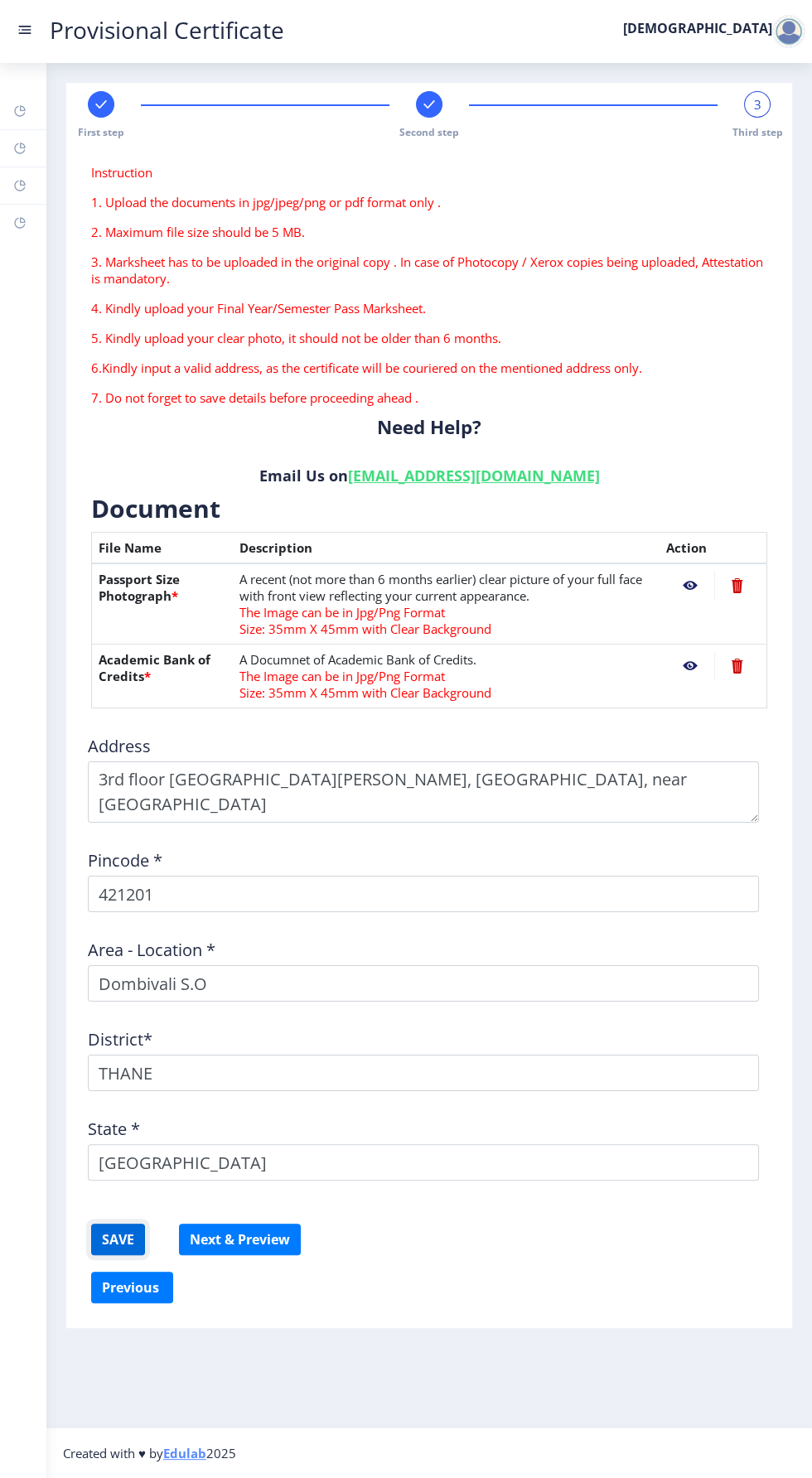
click at [113, 1232] on button "SAVE" at bounding box center [117, 1239] width 54 height 31
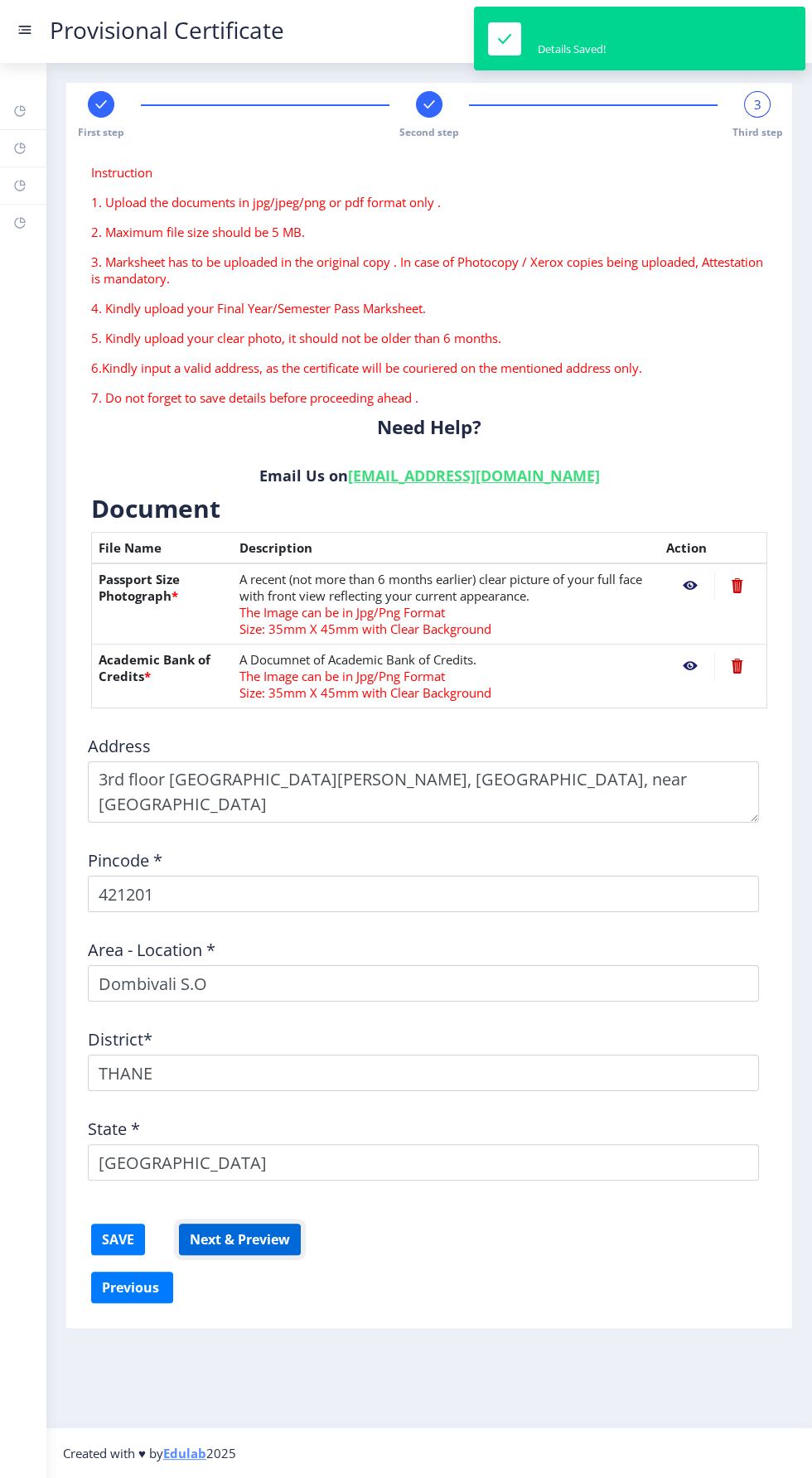
click at [279, 1224] on button "Next & Preview" at bounding box center [240, 1239] width 122 height 31
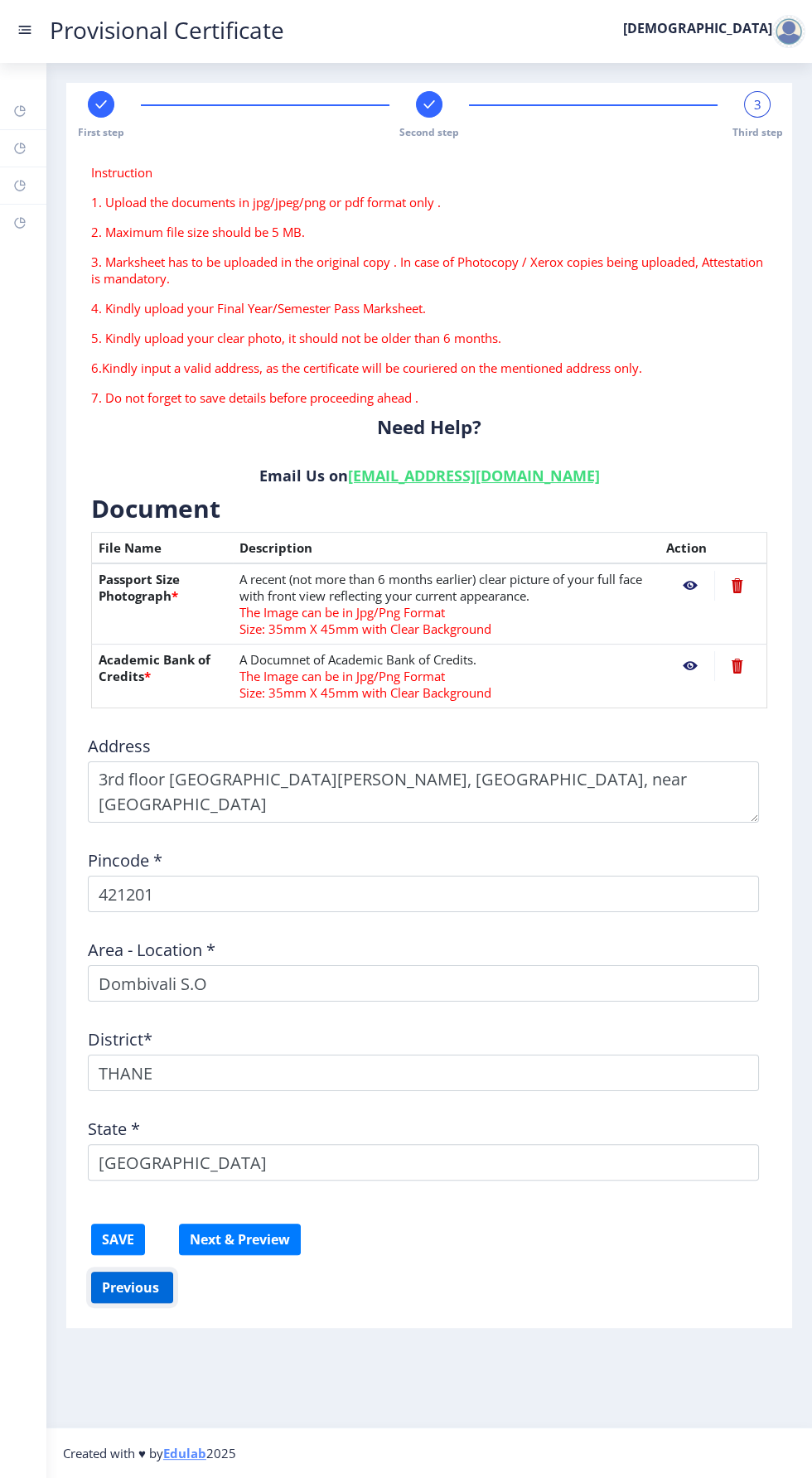
click at [153, 1271] on button "Previous ‍" at bounding box center [132, 1287] width 82 height 31
select select "A"
select select "July"
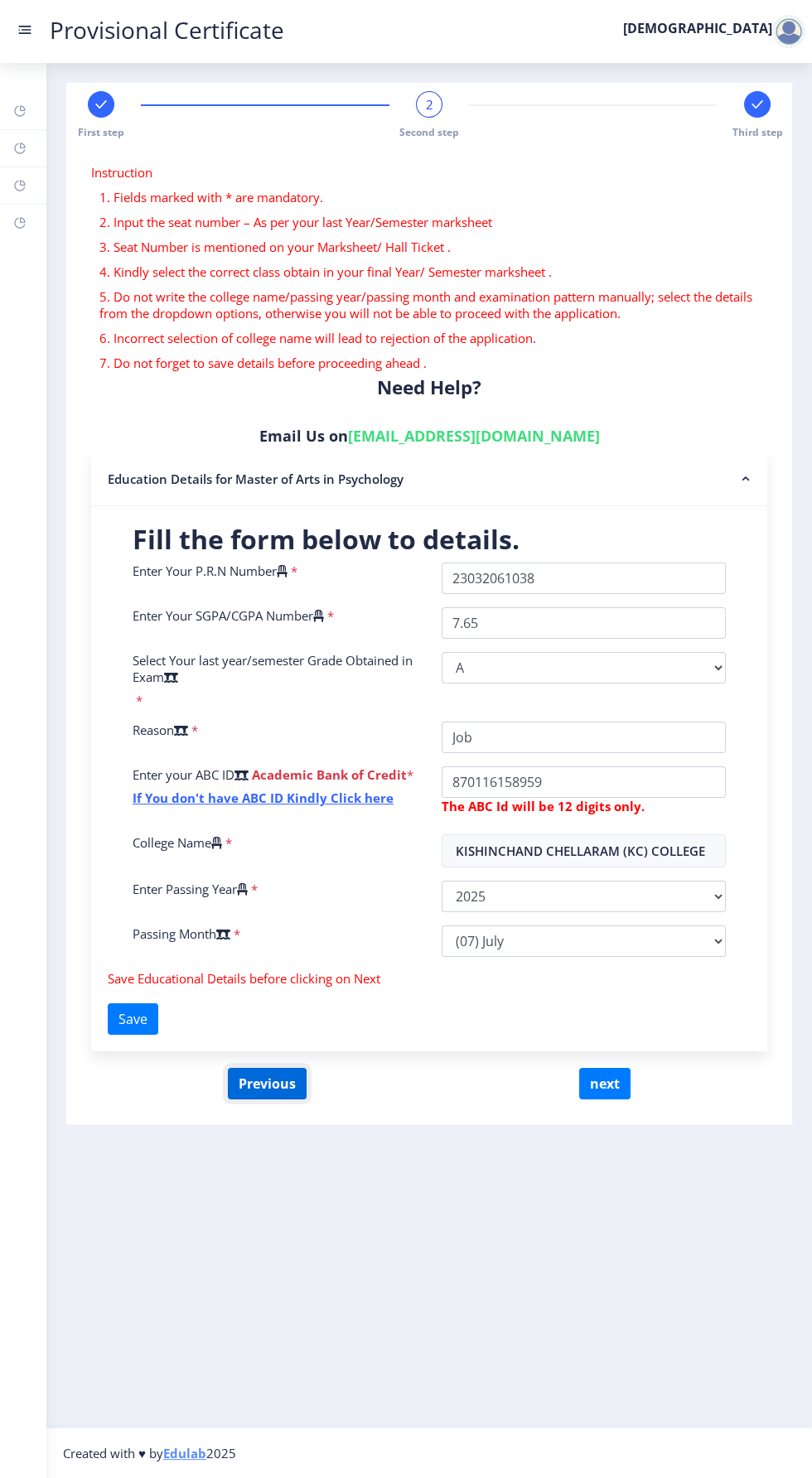
click at [294, 1090] on button "Previous" at bounding box center [266, 1083] width 79 height 31
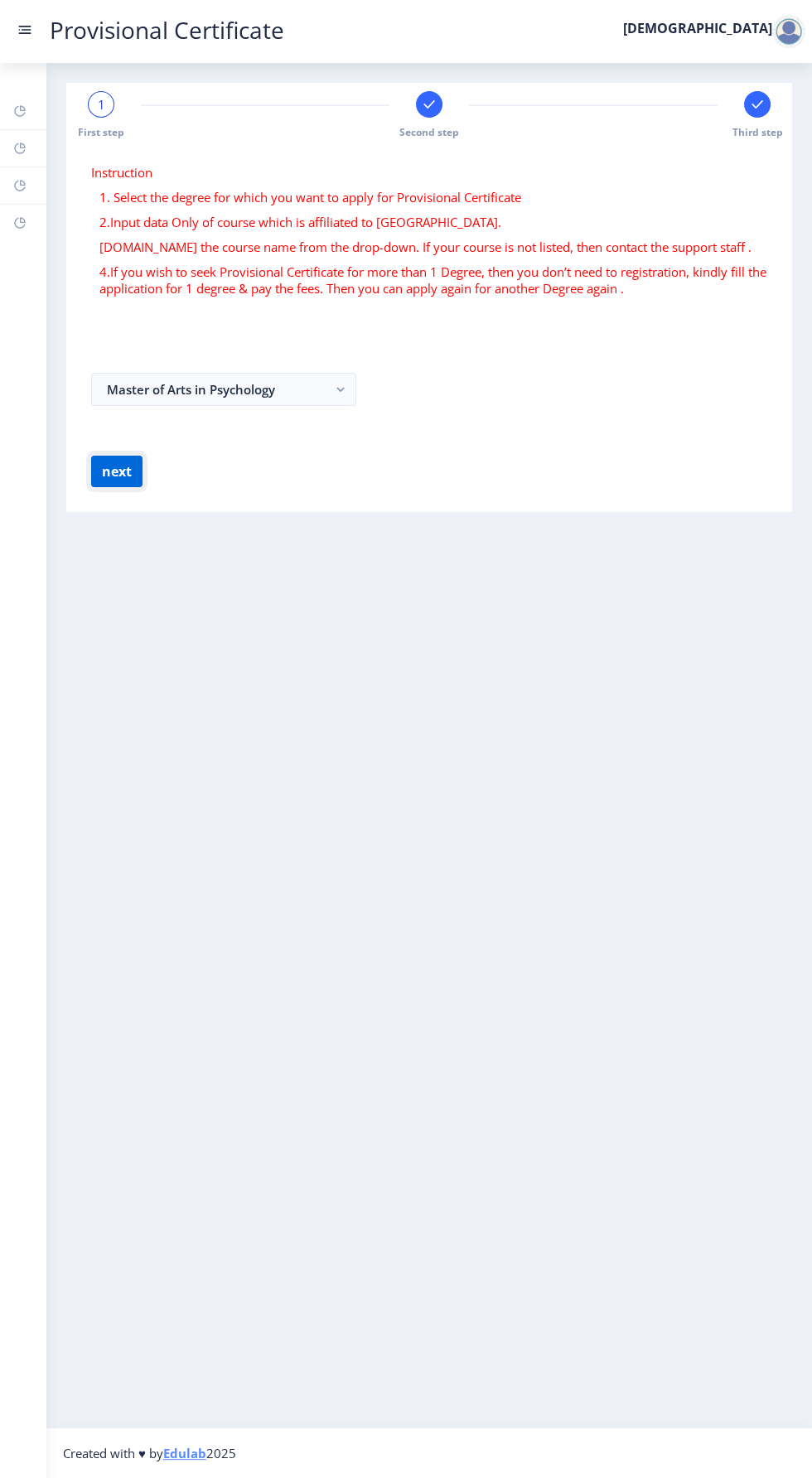
click at [129, 472] on button "next" at bounding box center [117, 471] width 51 height 31
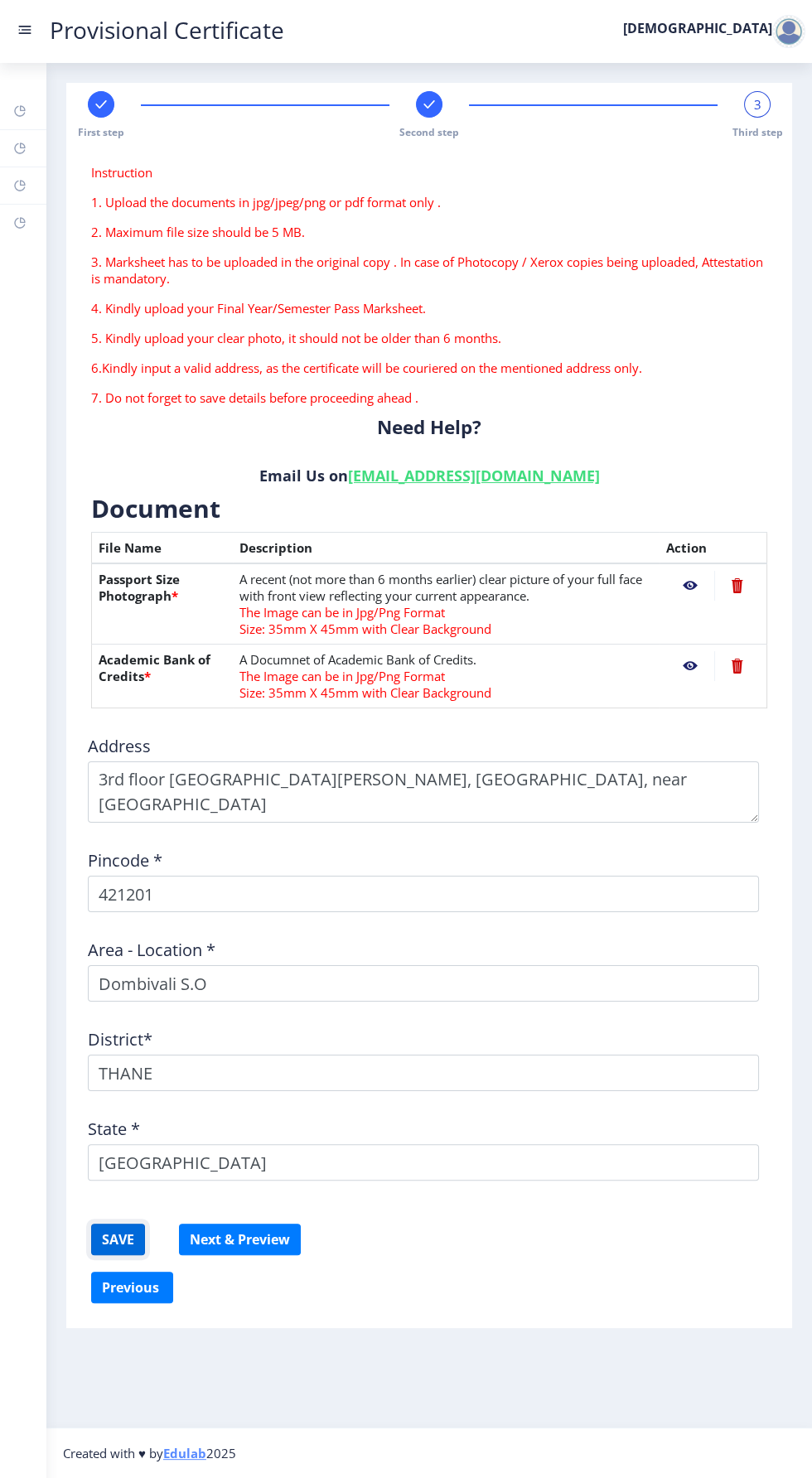
click at [135, 1238] on button "SAVE" at bounding box center [117, 1239] width 54 height 31
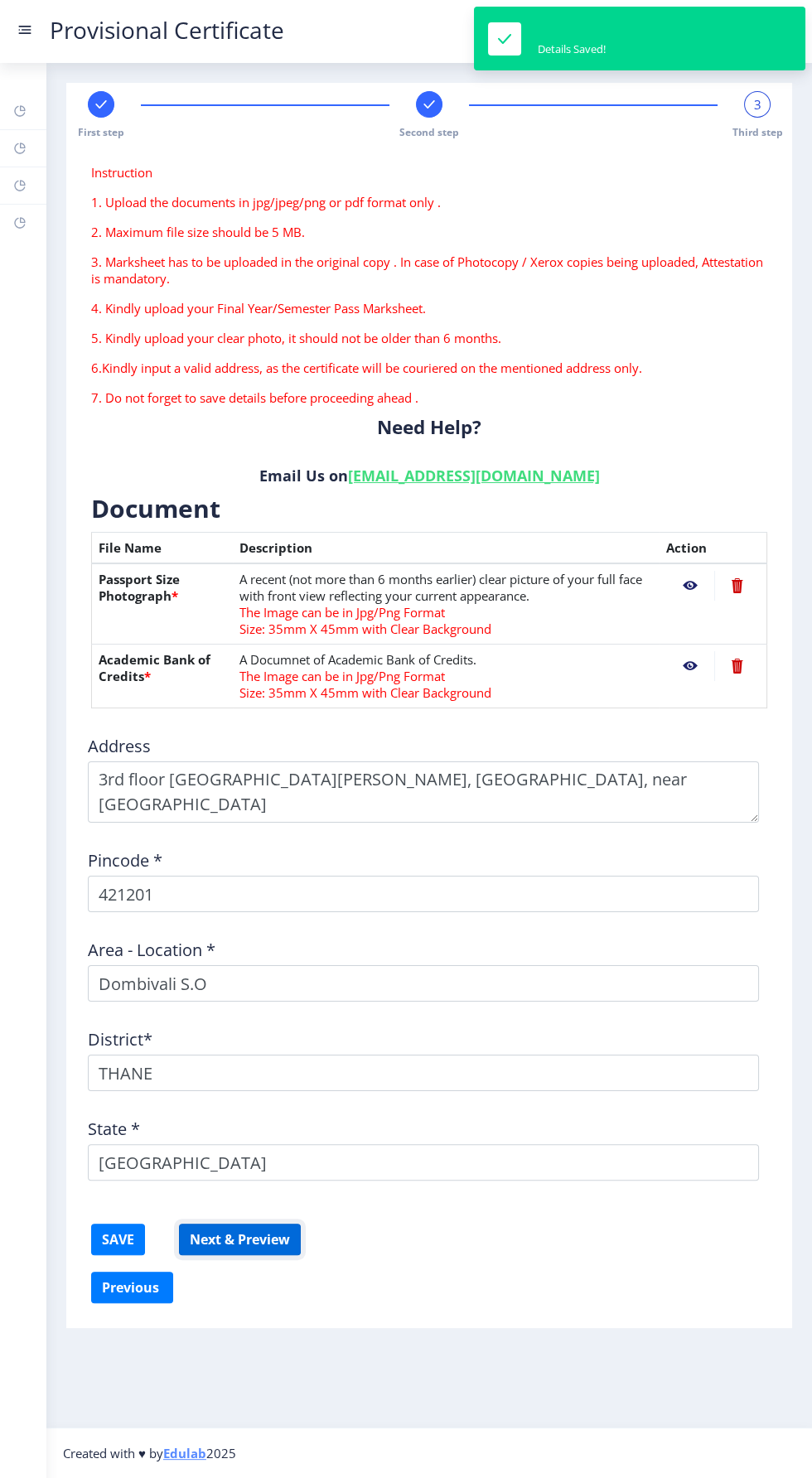
click at [276, 1239] on button "Next & Preview" at bounding box center [240, 1239] width 122 height 31
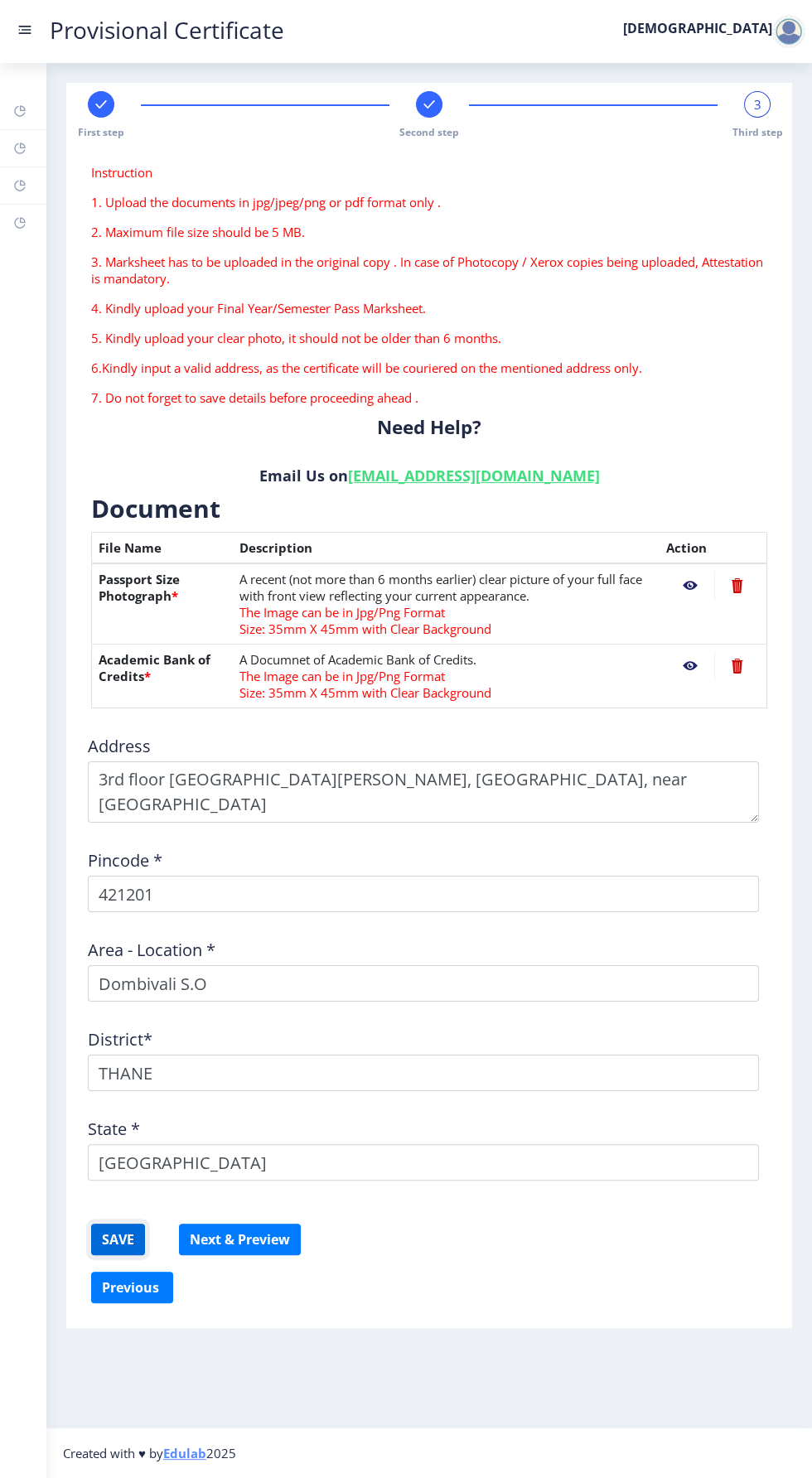
click at [120, 1235] on button "SAVE" at bounding box center [117, 1239] width 54 height 31
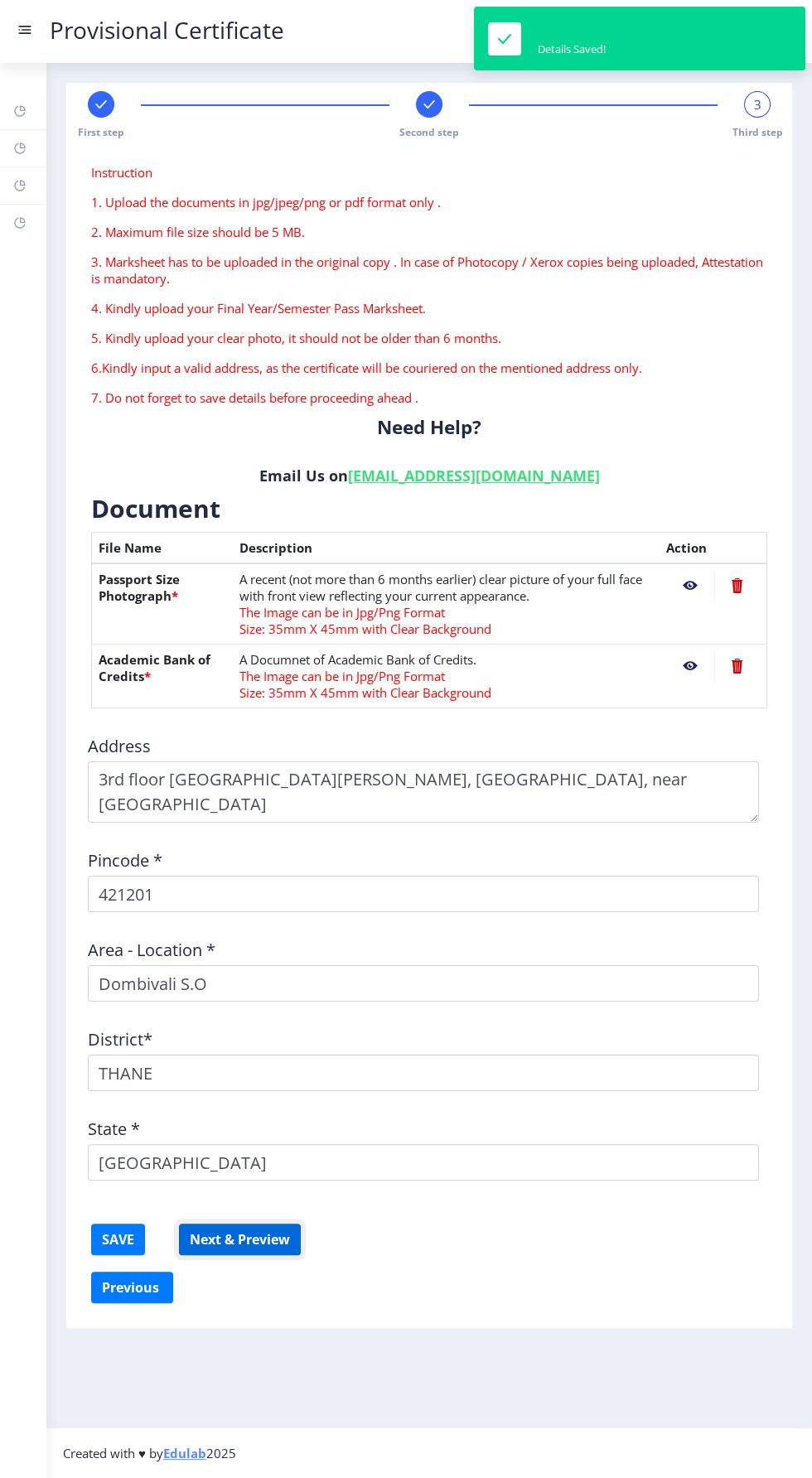
click at [267, 1245] on button "Next & Preview" at bounding box center [240, 1239] width 122 height 31
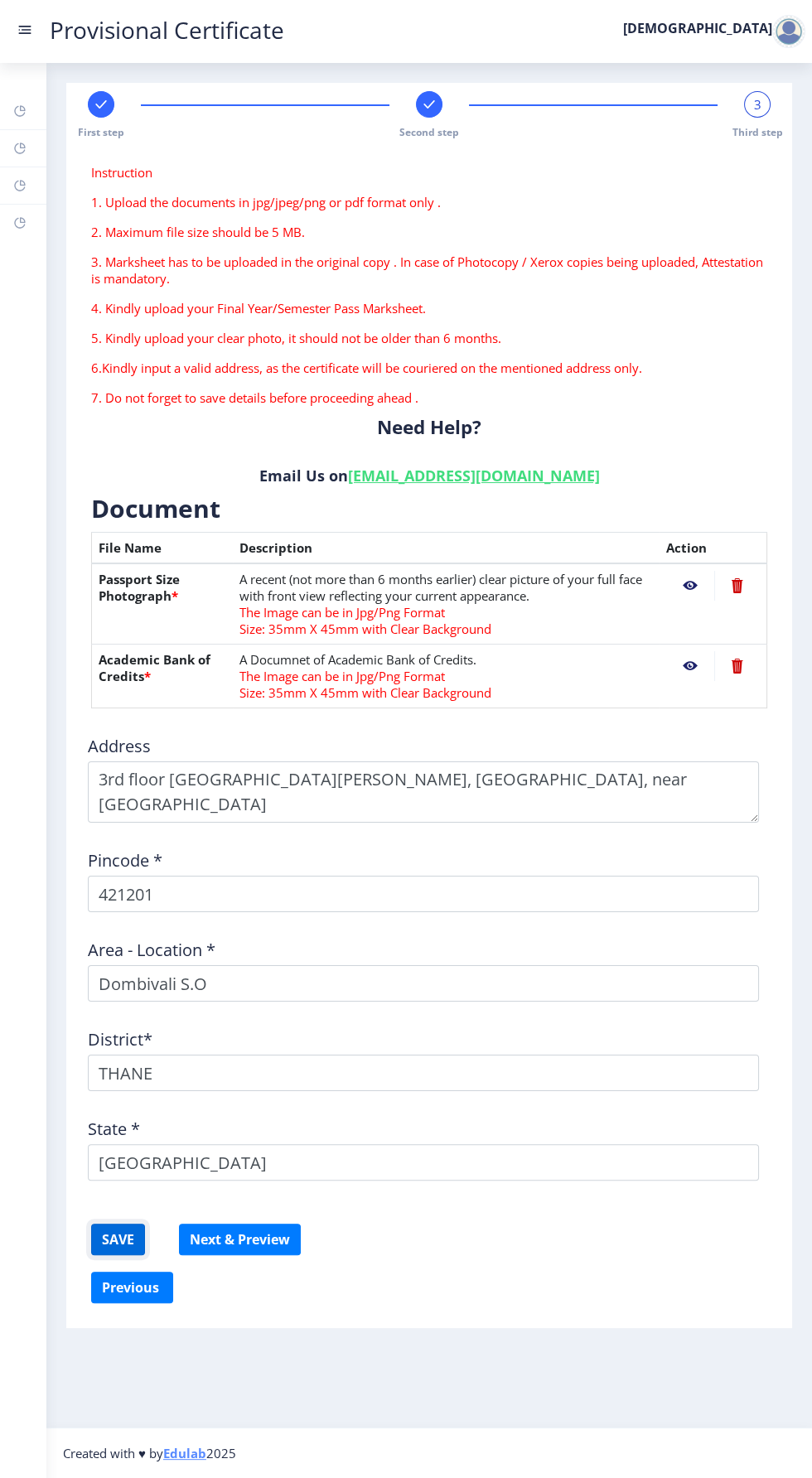
click at [124, 1244] on button "SAVE" at bounding box center [117, 1239] width 54 height 31
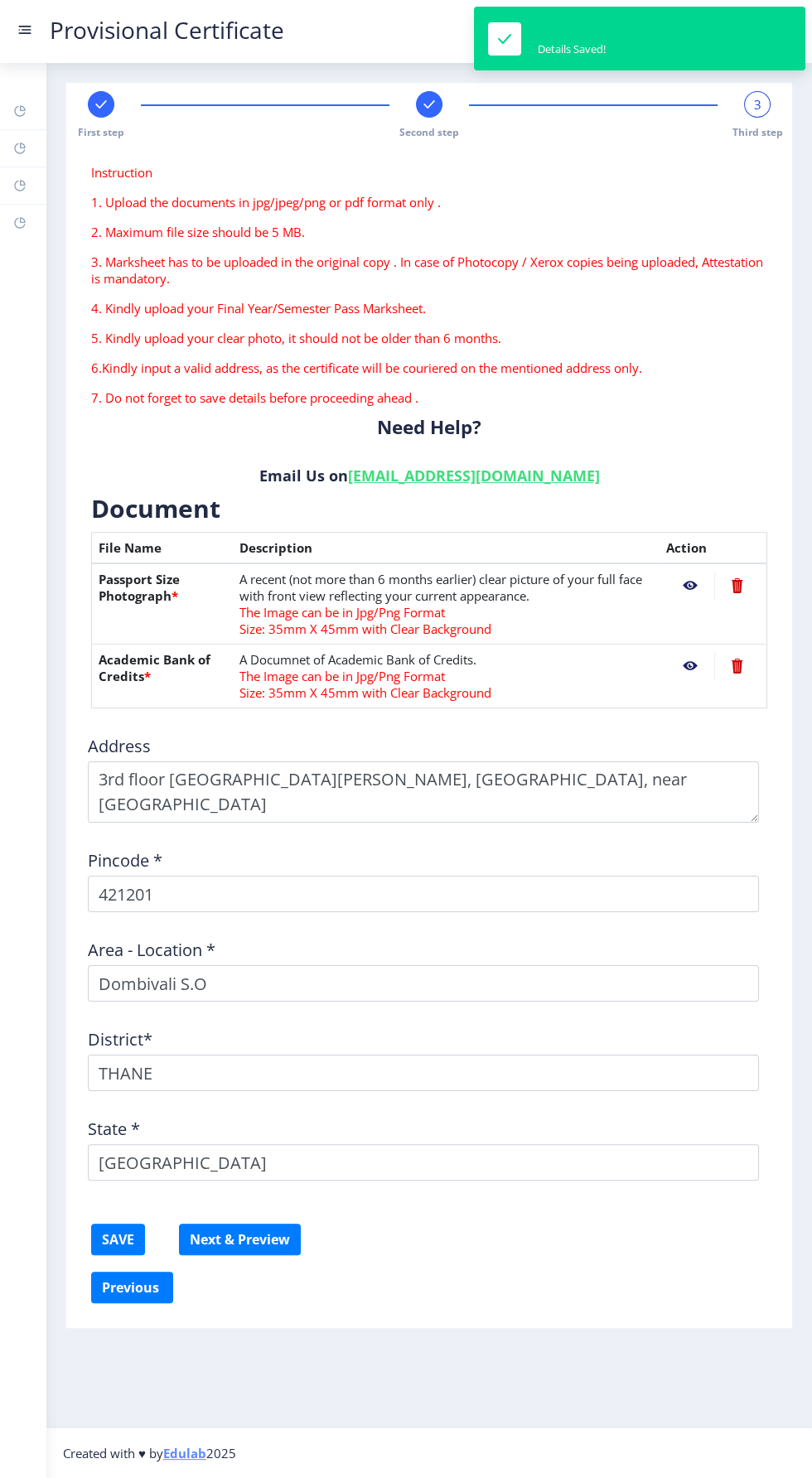
click at [218, 1291] on div "Previous ‍" at bounding box center [429, 1287] width 677 height 31
click at [274, 1231] on button "Next & Preview" at bounding box center [240, 1239] width 122 height 31
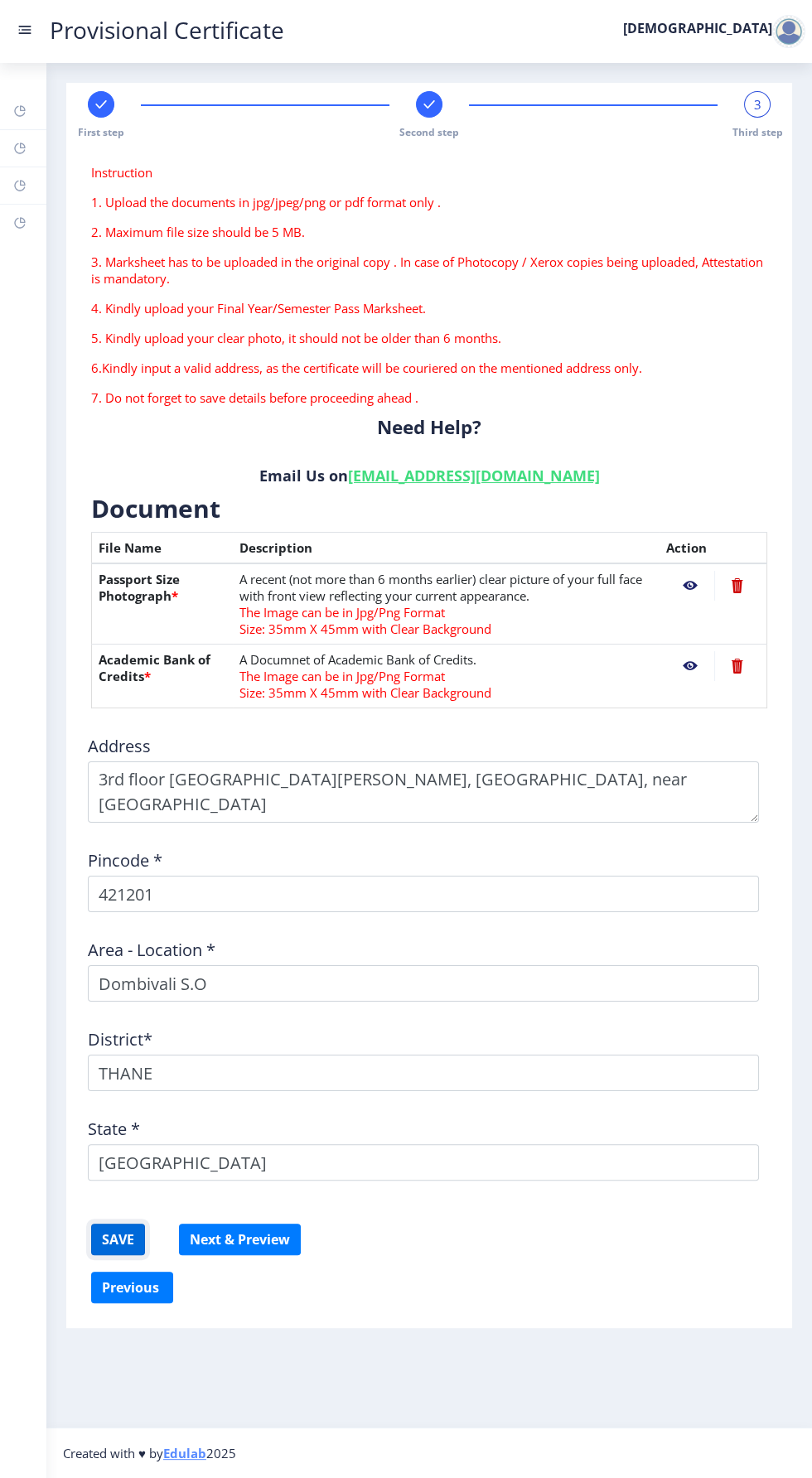
click at [108, 1230] on button "SAVE" at bounding box center [117, 1239] width 54 height 31
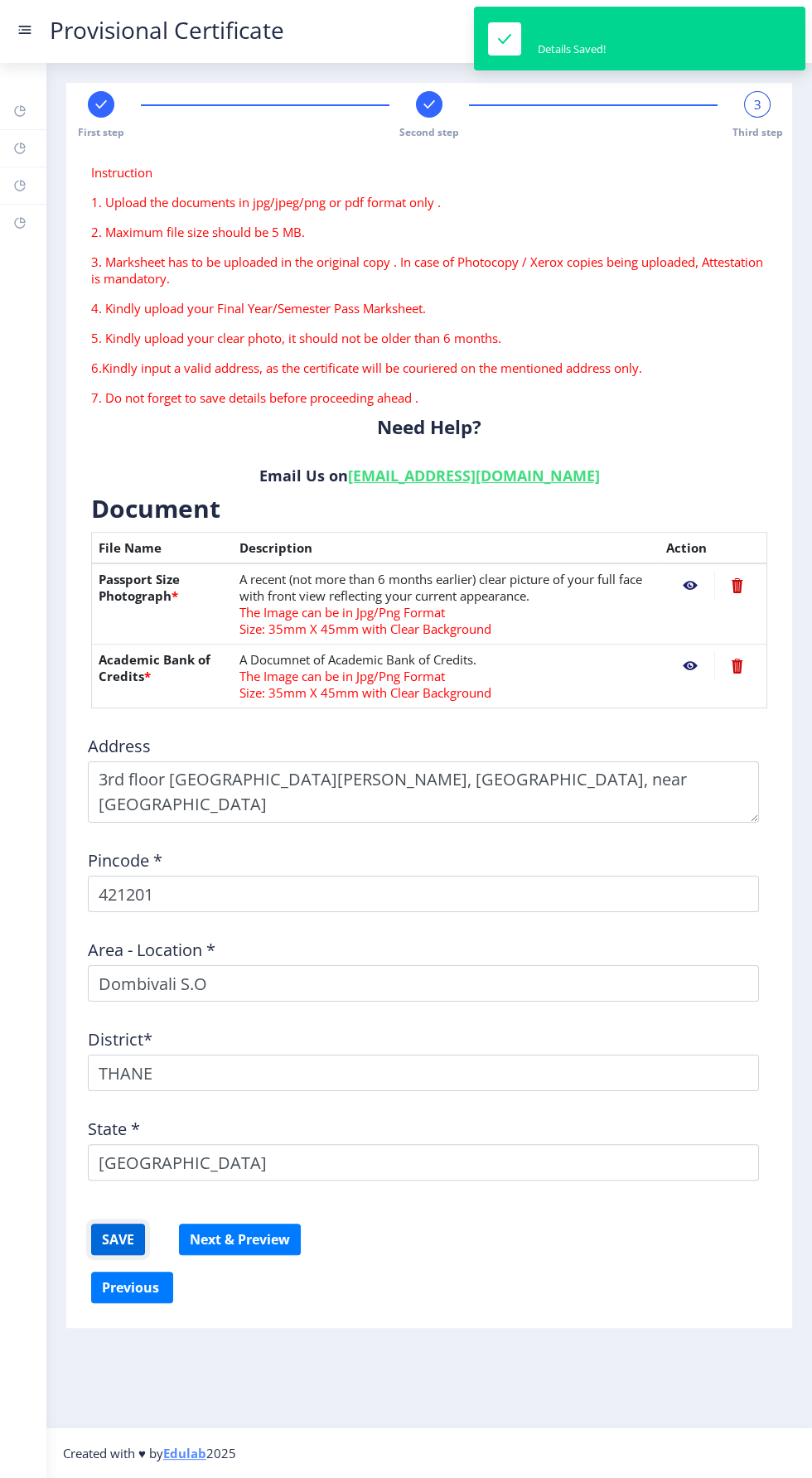
click at [106, 1239] on button "SAVE" at bounding box center [117, 1239] width 54 height 31
click at [244, 1252] on button "Next & Preview" at bounding box center [240, 1239] width 122 height 31
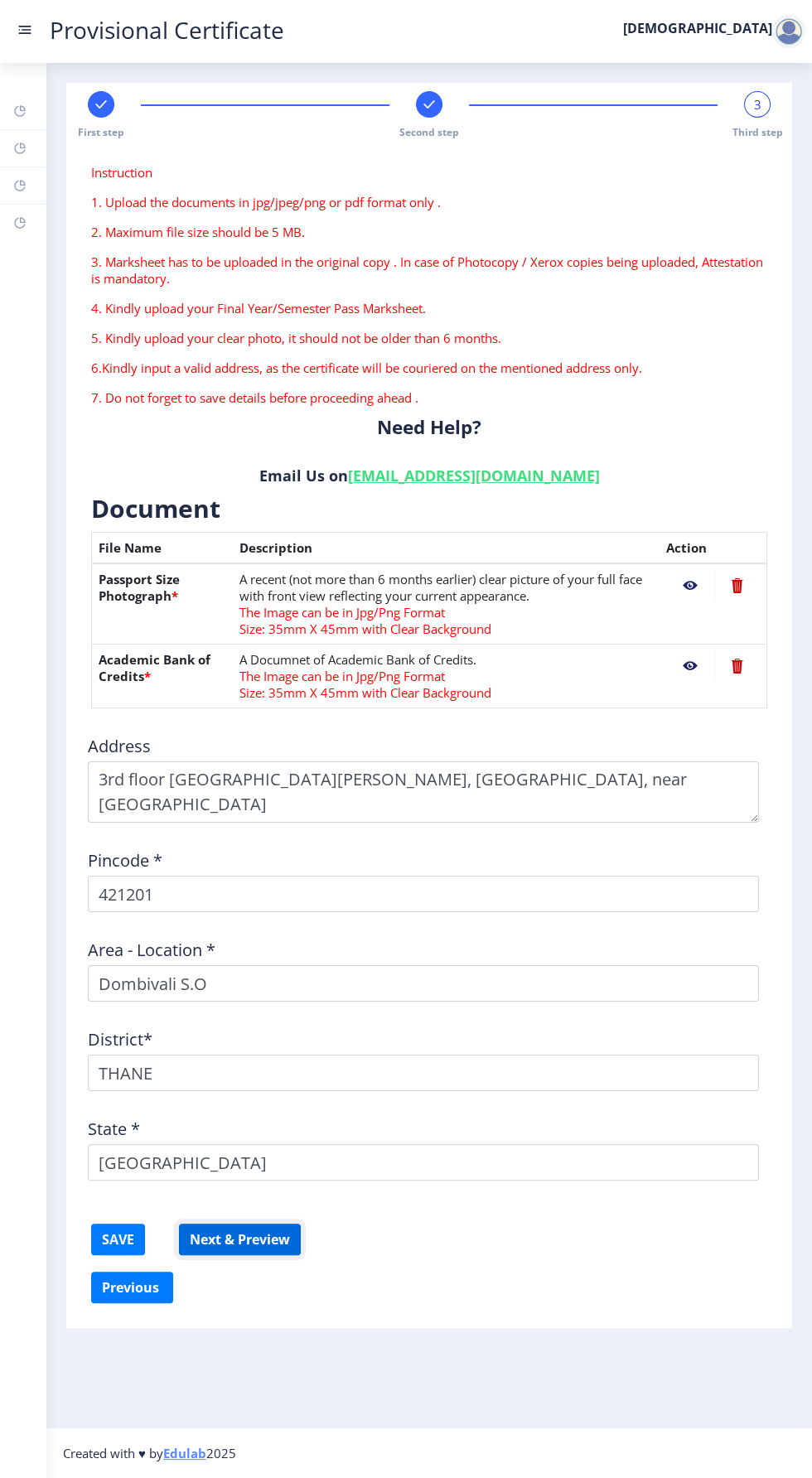
click at [297, 1229] on button "Next & Preview" at bounding box center [240, 1239] width 122 height 31
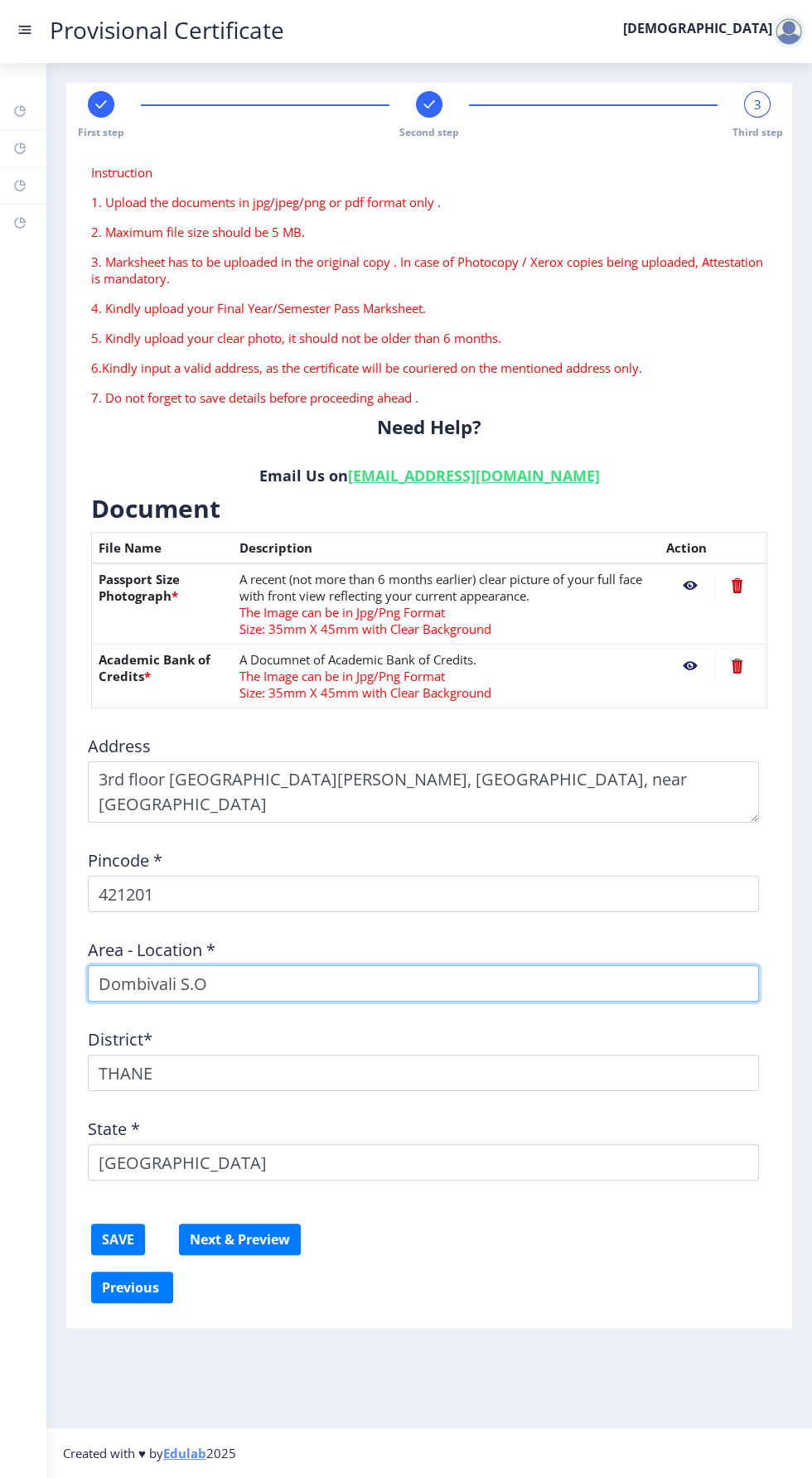
click at [526, 979] on input "Dombivali S.O" at bounding box center [424, 983] width 671 height 36
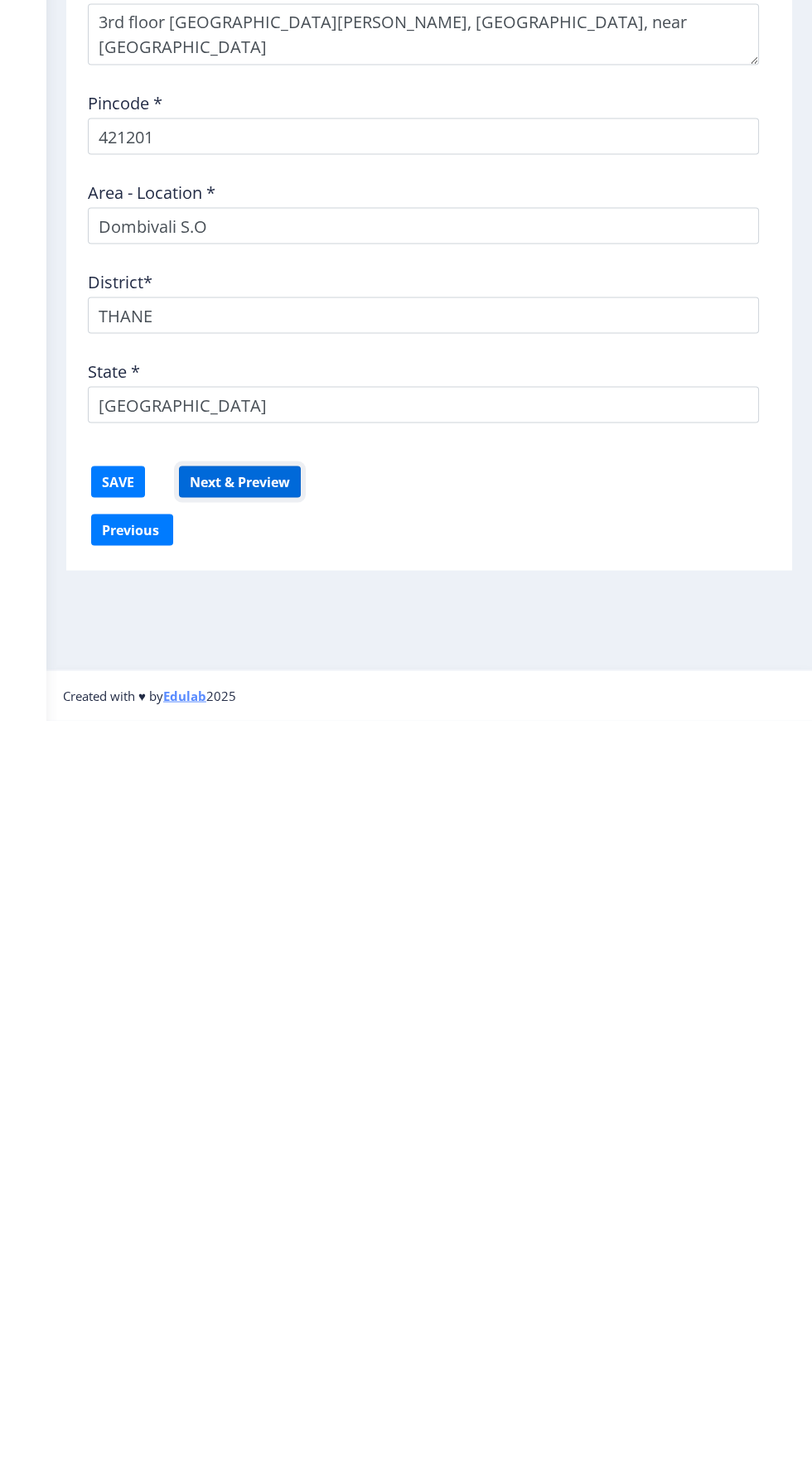
click at [288, 1228] on button "Next & Preview" at bounding box center [240, 1239] width 122 height 31
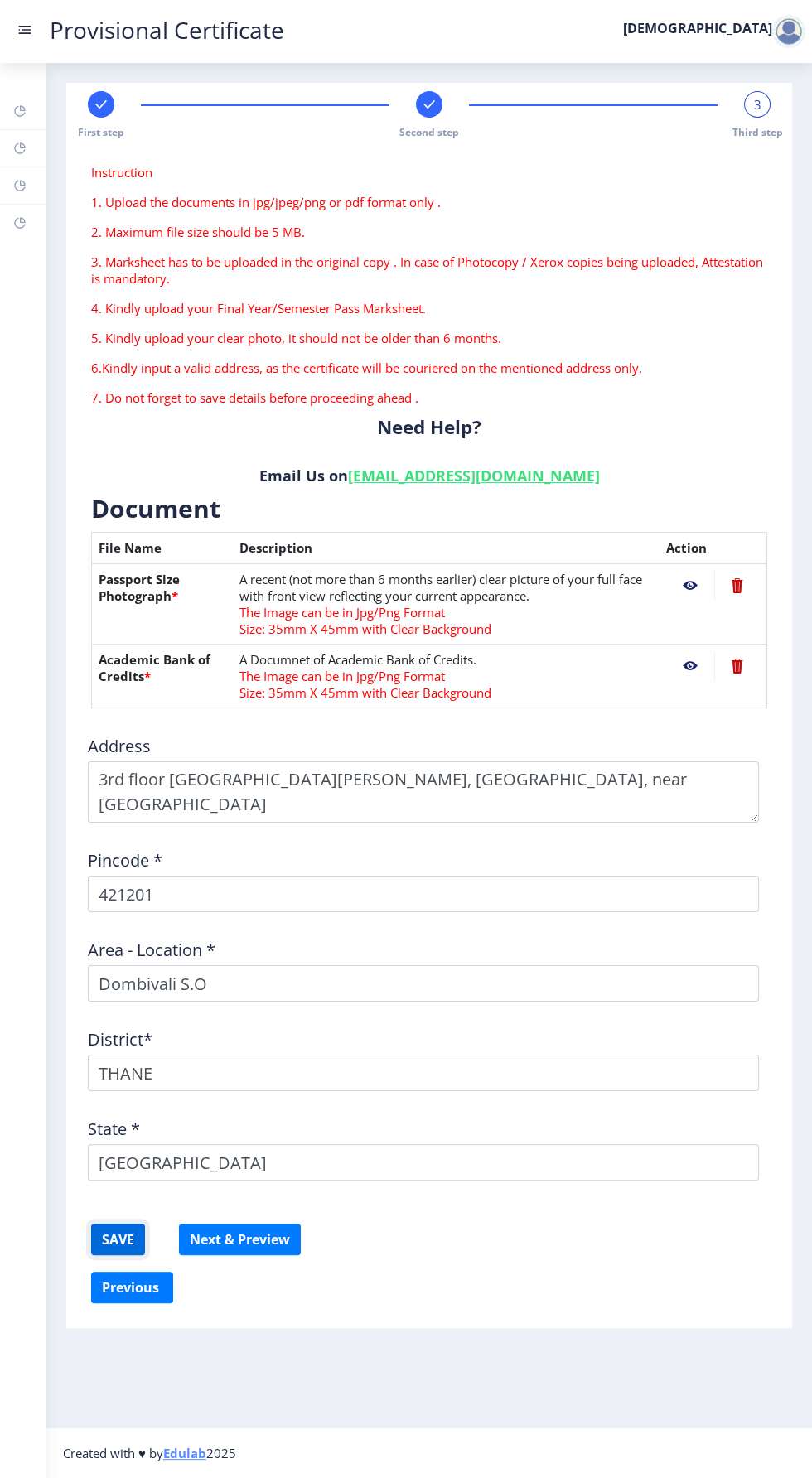
click at [137, 1238] on button "SAVE" at bounding box center [117, 1239] width 54 height 31
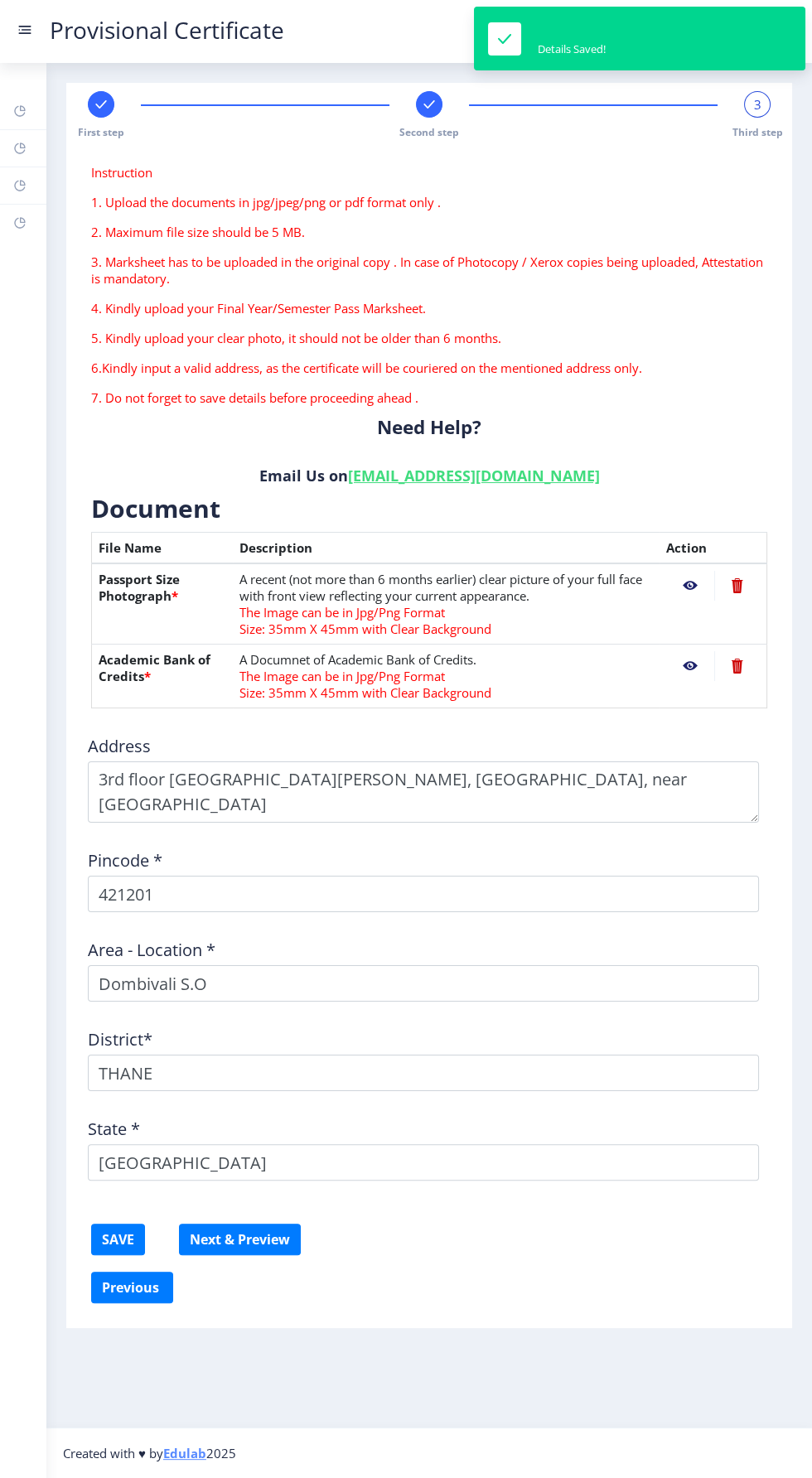
click at [767, 108] on div "3" at bounding box center [757, 104] width 27 height 27
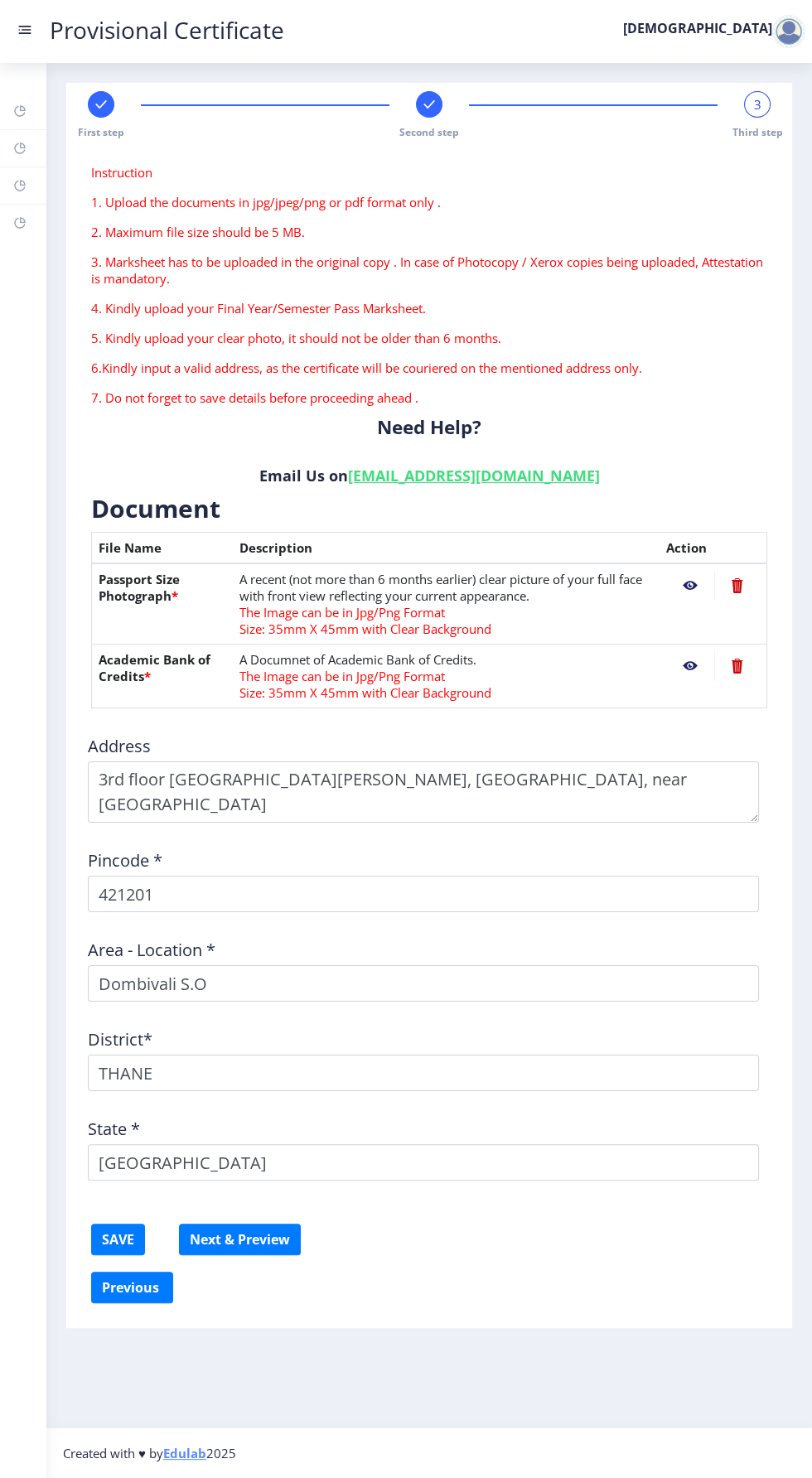
click at [765, 108] on div "3" at bounding box center [757, 104] width 27 height 27
click at [763, 100] on div "3" at bounding box center [757, 104] width 27 height 27
click at [290, 1226] on button "Next & Preview" at bounding box center [240, 1239] width 122 height 31
click at [100, 103] on rect at bounding box center [100, 103] width 16 height 16
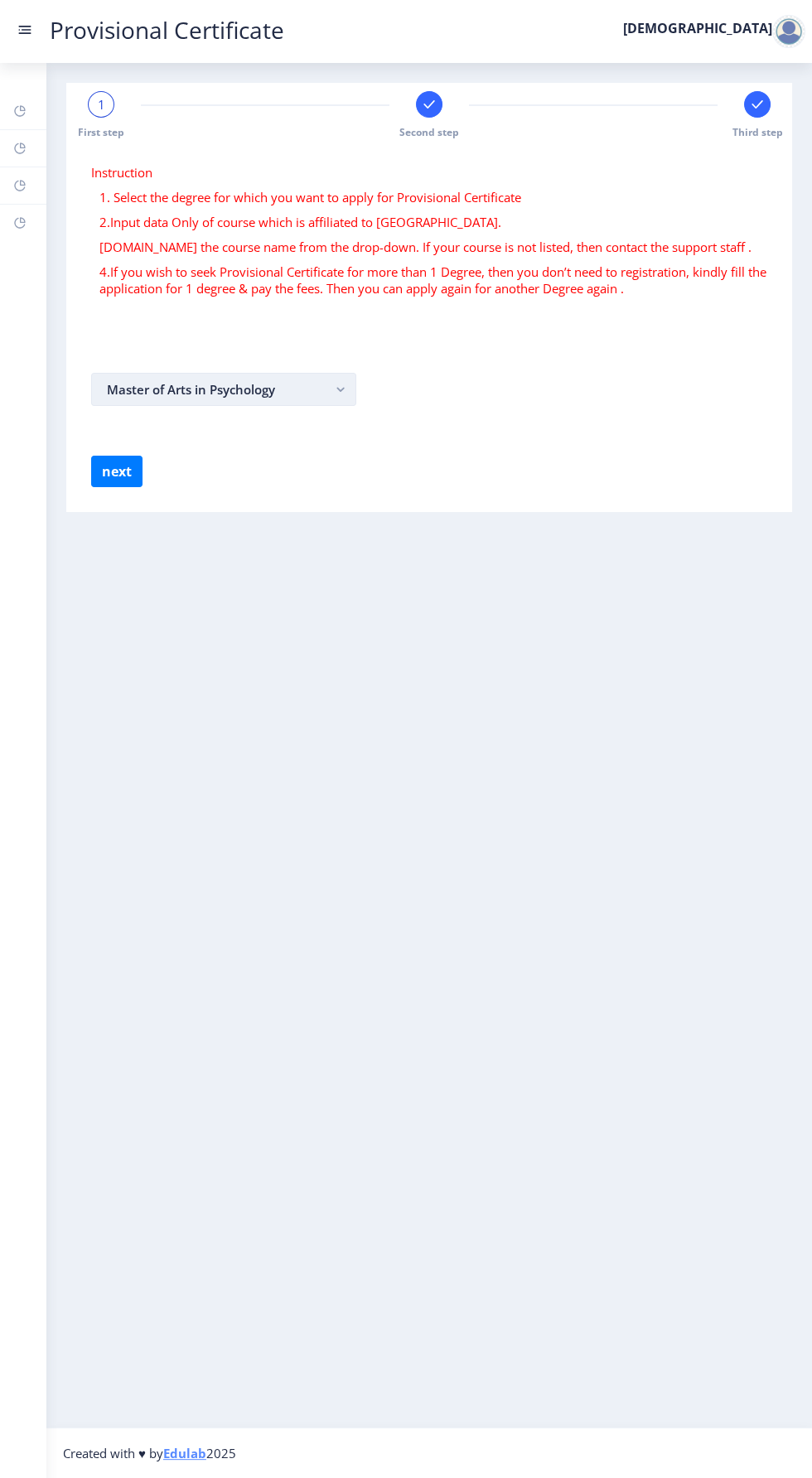
click at [334, 388] on rect "button" at bounding box center [341, 389] width 19 height 19
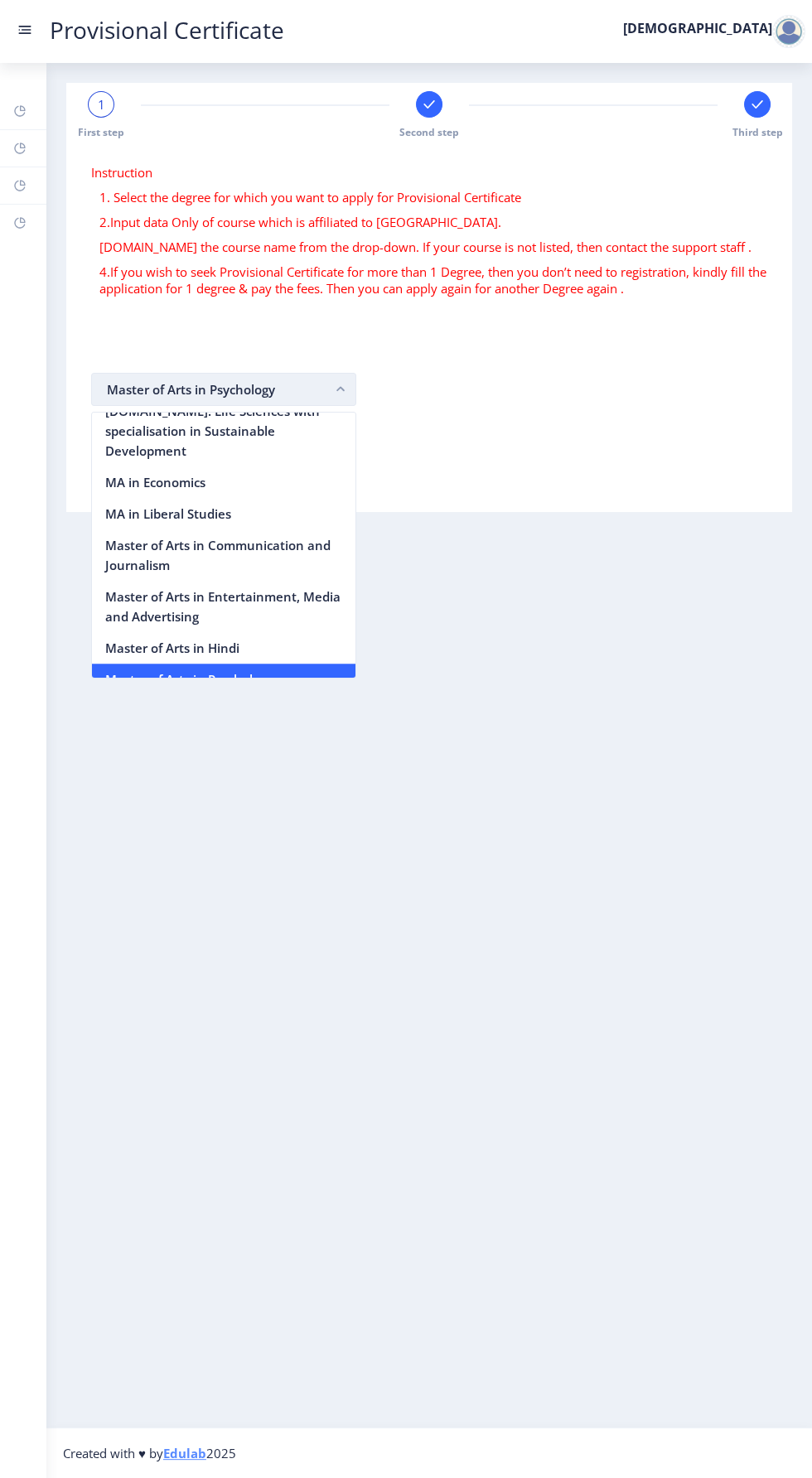
scroll to position [2200, 0]
click at [314, 667] on nb-option "Master of Arts in Psychology" at bounding box center [224, 682] width 263 height 31
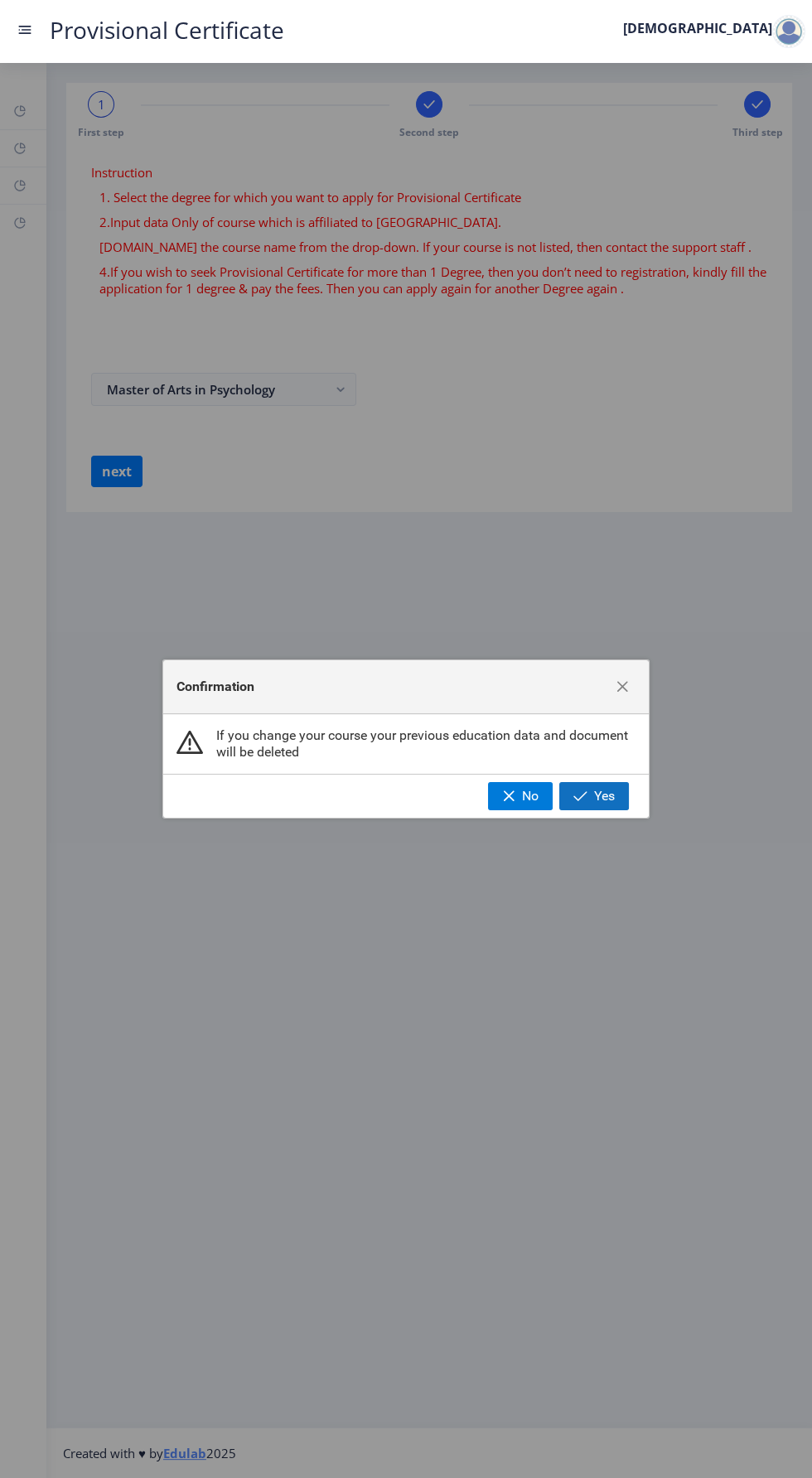
click at [619, 796] on button "Yes" at bounding box center [593, 797] width 69 height 28
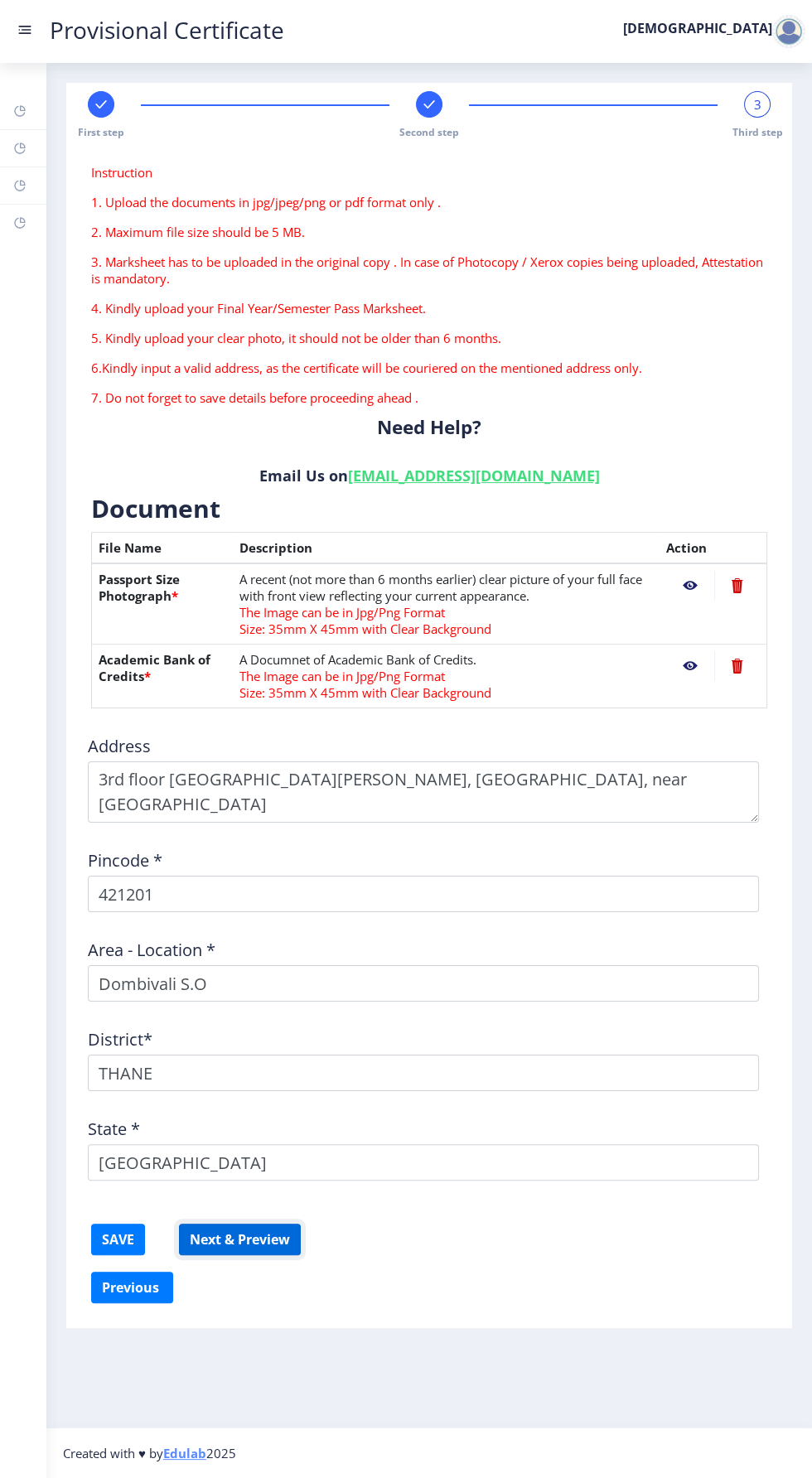
click at [291, 1238] on button "Next & Preview" at bounding box center [240, 1239] width 122 height 31
click at [685, 594] on nb-action at bounding box center [690, 586] width 48 height 29
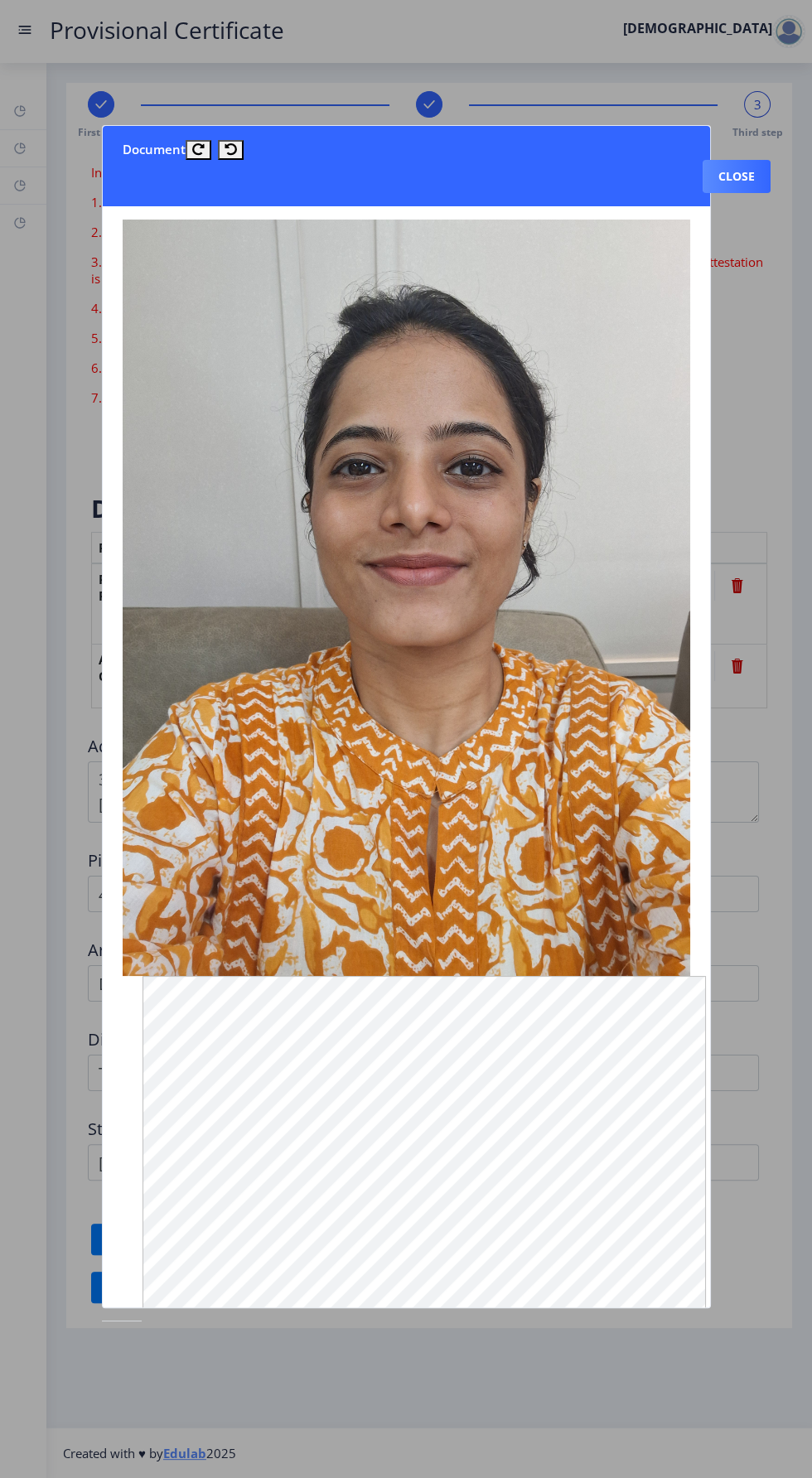
click at [780, 332] on div at bounding box center [406, 739] width 812 height 1478
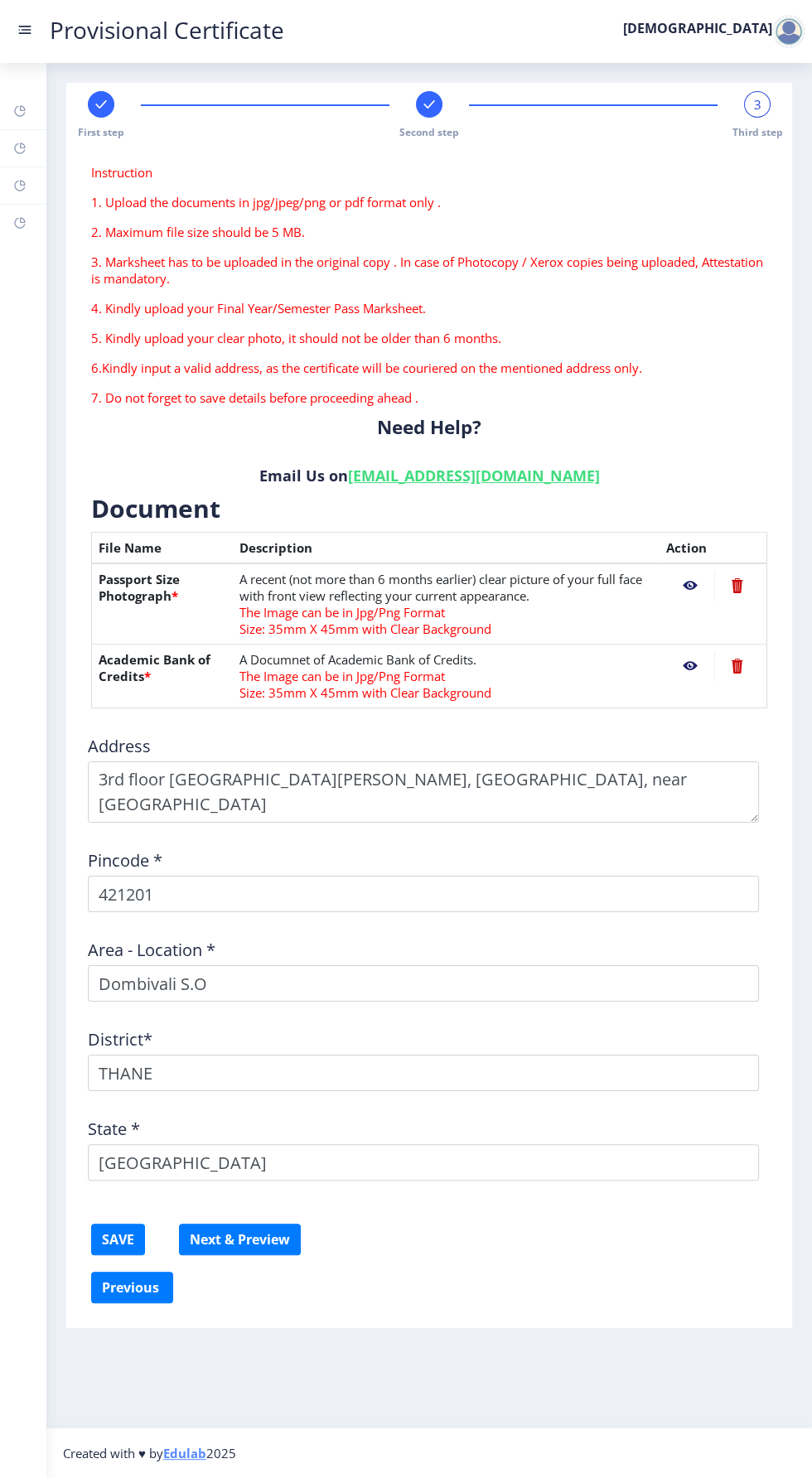
click at [685, 668] on nb-action at bounding box center [690, 665] width 48 height 29
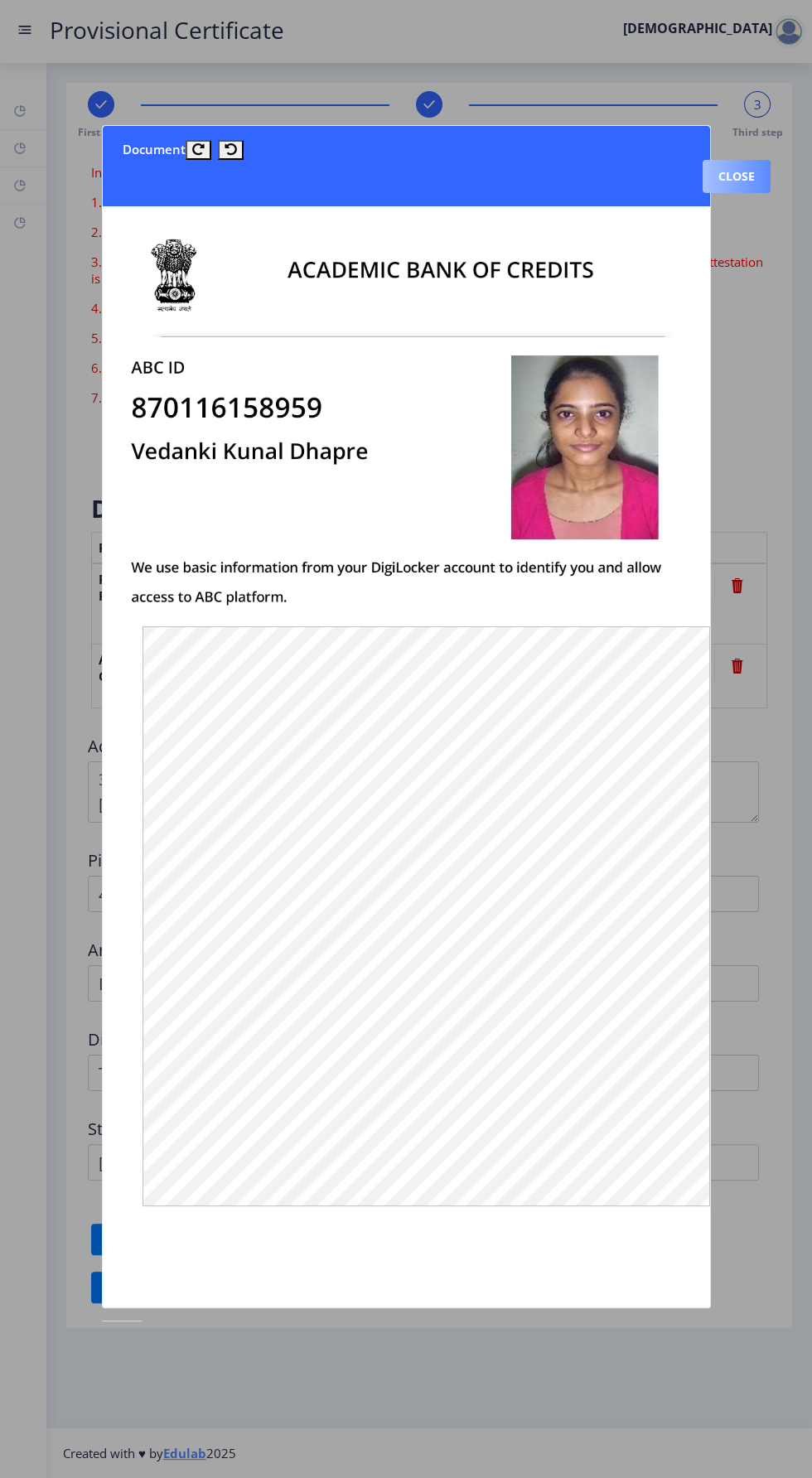
click at [749, 160] on button "Close" at bounding box center [737, 176] width 68 height 33
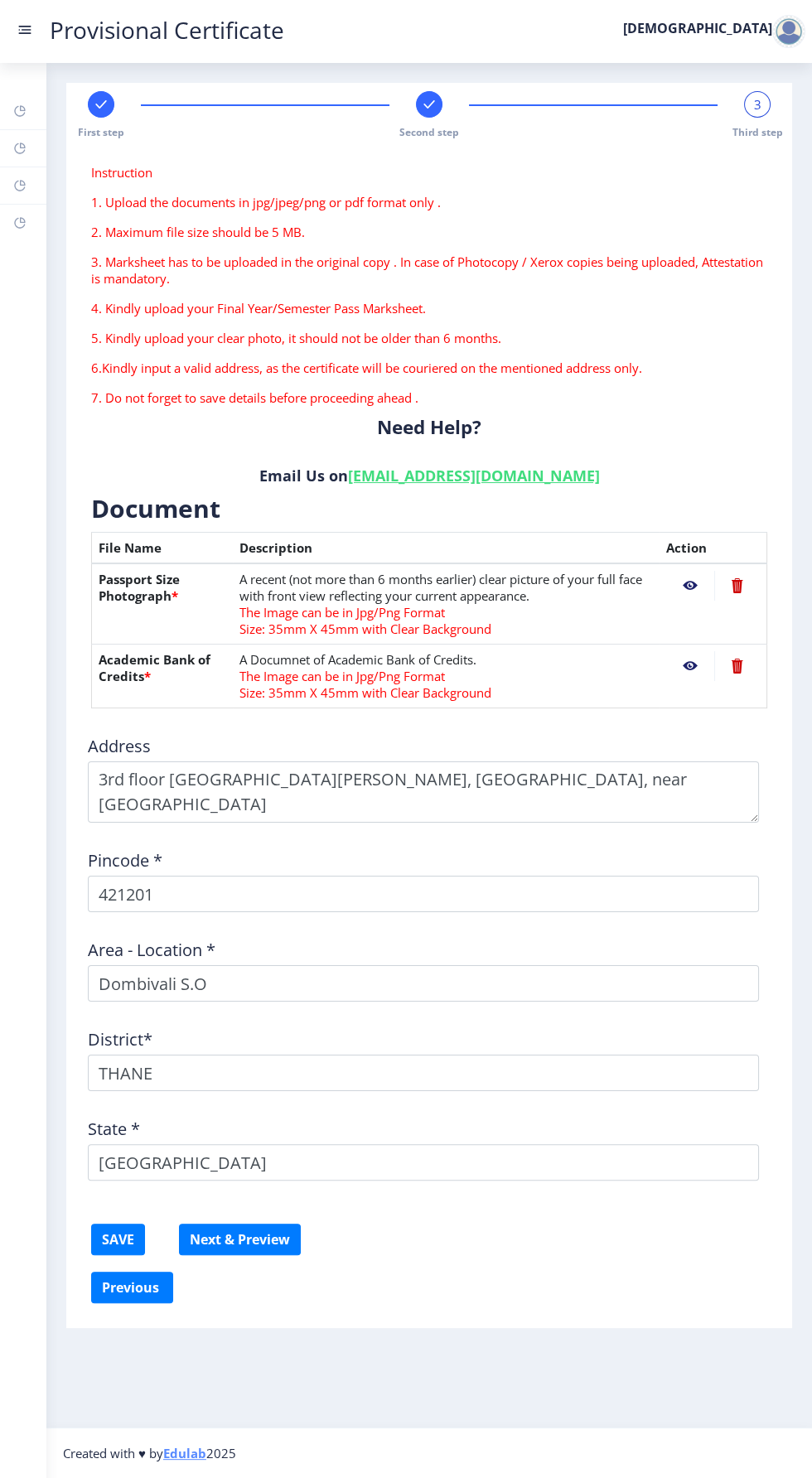
click at [690, 585] on nb-action at bounding box center [690, 586] width 48 height 29
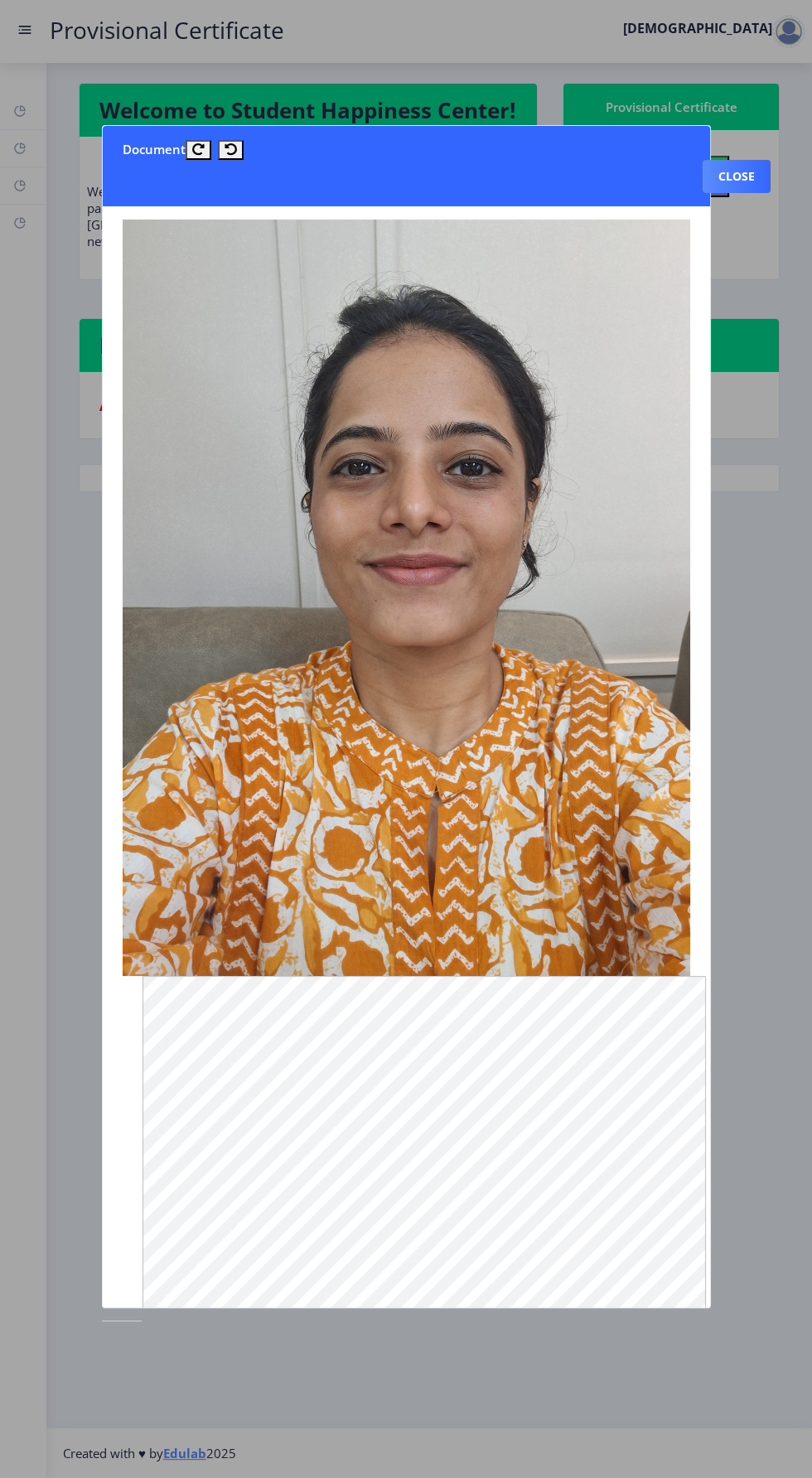
click at [43, 126] on div at bounding box center [406, 739] width 812 height 1478
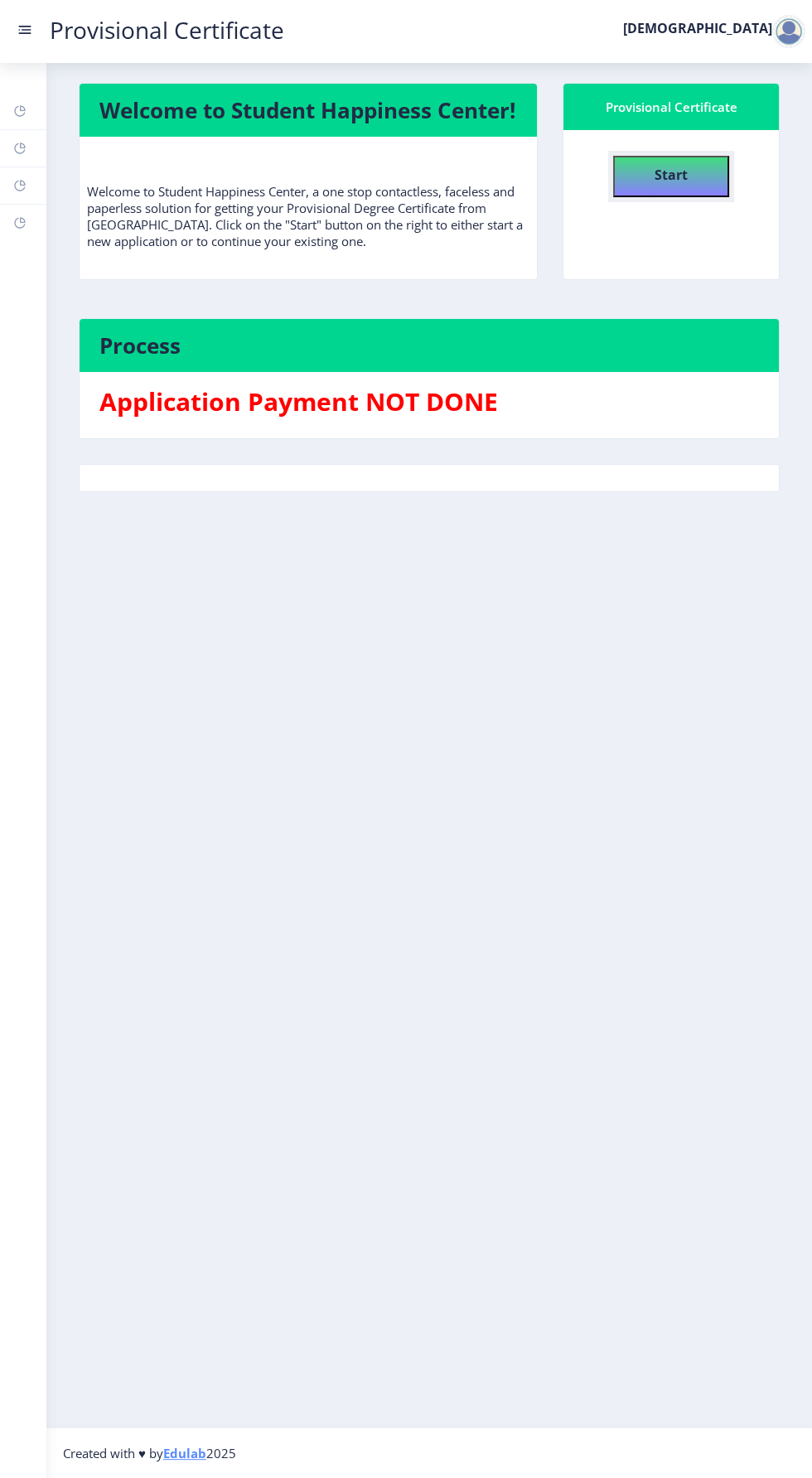
click at [671, 188] on button "Start" at bounding box center [671, 176] width 116 height 42
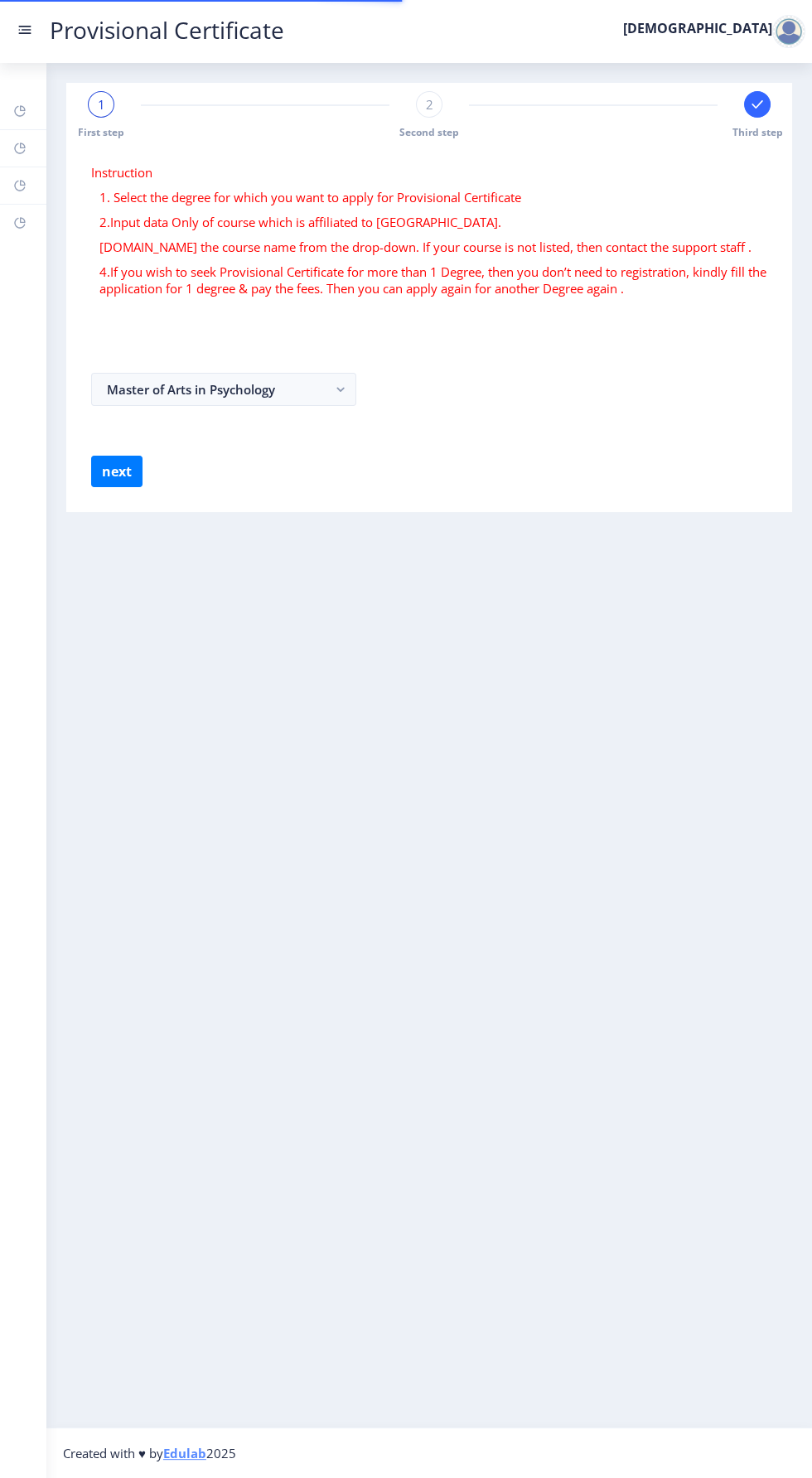
select select
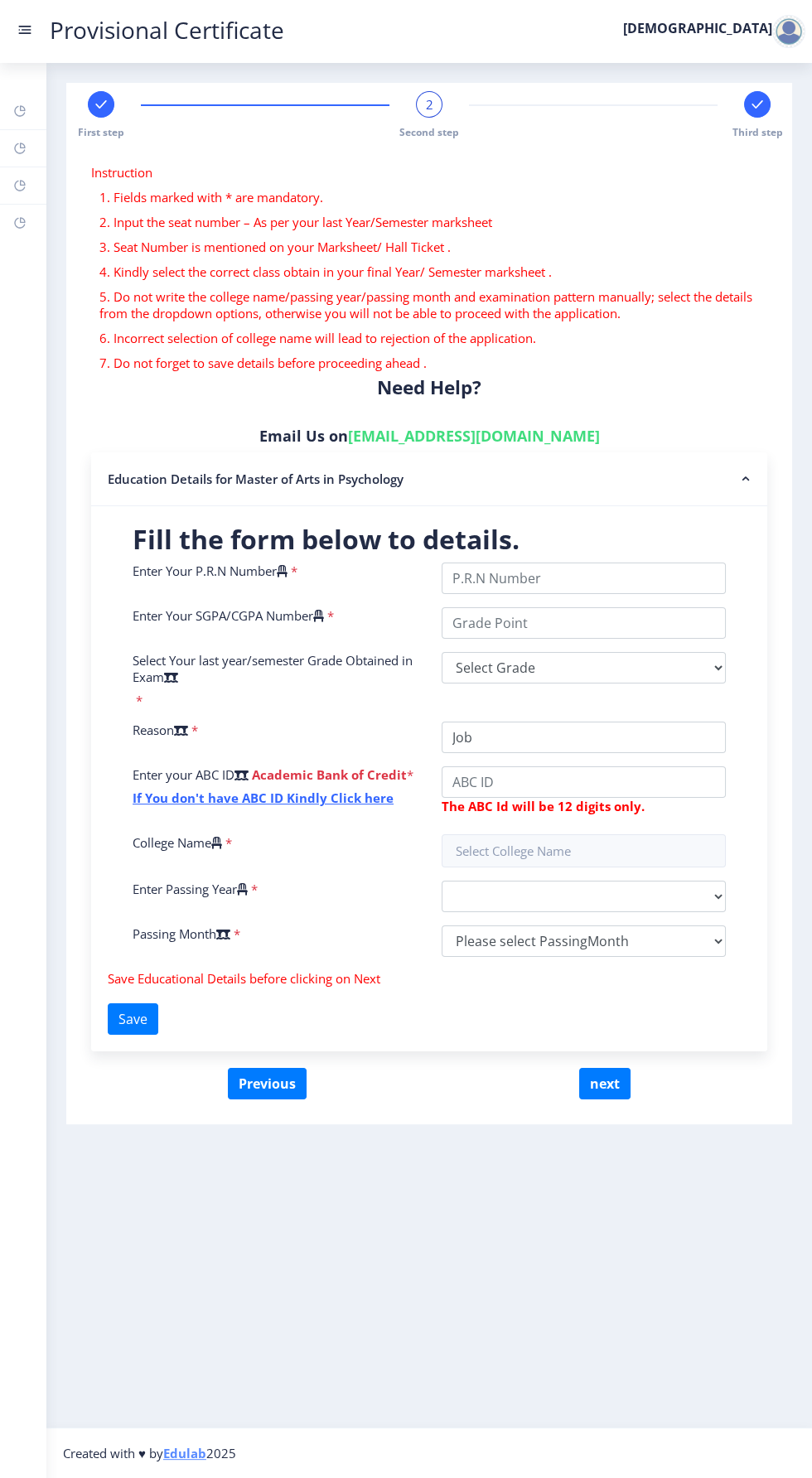
click at [755, 105] on rect at bounding box center [757, 103] width 16 height 16
select select
click at [621, 1080] on button "next" at bounding box center [604, 1083] width 51 height 31
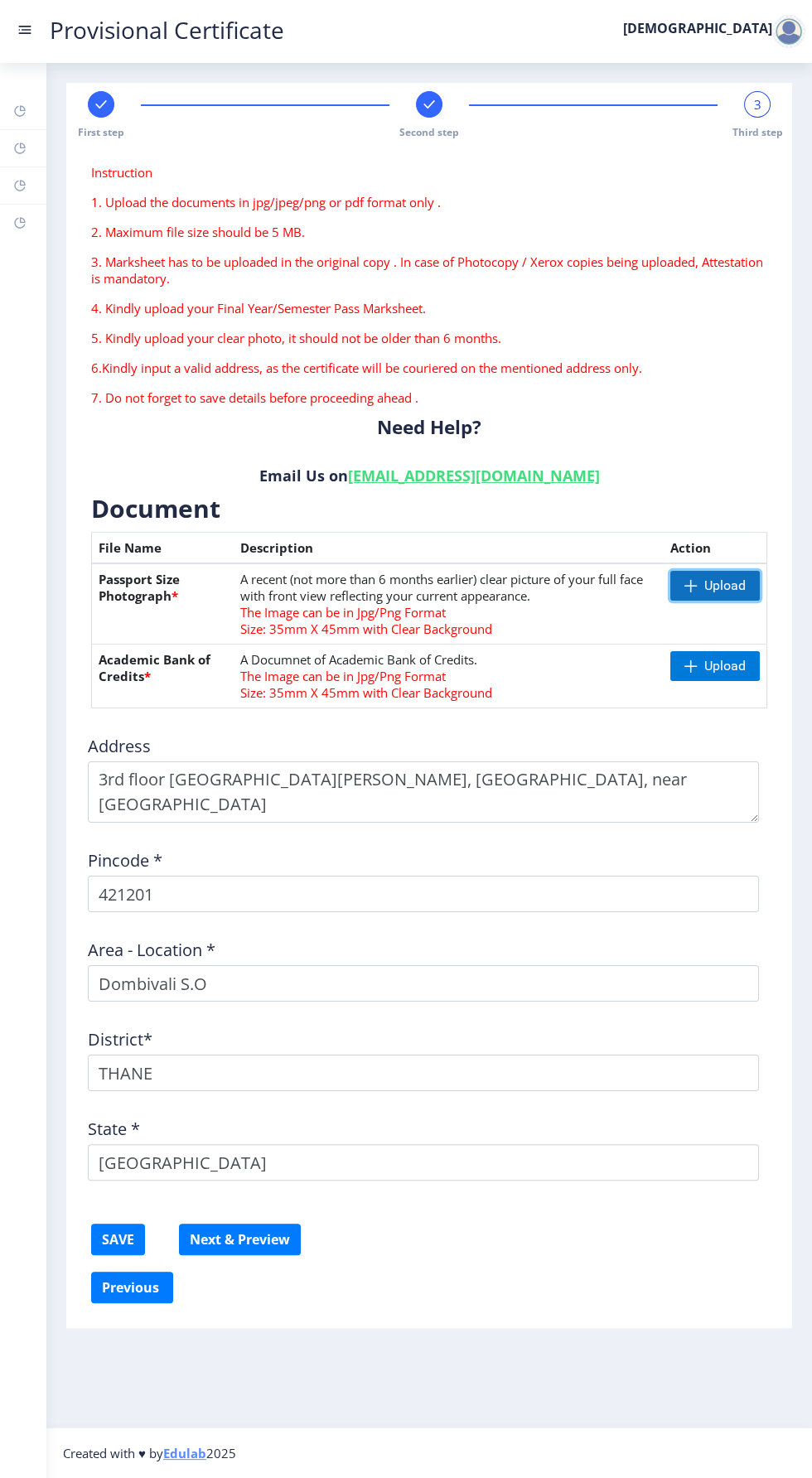
click at [716, 593] on span "Upload" at bounding box center [715, 586] width 89 height 29
click at [710, 658] on span "Upload" at bounding box center [721, 665] width 42 height 16
click at [100, 1232] on button "SAVE" at bounding box center [117, 1239] width 54 height 31
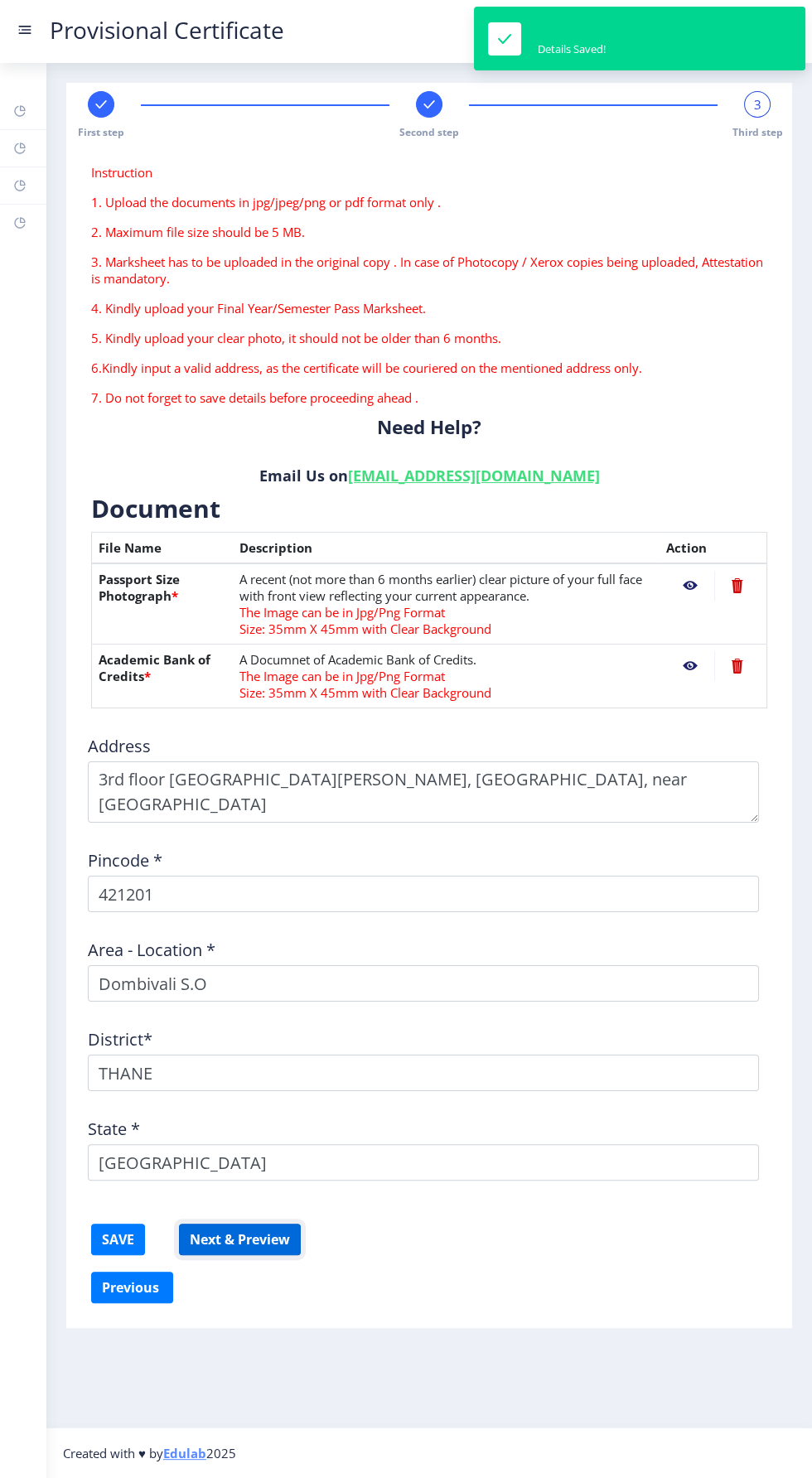
click at [260, 1232] on button "Next & Preview" at bounding box center [240, 1239] width 122 height 31
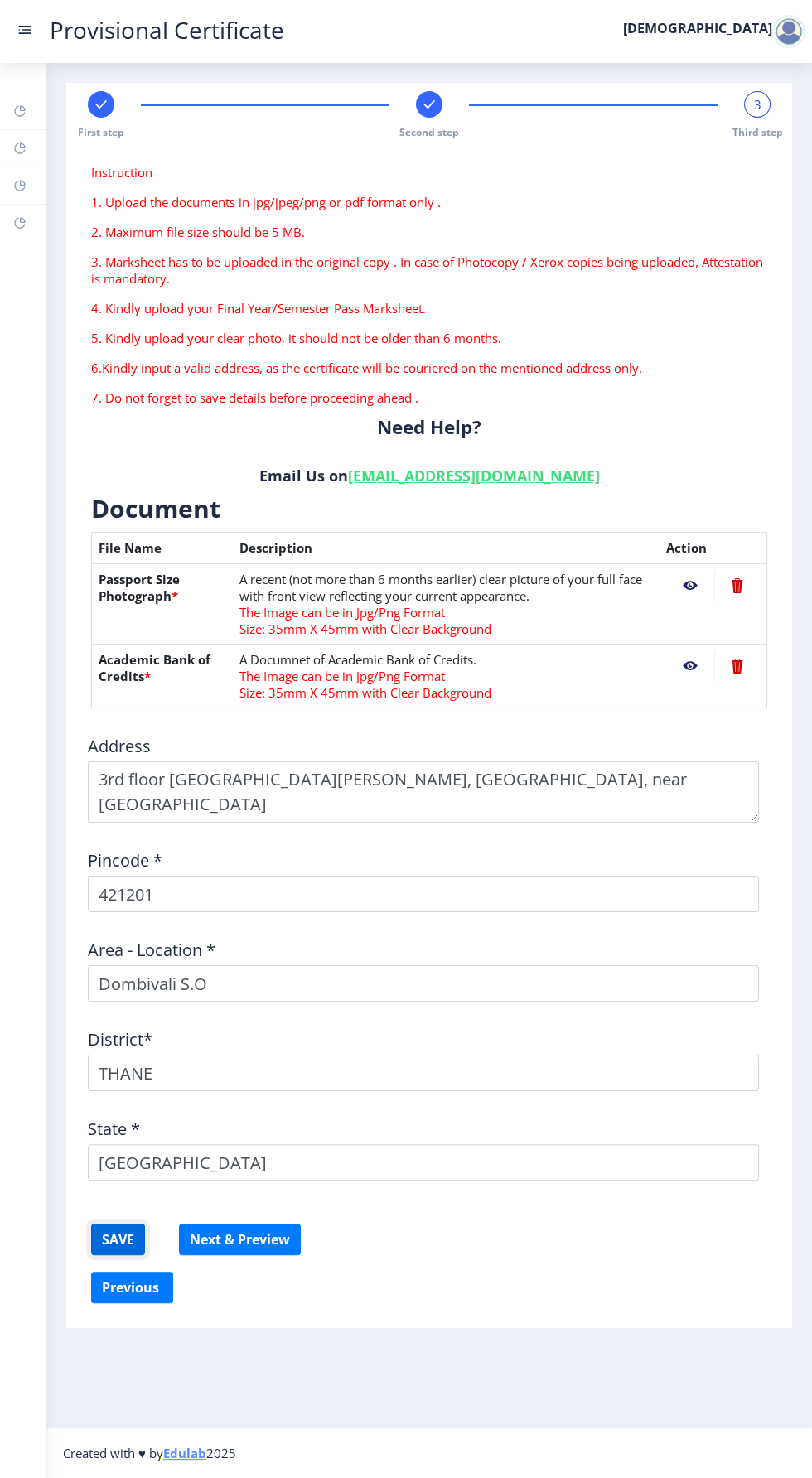
click at [117, 1237] on button "SAVE" at bounding box center [117, 1239] width 54 height 31
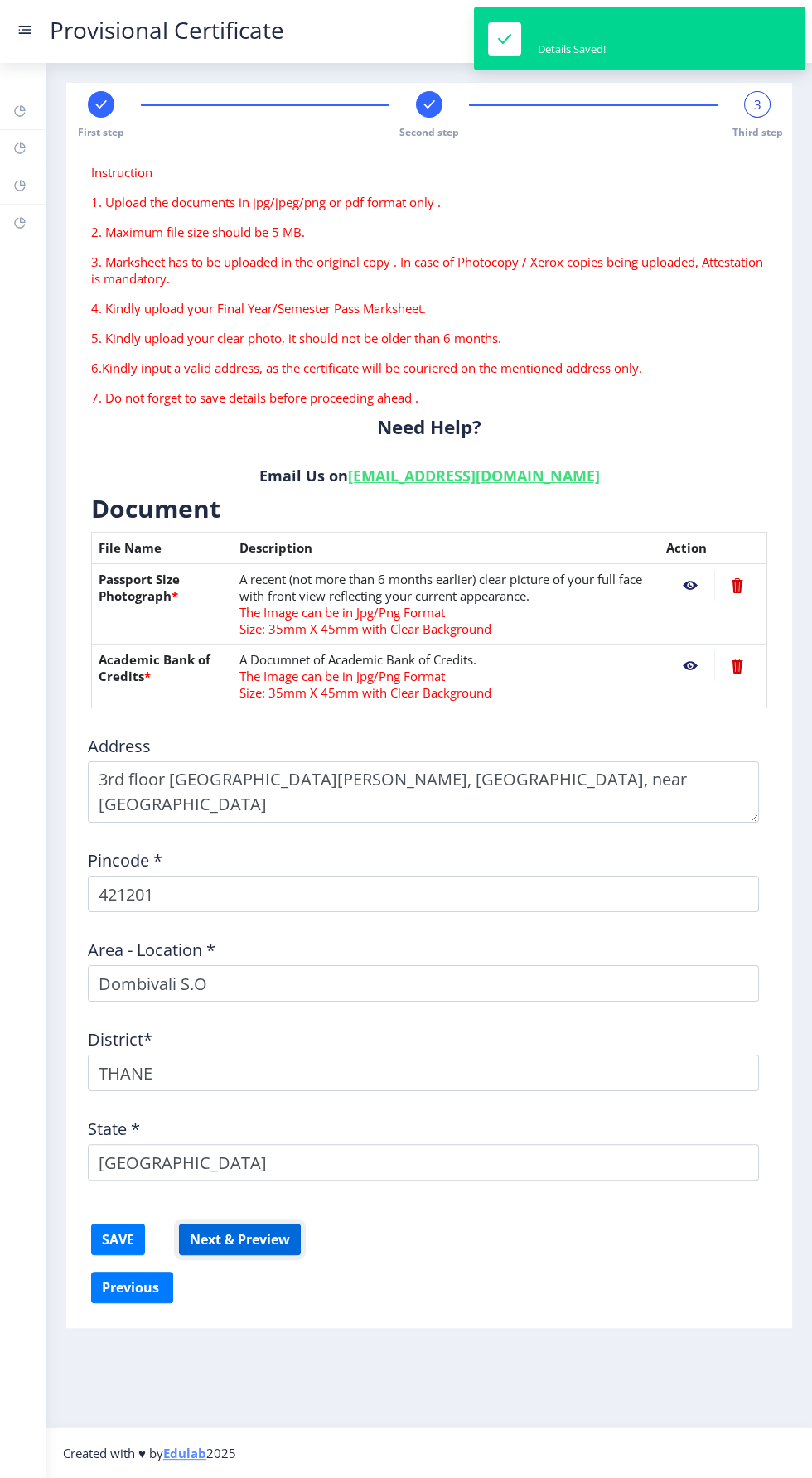
click at [283, 1236] on button "Next & Preview" at bounding box center [240, 1239] width 122 height 31
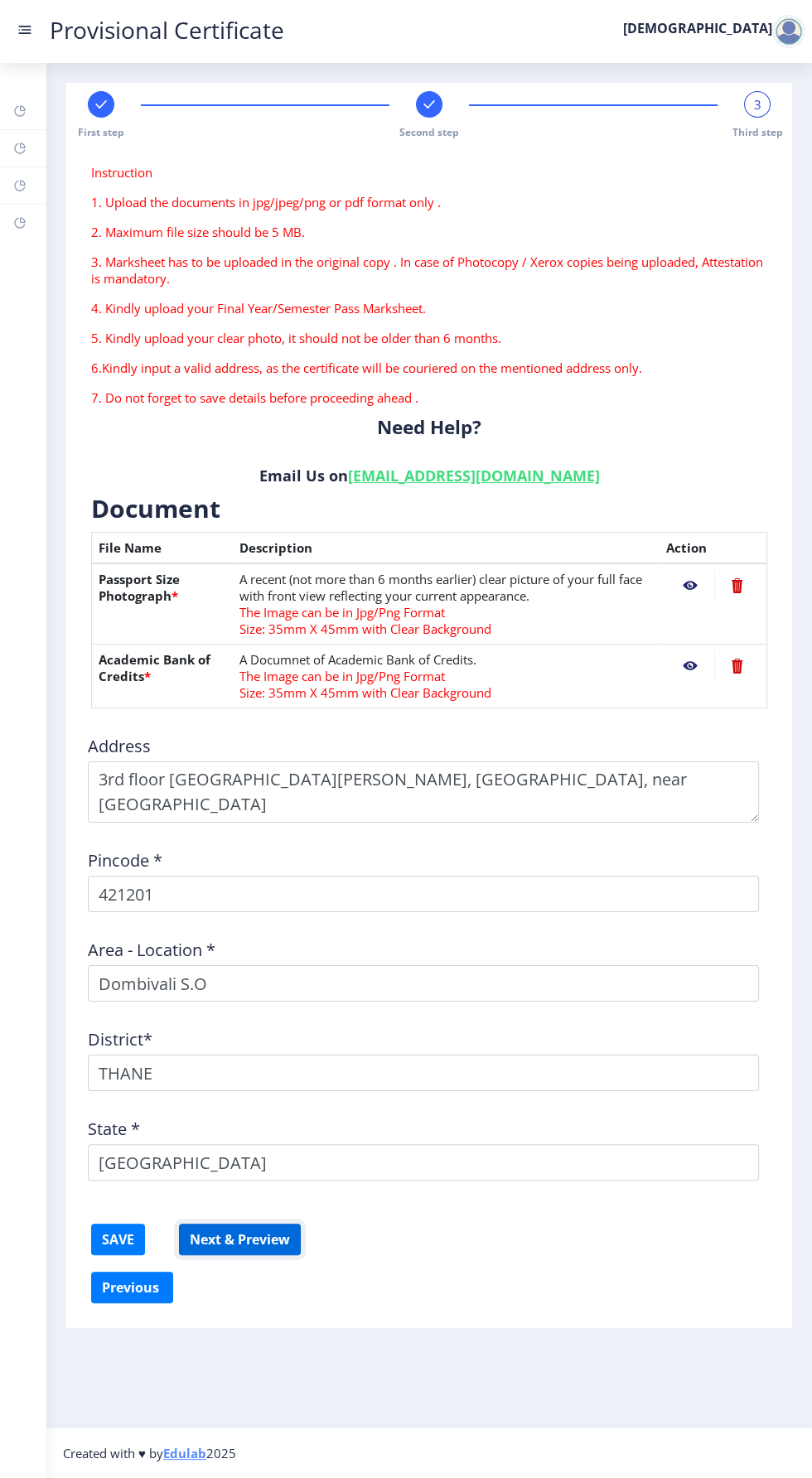
click at [285, 1244] on button "Next & Preview" at bounding box center [240, 1239] width 122 height 31
click at [215, 1231] on button "Next & Preview" at bounding box center [240, 1239] width 122 height 31
